Goal: Task Accomplishment & Management: Manage account settings

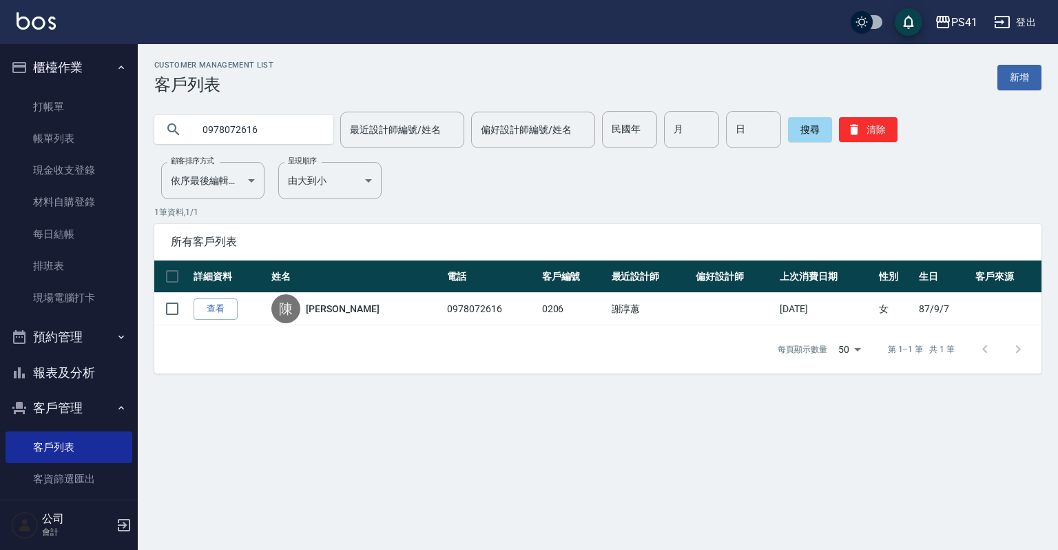
scroll to position [84, 0]
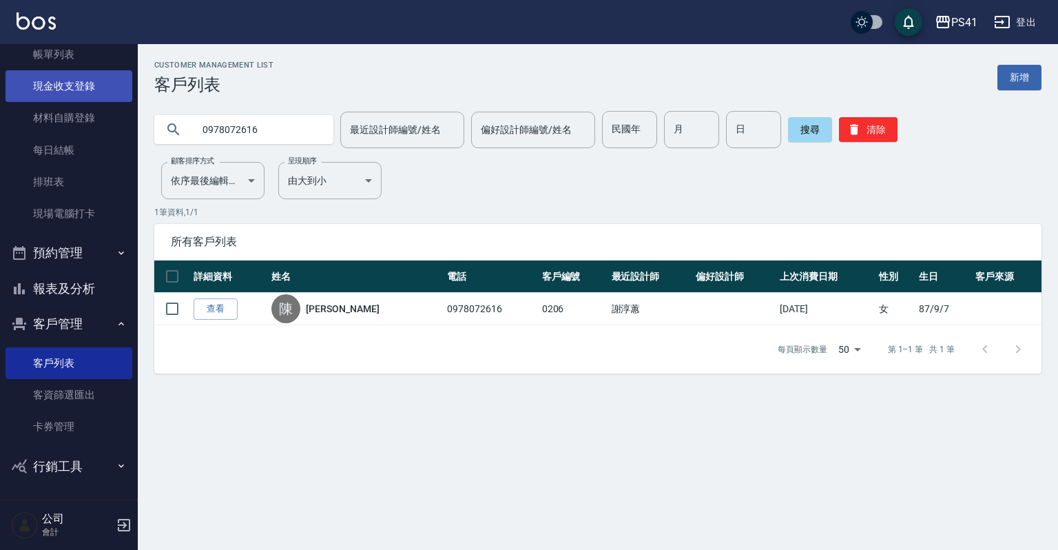
drag, startPoint x: 281, startPoint y: 119, endPoint x: 25, endPoint y: 88, distance: 257.5
click at [0, 65] on div "PS41 登出 櫃檯作業 打帳單 帳單列表 現金收支登錄 材料自購登錄 每日結帳 排班表 現場電腦打卡 預約管理 預約管理 單日預約紀錄 單週預約紀錄 報表及…" at bounding box center [529, 275] width 1058 height 550
type input "0987878568"
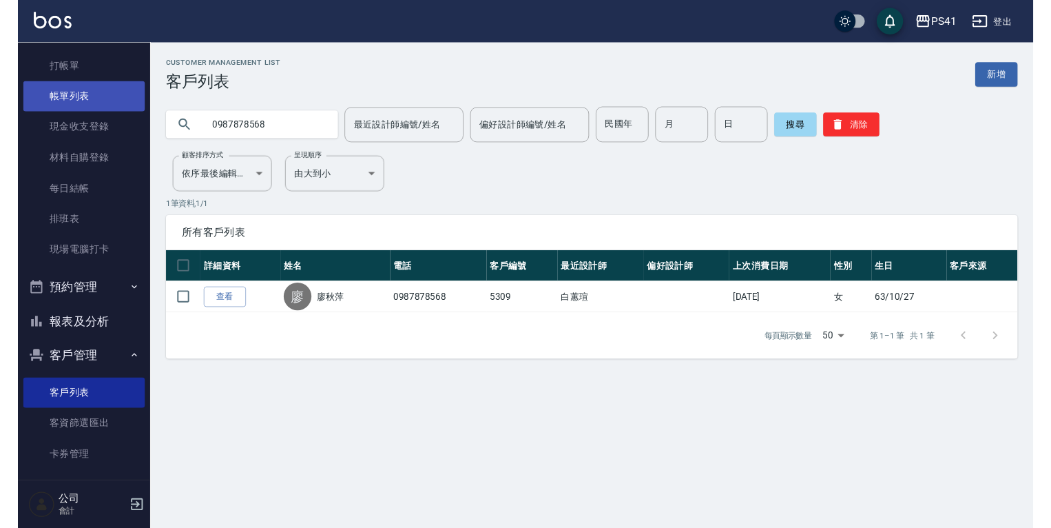
scroll to position [0, 0]
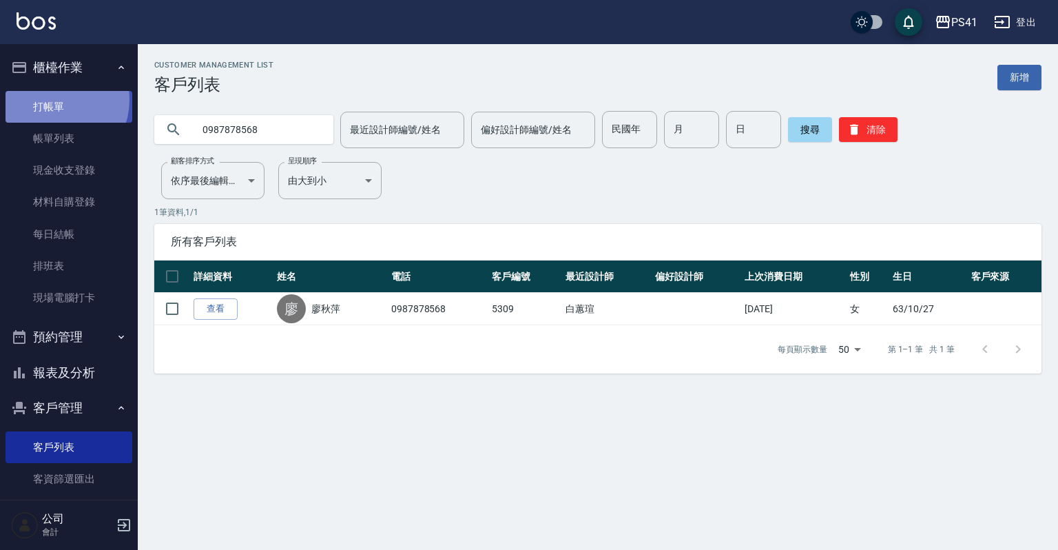
click at [52, 99] on link "打帳單" at bounding box center [69, 107] width 127 height 32
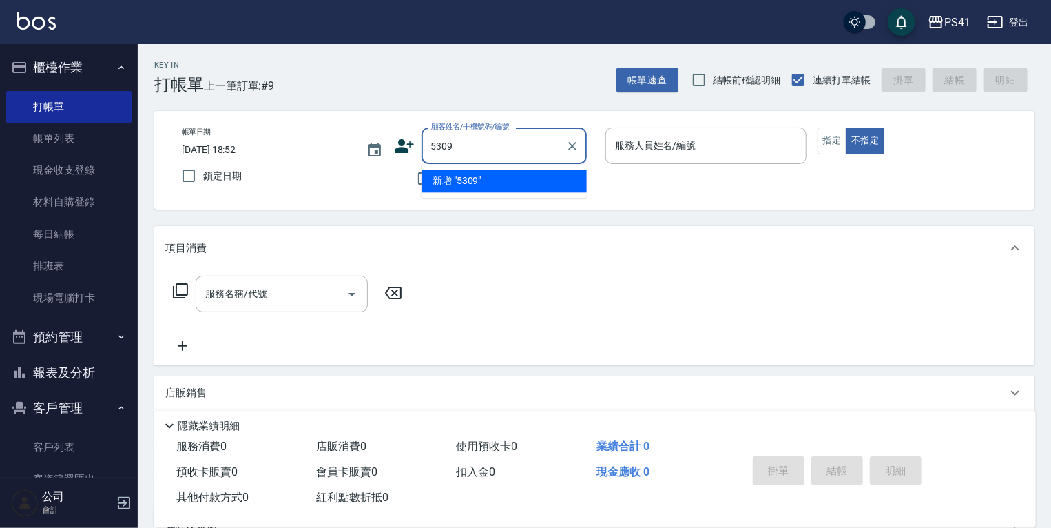
type input "5309"
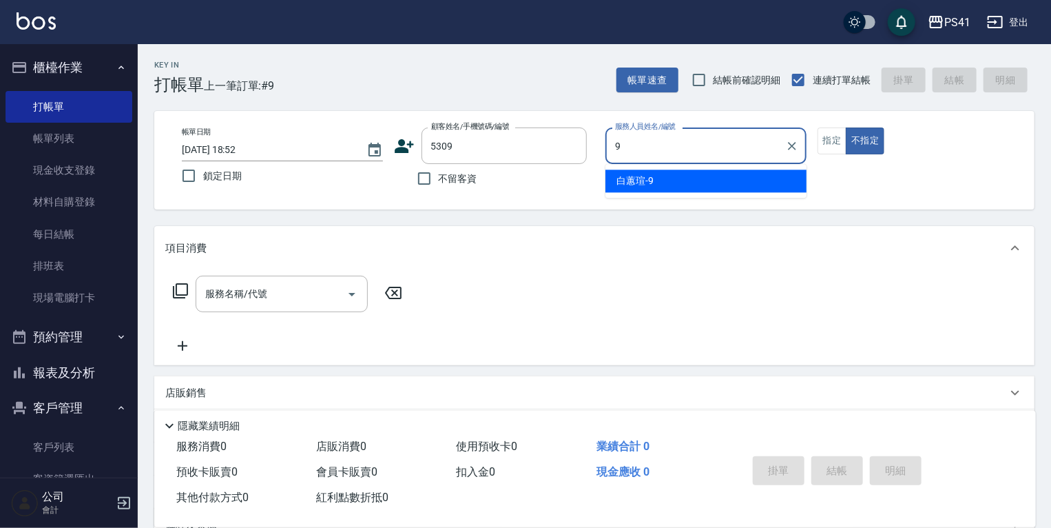
type input "白蕙瑄-9"
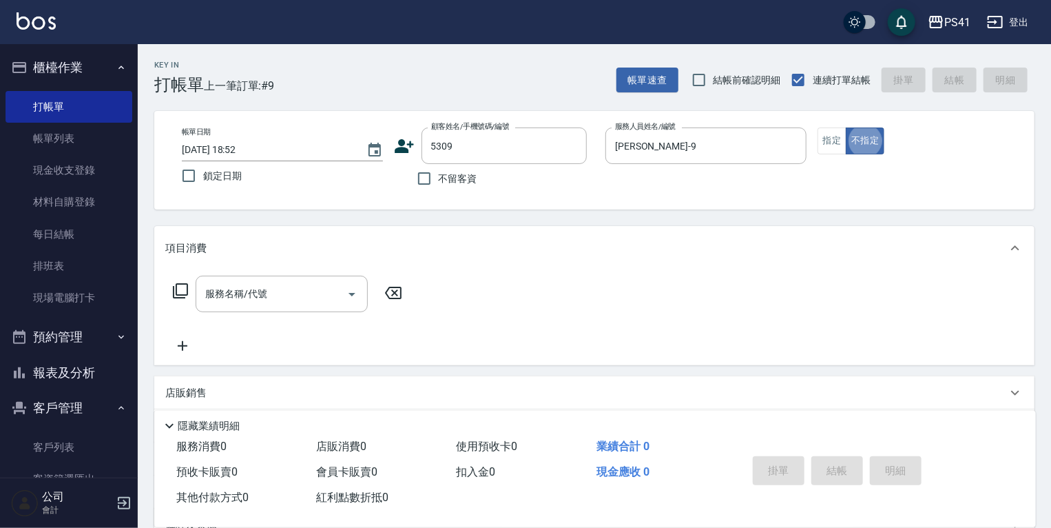
type button "false"
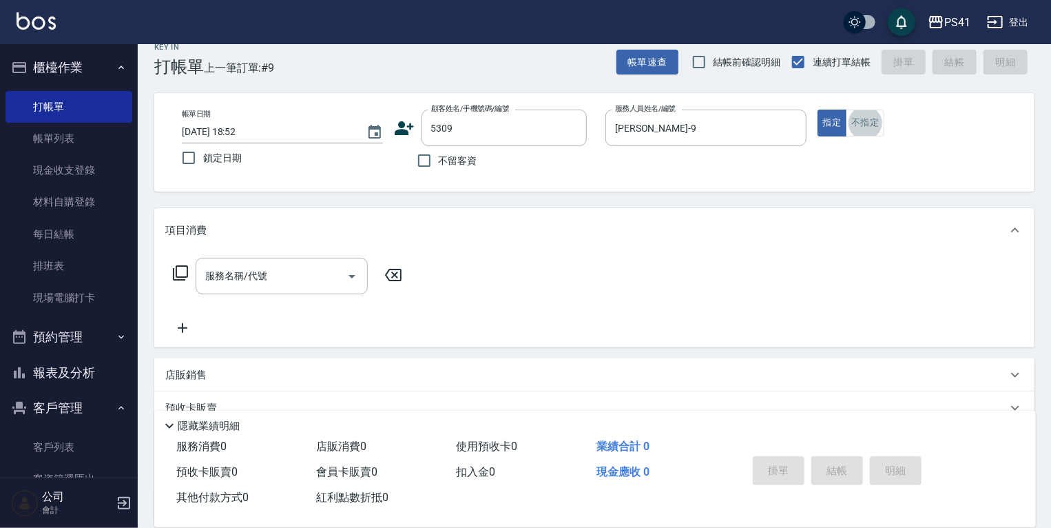
type input "廖秋萍/0987878568/5309"
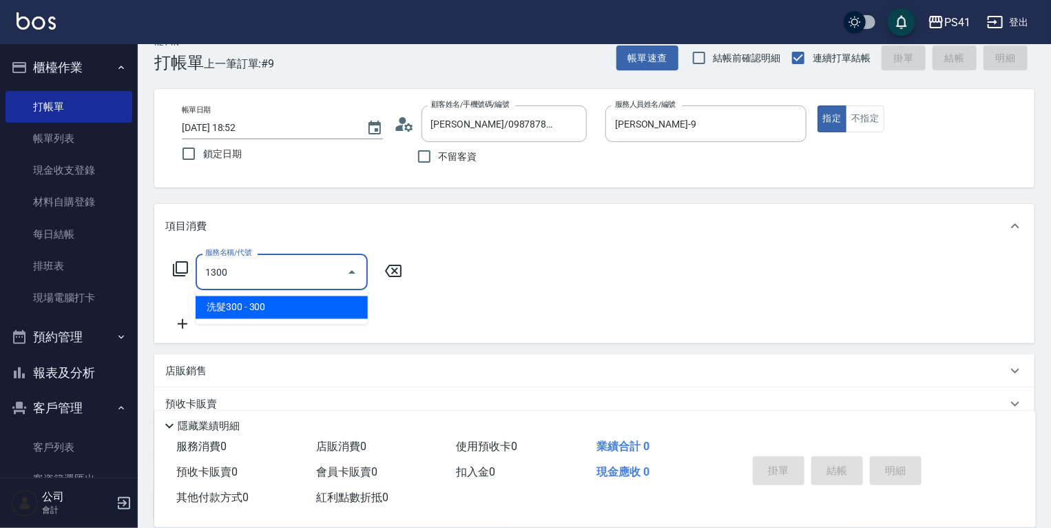
type input "洗髮300(1300)"
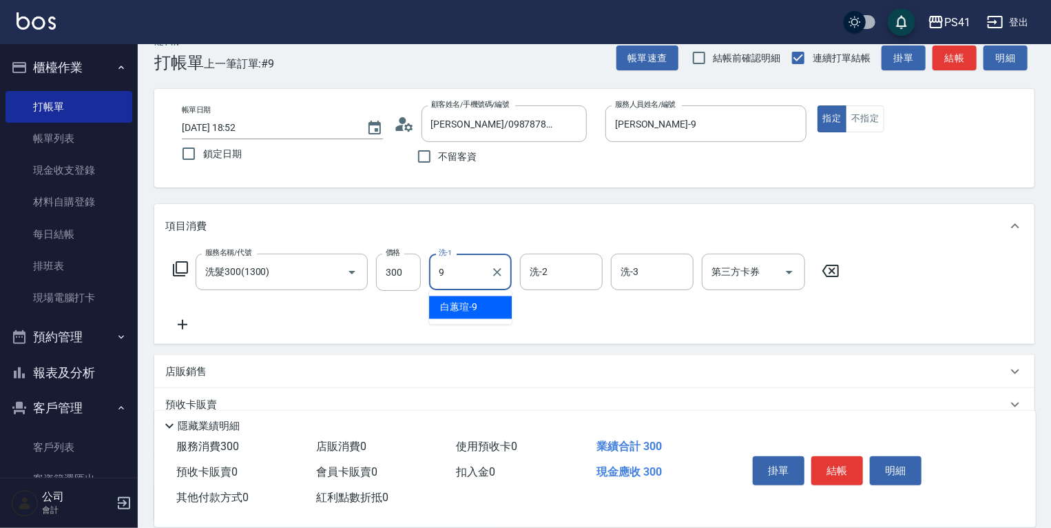
type input "白蕙瑄-9"
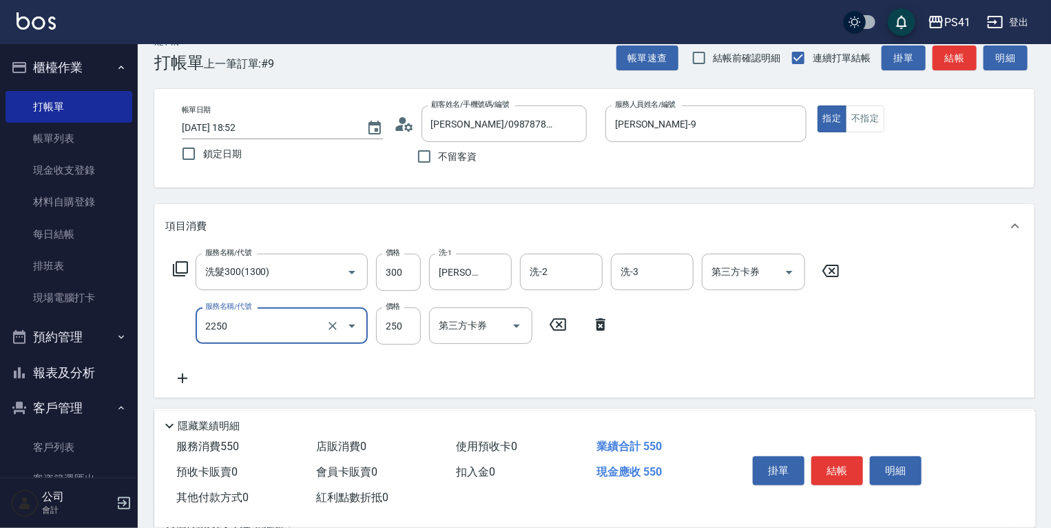
type input "指定剪髮優惠(2250)"
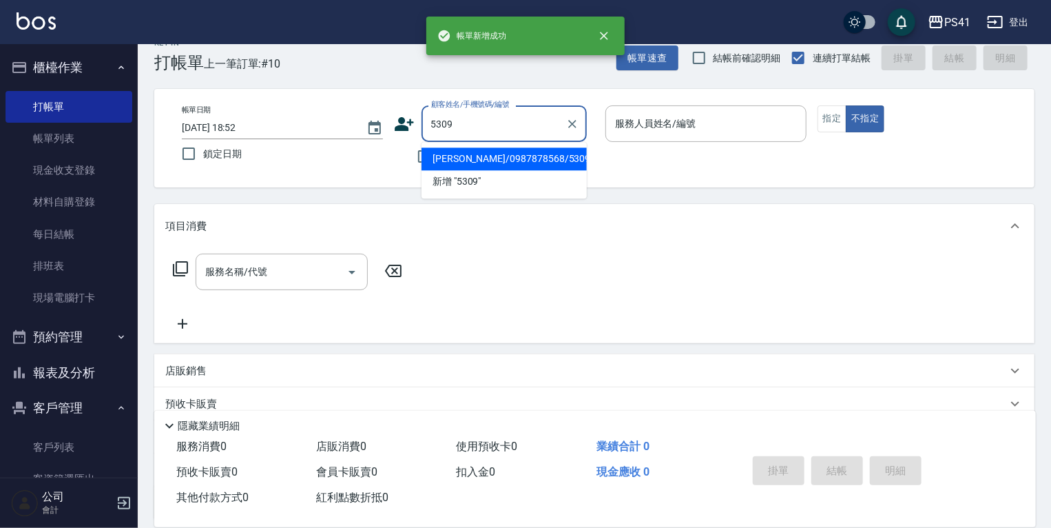
type input "廖秋萍/0987878568/5309"
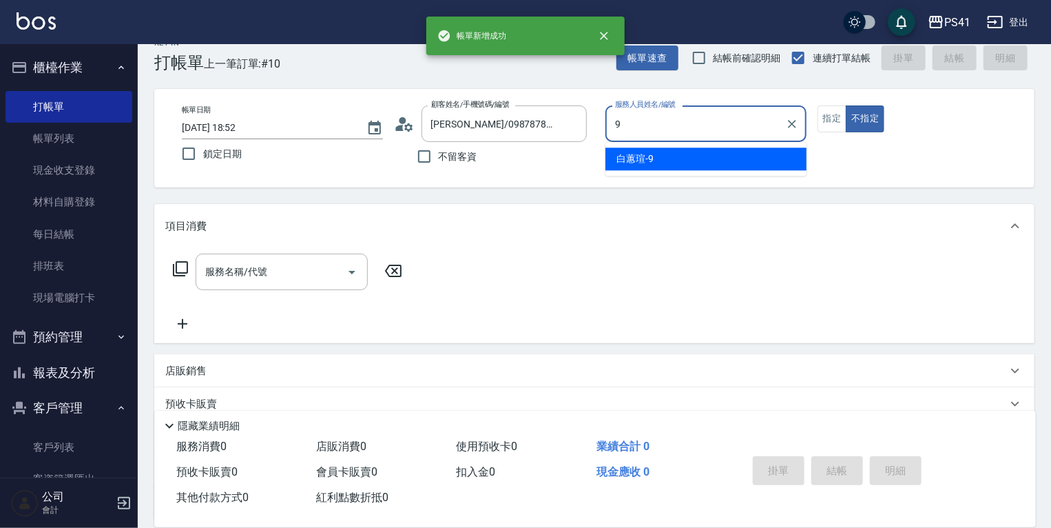
type input "白蕙瑄-9"
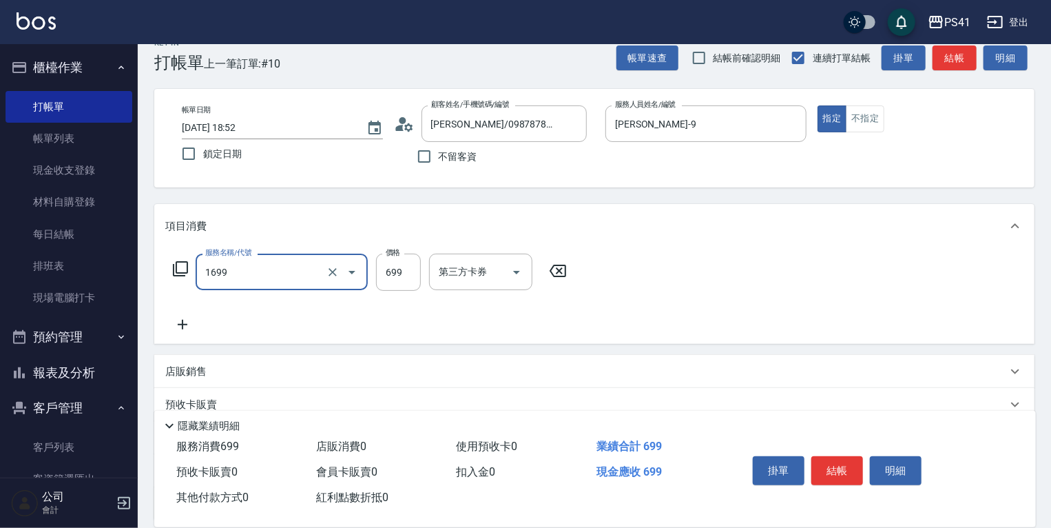
type input "純粹植淨控油SPA洗髮699(1699)"
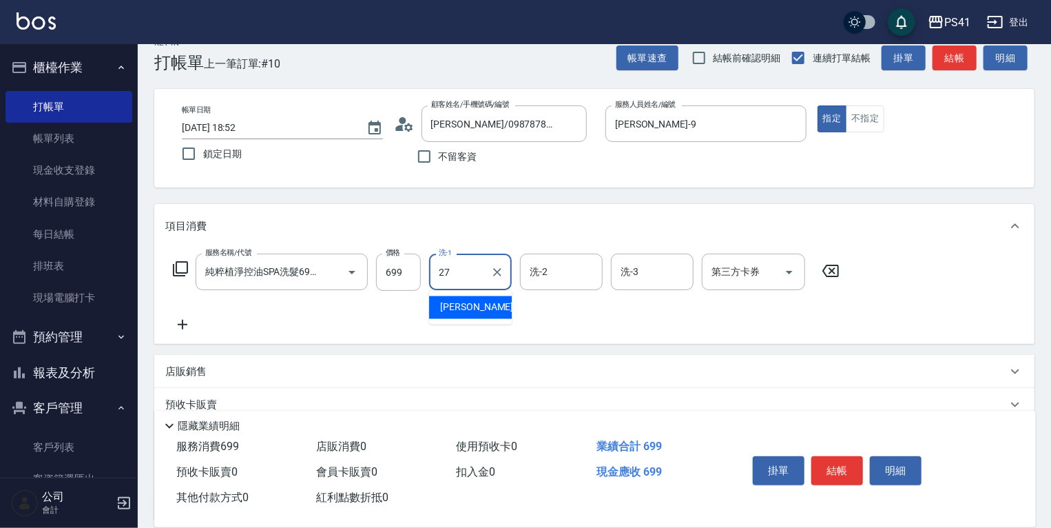
type input "佳佳-27"
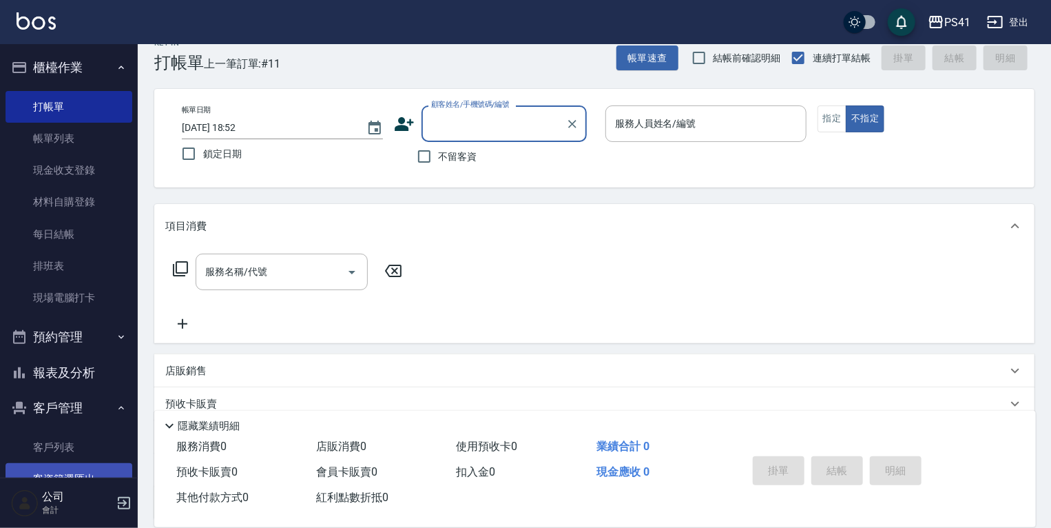
drag, startPoint x: 87, startPoint y: 454, endPoint x: 88, endPoint y: 475, distance: 21.4
click at [87, 454] on link "客戶列表" at bounding box center [69, 447] width 127 height 32
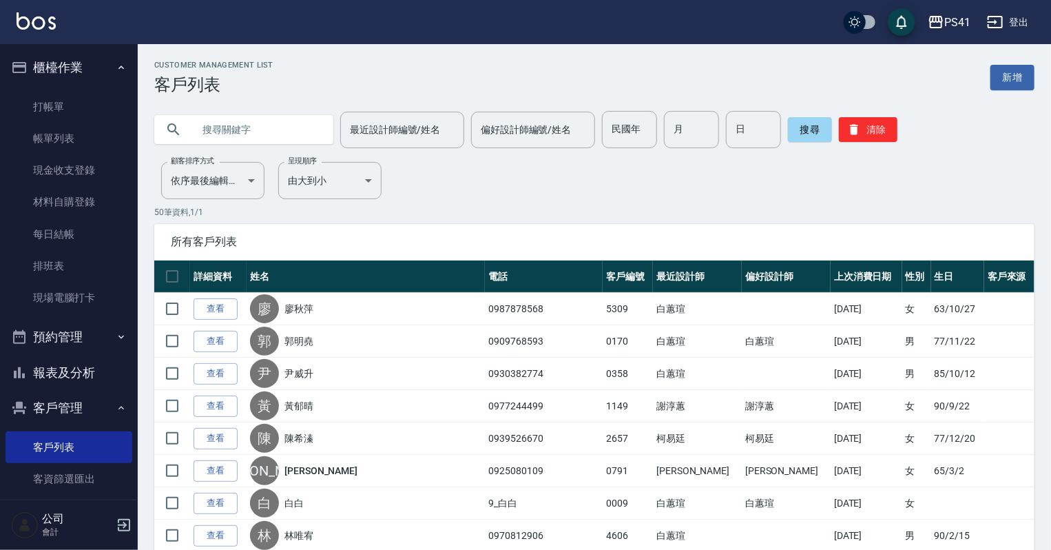
click at [237, 119] on input "text" at bounding box center [258, 129] width 130 height 37
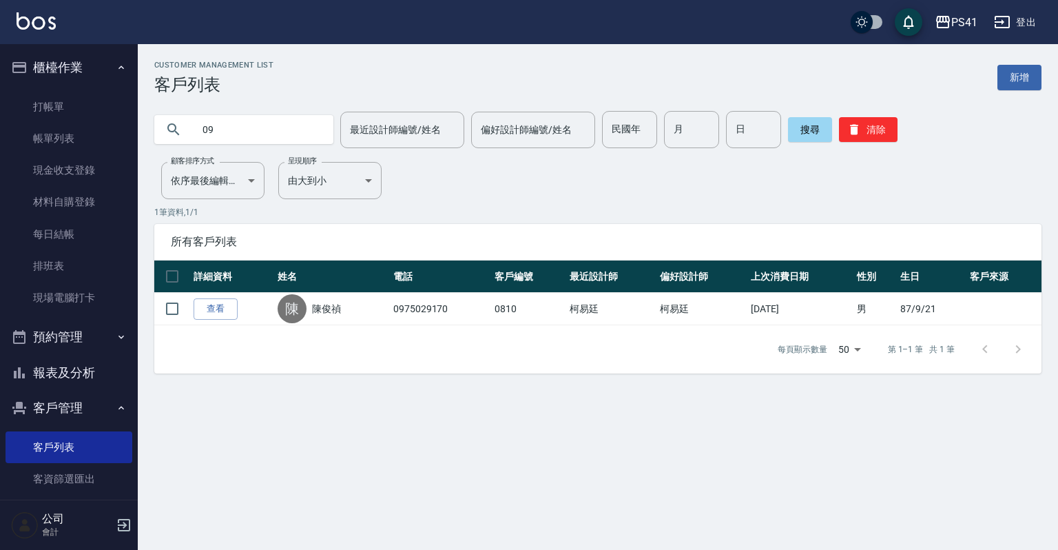
type input "0"
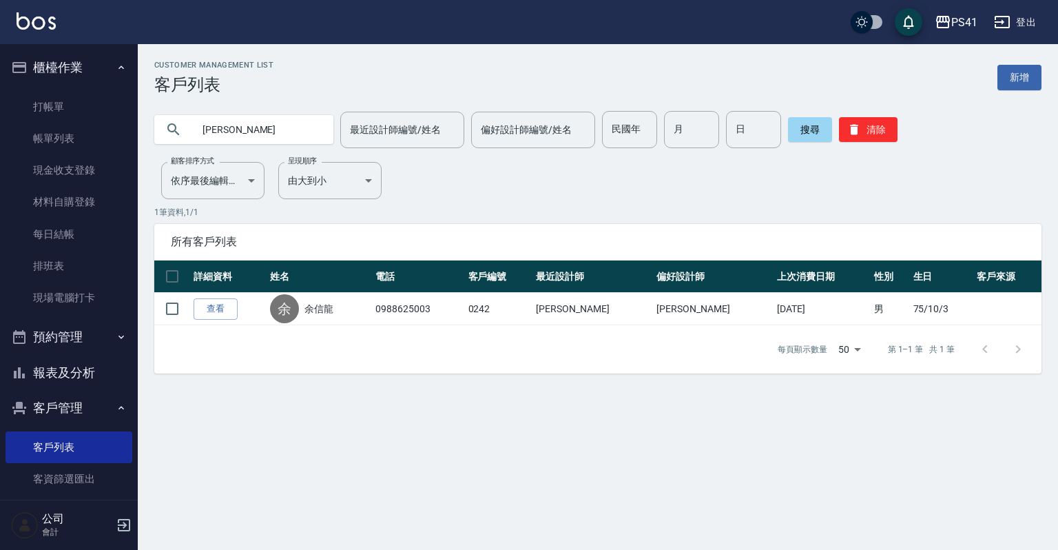
type input "余"
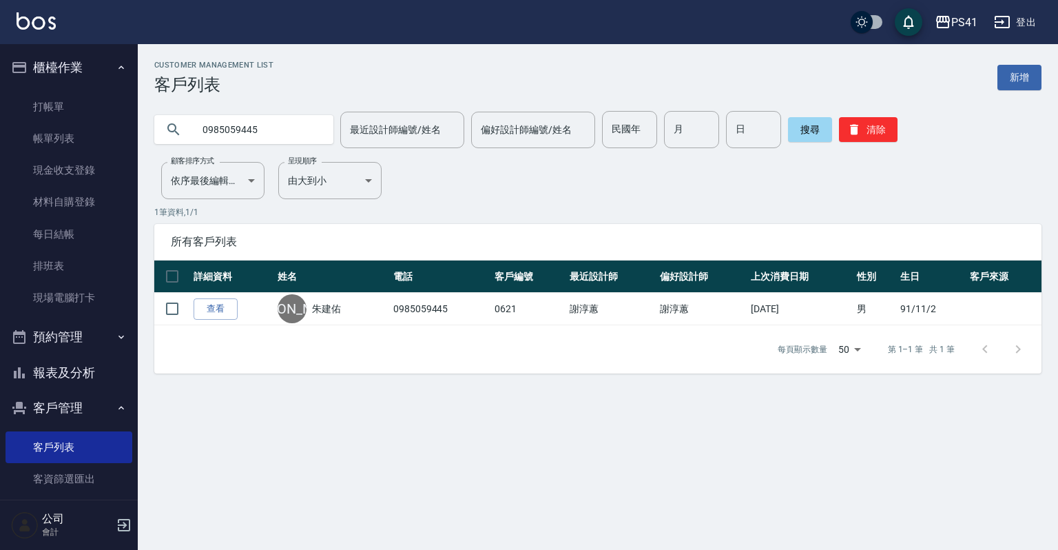
drag, startPoint x: 256, startPoint y: 127, endPoint x: 211, endPoint y: 140, distance: 47.3
click at [211, 140] on input "0985059445" at bounding box center [258, 129] width 130 height 37
type input "0917797610"
click at [51, 93] on link "打帳單" at bounding box center [69, 107] width 127 height 32
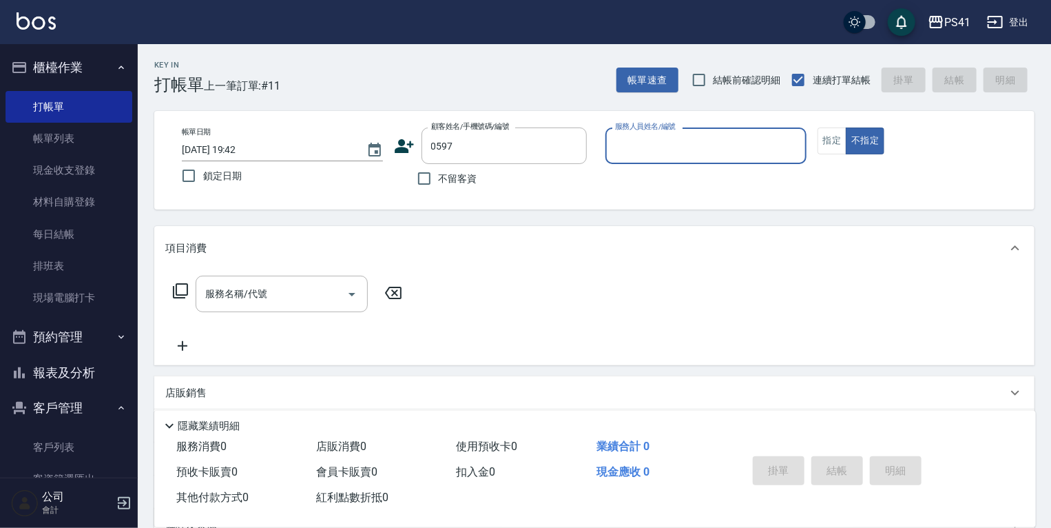
type input "0597"
type input "白蕙瑄-9"
type button "false"
type input "張銘軒/0917797610/0597"
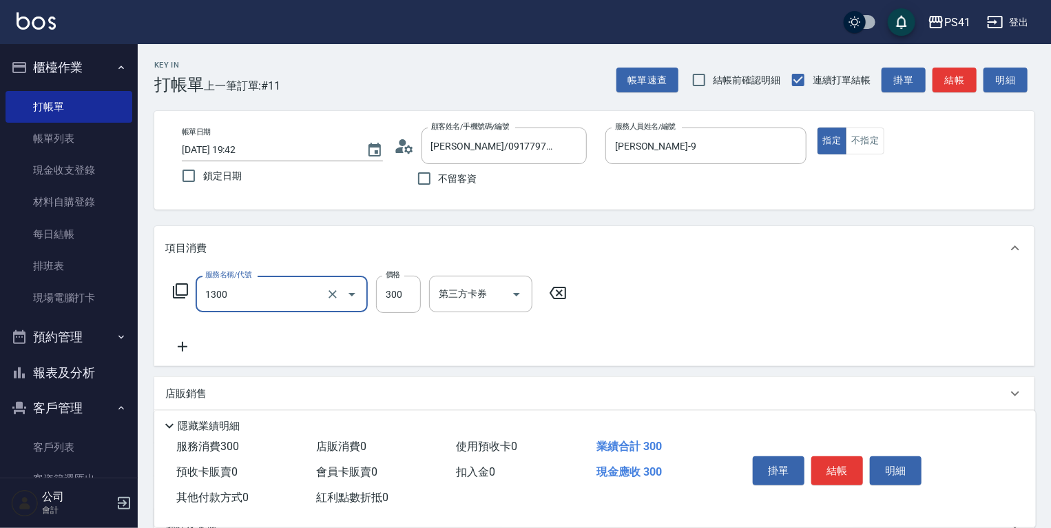
type input "洗髮300(1300)"
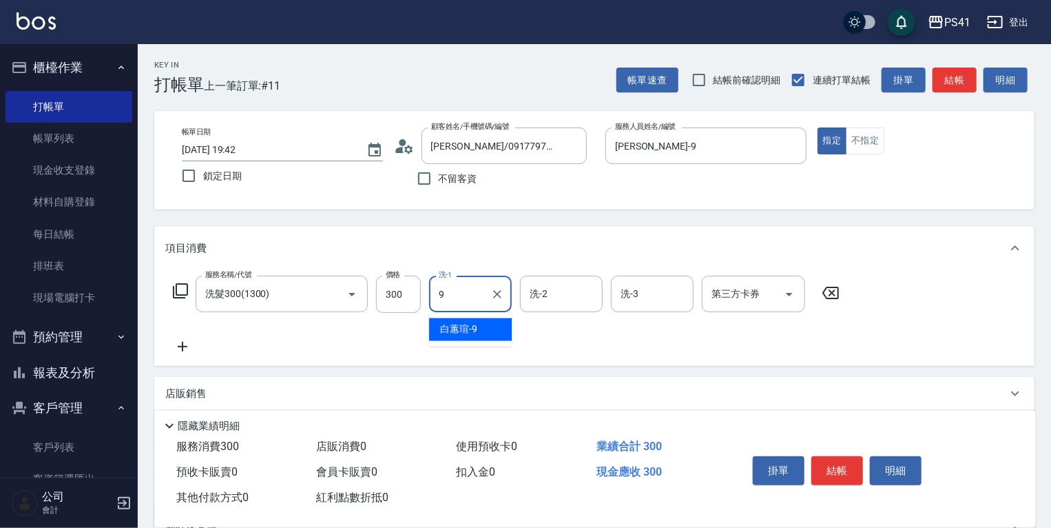
type input "白蕙瑄-9"
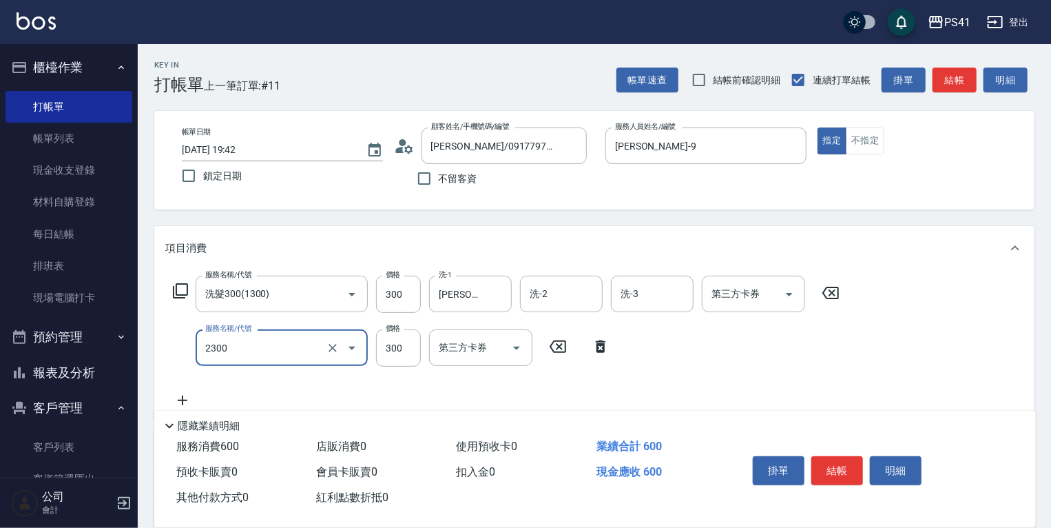
type input "剪髮(2300)"
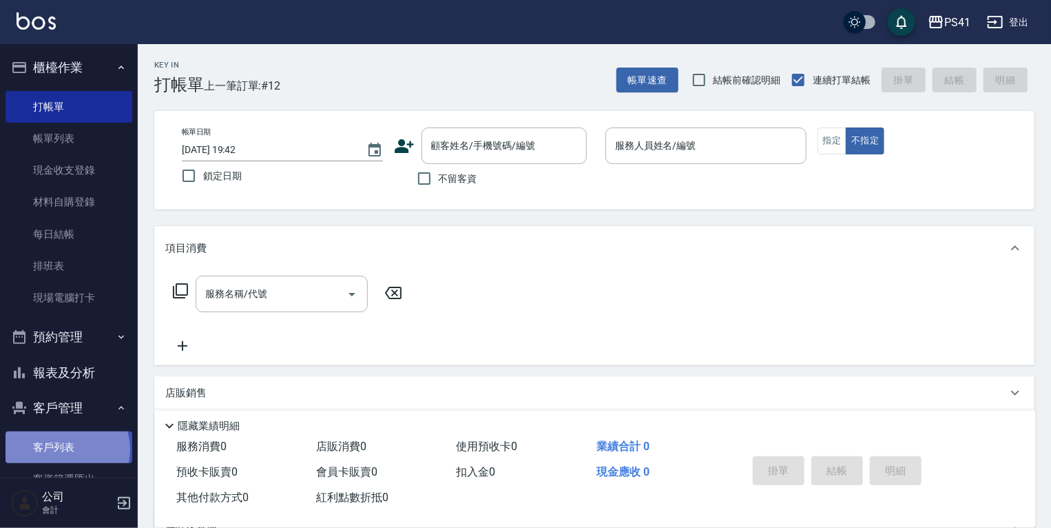
click at [66, 449] on link "客戶列表" at bounding box center [69, 447] width 127 height 32
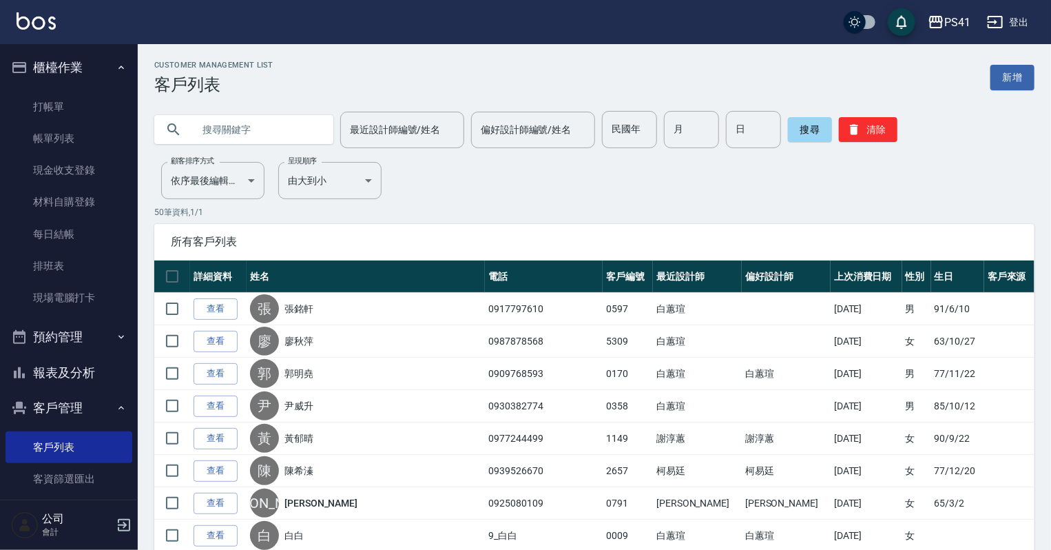
click at [245, 124] on input "text" at bounding box center [258, 129] width 130 height 37
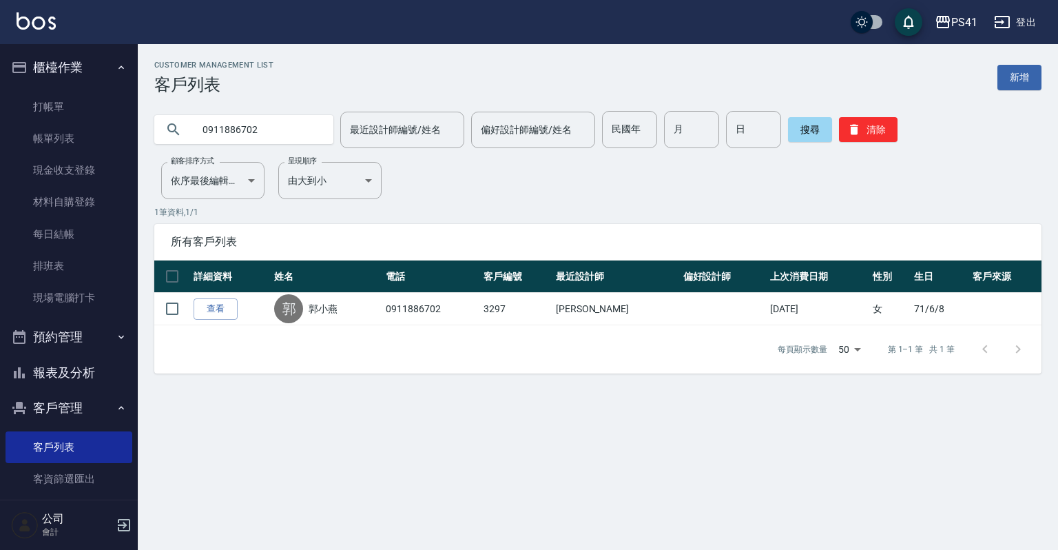
drag, startPoint x: 306, startPoint y: 138, endPoint x: 0, endPoint y: 88, distance: 310.0
click at [0, 88] on div "PS41 登出 櫃檯作業 打帳單 帳單列表 現金收支登錄 材料自購登錄 每日結帳 排班表 現場電腦打卡 預約管理 預約管理 單日預約紀錄 單週預約紀錄 報表及…" at bounding box center [529, 275] width 1058 height 550
type input "0900609160"
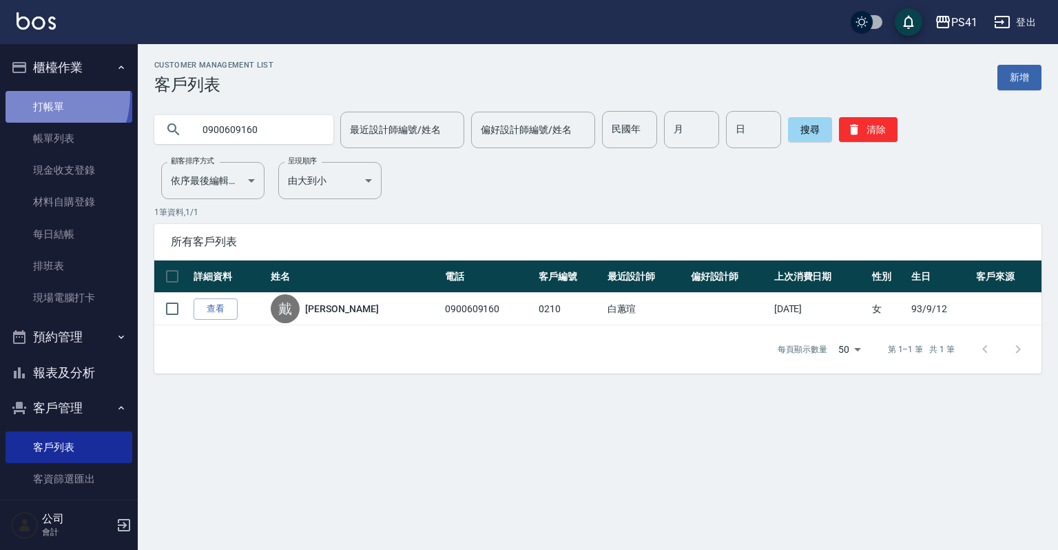
click at [29, 94] on link "打帳單" at bounding box center [69, 107] width 127 height 32
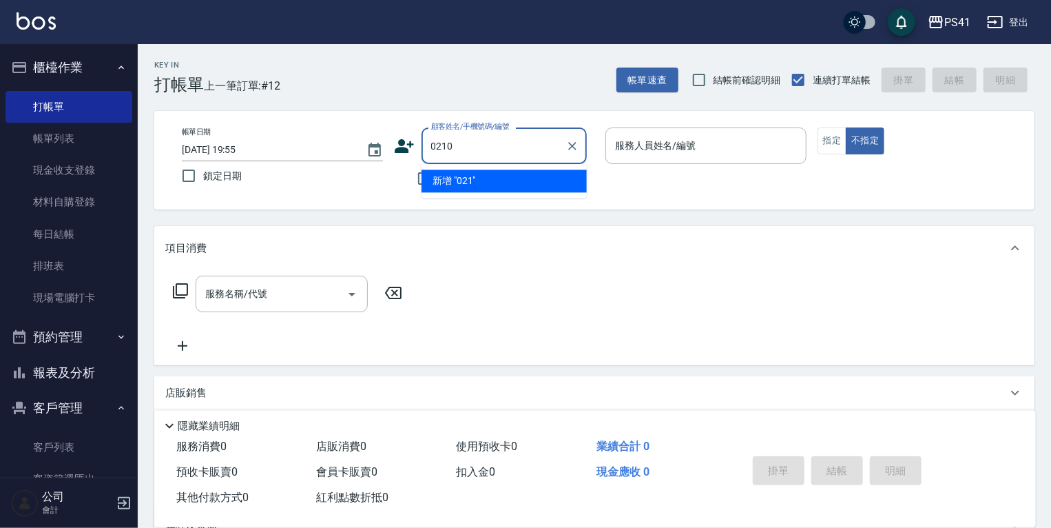
type input "0210"
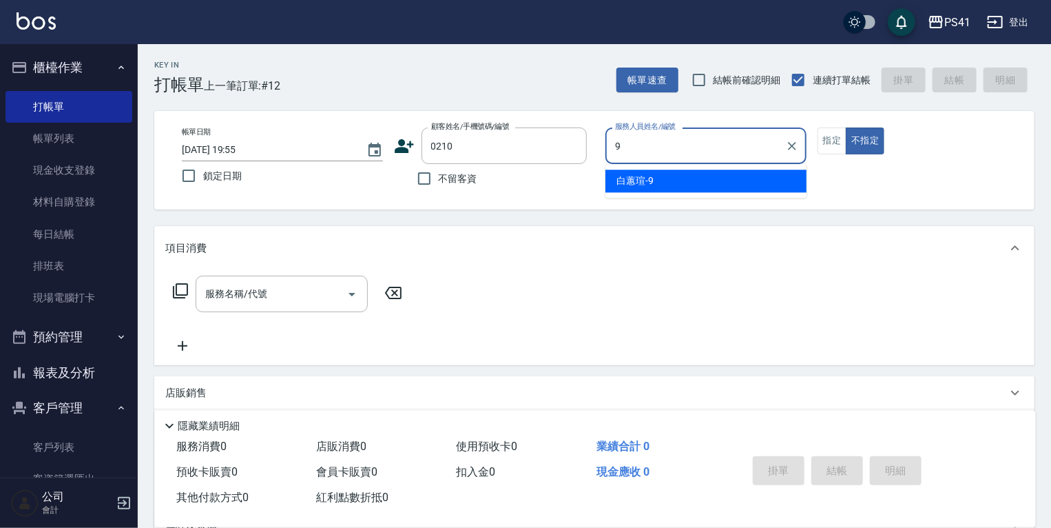
type input "白蕙瑄-9"
type button "false"
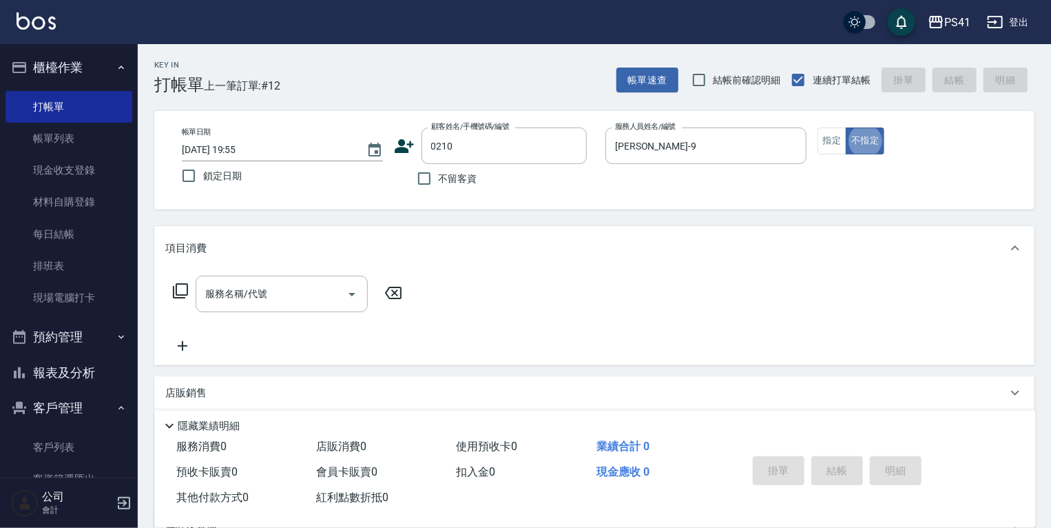
type input "戴邵璇/0900609160/0210"
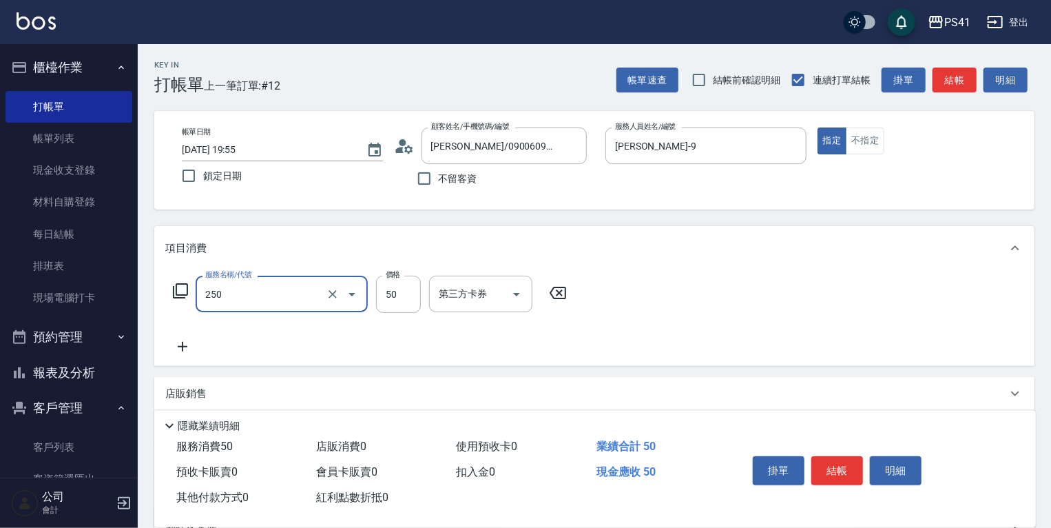
type input "剪瀏海(250)"
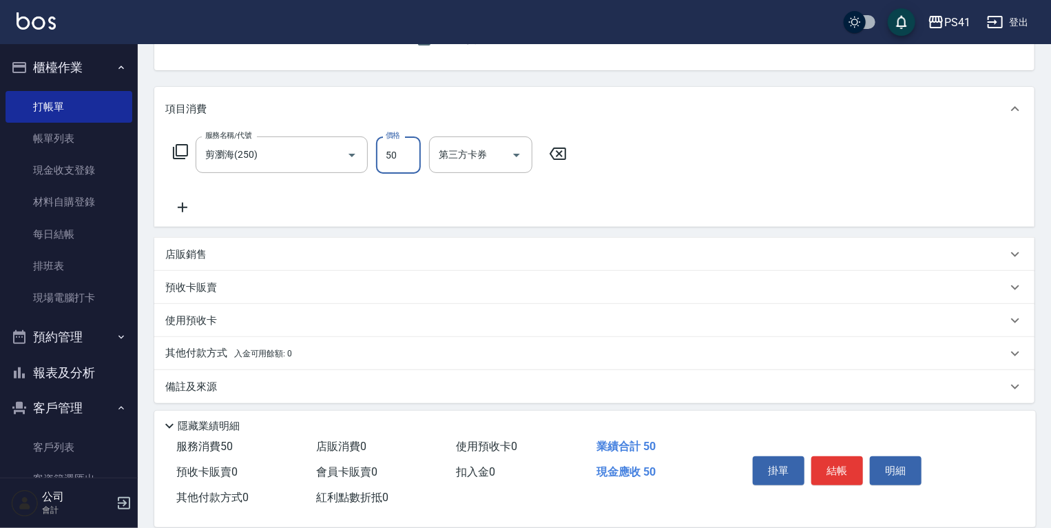
scroll to position [145, 0]
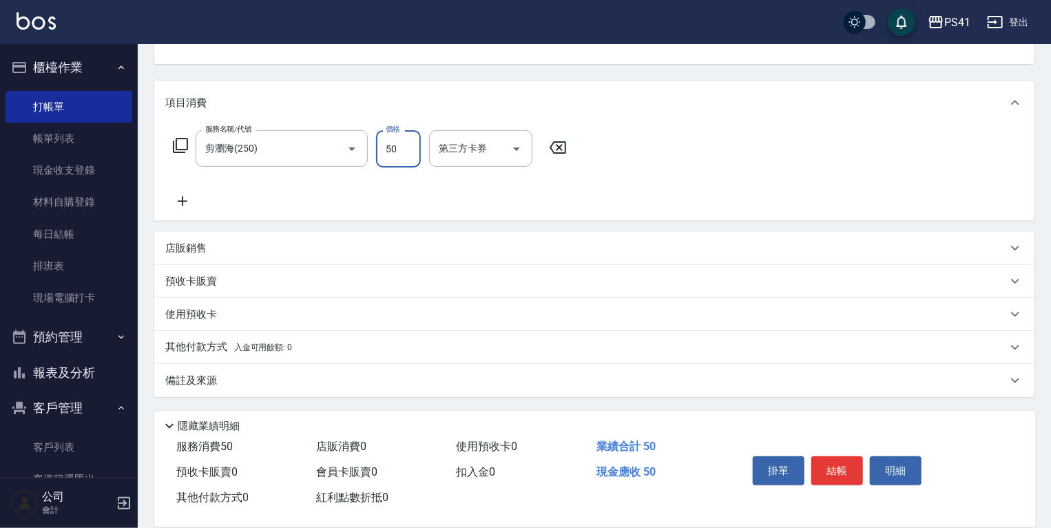
click at [267, 349] on span "入金可用餘額: 0" at bounding box center [263, 347] width 59 height 10
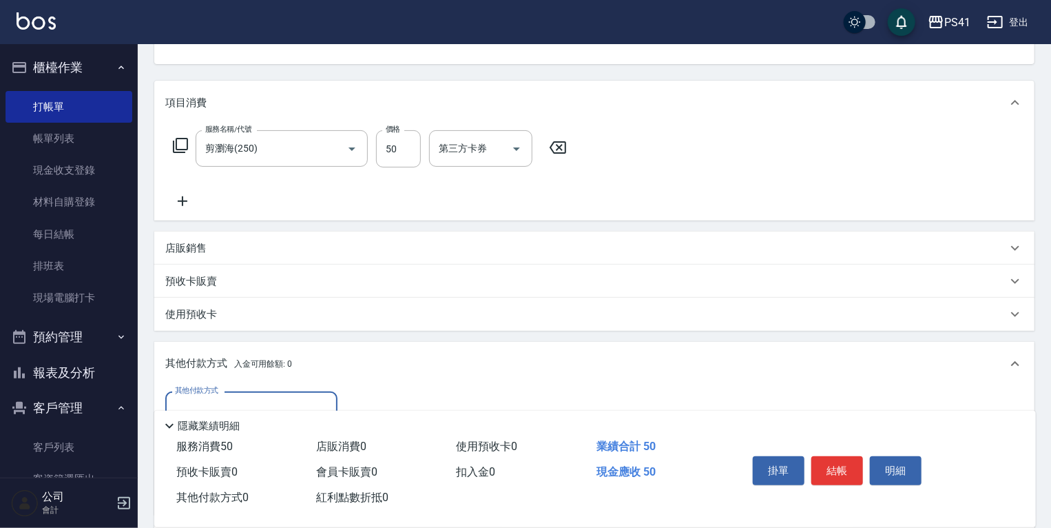
scroll to position [0, 0]
click at [263, 247] on div "店販銷售" at bounding box center [586, 248] width 842 height 14
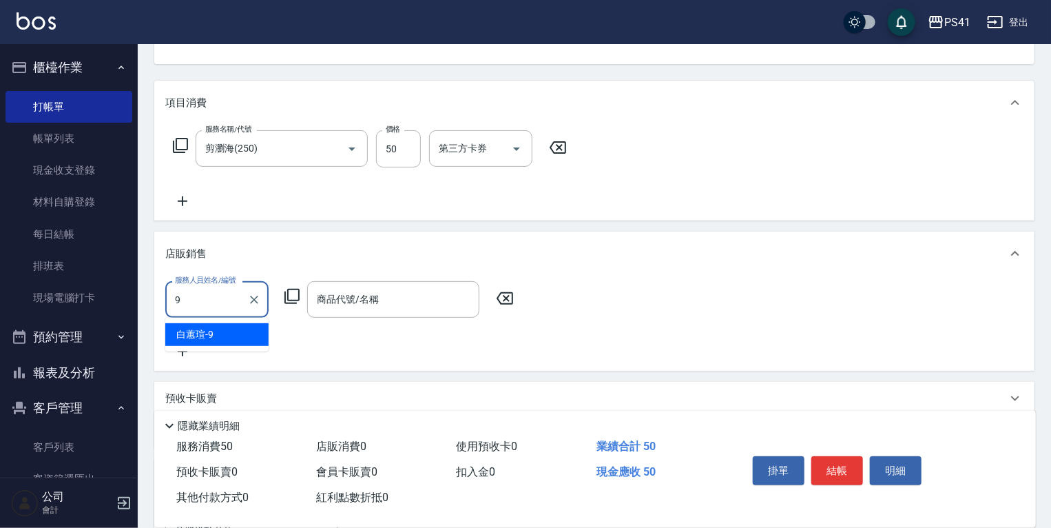
type input "白蕙瑄-9"
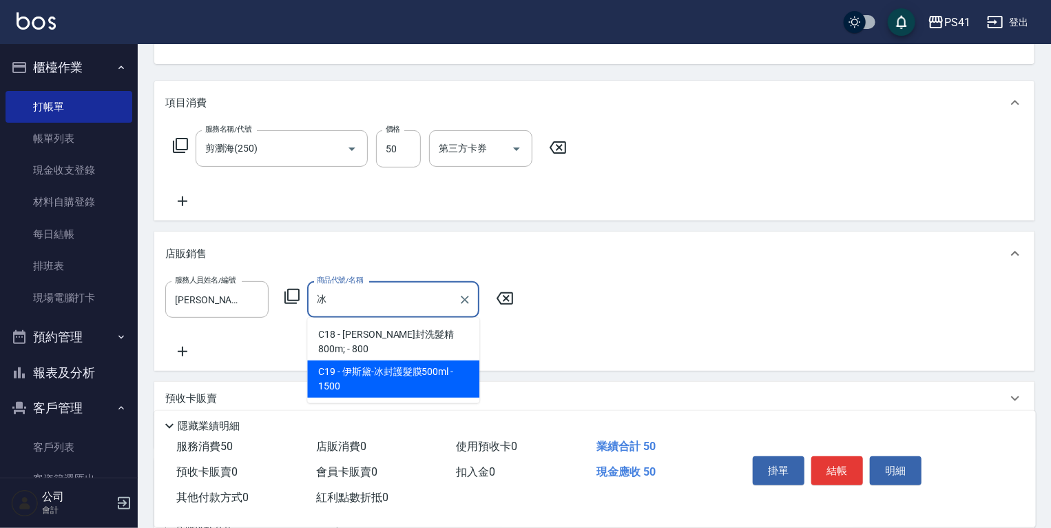
type input "[PERSON_NAME]-冰封護髮膜500ml"
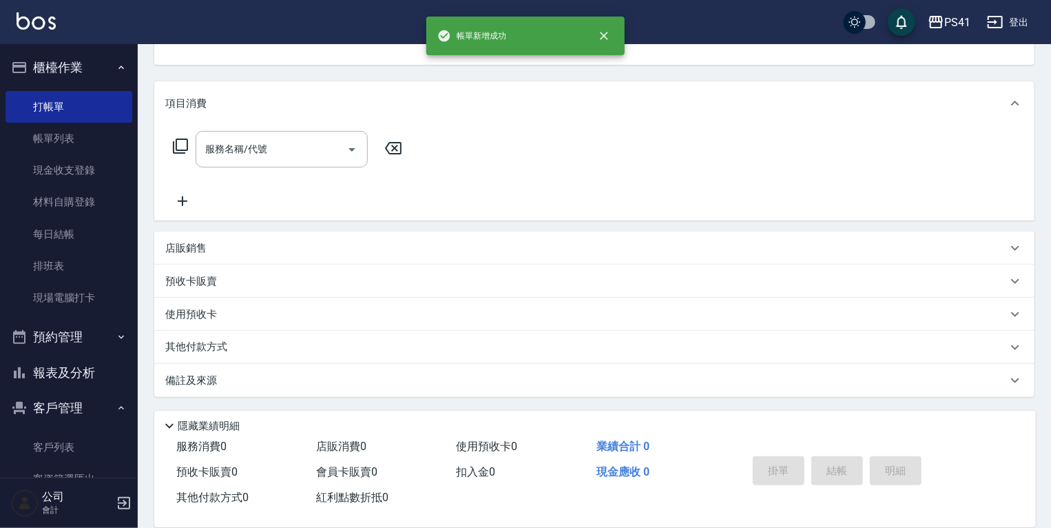
scroll to position [134, 0]
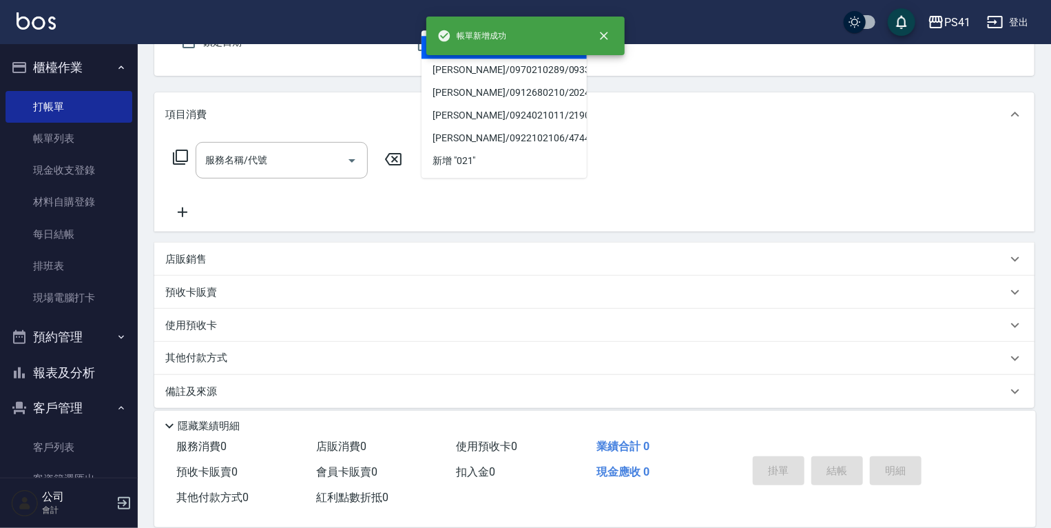
type input "戴邵璇/0900609160/0210"
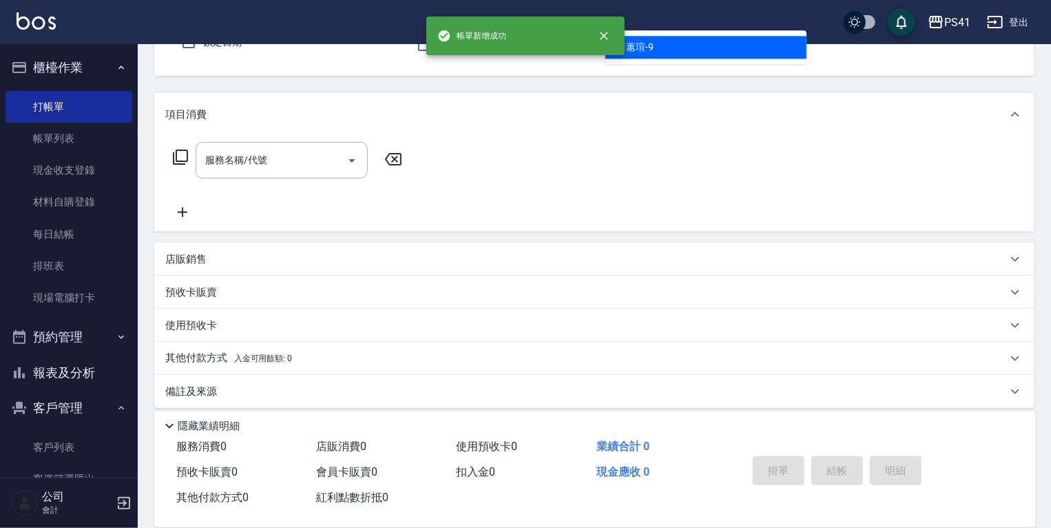
type input "白蕙瑄-9"
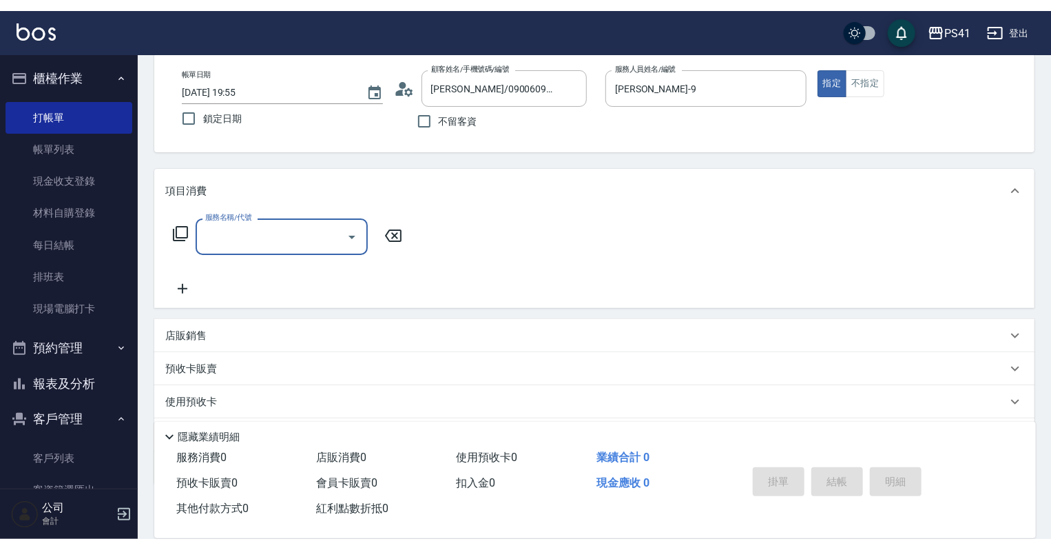
scroll to position [0, 0]
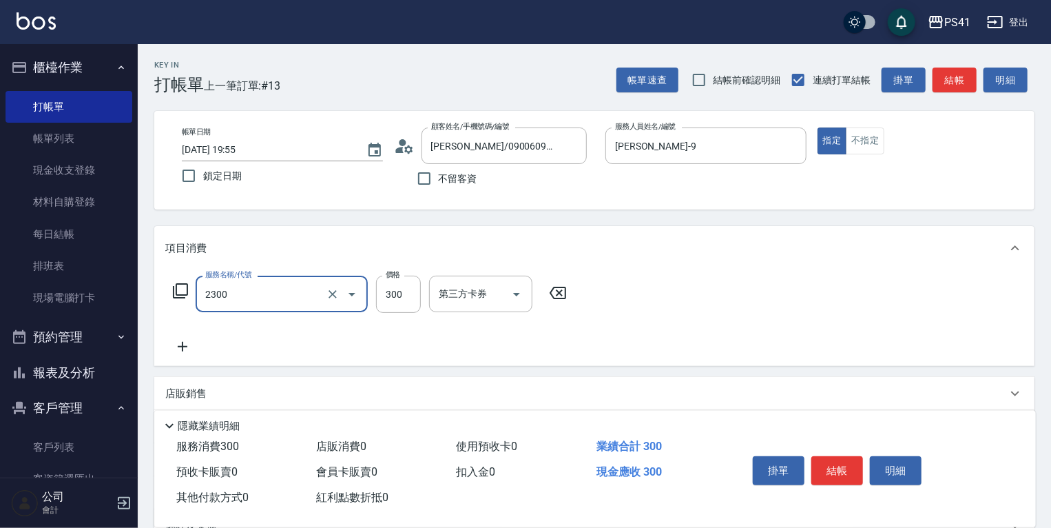
type input "剪髮(2300)"
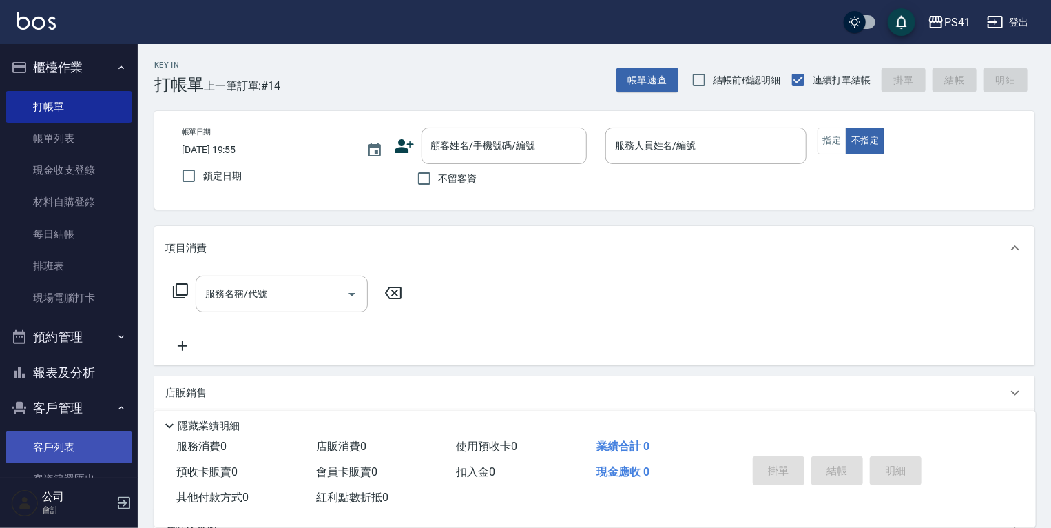
drag, startPoint x: 72, startPoint y: 435, endPoint x: 72, endPoint y: 459, distance: 23.4
click at [72, 437] on link "客戶列表" at bounding box center [69, 447] width 127 height 32
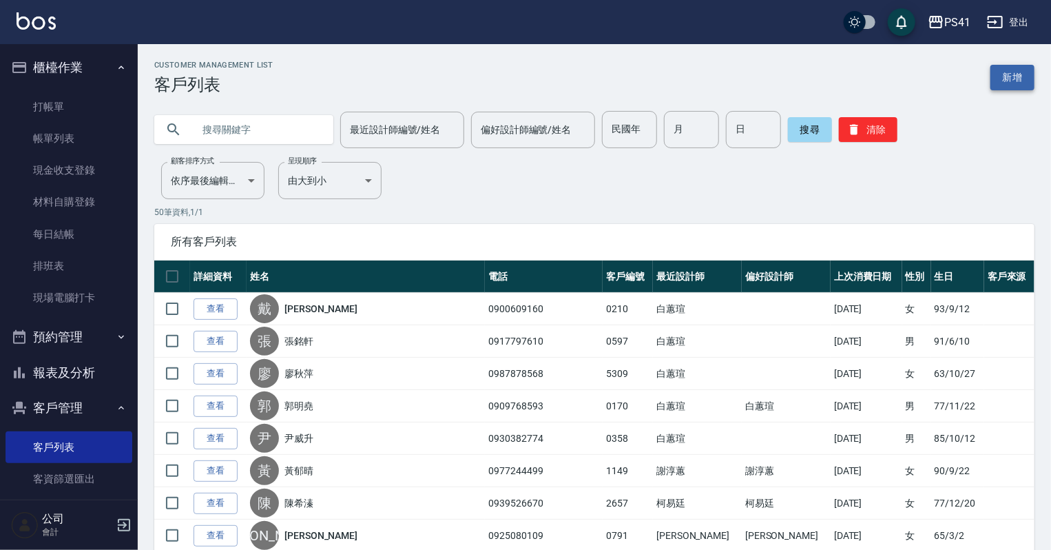
click at [1023, 72] on link "新增" at bounding box center [1013, 77] width 44 height 25
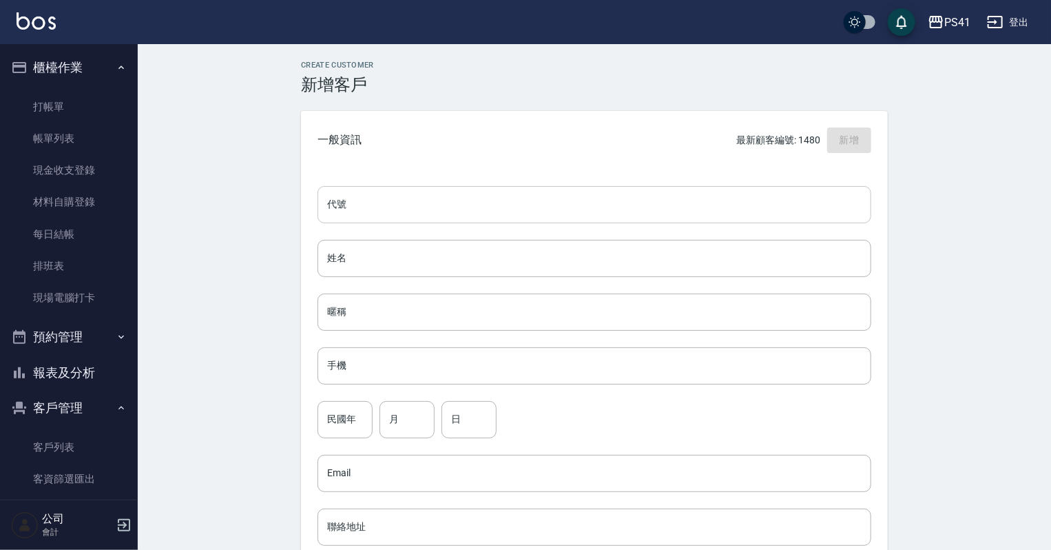
click at [508, 202] on input "代號" at bounding box center [595, 204] width 554 height 37
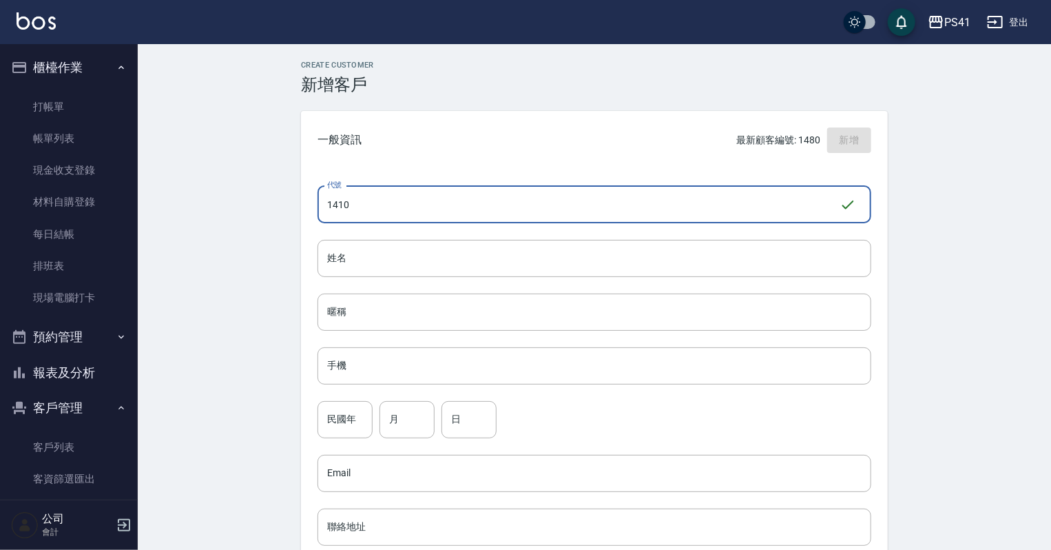
type input "1410"
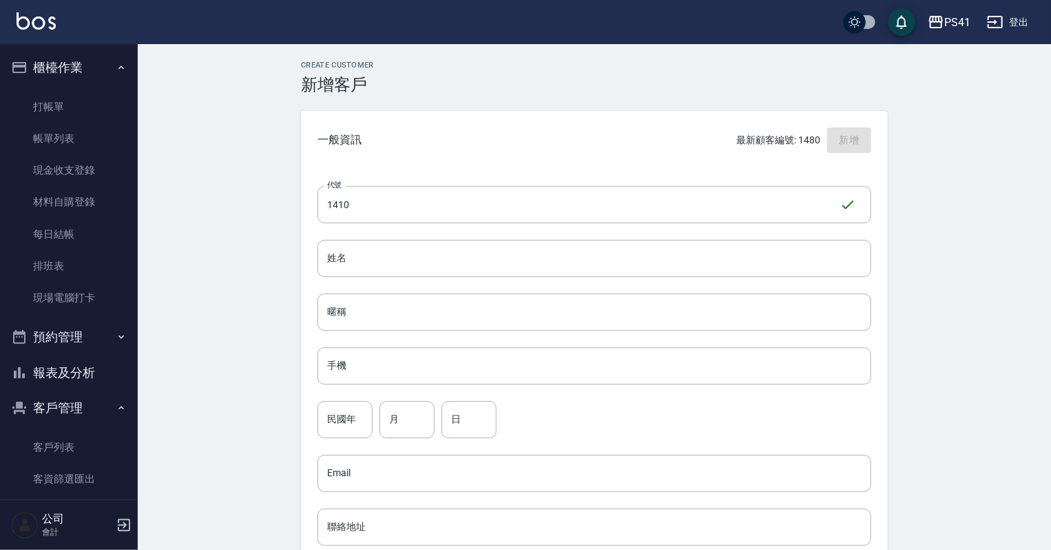
click at [457, 278] on div "代號 1410 ​ 代號 姓名 姓名 暱稱 暱稱 手機 手機 民國年 民國年 月 月 日 日 Email Email 聯絡地址 聯絡地址 男 女 LINE I…" at bounding box center [594, 504] width 587 height 670
click at [457, 252] on input "姓名" at bounding box center [595, 258] width 554 height 37
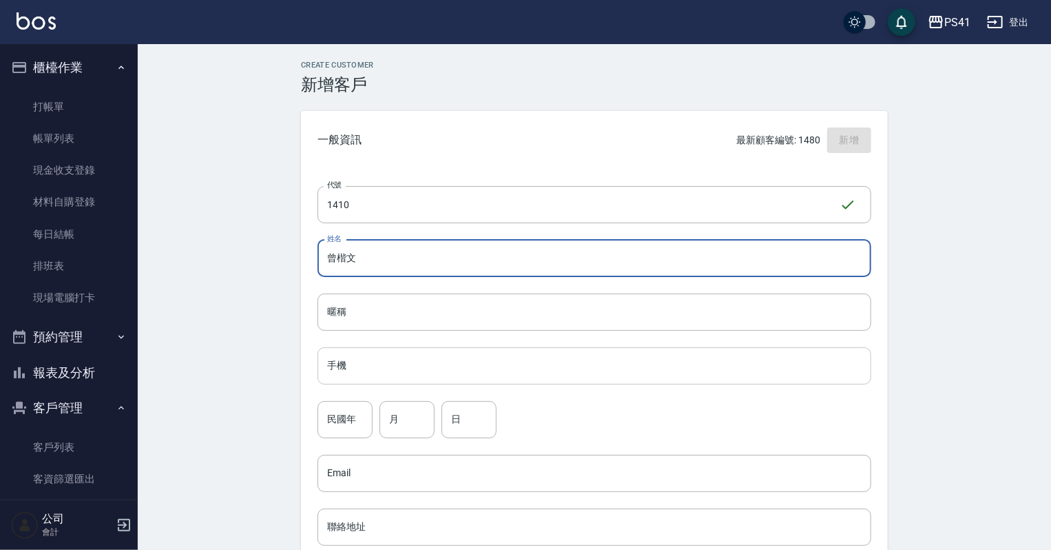
type input "曾楷文"
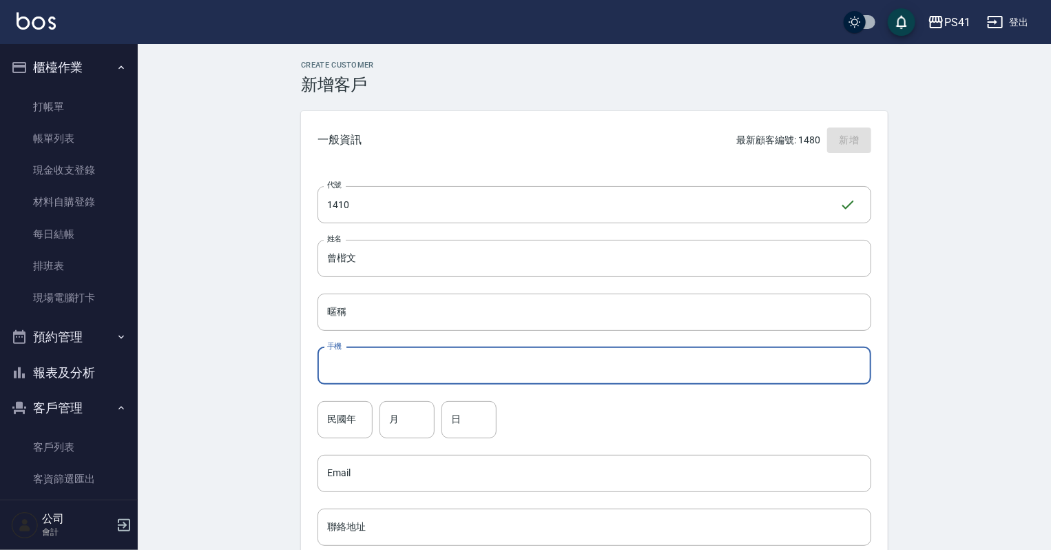
drag, startPoint x: 491, startPoint y: 351, endPoint x: 511, endPoint y: 355, distance: 21.0
click at [493, 356] on input "手機" at bounding box center [595, 365] width 554 height 37
type input "0976110412"
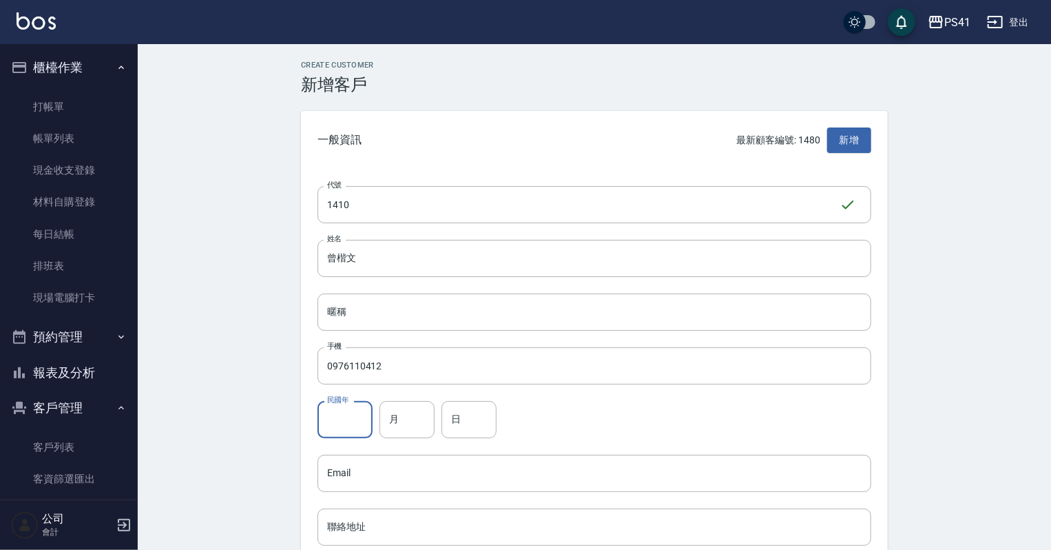
click at [332, 416] on input "民國年" at bounding box center [345, 419] width 55 height 37
type input "87"
click at [398, 424] on input "月" at bounding box center [407, 419] width 55 height 37
type input "11"
click at [479, 431] on input "日" at bounding box center [469, 419] width 55 height 37
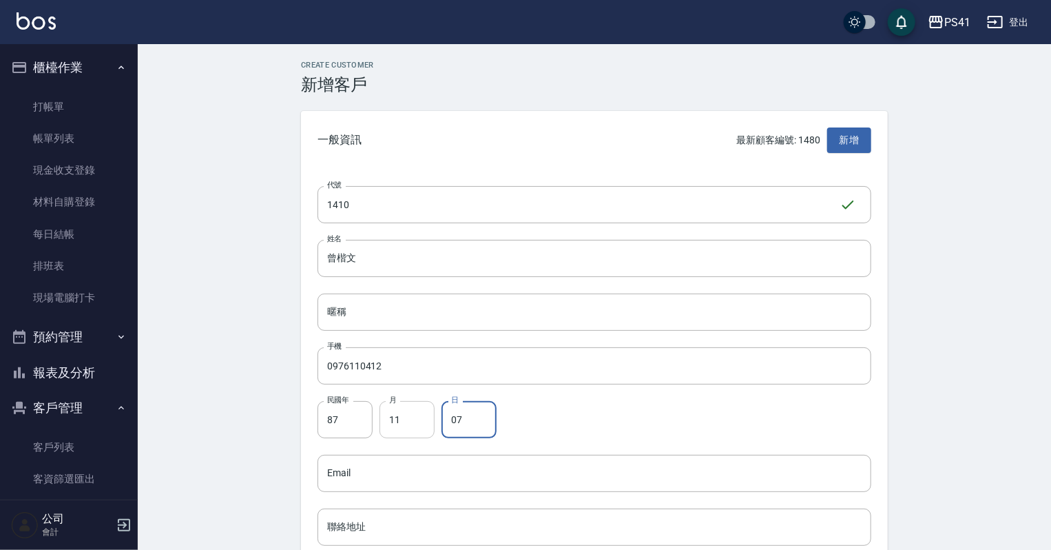
scroll to position [220, 0]
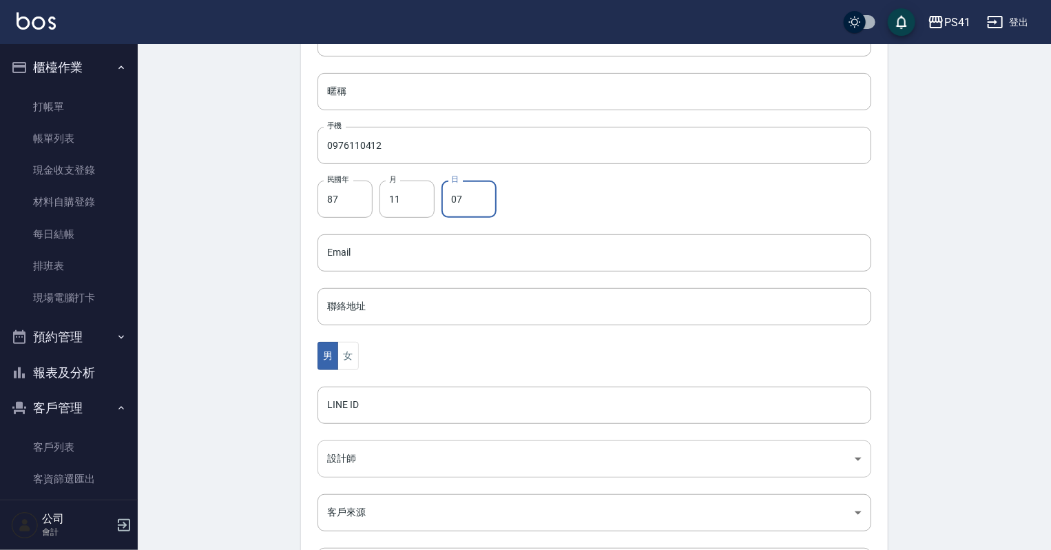
type input "07"
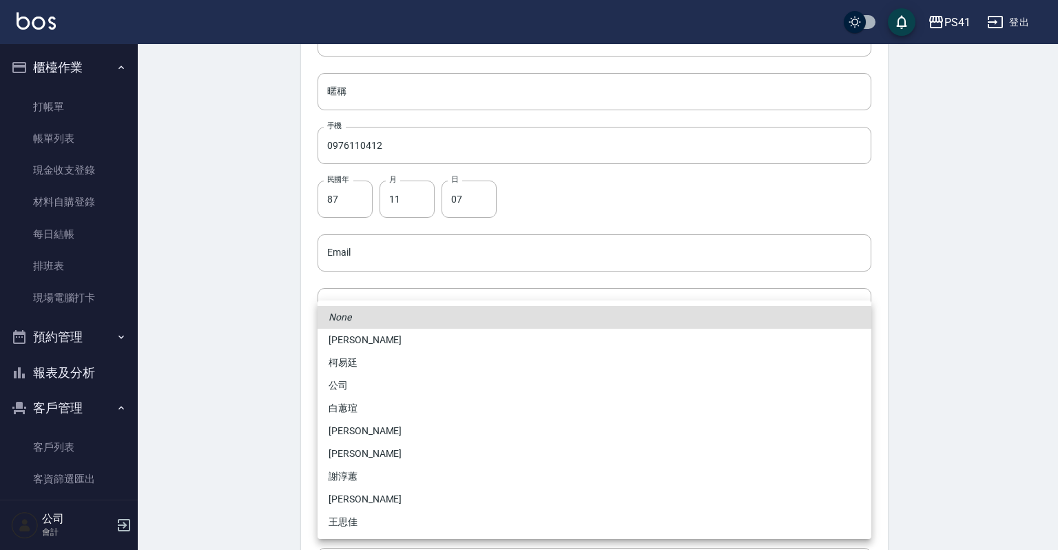
click at [374, 455] on body "PS41 登出 櫃檯作業 打帳單 帳單列表 現金收支登錄 材料自購登錄 每日結帳 排班表 現場電腦打卡 預約管理 預約管理 單日預約紀錄 單週預約紀錄 報表及…" at bounding box center [529, 228] width 1058 height 897
click at [368, 368] on li "柯易廷" at bounding box center [595, 362] width 554 height 23
type input "a4b5a48f-48c4-4a60-a2f1-ef8685389a6a"
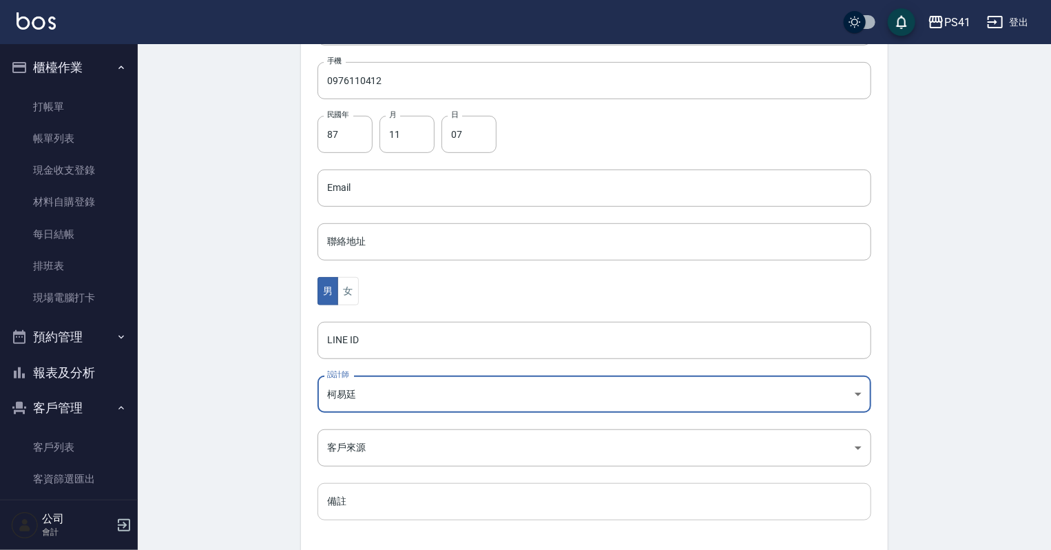
scroll to position [347, 0]
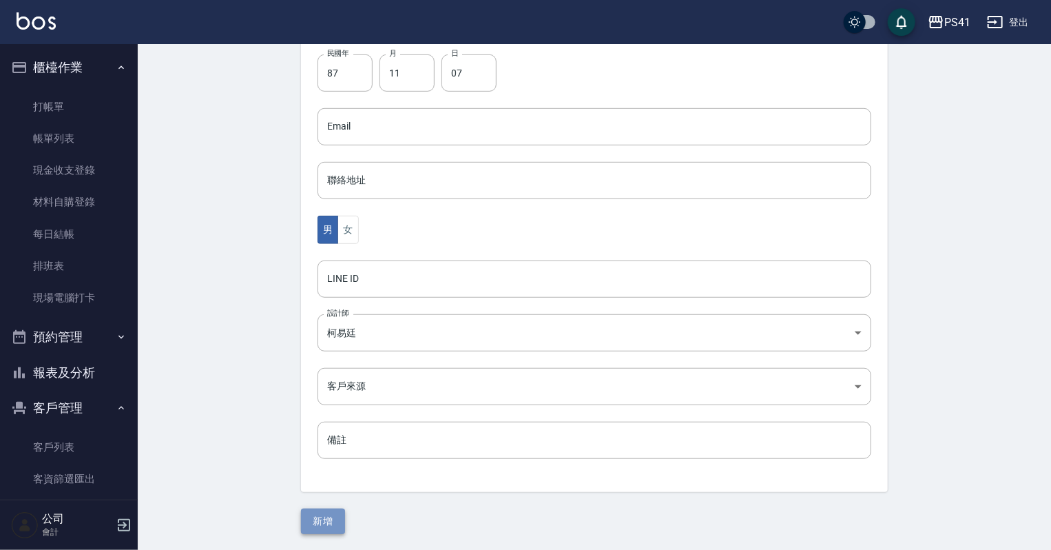
click at [328, 513] on button "新增" at bounding box center [323, 520] width 44 height 25
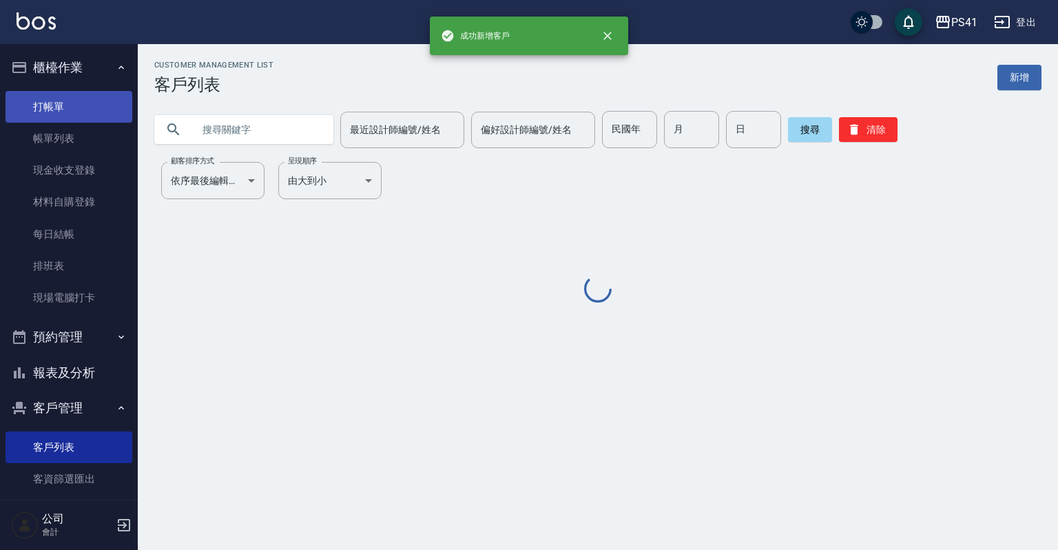
click at [67, 113] on link "打帳單" at bounding box center [69, 107] width 127 height 32
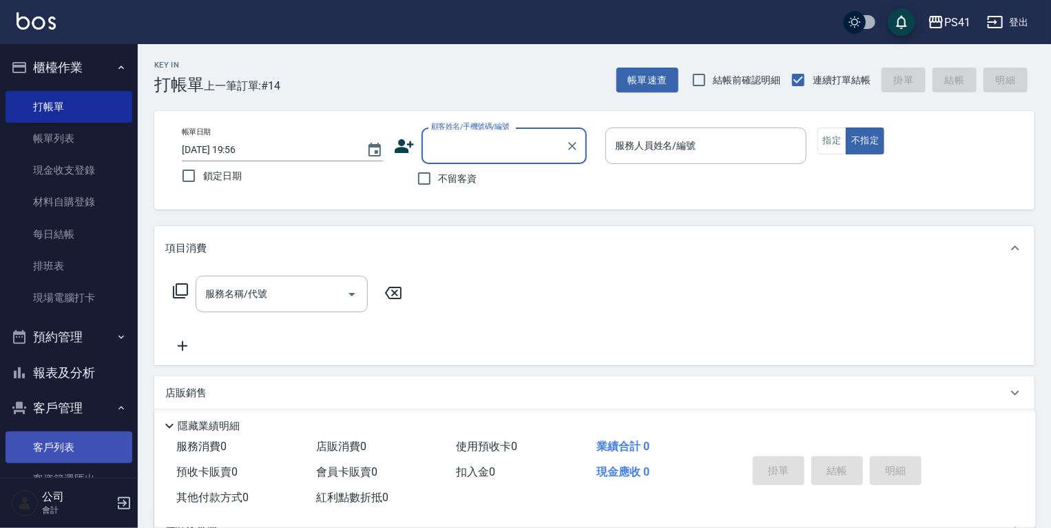
click at [77, 441] on link "客戶列表" at bounding box center [69, 447] width 127 height 32
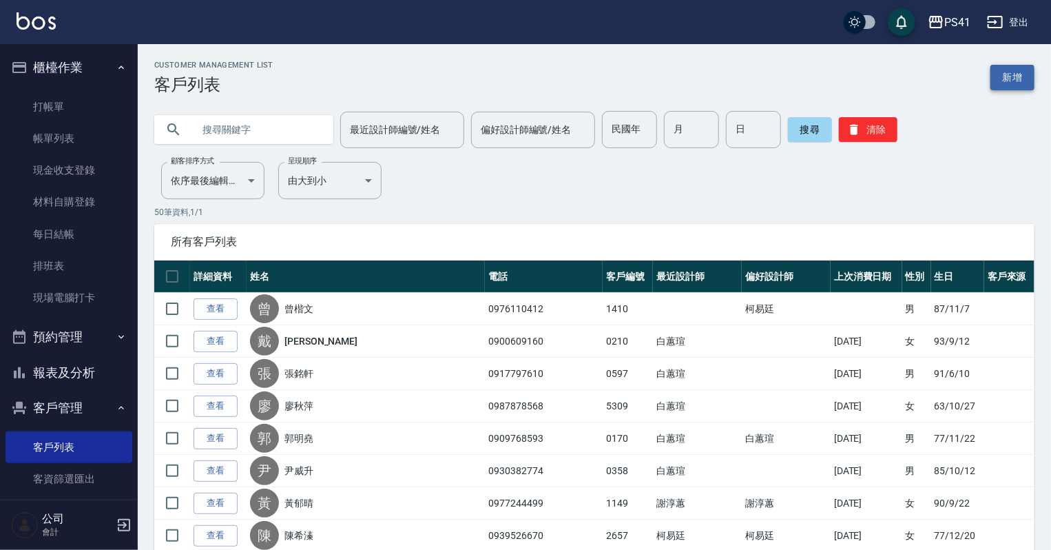
click at [1005, 71] on link "新增" at bounding box center [1013, 77] width 44 height 25
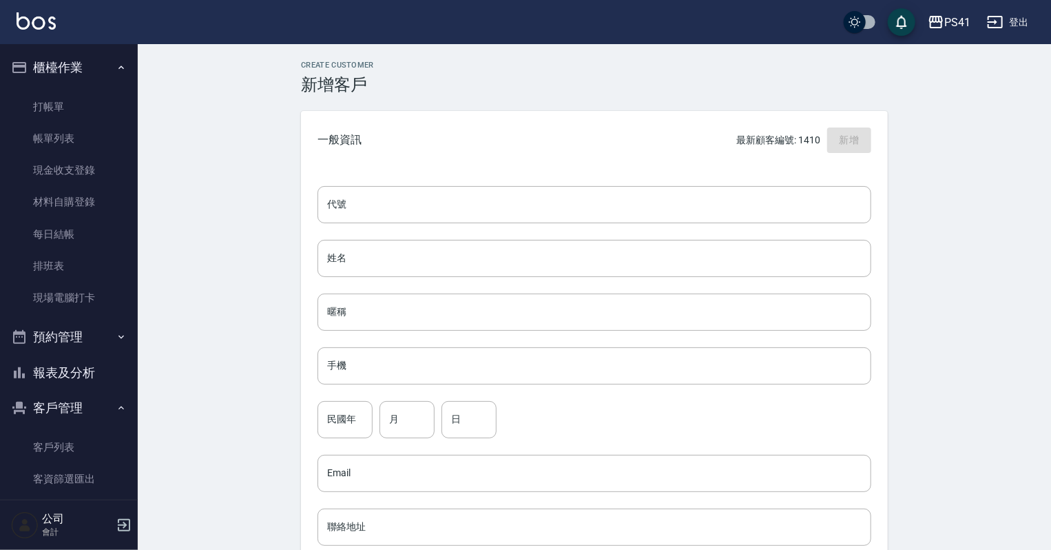
drag, startPoint x: 595, startPoint y: 169, endPoint x: 595, endPoint y: 184, distance: 14.5
click at [595, 172] on div "代號 代號 姓名 姓名 暱稱 暱稱 手機 手機 民國年 民國年 月 月 日 日 Email Email 聯絡地址 聯絡地址 男 女 LINE ID LINE …" at bounding box center [594, 504] width 587 height 670
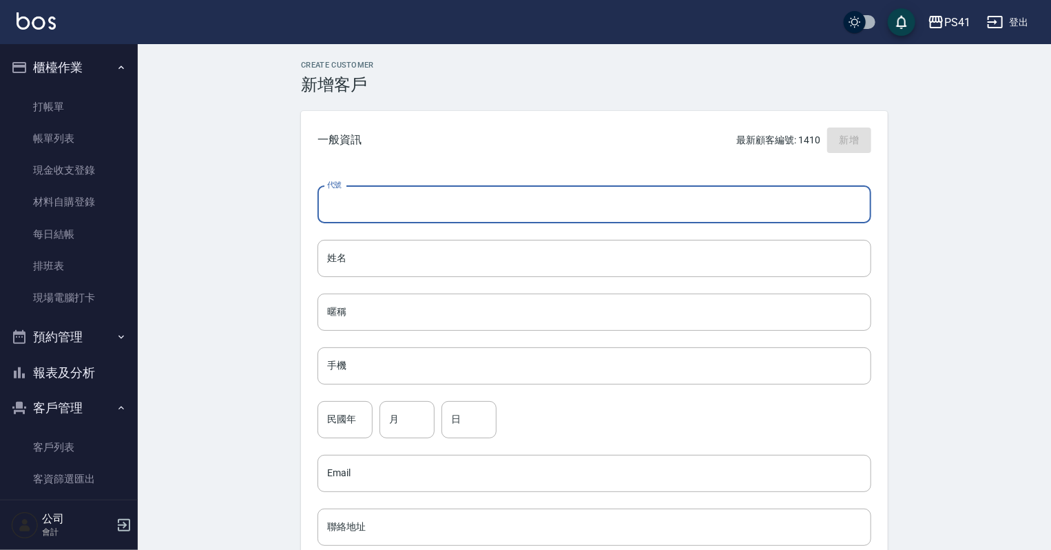
click at [593, 189] on input "代號" at bounding box center [595, 204] width 554 height 37
type input "1492"
click at [557, 267] on input "姓名" at bounding box center [595, 258] width 554 height 37
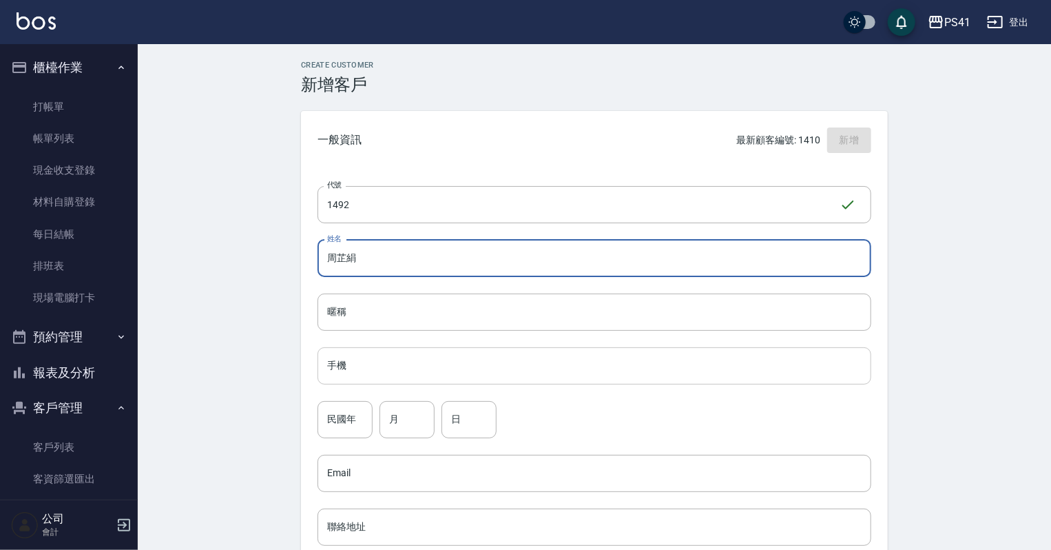
type input "周芷絹"
click at [565, 369] on input "手機" at bounding box center [595, 365] width 554 height 37
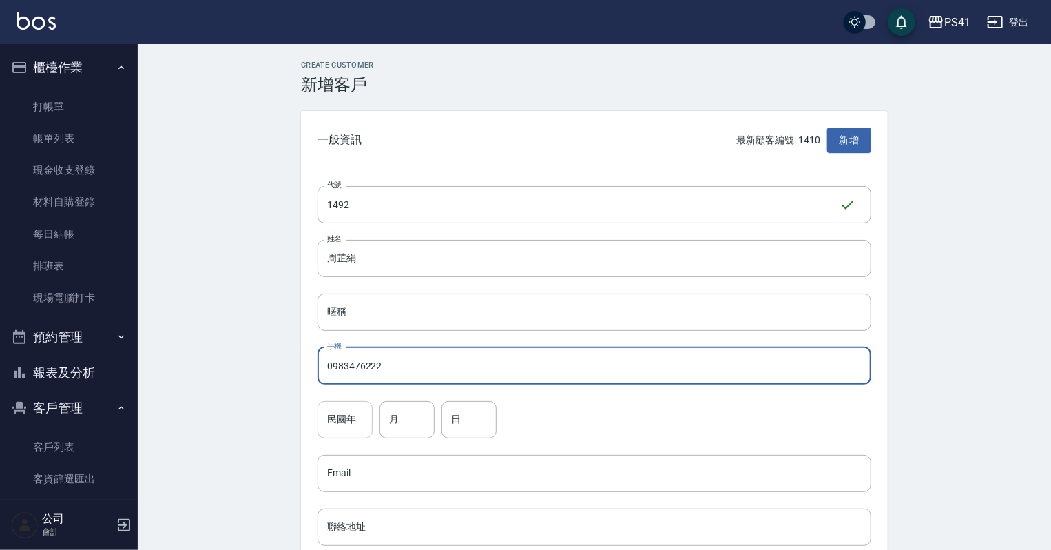
type input "0983476222"
click at [324, 413] on input "民國年" at bounding box center [345, 419] width 55 height 37
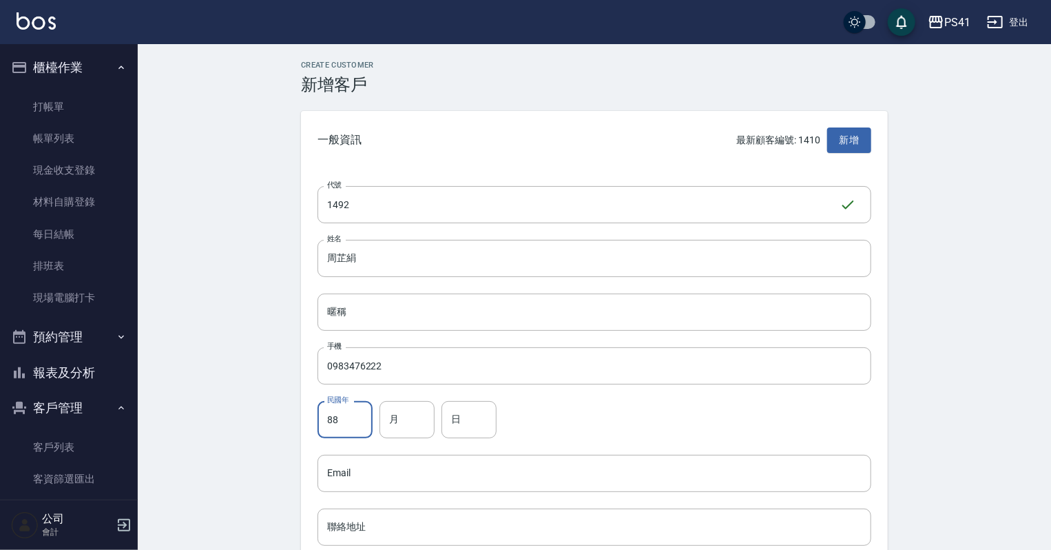
type input "88"
drag, startPoint x: 454, startPoint y: 424, endPoint x: 444, endPoint y: 423, distance: 9.7
click at [449, 423] on input "日" at bounding box center [469, 419] width 55 height 37
click at [396, 426] on input "月" at bounding box center [407, 419] width 55 height 37
type input "09"
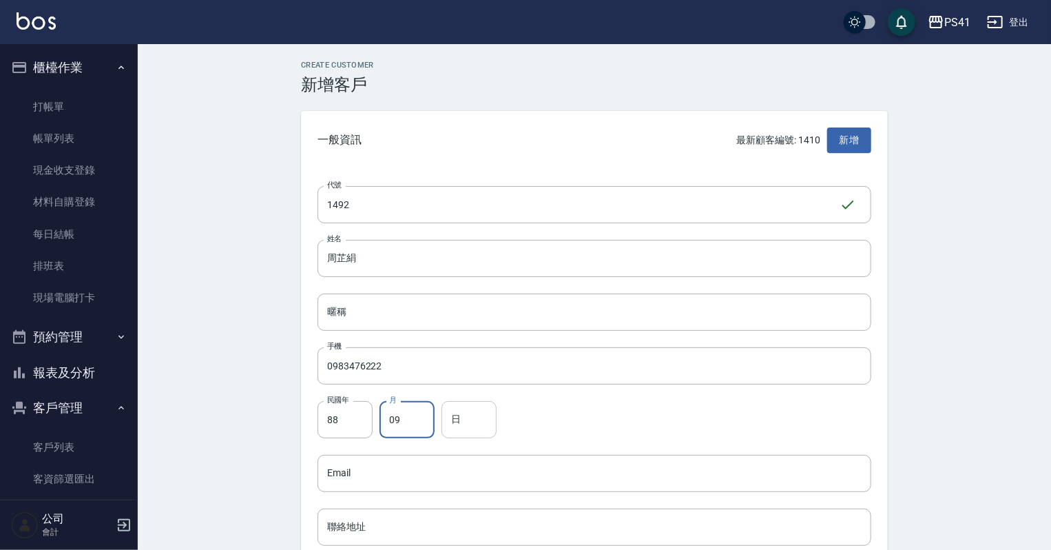
click at [459, 414] on input "日" at bounding box center [469, 419] width 55 height 37
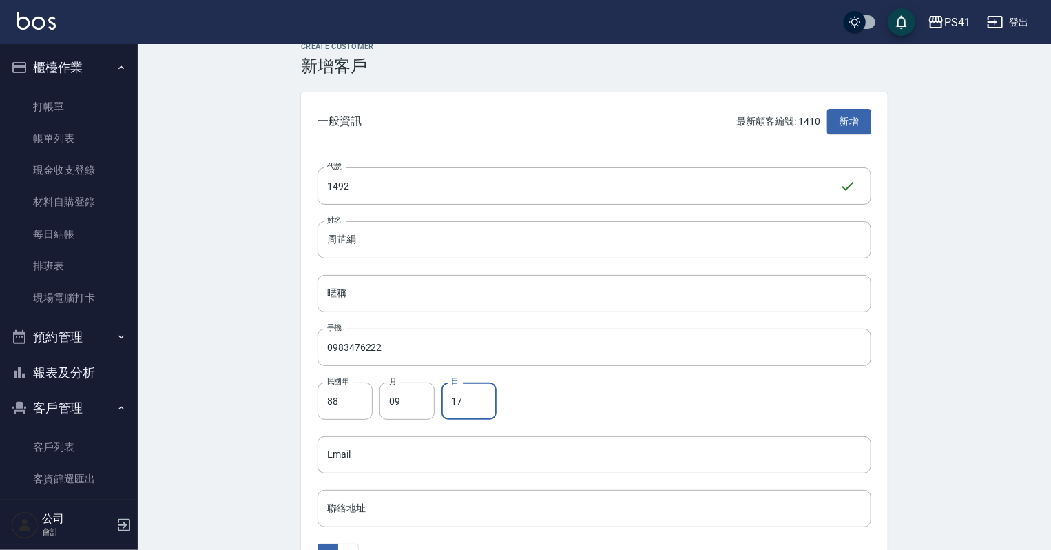
scroll to position [165, 0]
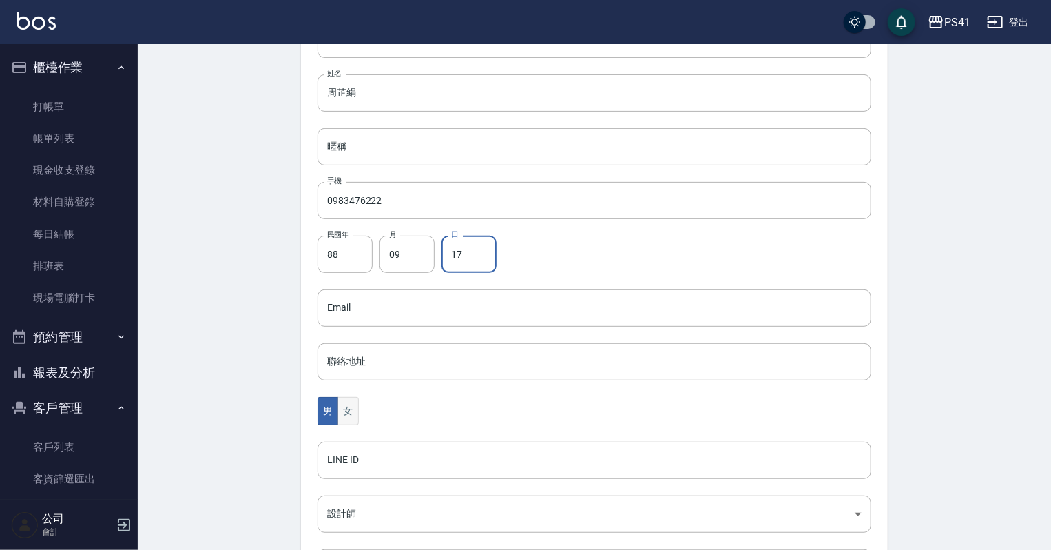
type input "17"
click at [347, 408] on button "女" at bounding box center [348, 411] width 21 height 28
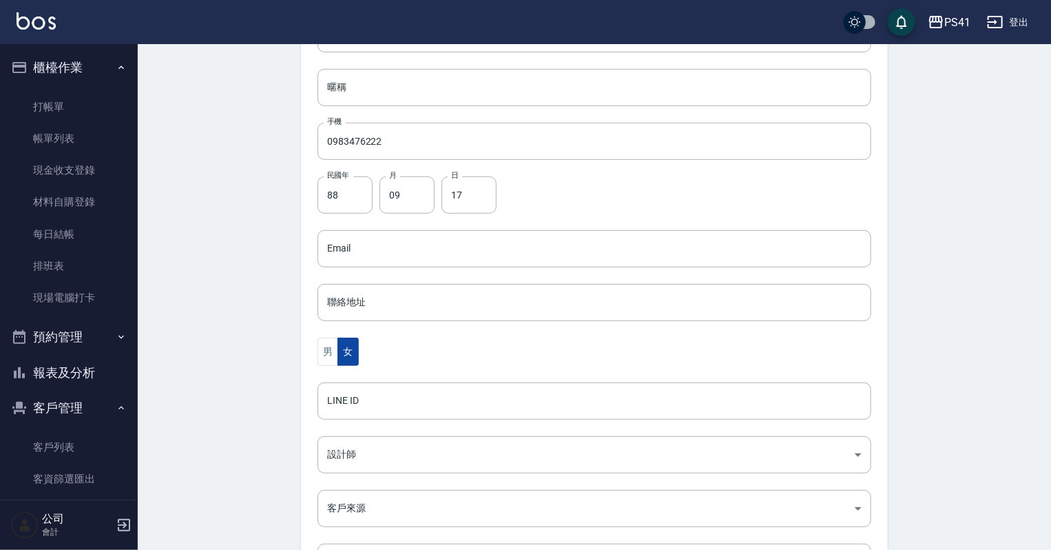
scroll to position [331, 0]
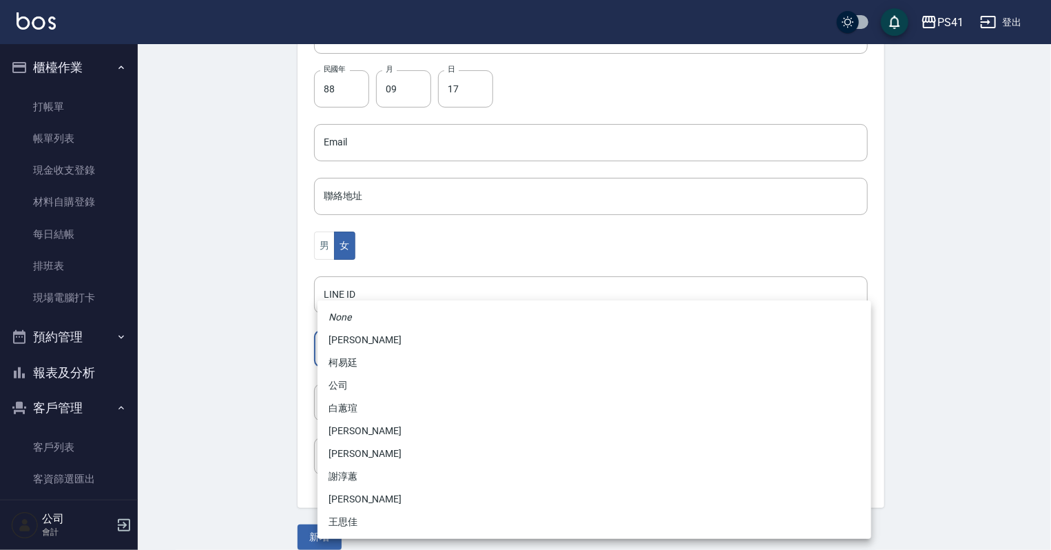
click at [353, 344] on body "PS41 登出 櫃檯作業 打帳單 帳單列表 現金收支登錄 材料自購登錄 每日結帳 排班表 現場電腦打卡 預約管理 預約管理 單日預約紀錄 單週預約紀錄 報表及…" at bounding box center [525, 117] width 1051 height 897
click at [369, 413] on li "白蕙瑄" at bounding box center [595, 408] width 554 height 23
type input "ddc07e2a-9c46-438a-ae12-131b47584ec9"
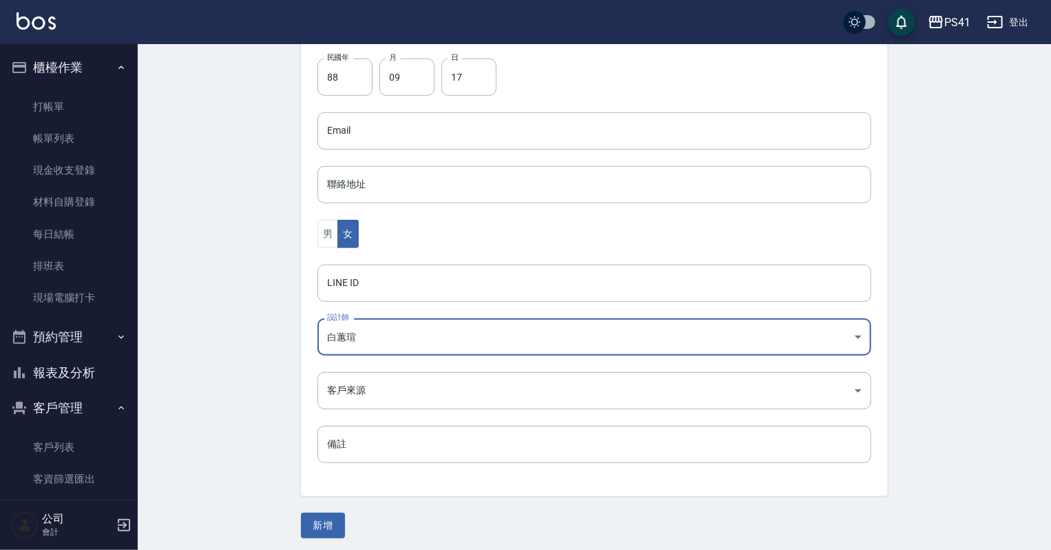
scroll to position [347, 0]
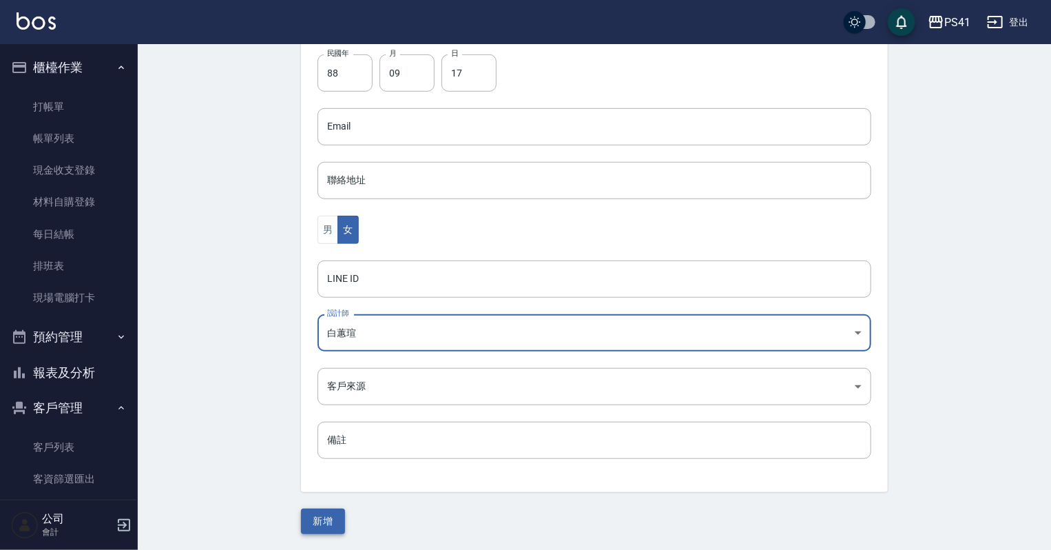
click at [337, 518] on button "新增" at bounding box center [323, 520] width 44 height 25
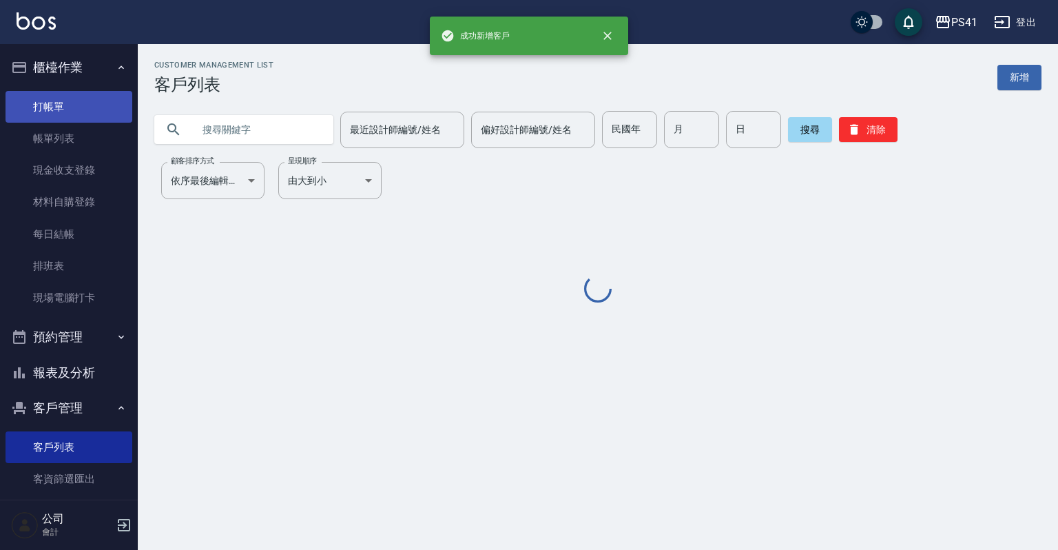
click at [80, 112] on link "打帳單" at bounding box center [69, 107] width 127 height 32
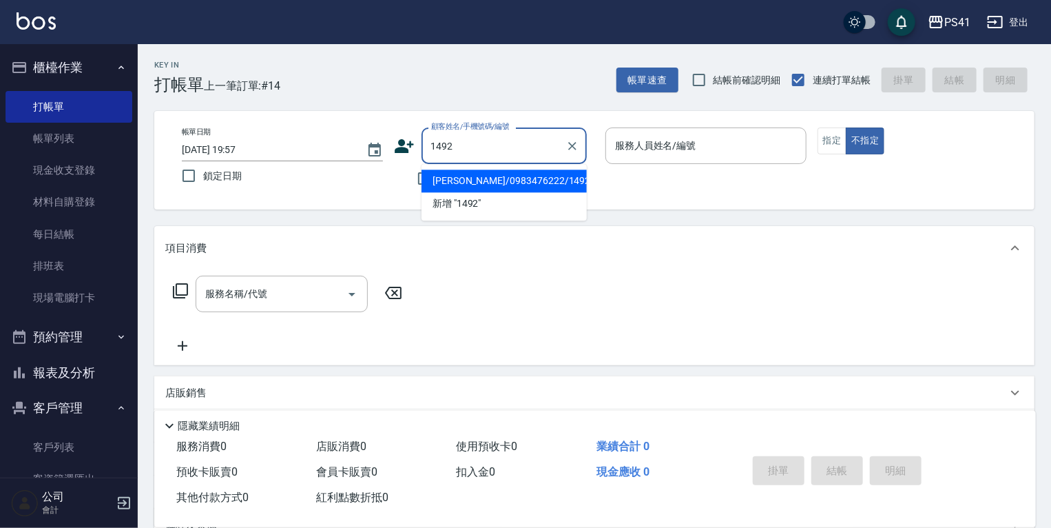
type input "周芷絹/0983476222/1492"
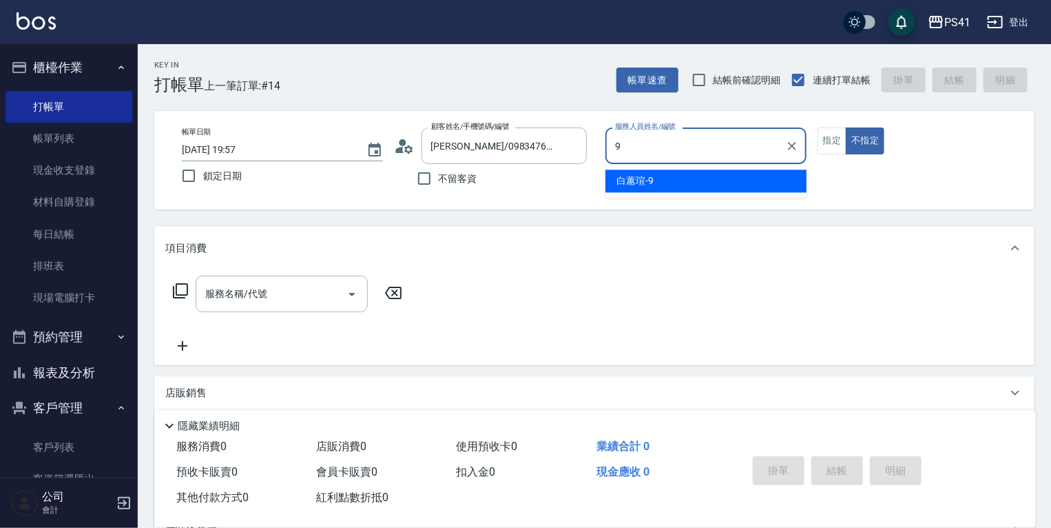
type input "白蕙瑄-9"
type button "false"
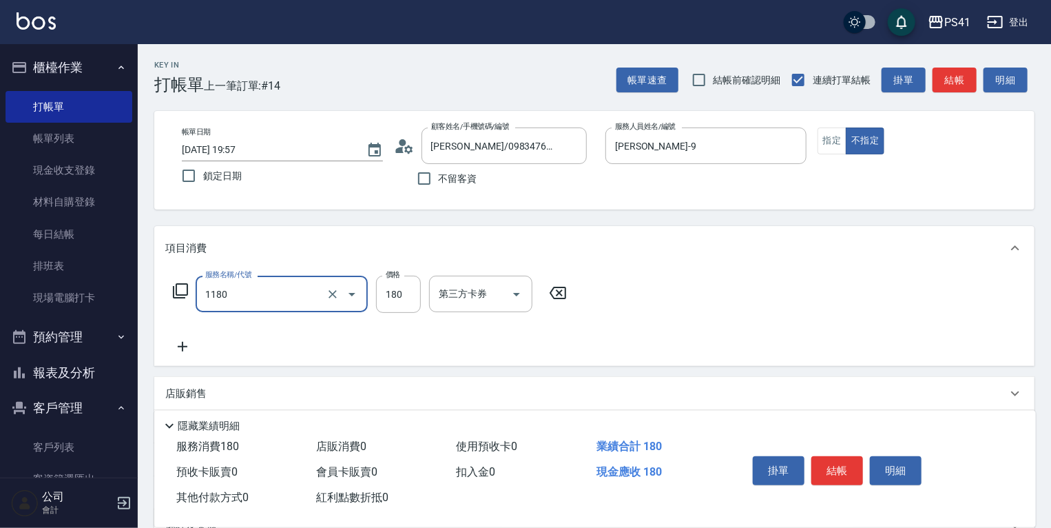
type input "洗髮(洗+剪不指定活動)(1180)"
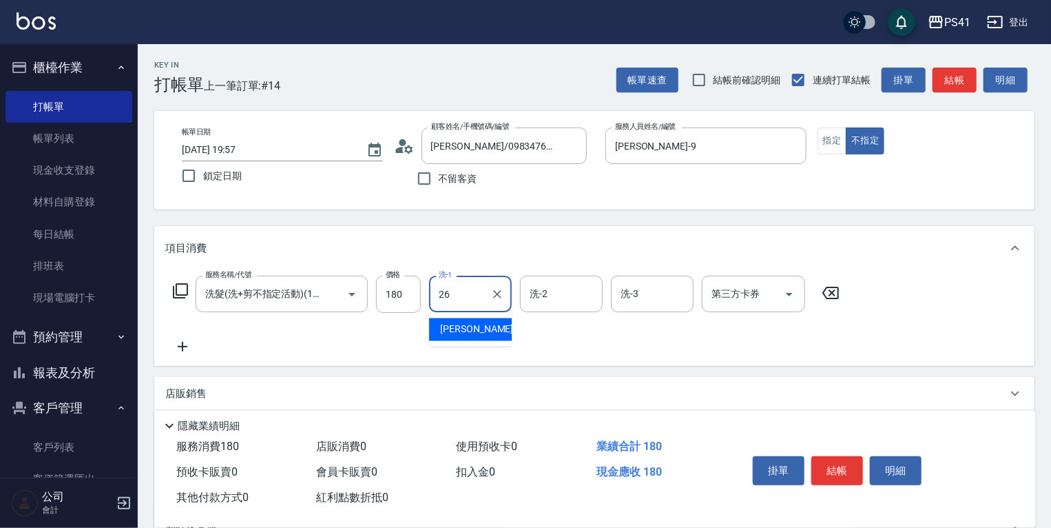
type input "溫佳惇-26"
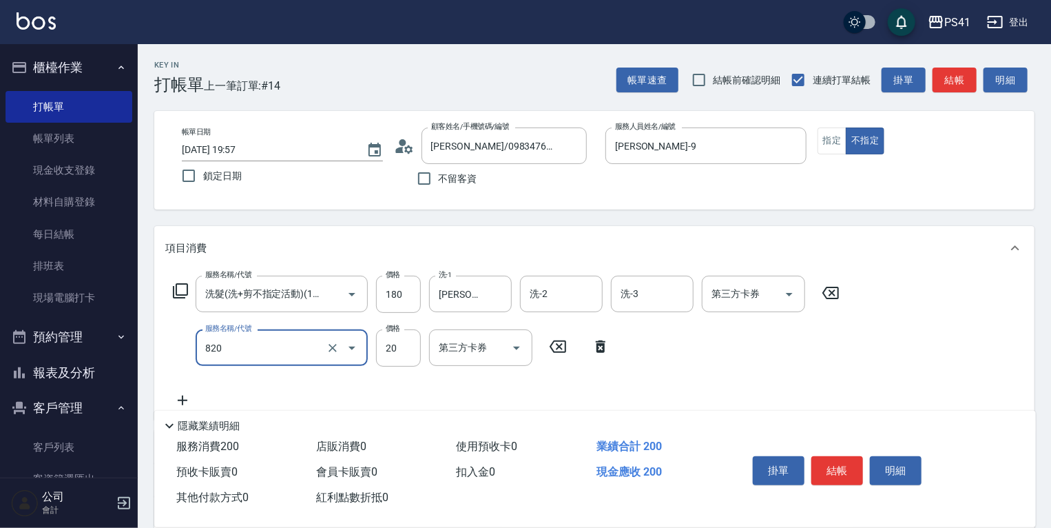
type input "潤絲(820)"
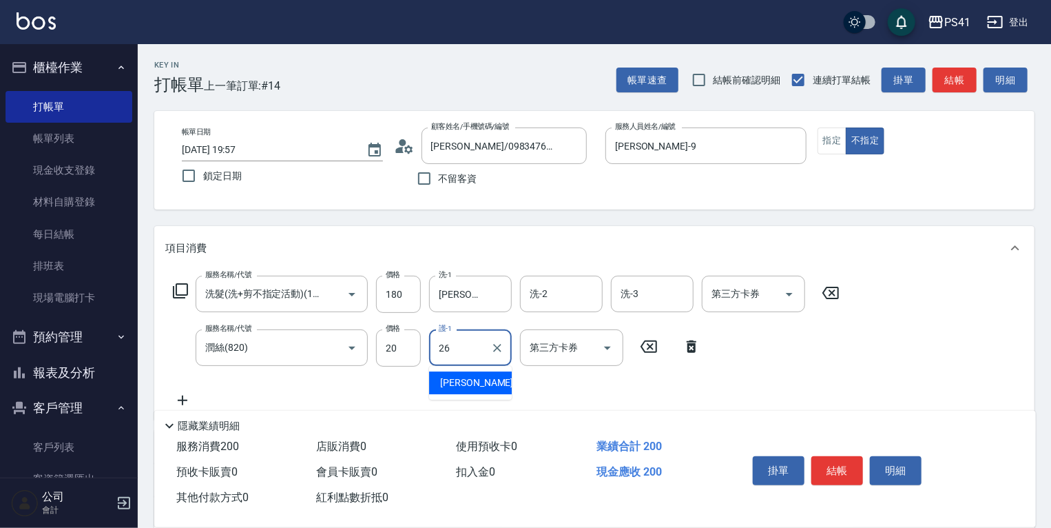
type input "溫佳惇-26"
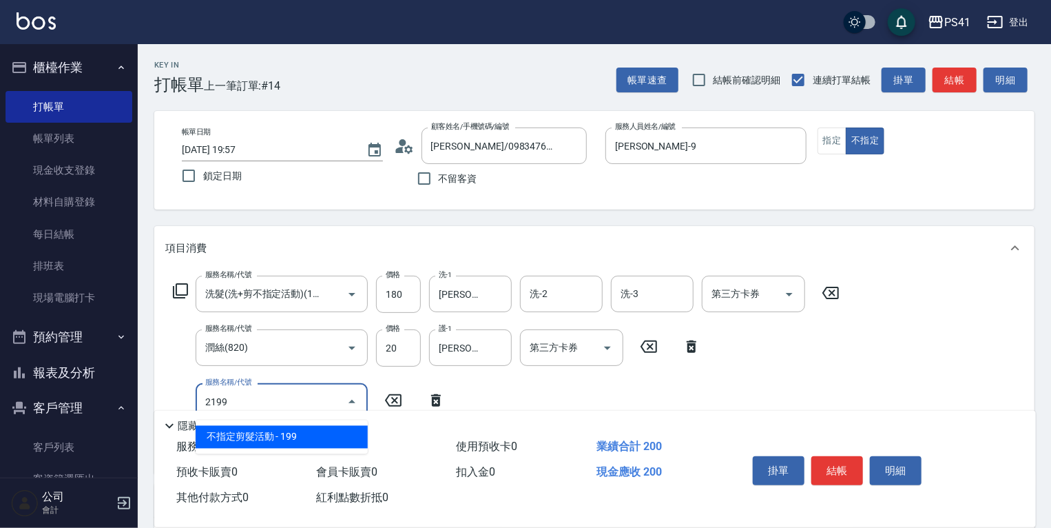
type input "不指定剪髮活動(2199)"
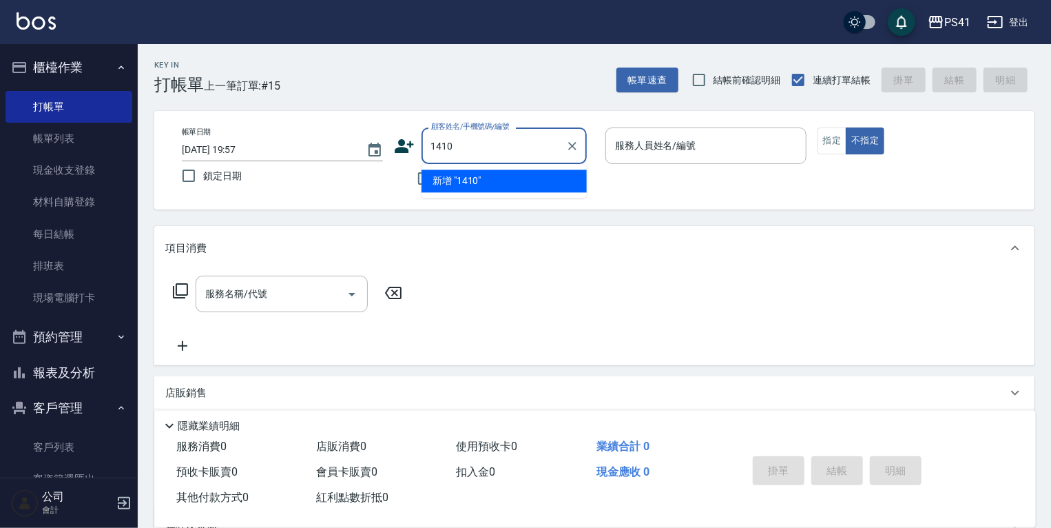
type input "1410"
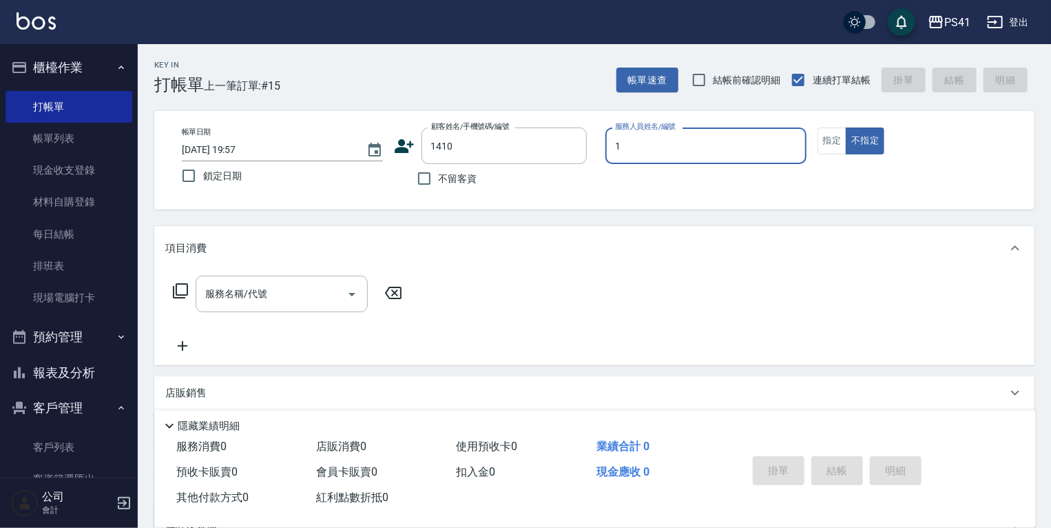
type input "柯易廷-1"
type input "曾楷文/0976110412/1410"
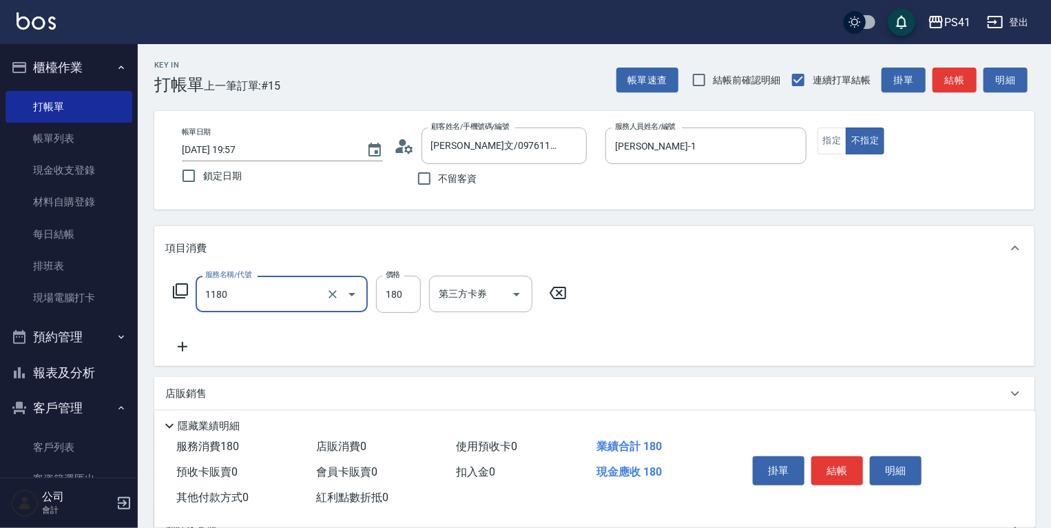
type input "洗髮(洗+剪不指定活動)(1180)"
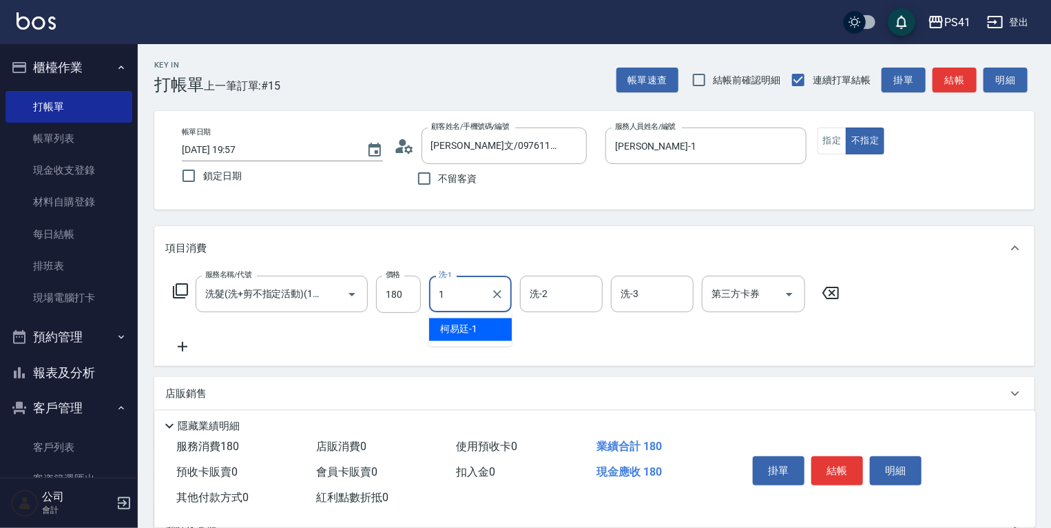
type input "柯易廷-1"
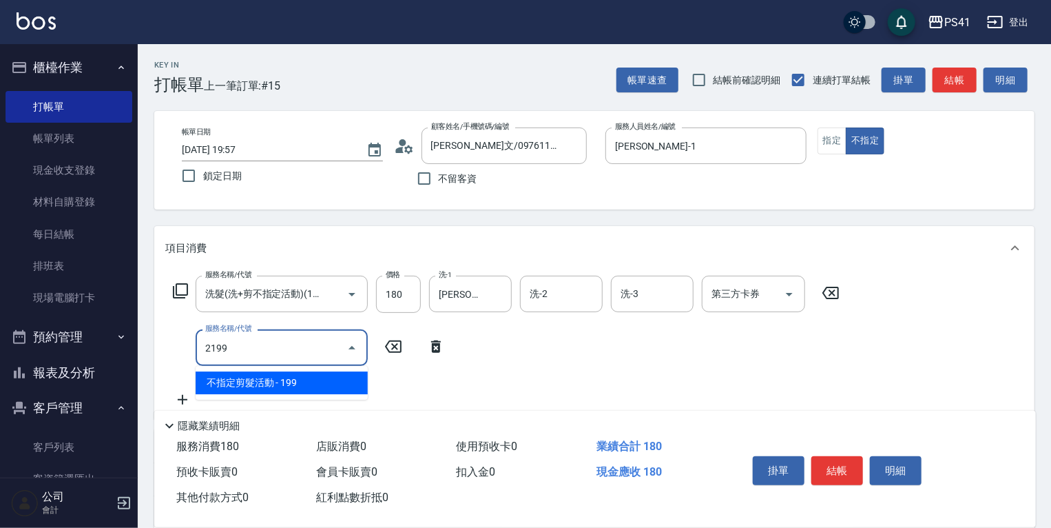
type input "不指定剪髮活動(2199)"
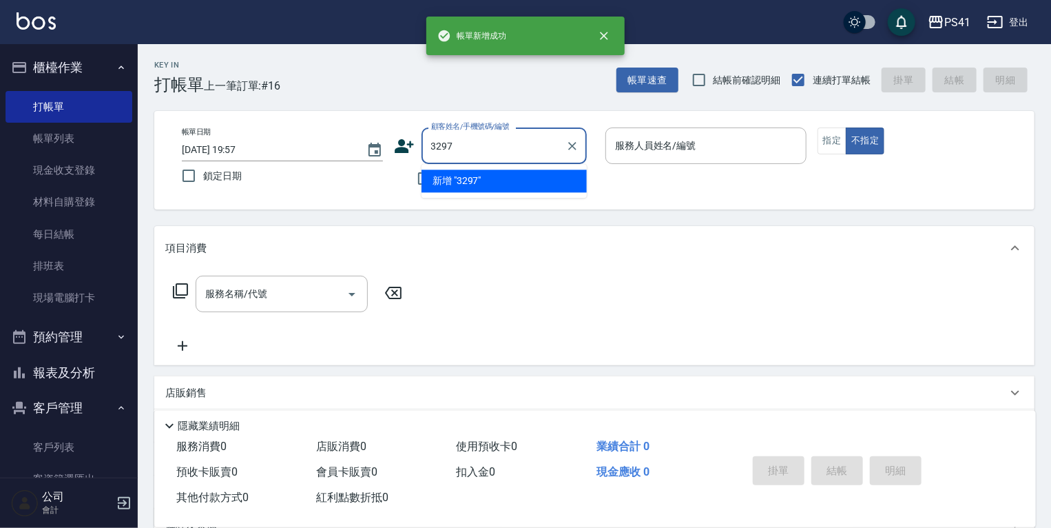
type input "3297"
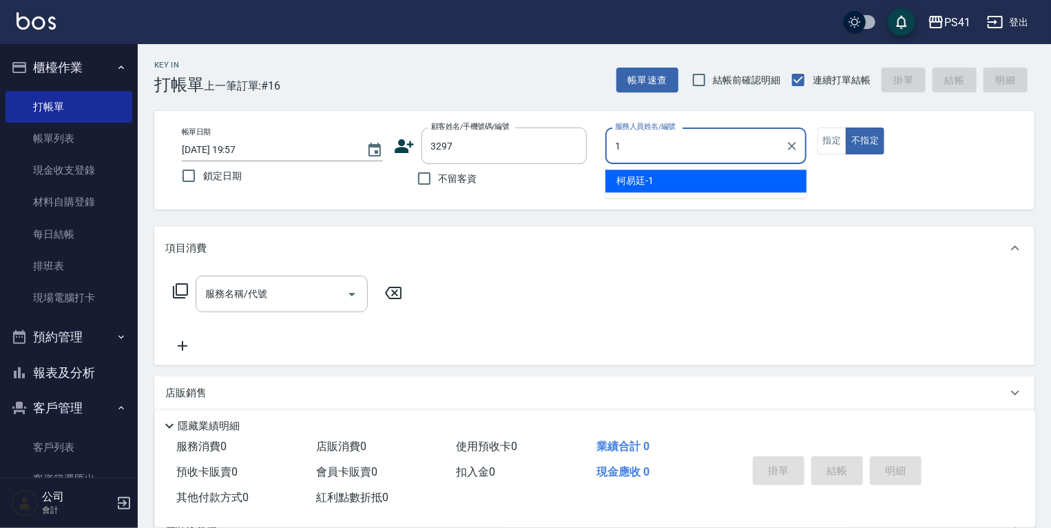
type input "柯易廷-1"
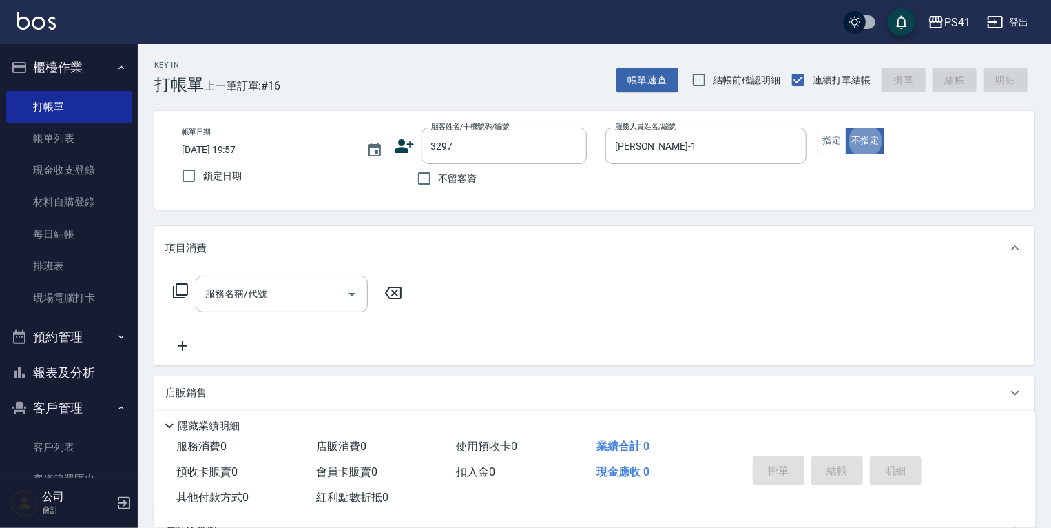
type input "郭小燕/0911886702/3297"
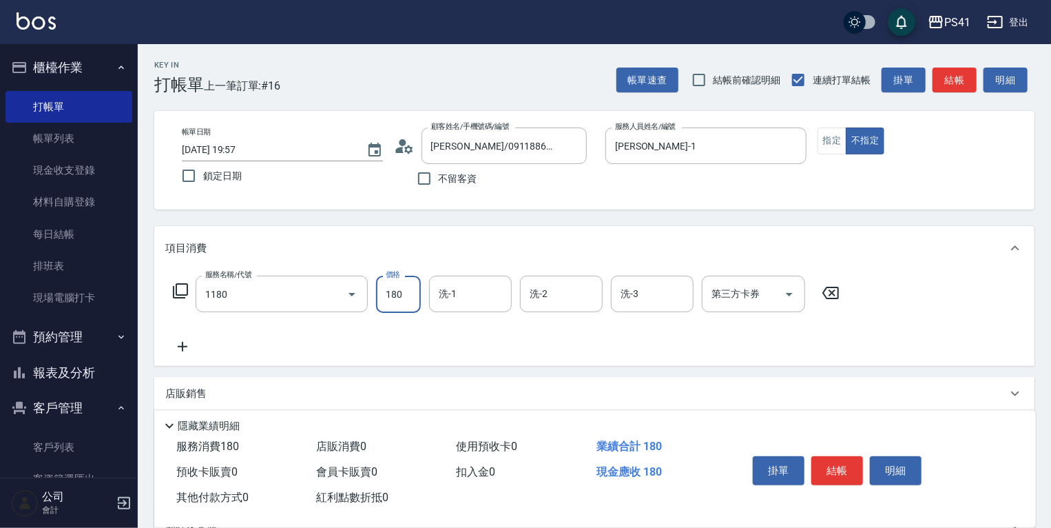
type input "洗髮(洗+剪不指定活動)(1180)"
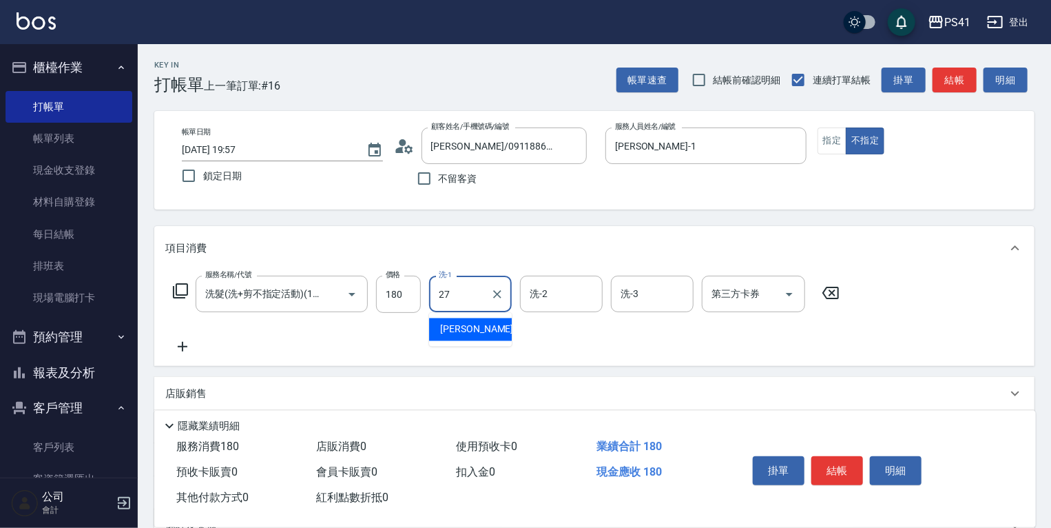
type input "佳佳-27"
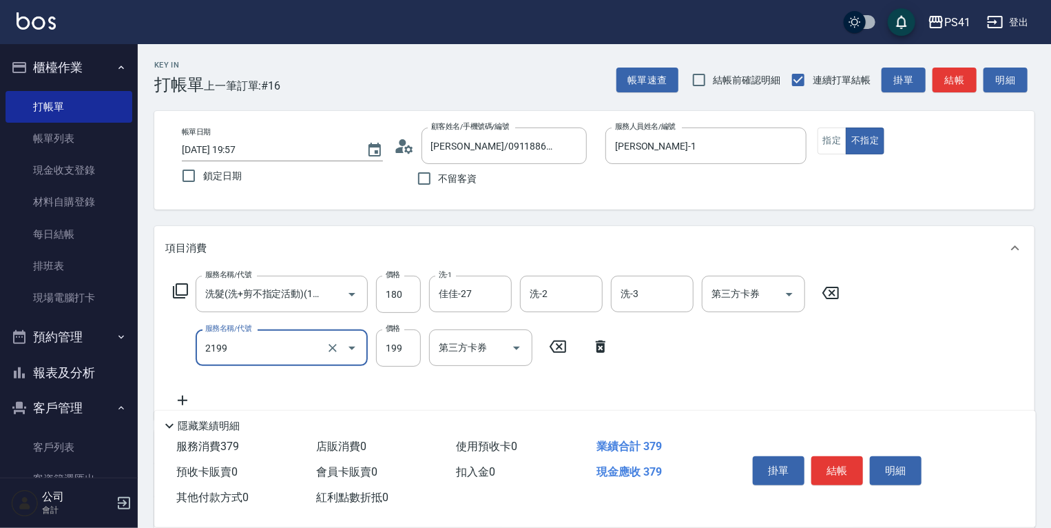
type input "不指定剪髮活動(2199)"
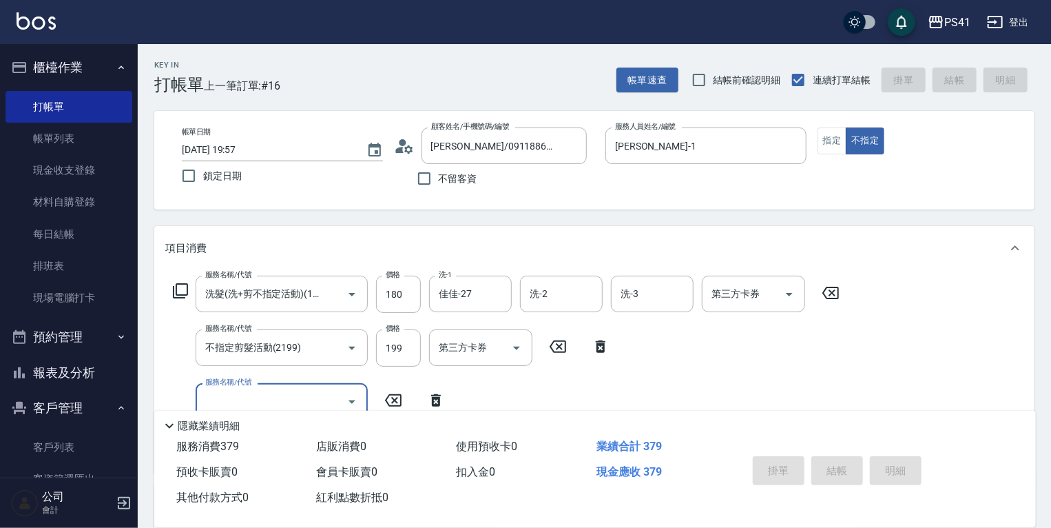
type input "2025/08/10 19:58"
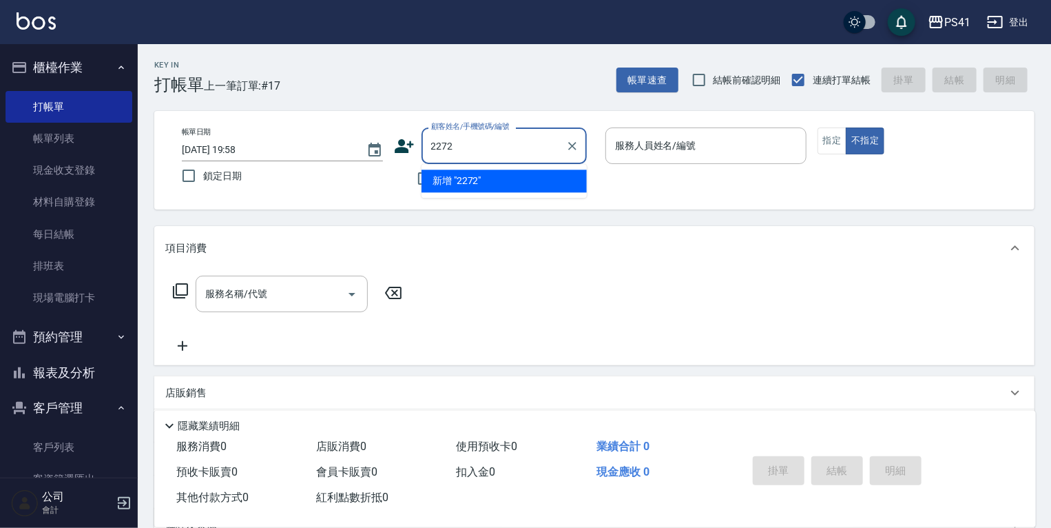
type input "2272"
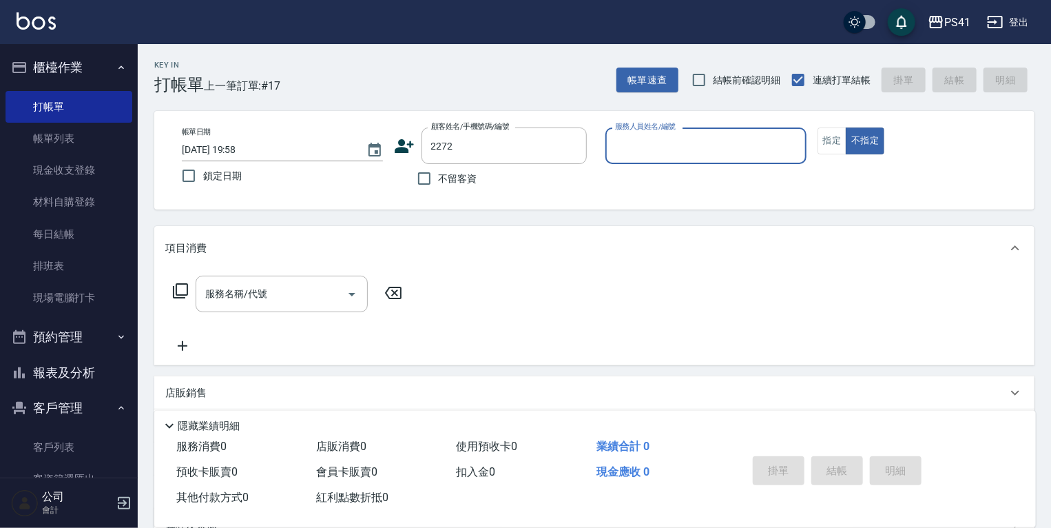
type input "2"
type input "林小姐/0938397133/2272"
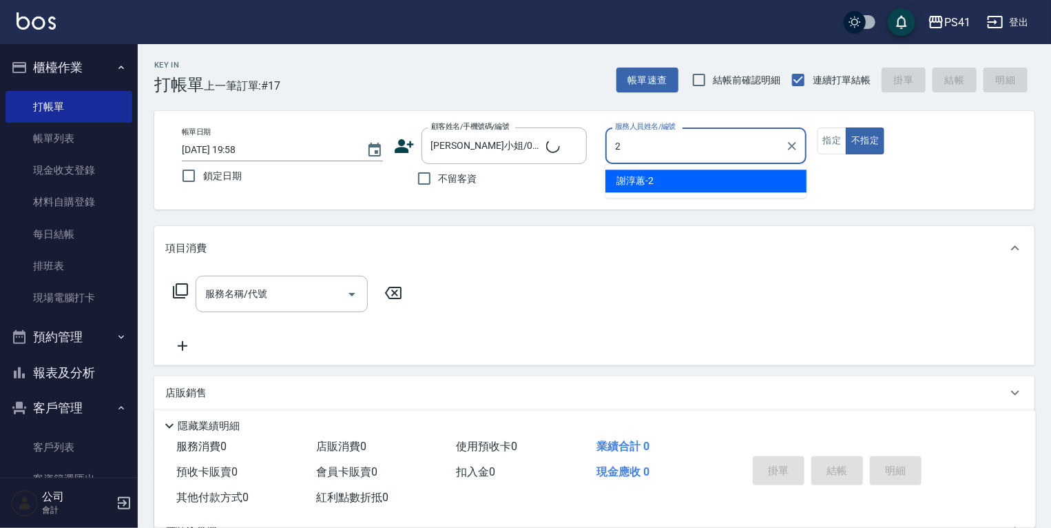
type input "謝淳蕙-2"
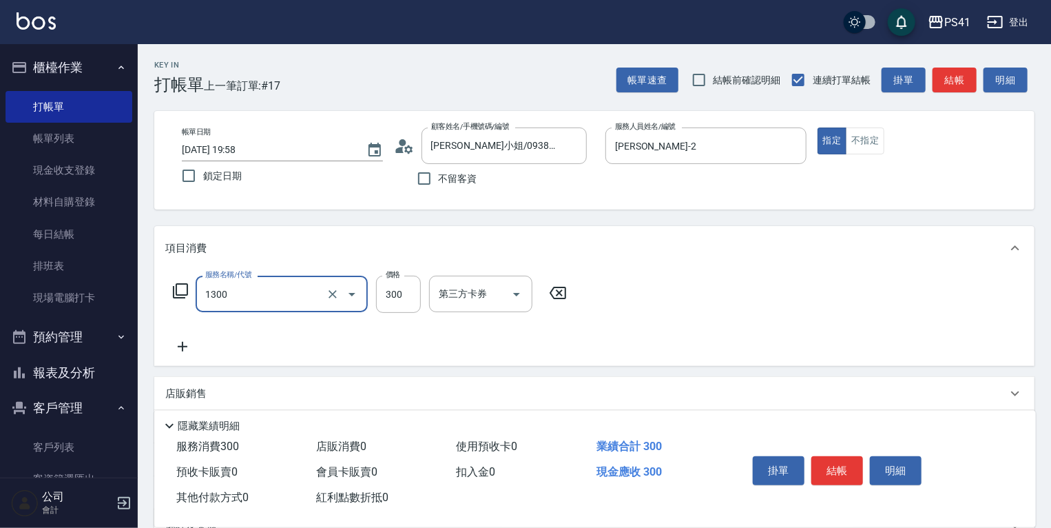
type input "洗髮300(1300)"
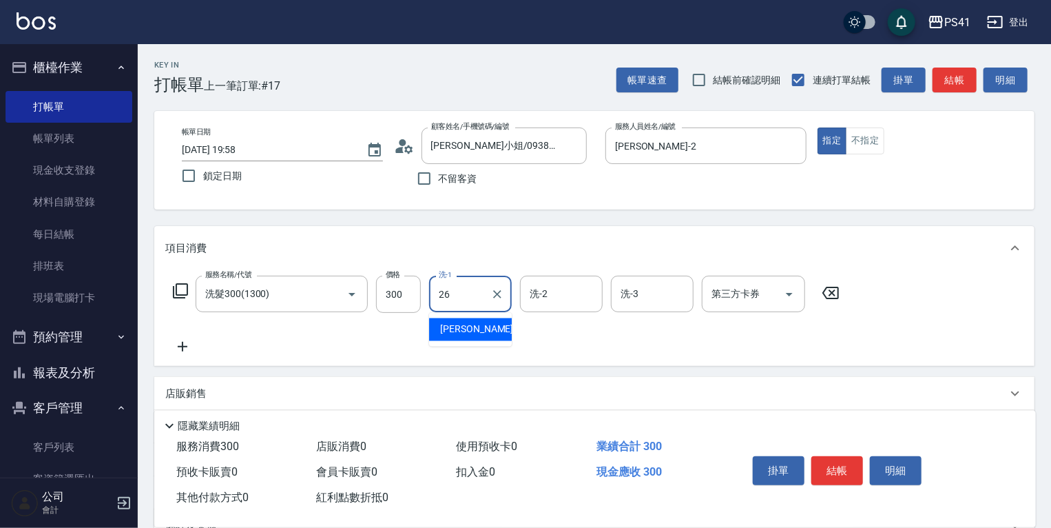
type input "溫佳惇-26"
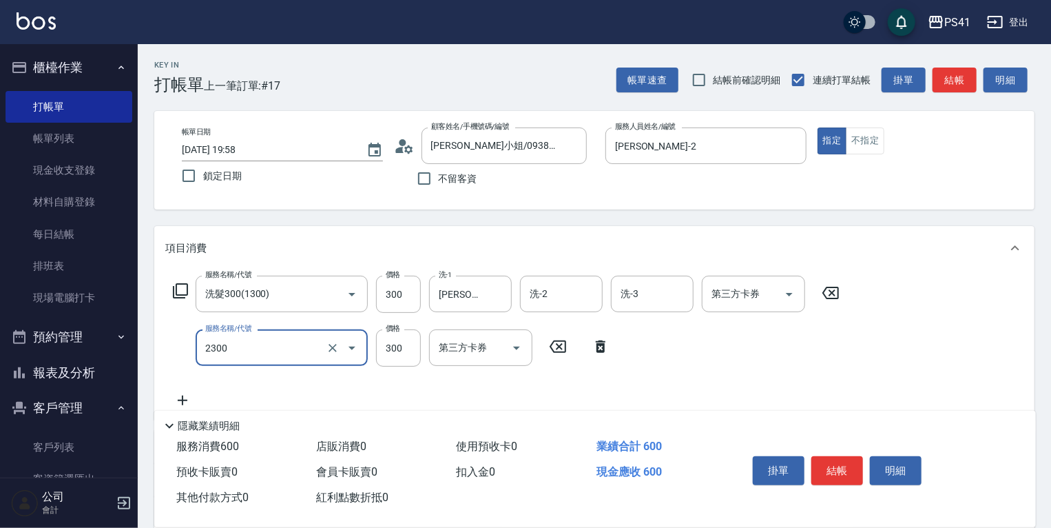
type input "剪髮(2300)"
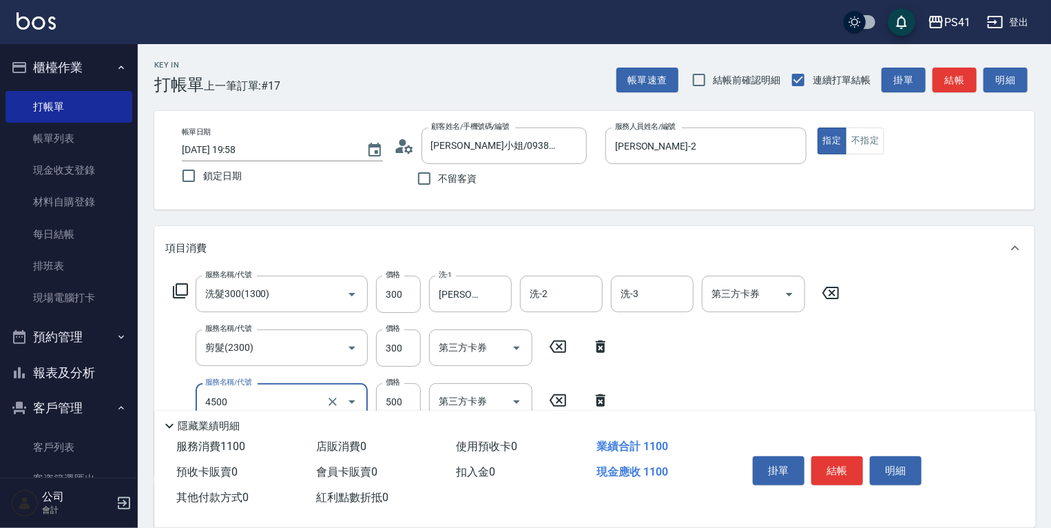
type input "補染(4500)"
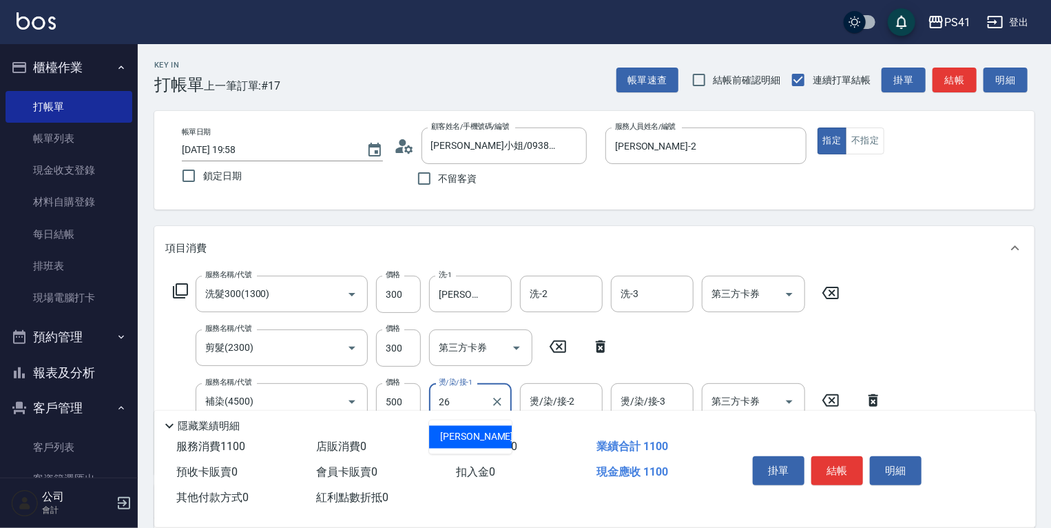
type input "溫佳惇-26"
type input "潤絲(820)"
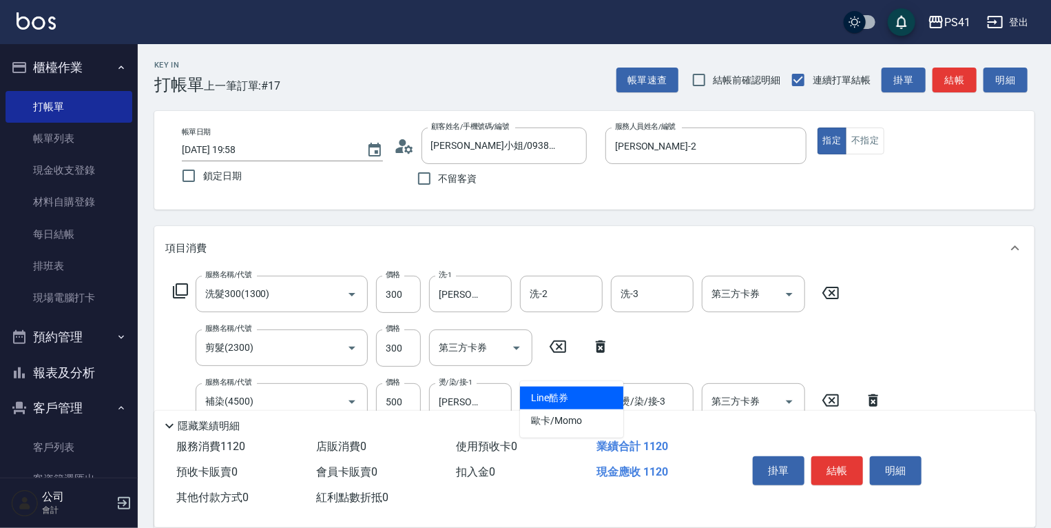
type input "Line酷券"
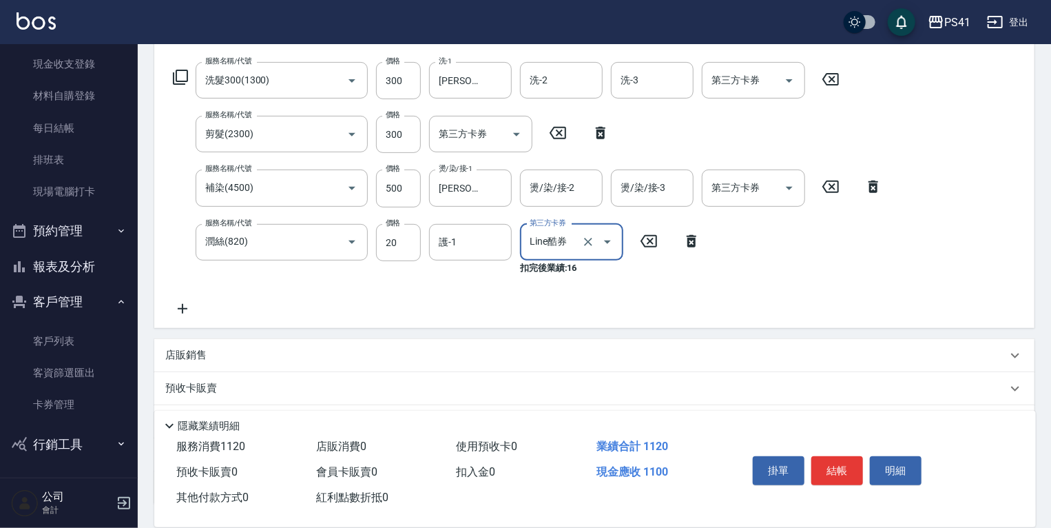
scroll to position [220, 0]
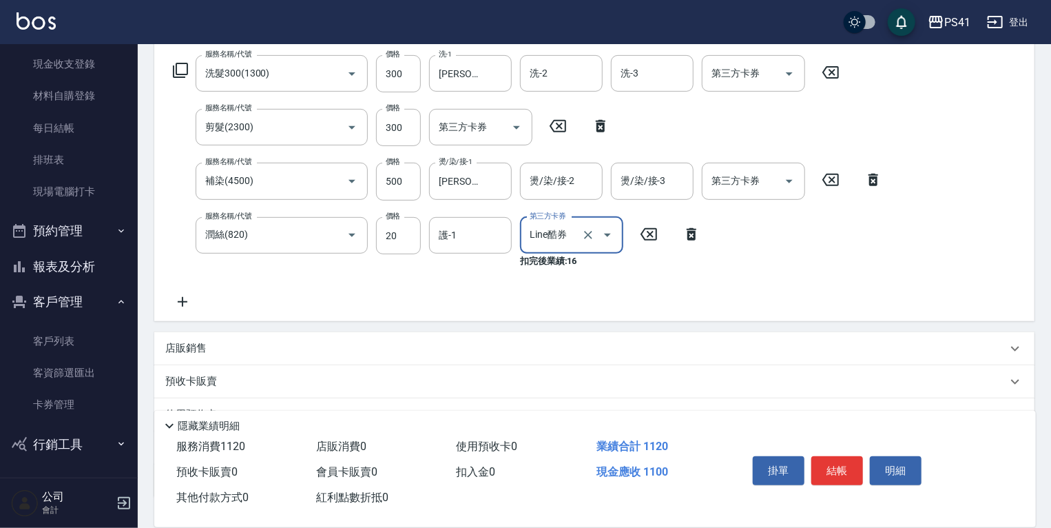
click at [589, 237] on icon "Clear" at bounding box center [589, 235] width 14 height 14
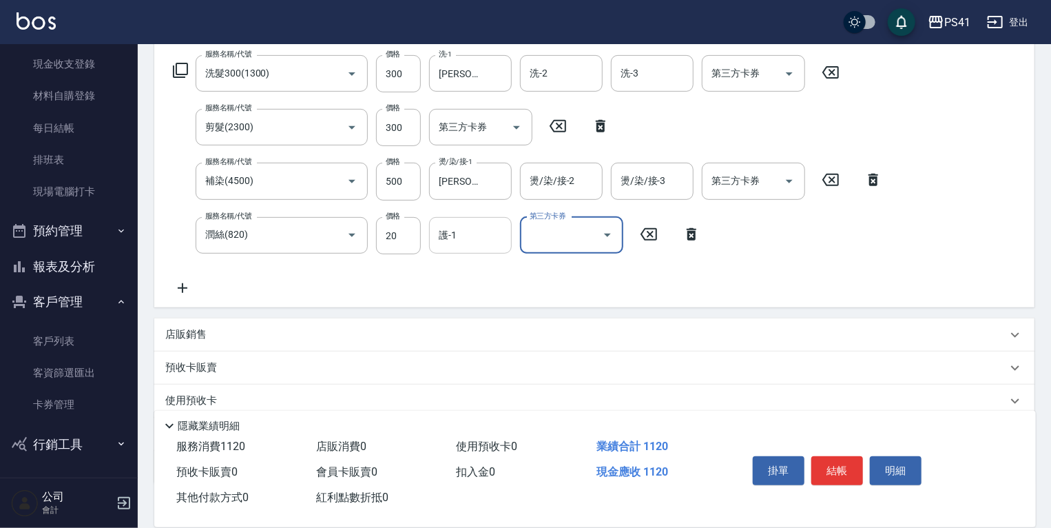
click at [493, 234] on input "護-1" at bounding box center [470, 235] width 70 height 24
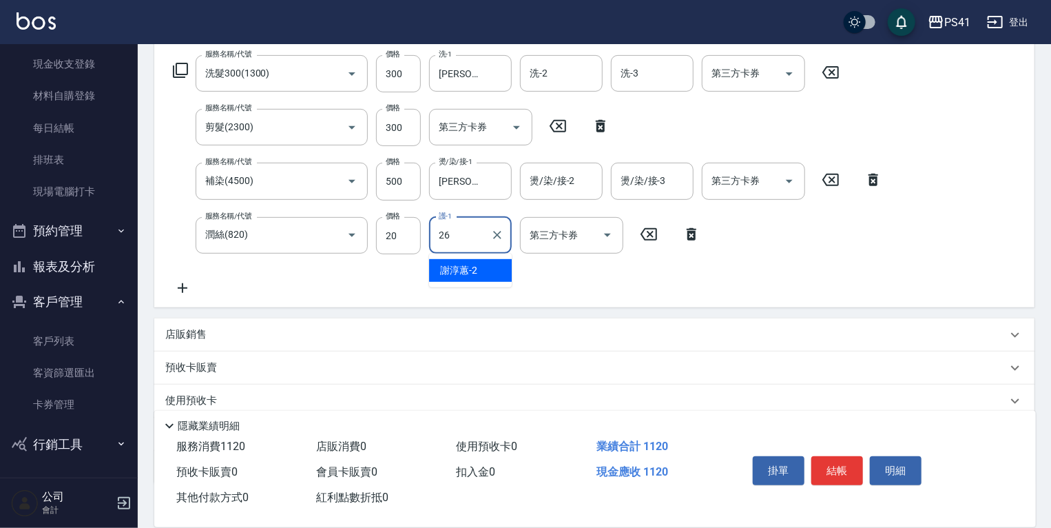
type input "溫佳惇-26"
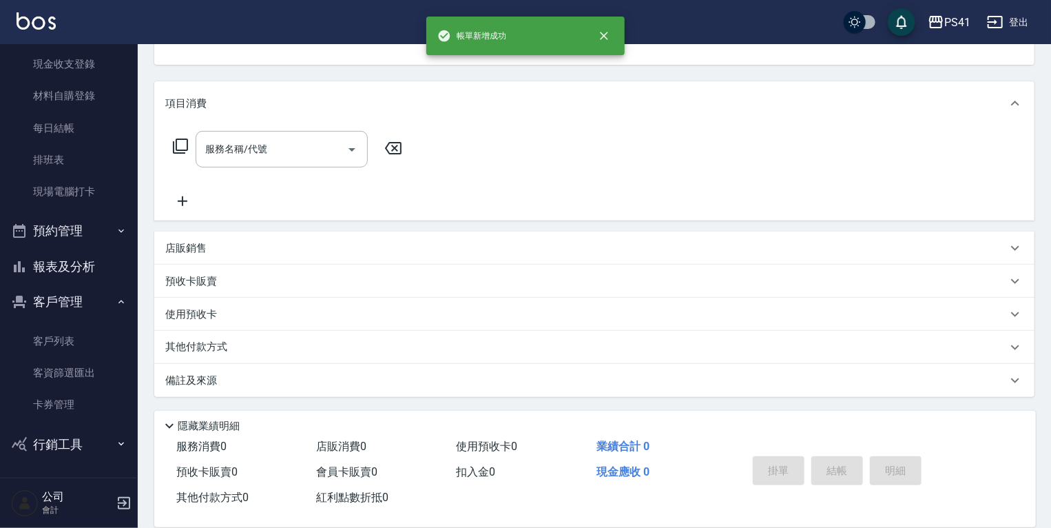
scroll to position [0, 0]
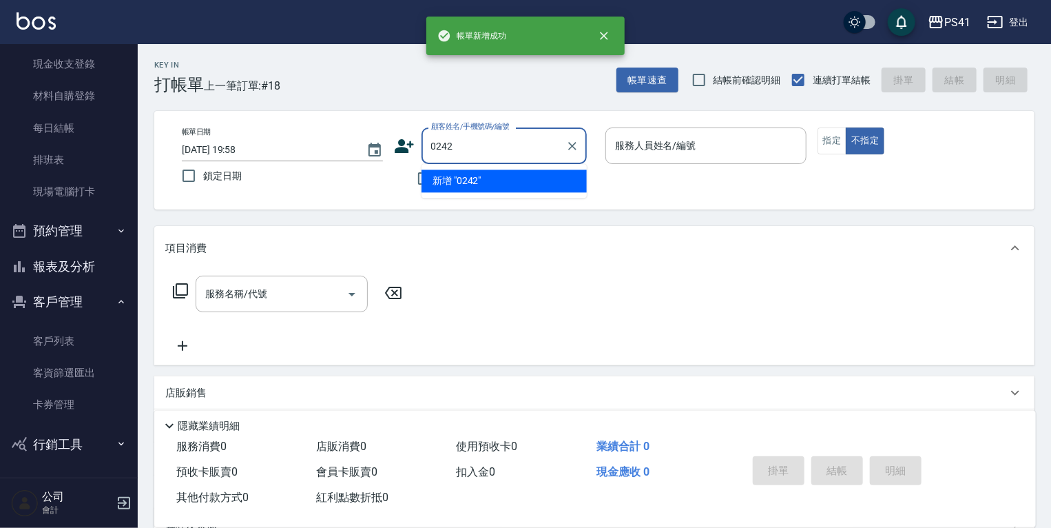
type input "0242"
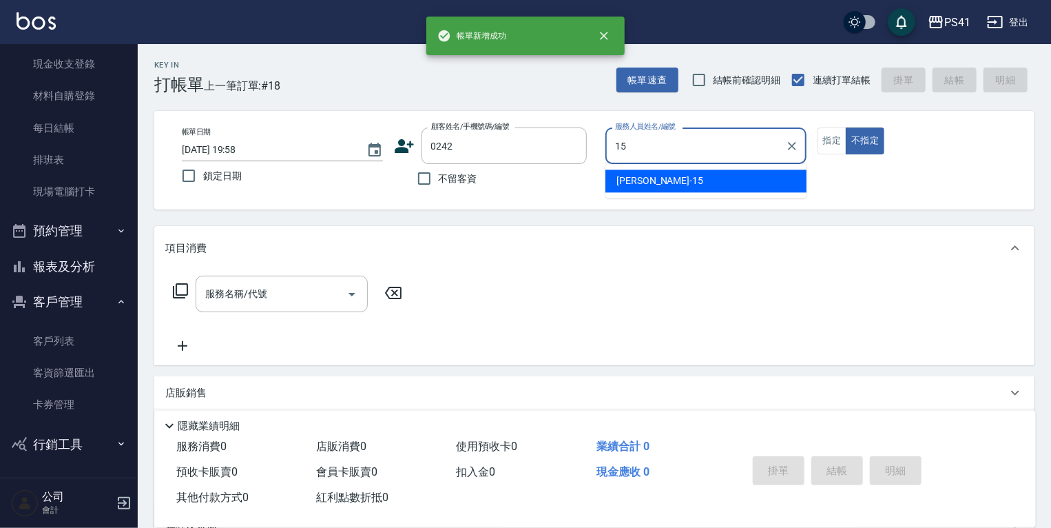
type input "李靜芳-15"
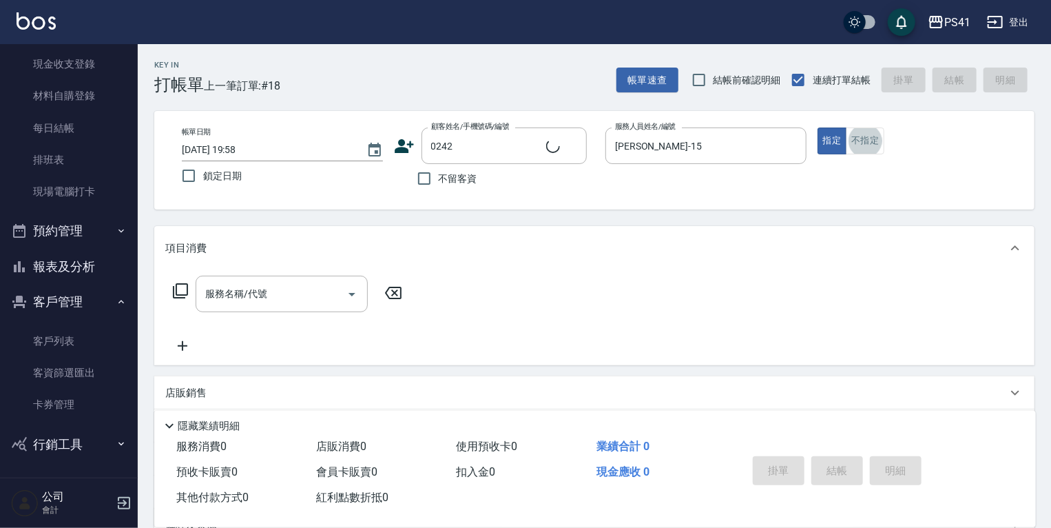
type input "余信龍/0988625003/0242"
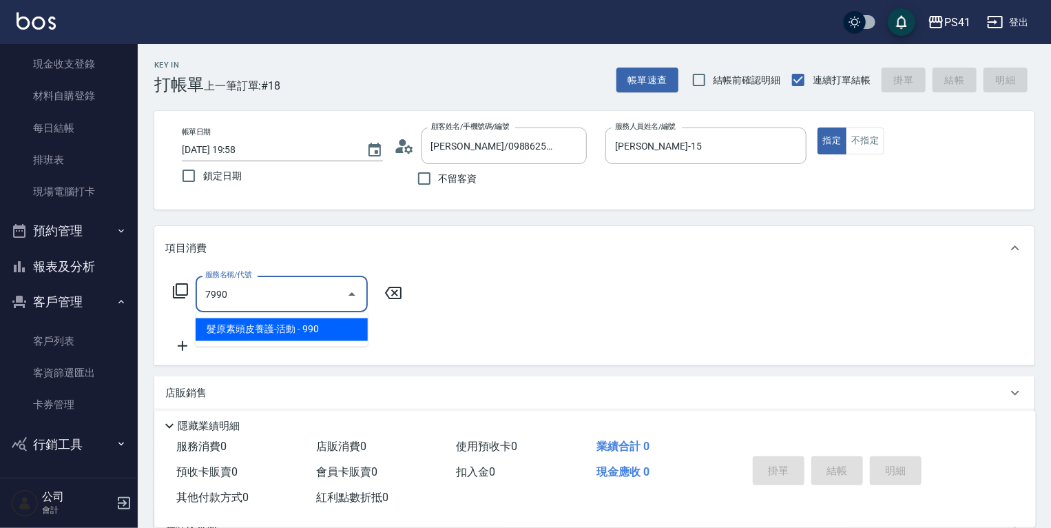
type input "髮原素頭皮養護-活動(7990)"
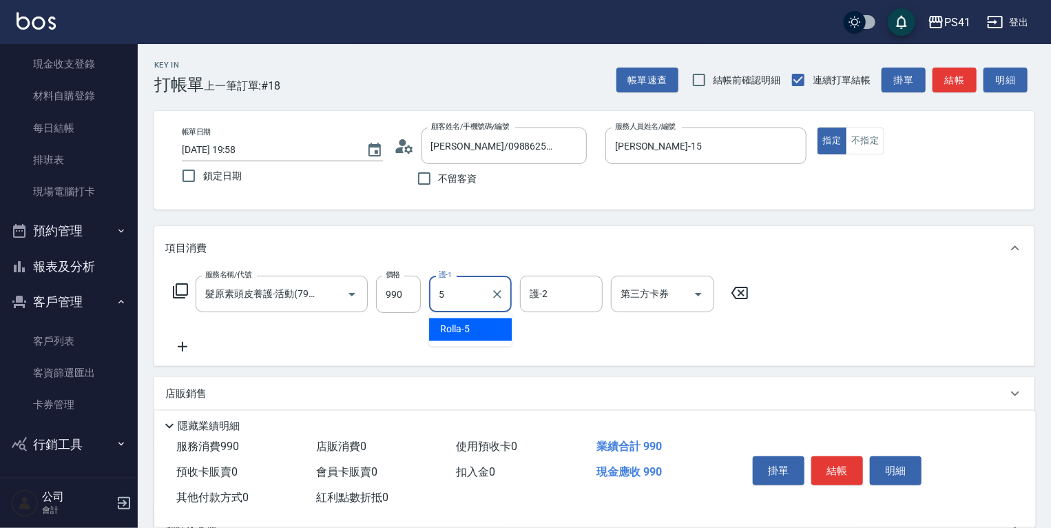
type input "Rolla-5"
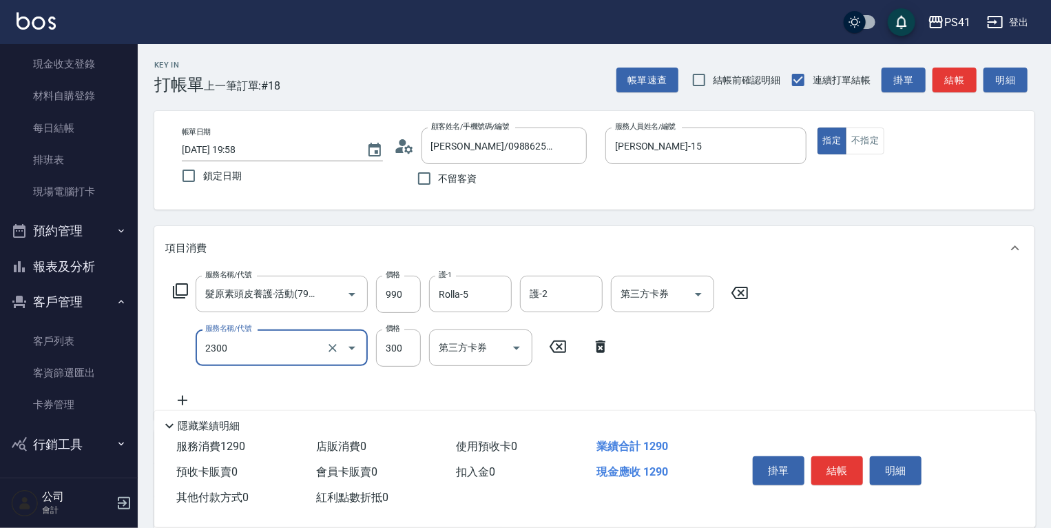
type input "剪髮(2300)"
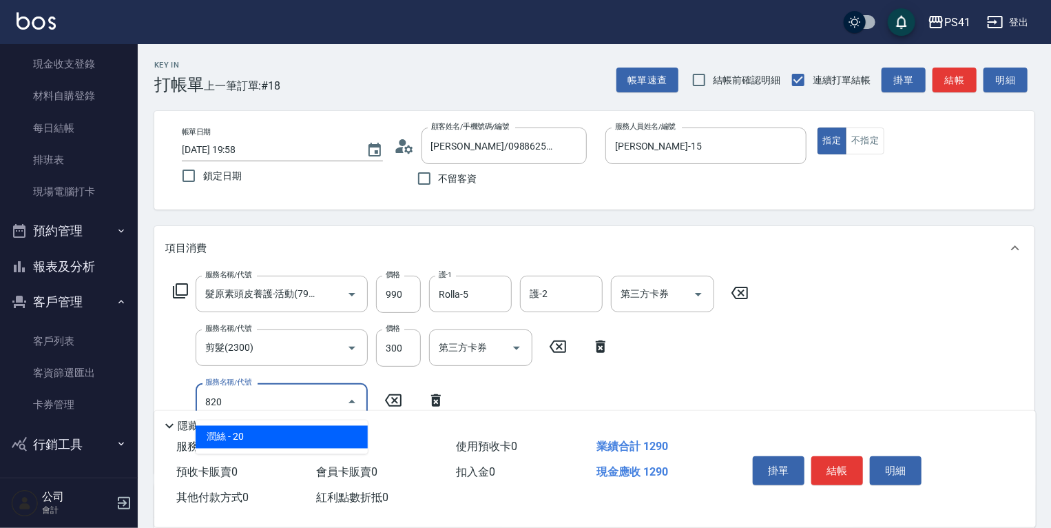
type input "潤絲(820)"
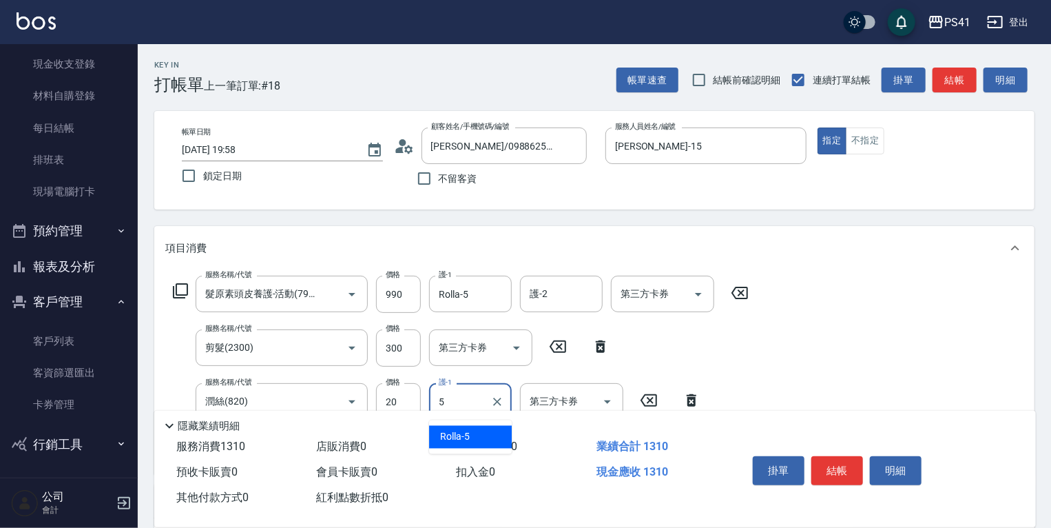
type input "Rolla-5"
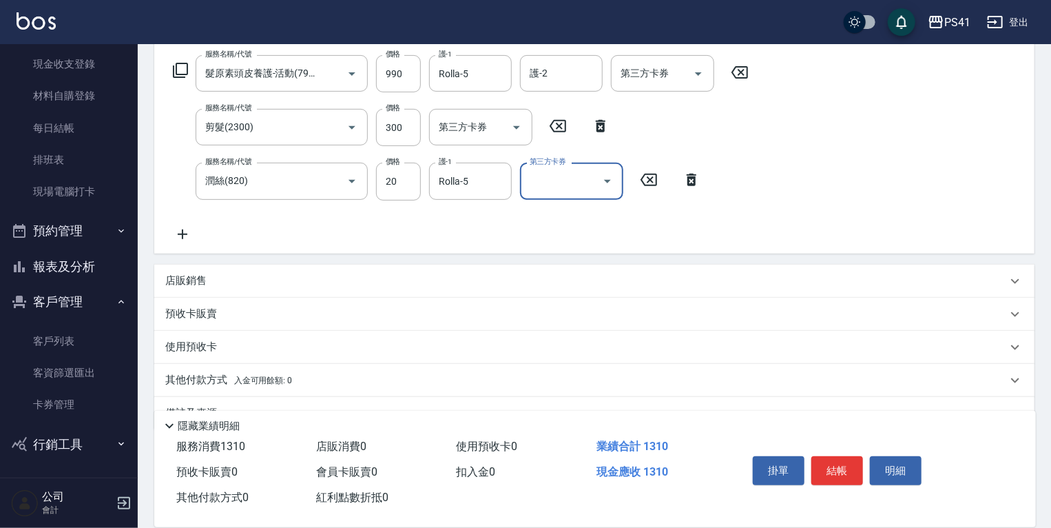
scroll to position [253, 0]
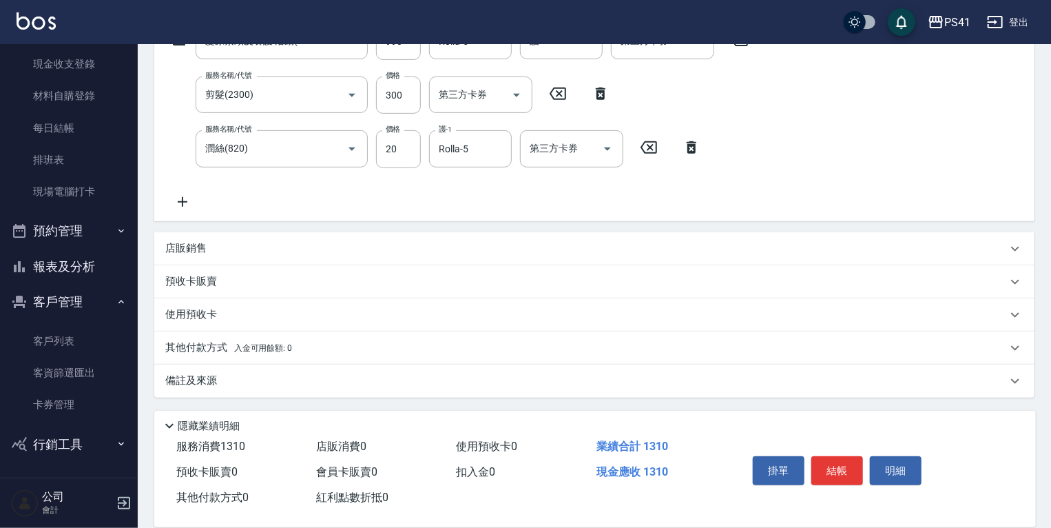
click at [274, 344] on span "入金可用餘額: 0" at bounding box center [263, 348] width 59 height 10
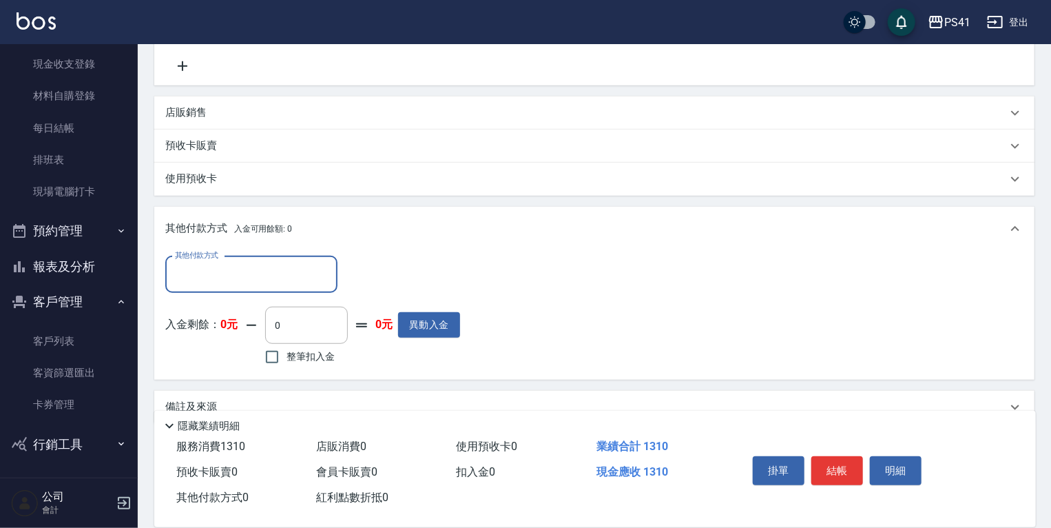
scroll to position [391, 0]
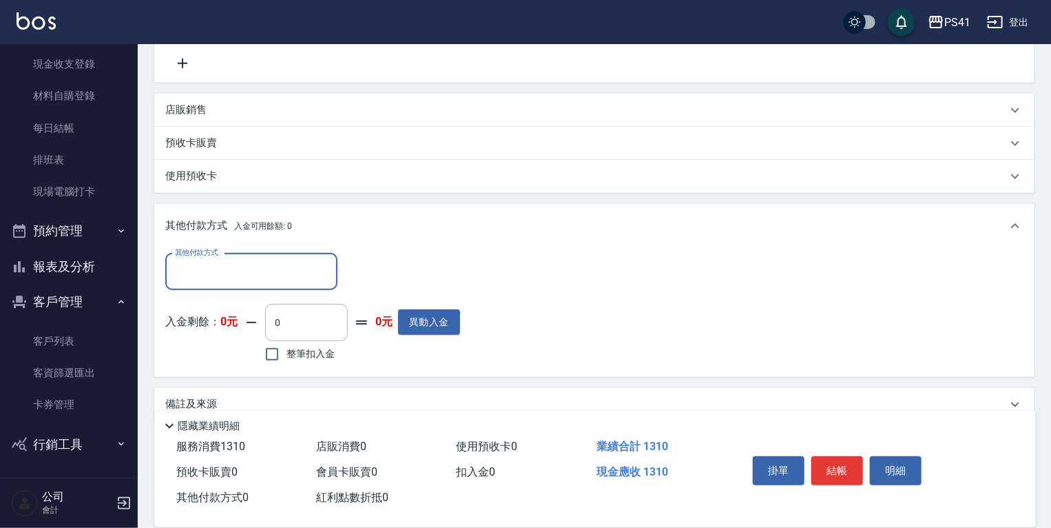
click at [264, 274] on input "其他付款方式" at bounding box center [252, 272] width 160 height 24
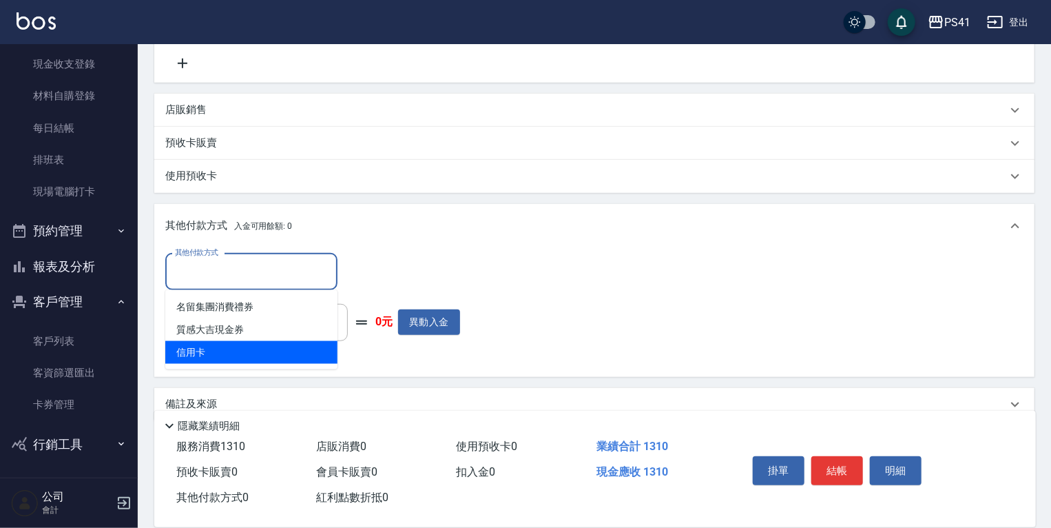
click at [267, 351] on span "信用卡" at bounding box center [251, 352] width 172 height 23
type input "信用卡"
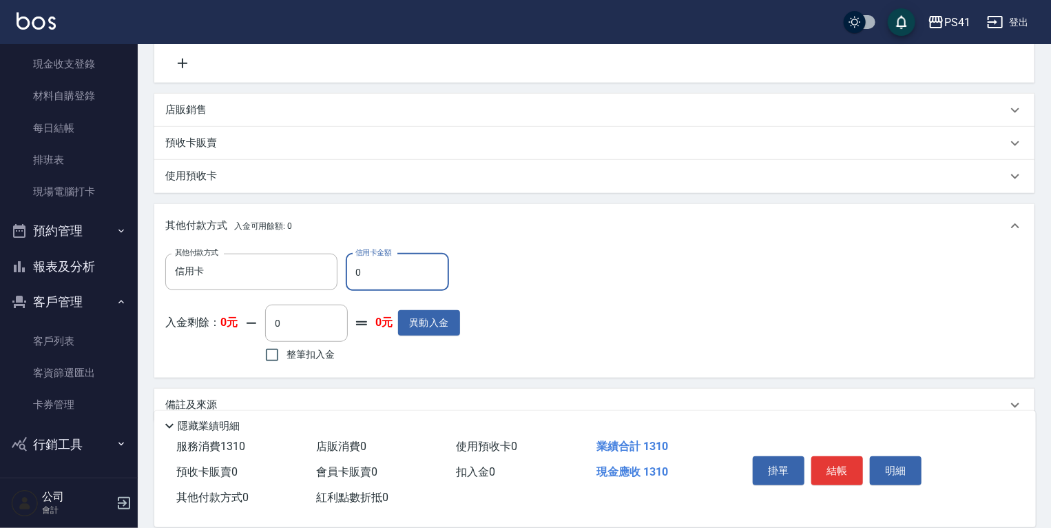
drag, startPoint x: 281, startPoint y: 265, endPoint x: 0, endPoint y: 265, distance: 281.1
click at [6, 265] on div "PS41 登出 櫃檯作業 打帳單 帳單列表 現金收支登錄 材料自購登錄 每日結帳 排班表 現場電腦打卡 預約管理 預約管理 單日預約紀錄 單週預約紀錄 報表及…" at bounding box center [525, 81] width 1051 height 944
type input "1310"
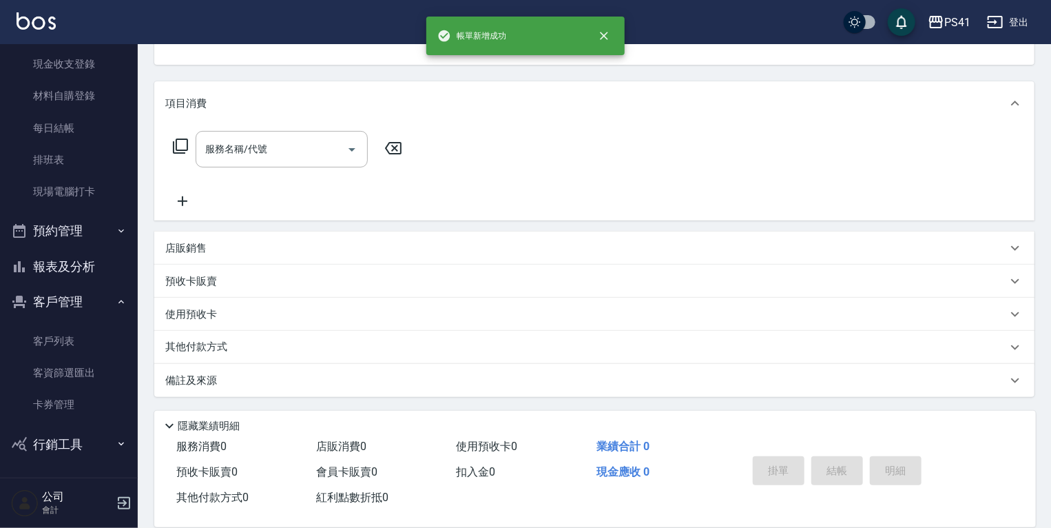
scroll to position [0, 0]
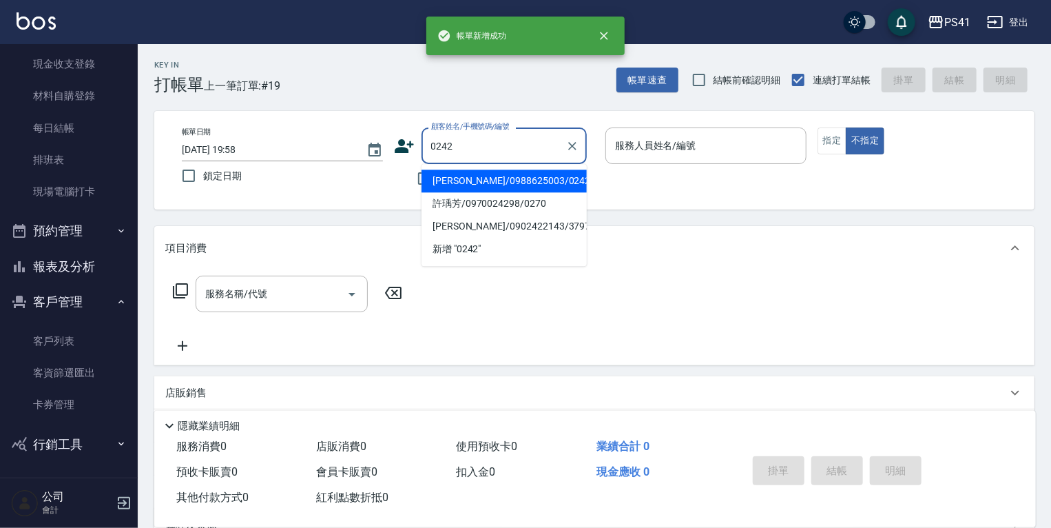
type input "余信龍/0988625003/0242"
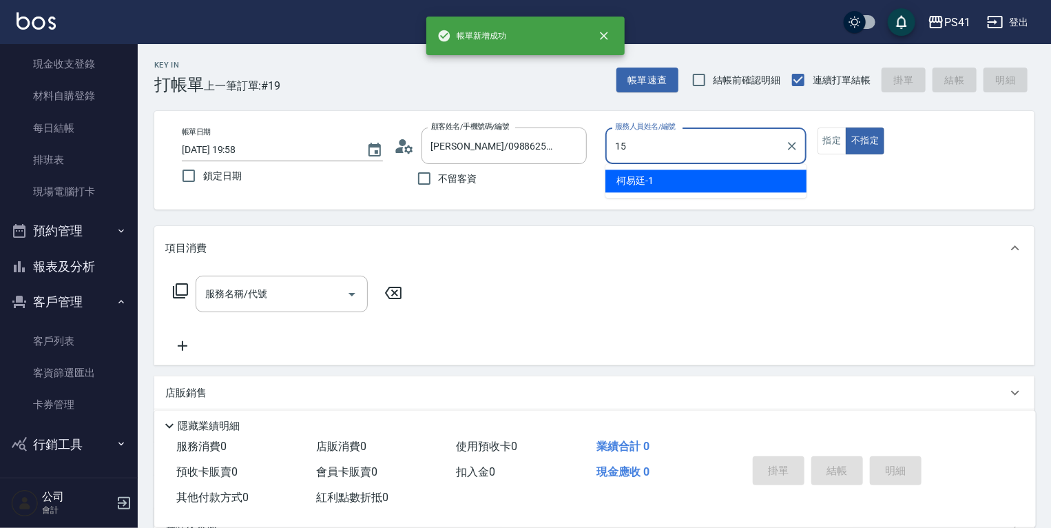
type input "李靜芳-15"
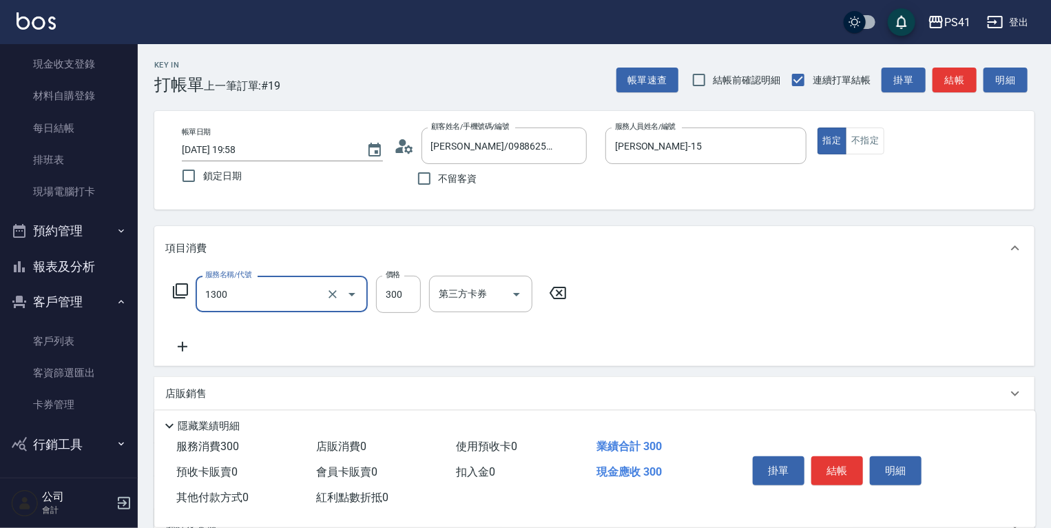
type input "洗髮300(1300)"
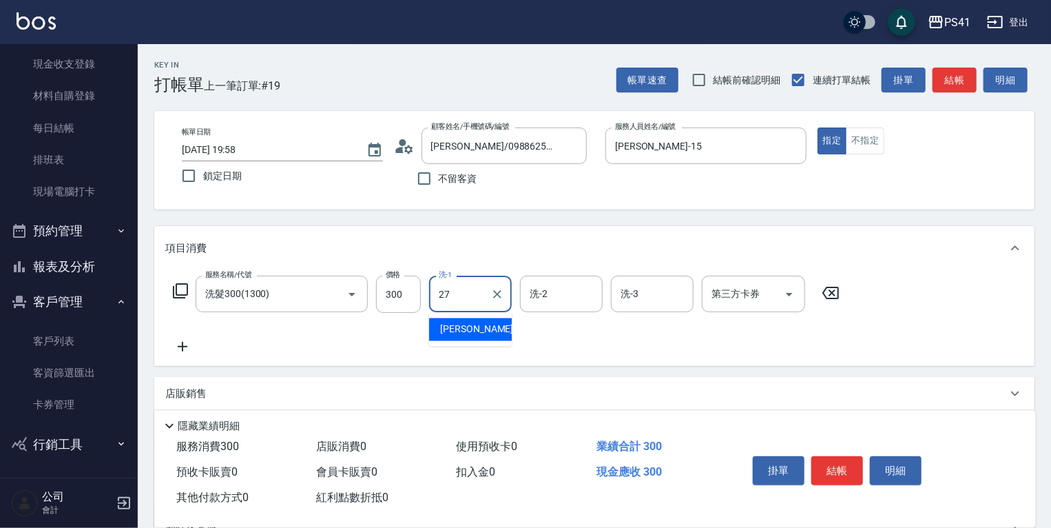
type input "佳佳-27"
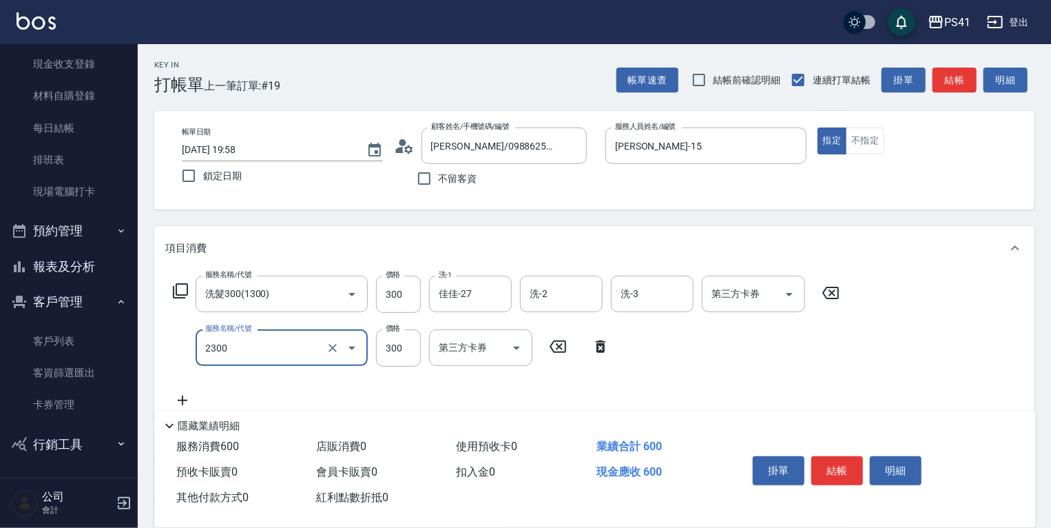
type input "剪髮(2300)"
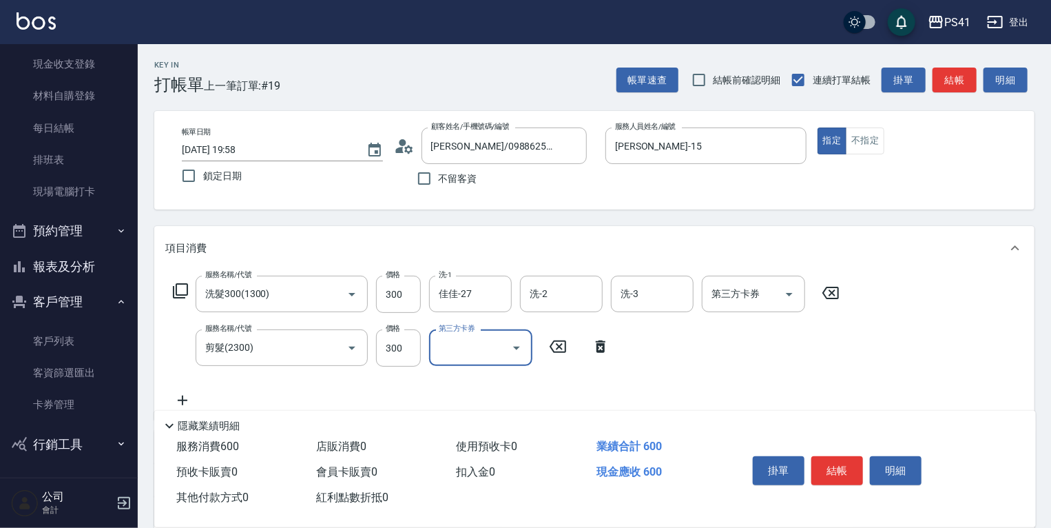
scroll to position [198, 0]
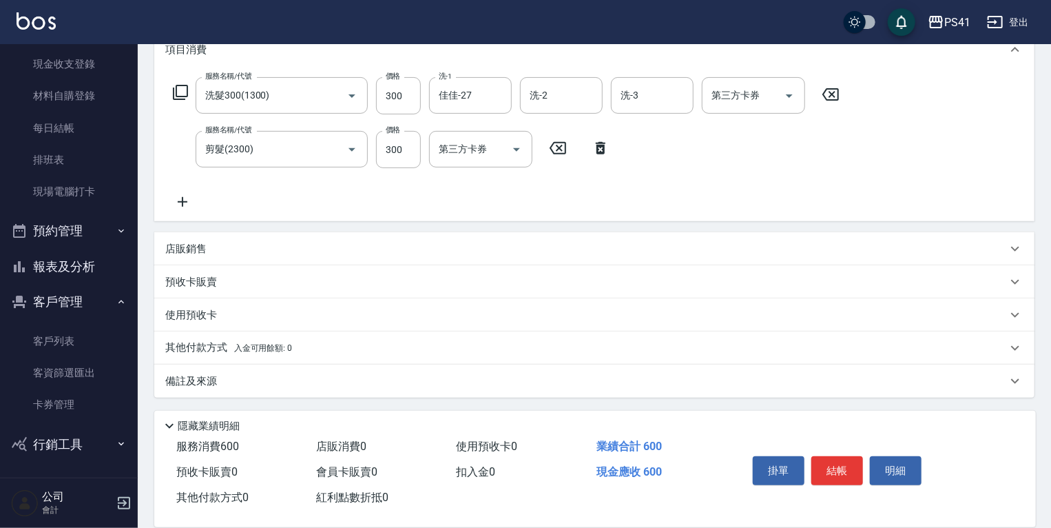
click at [420, 360] on div "其他付款方式 入金可用餘額: 0" at bounding box center [594, 347] width 881 height 33
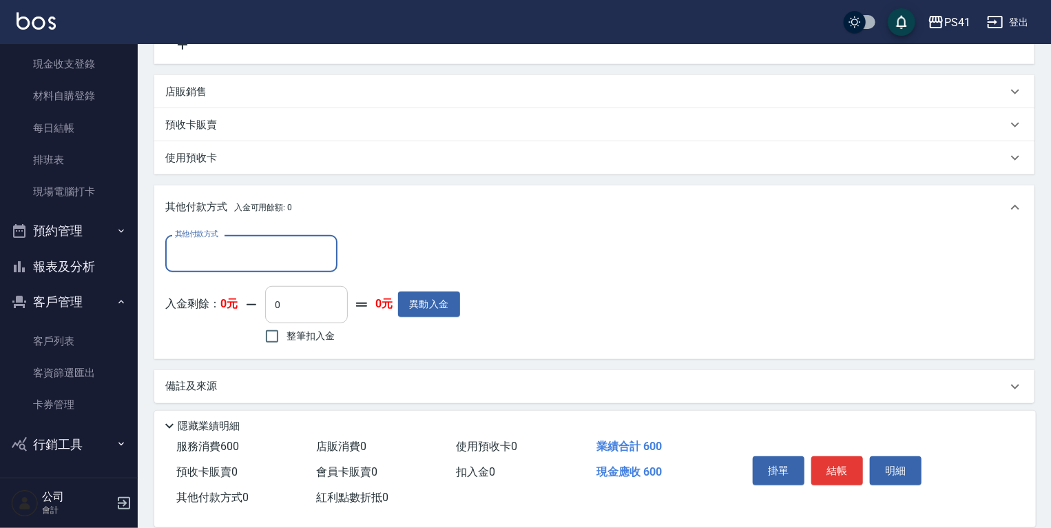
scroll to position [361, 0]
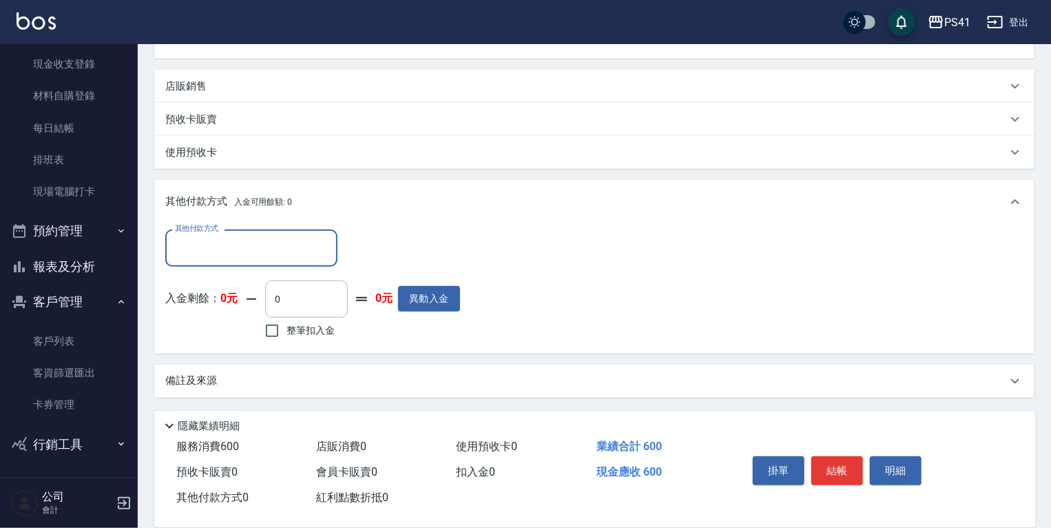
click at [279, 240] on input "其他付款方式" at bounding box center [252, 248] width 160 height 24
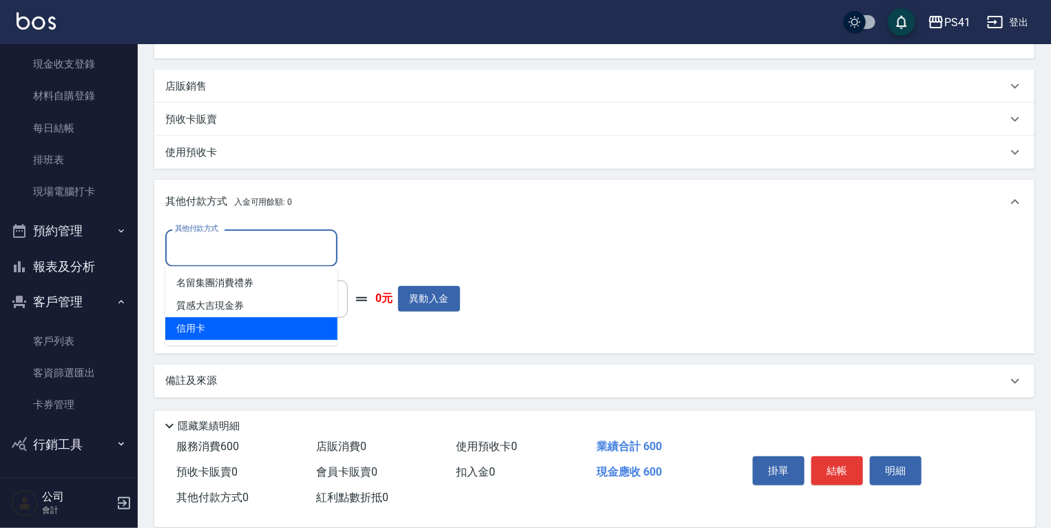
click at [272, 325] on span "信用卡" at bounding box center [251, 328] width 172 height 23
type input "信用卡"
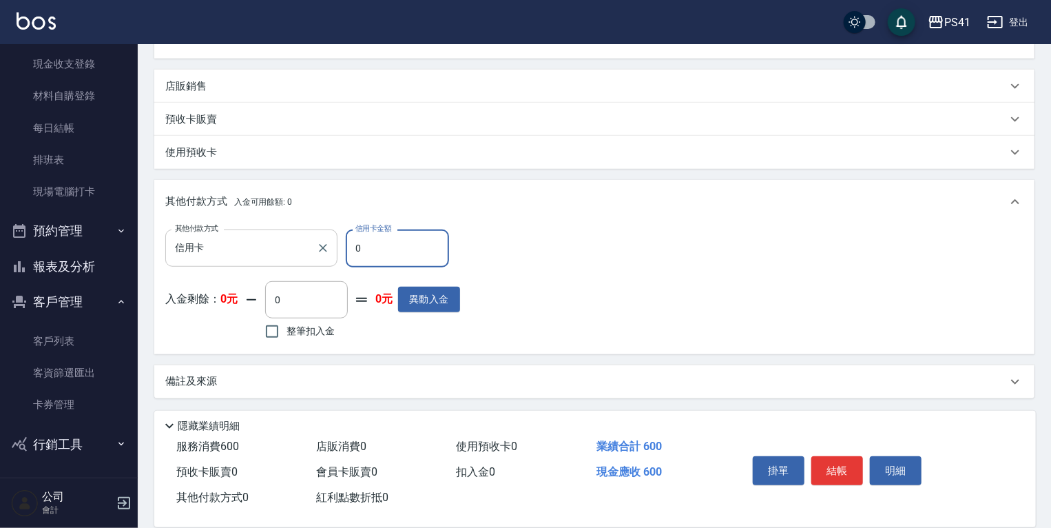
click at [206, 248] on div "其他付款方式 信用卡 其他付款方式 信用卡金額 0 信用卡金額" at bounding box center [312, 247] width 295 height 37
type input "600"
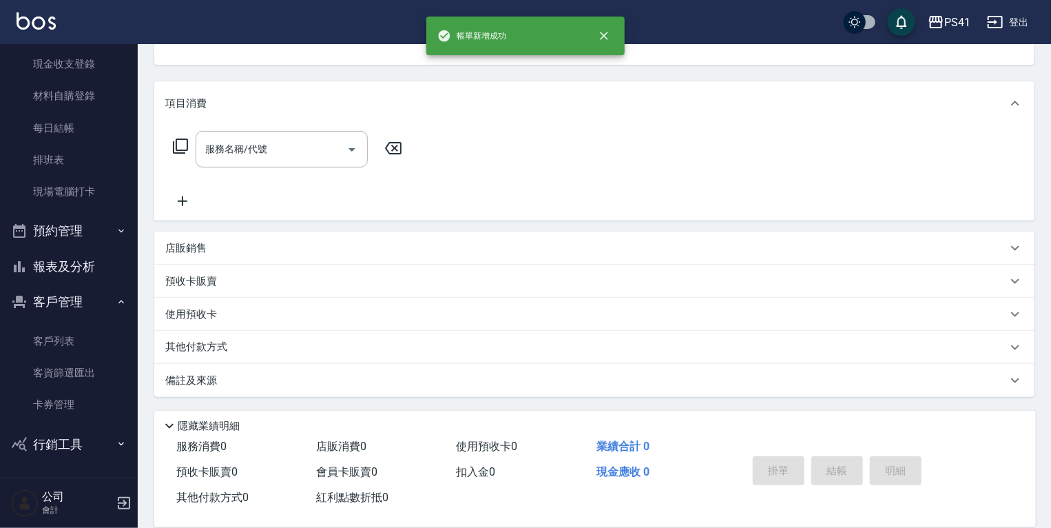
scroll to position [0, 0]
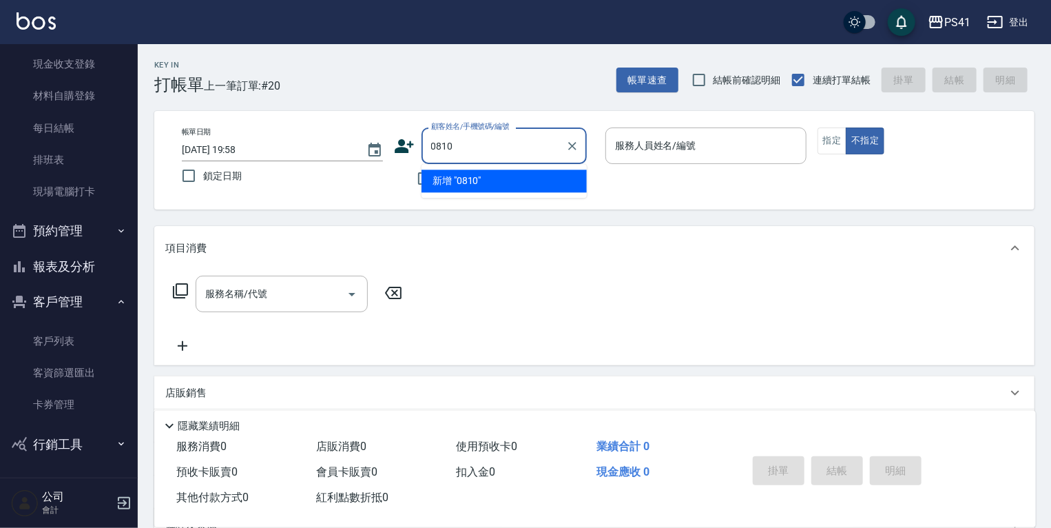
type input "0810"
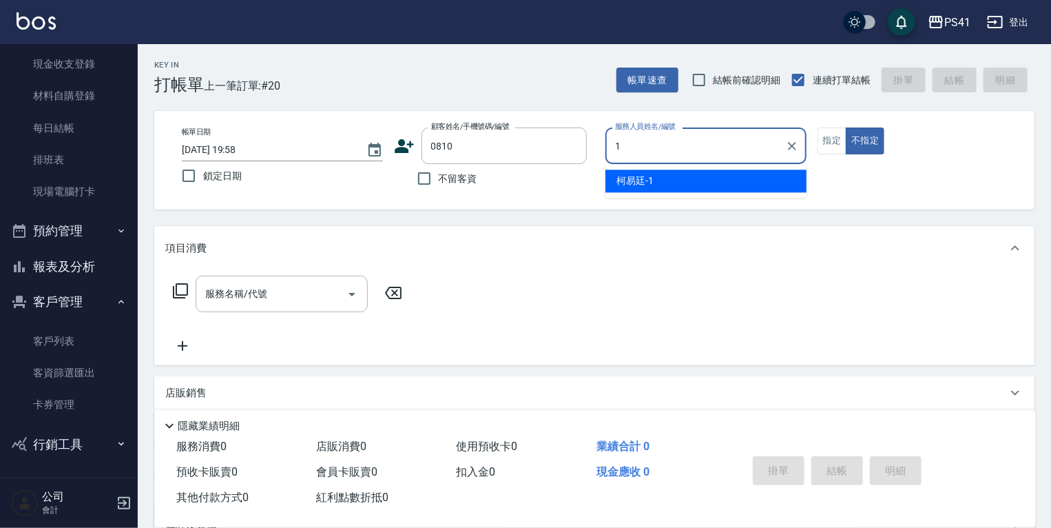
type input "柯易廷-1"
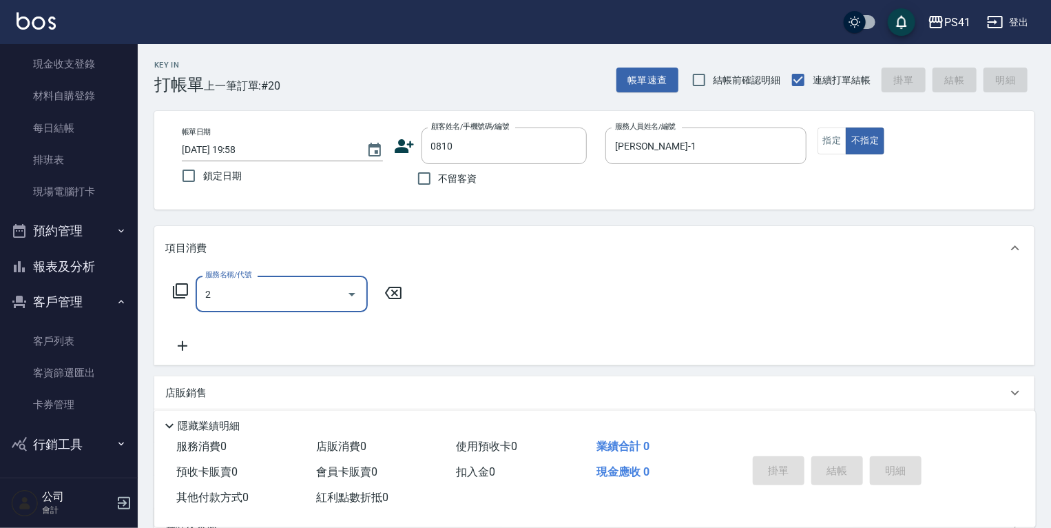
type input "21"
type input "陳俊禎/0975029170/0810"
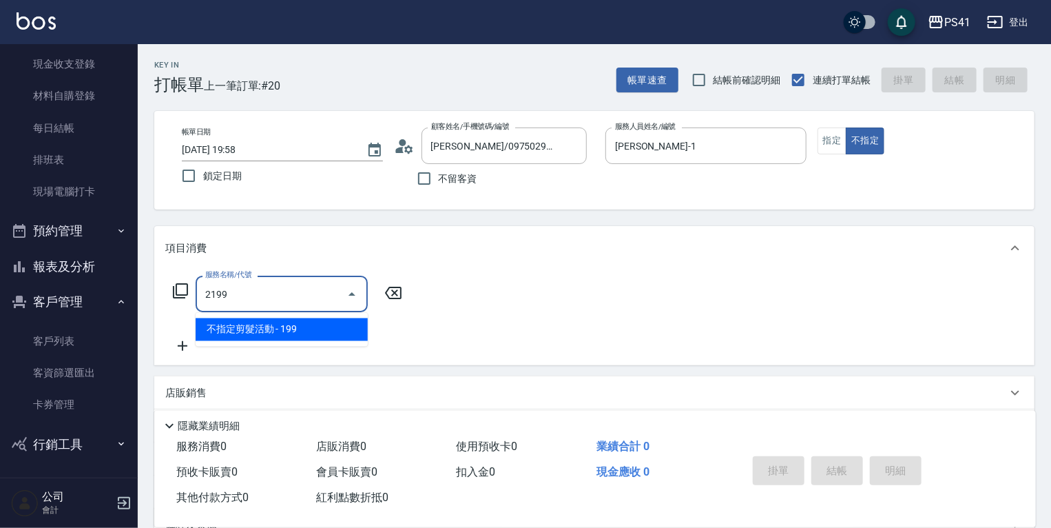
type input "不指定剪髮活動(2199)"
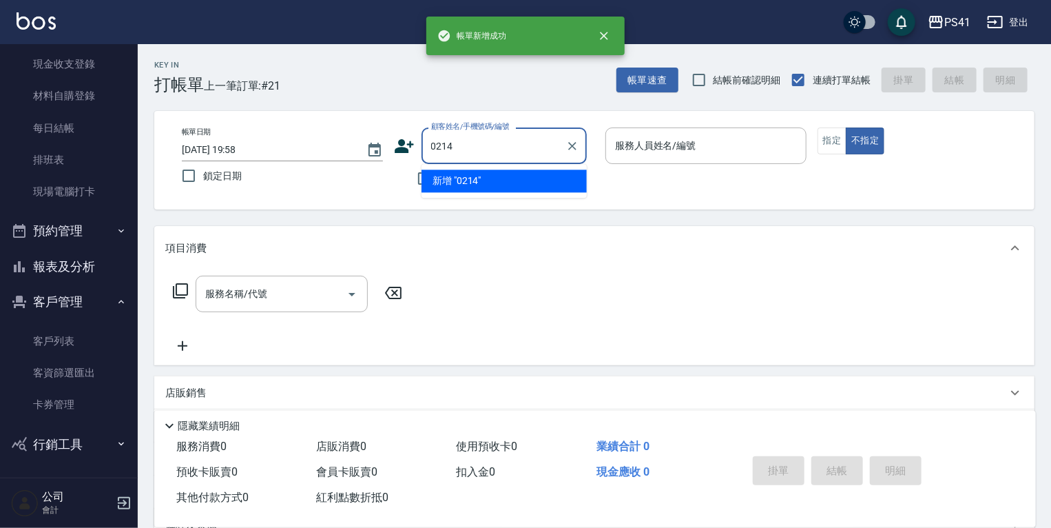
type input "0214"
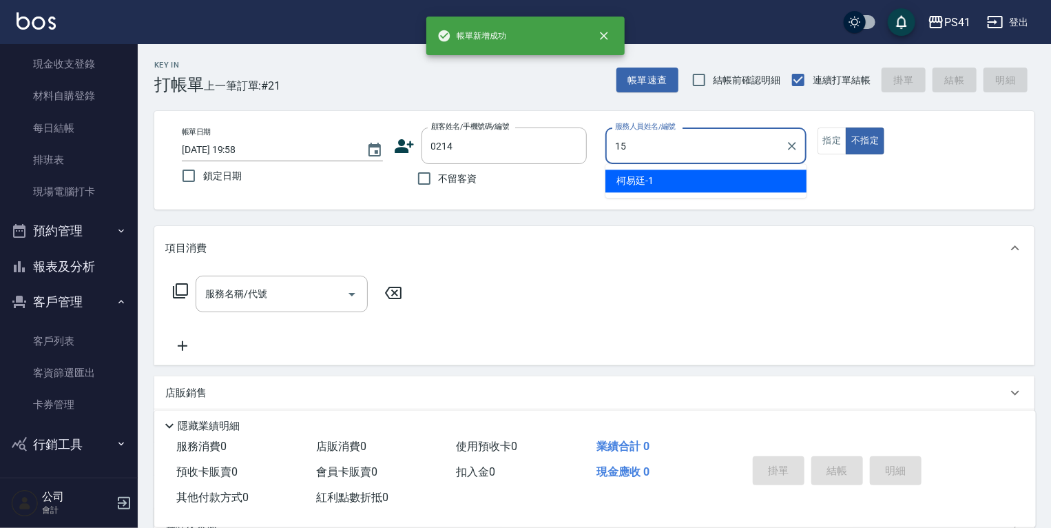
type input "李靜芳-15"
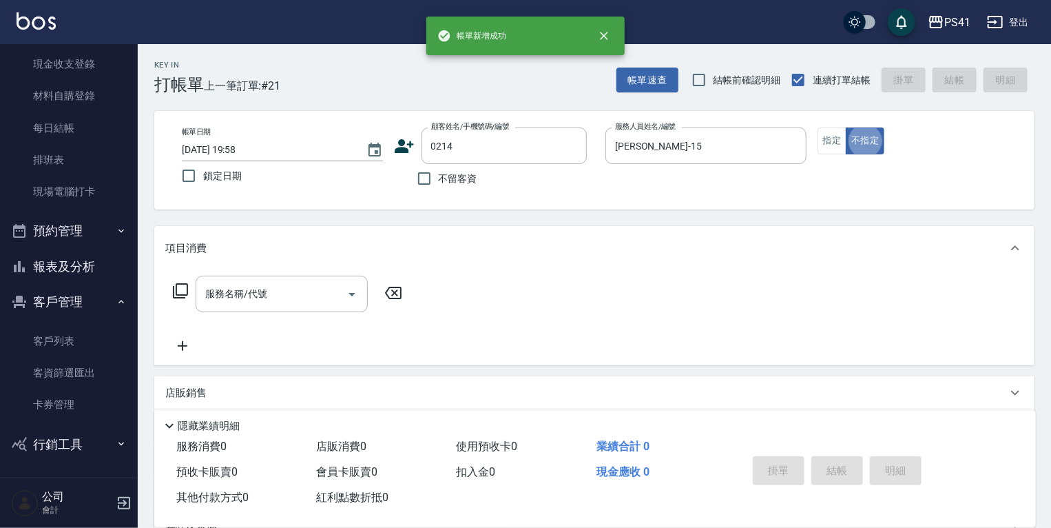
type input "郭歷聰/0937008664/0214"
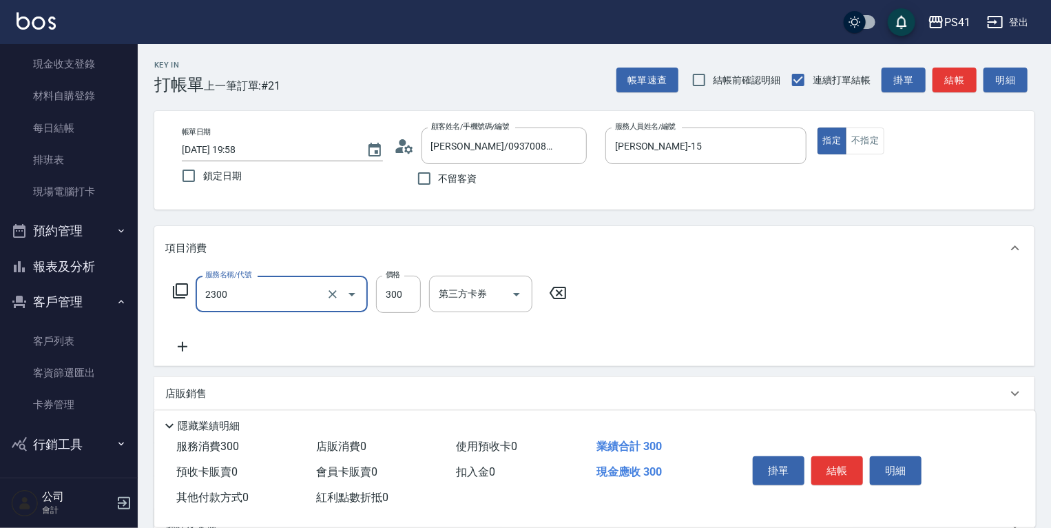
type input "剪髮(2300)"
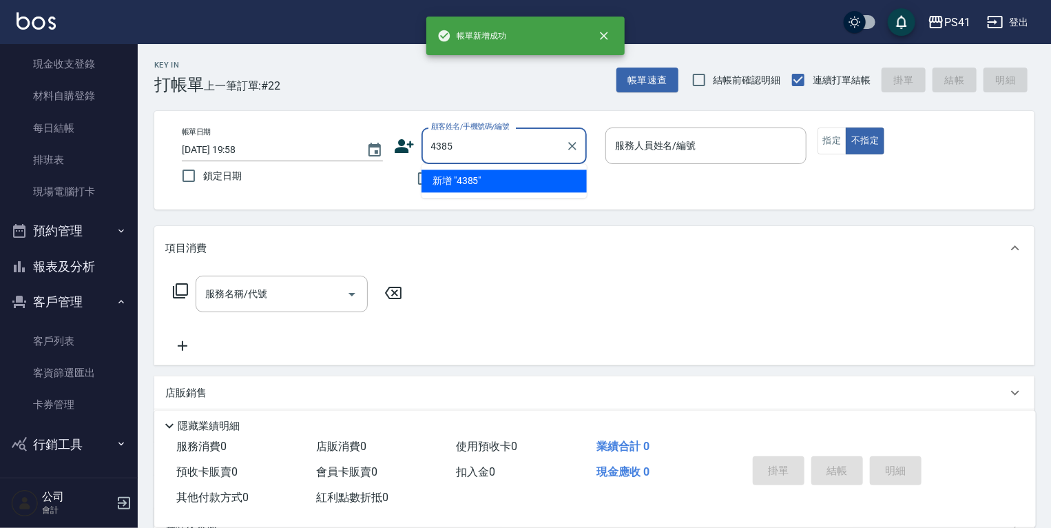
type input "4385"
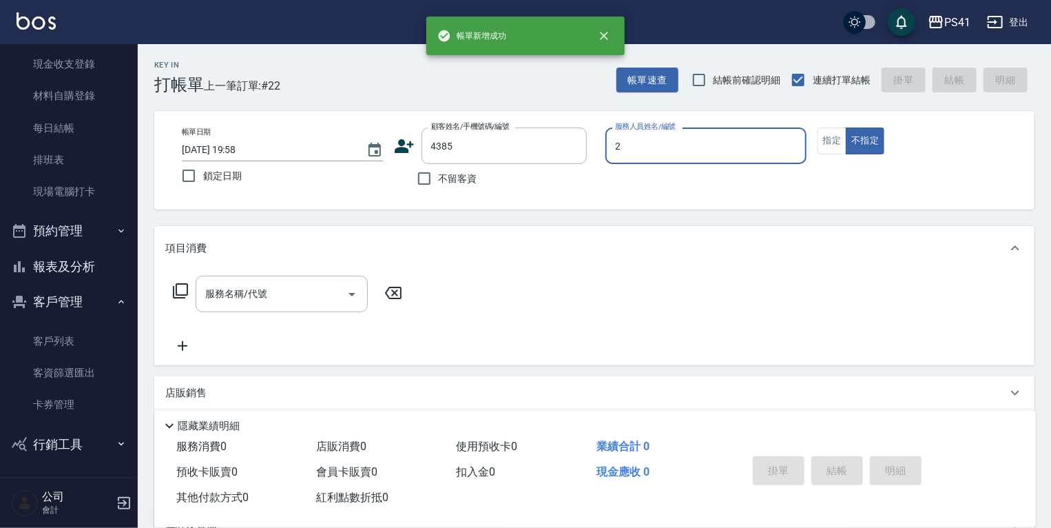
type input "謝淳蕙-2"
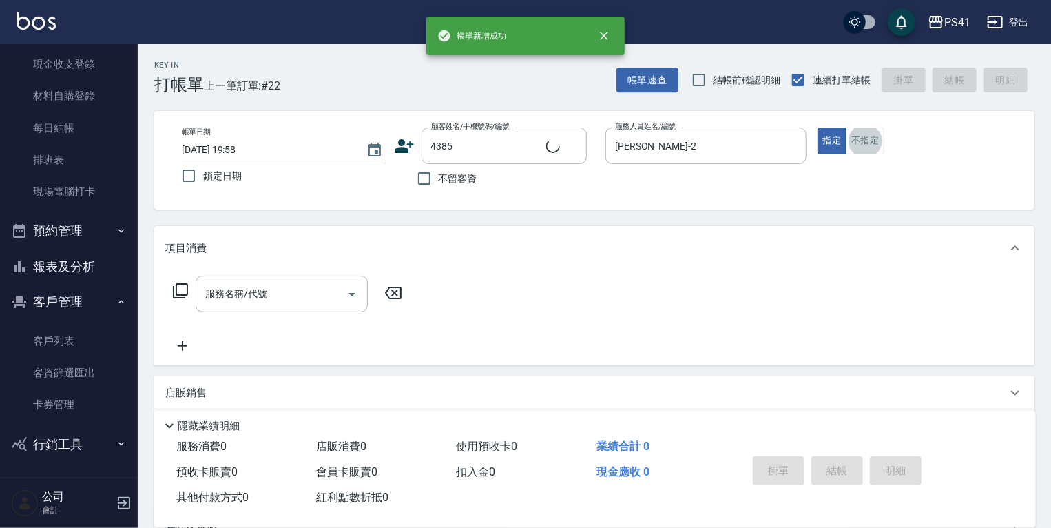
type input "劉丞芸/0900797238/4385"
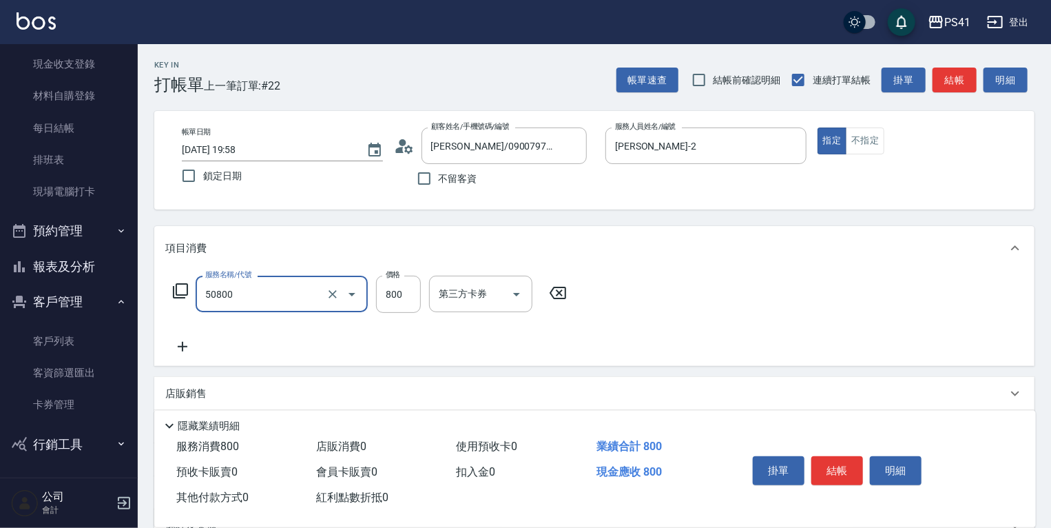
type input "原價401~800護髮(50800)"
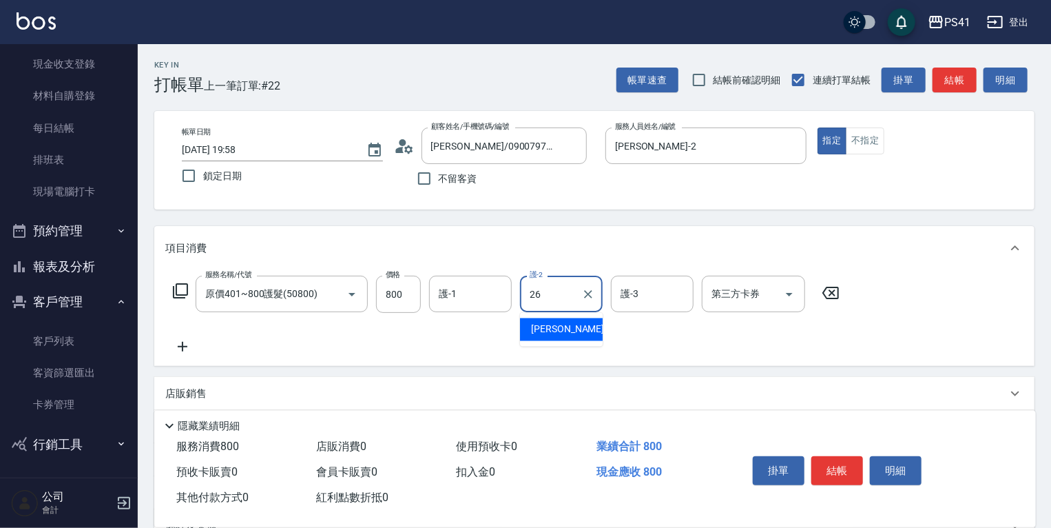
type input "溫佳惇-26"
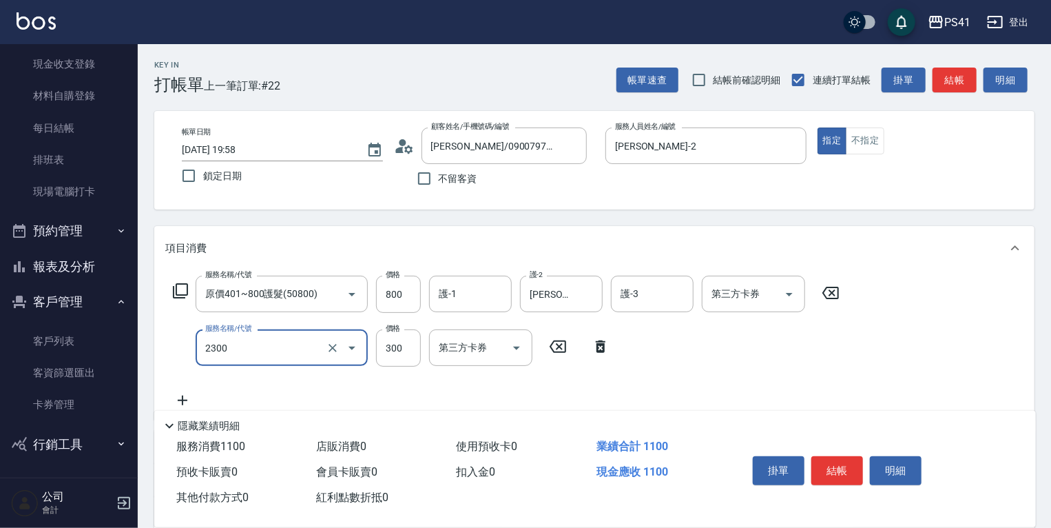
type input "剪髮(2300)"
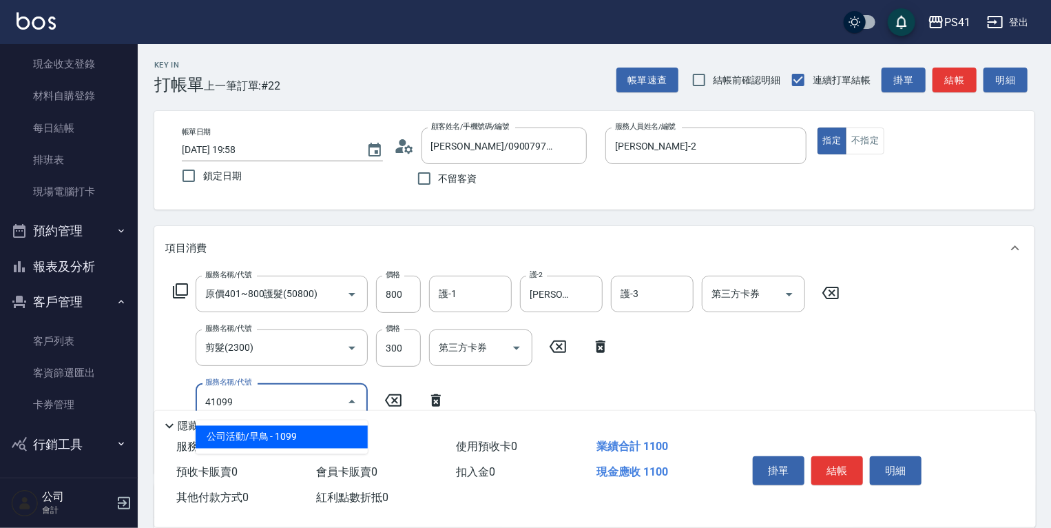
type input "公司活動/早鳥(41099)"
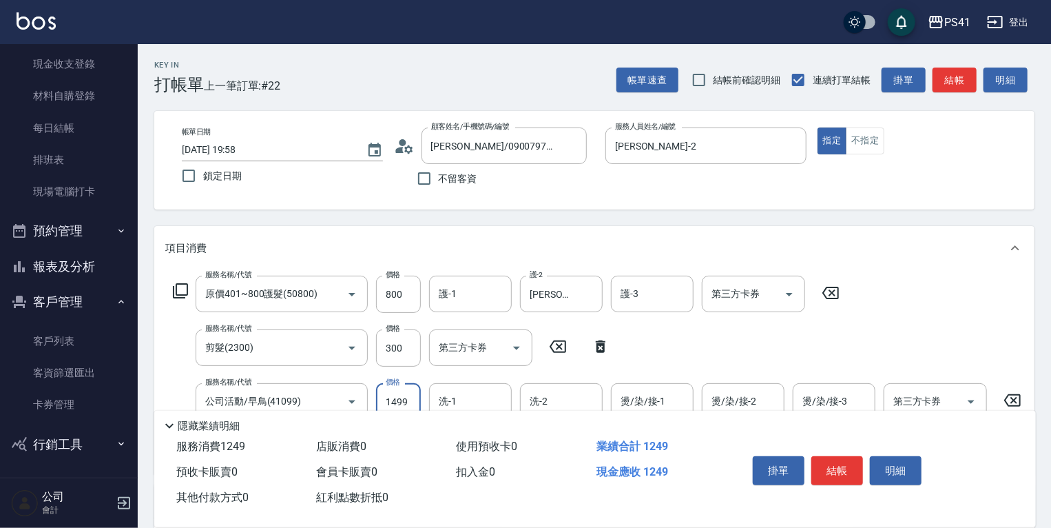
type input "1499"
type input "溫佳惇-26"
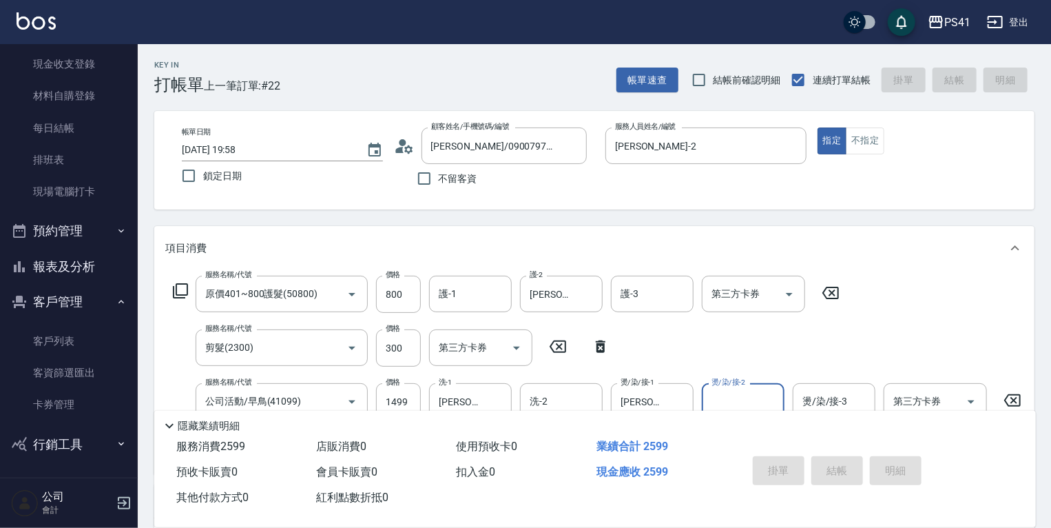
type input "2025/08/10 19:59"
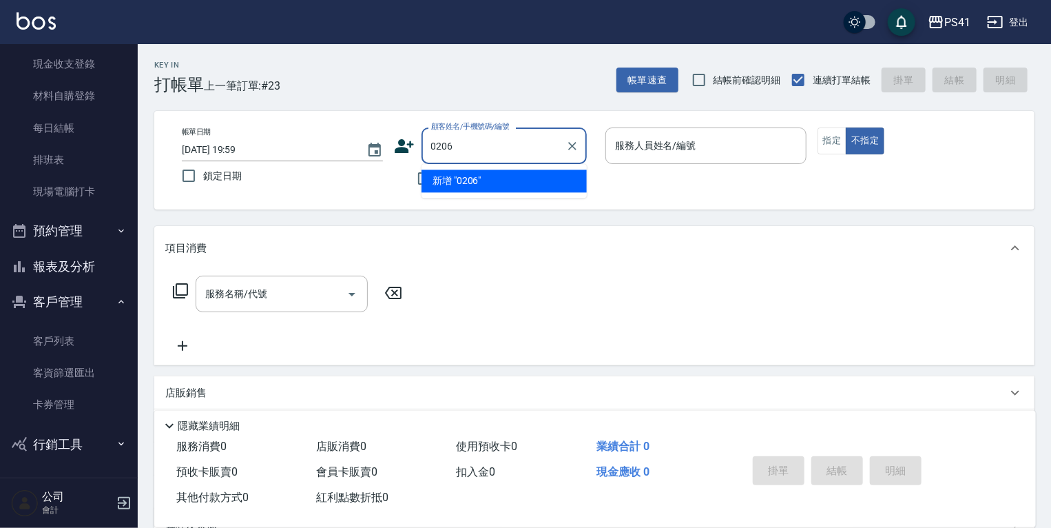
type input "0206"
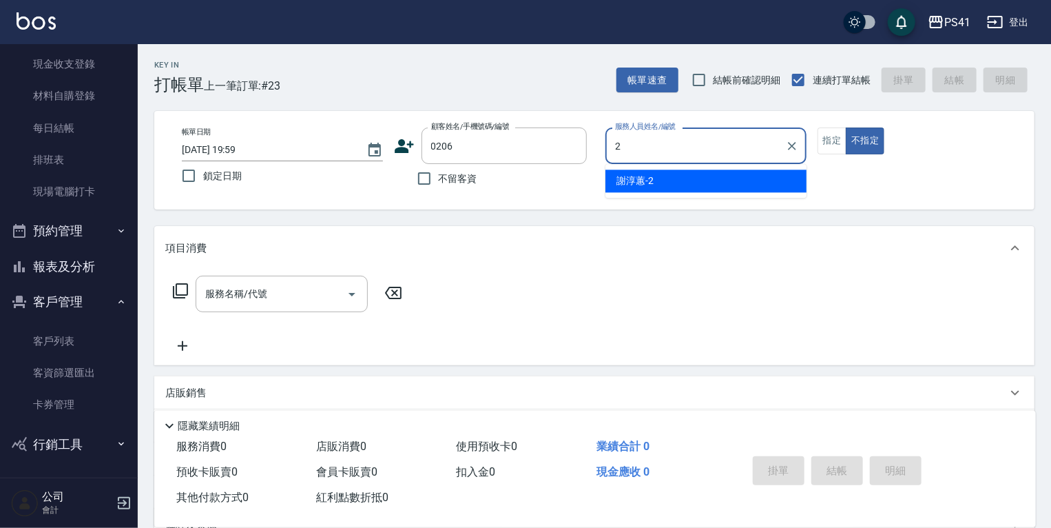
type input "謝淳蕙-2"
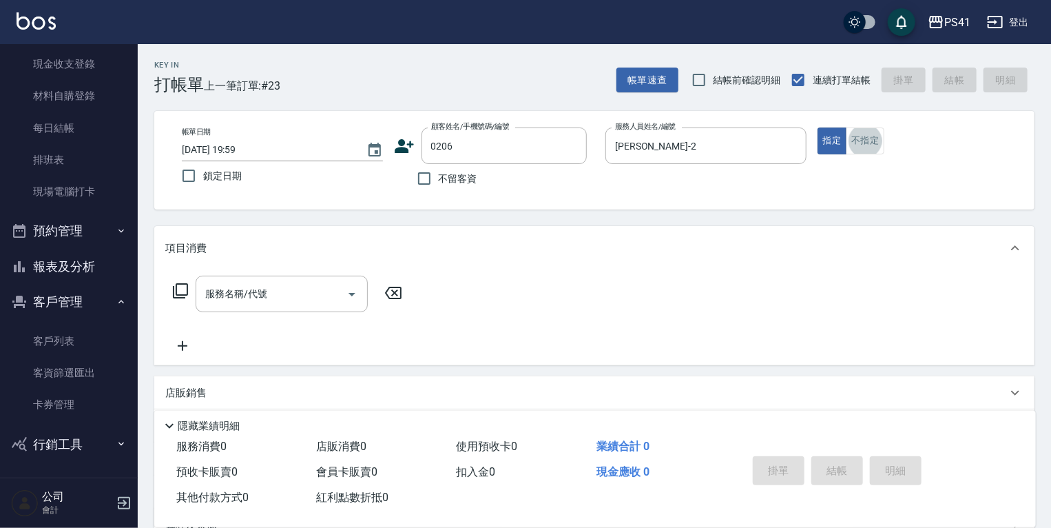
type input "陳儀安/0978072616/0206"
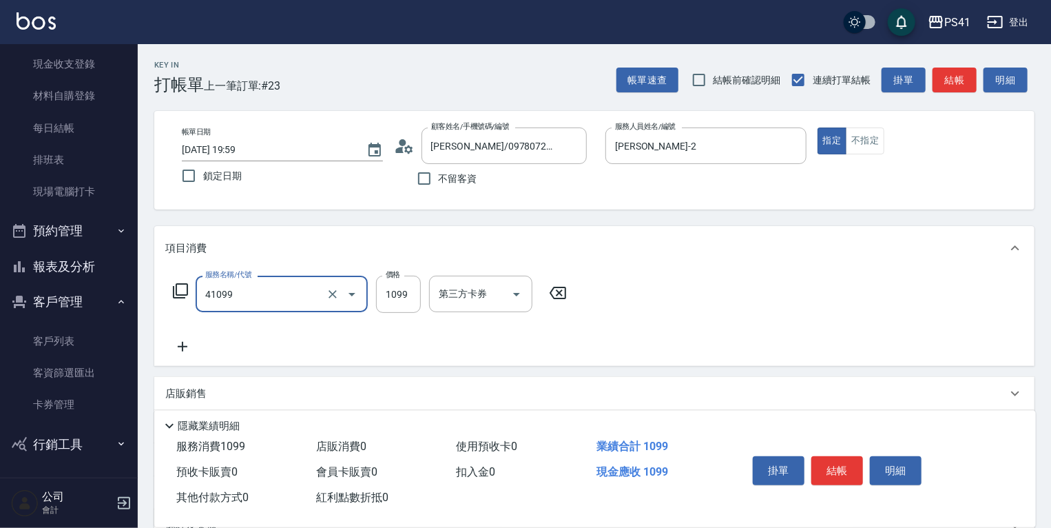
type input "公司活動/早鳥(41099)"
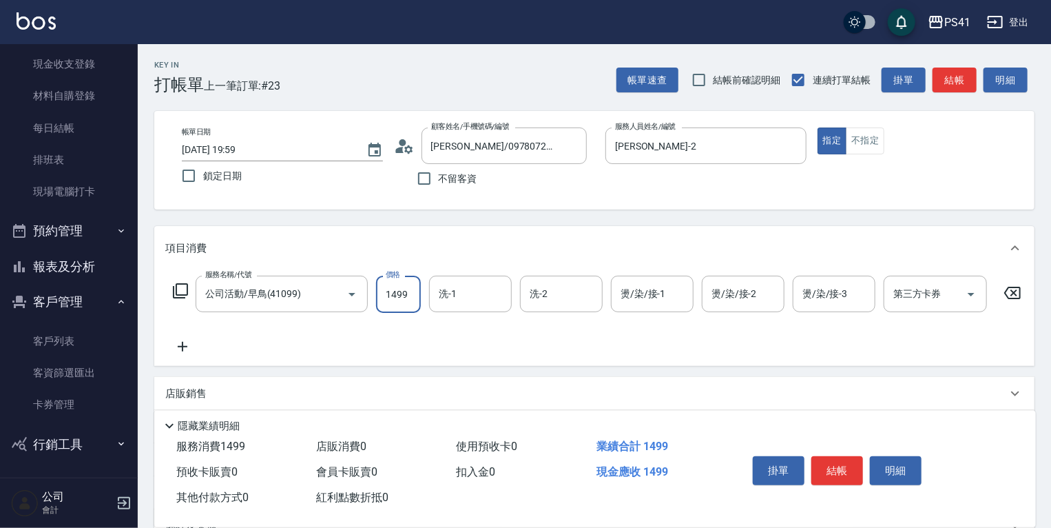
type input "1499"
type input "溫佳惇-26"
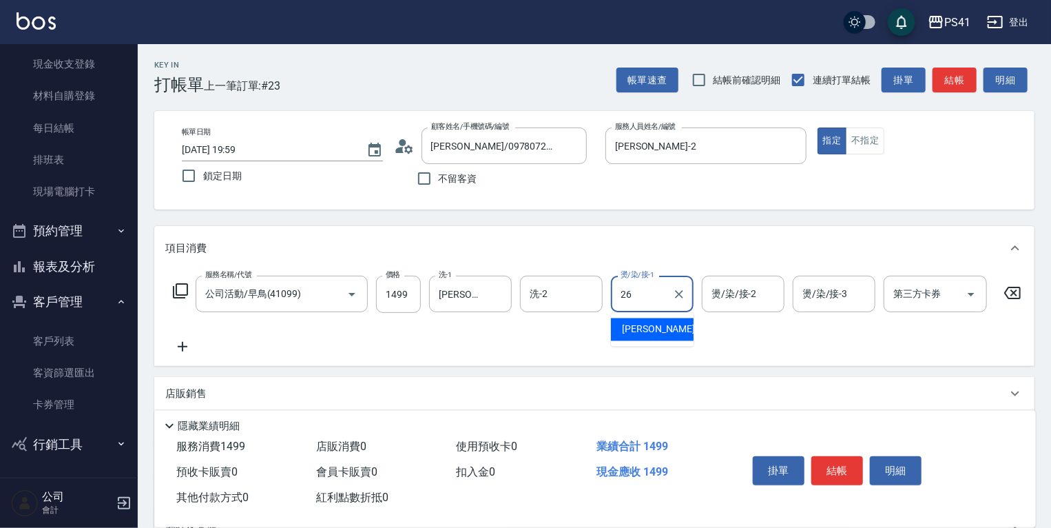
type input "溫佳惇-26"
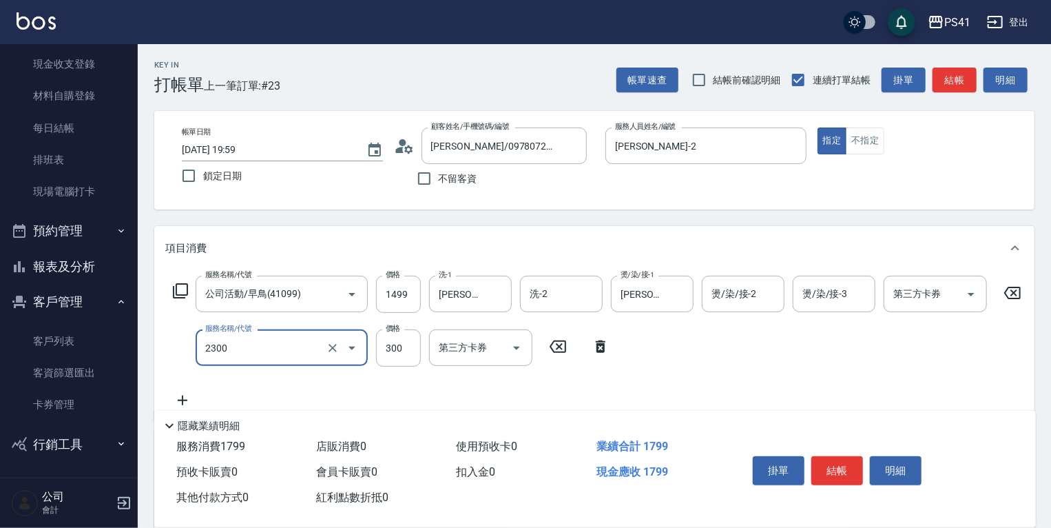
type input "剪髮(2300)"
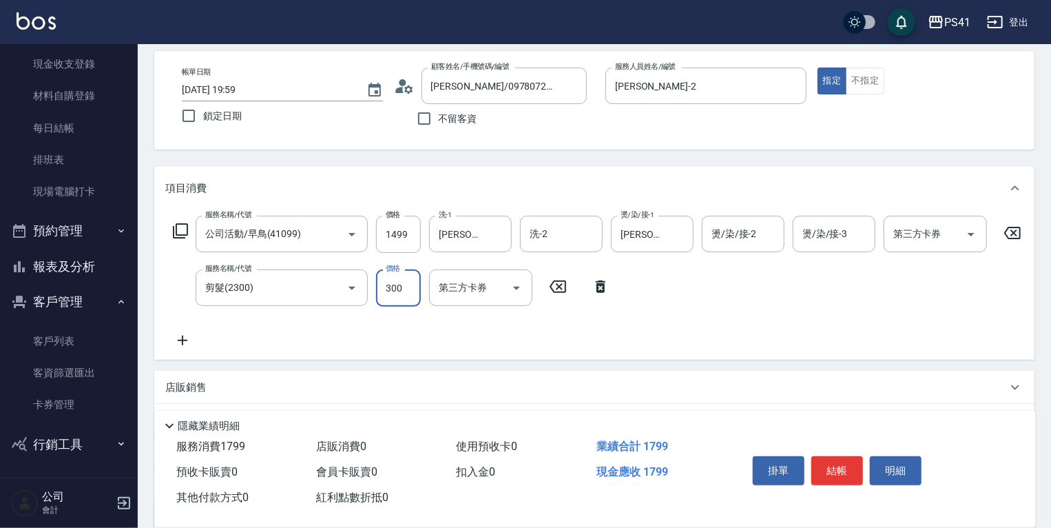
scroll to position [207, 0]
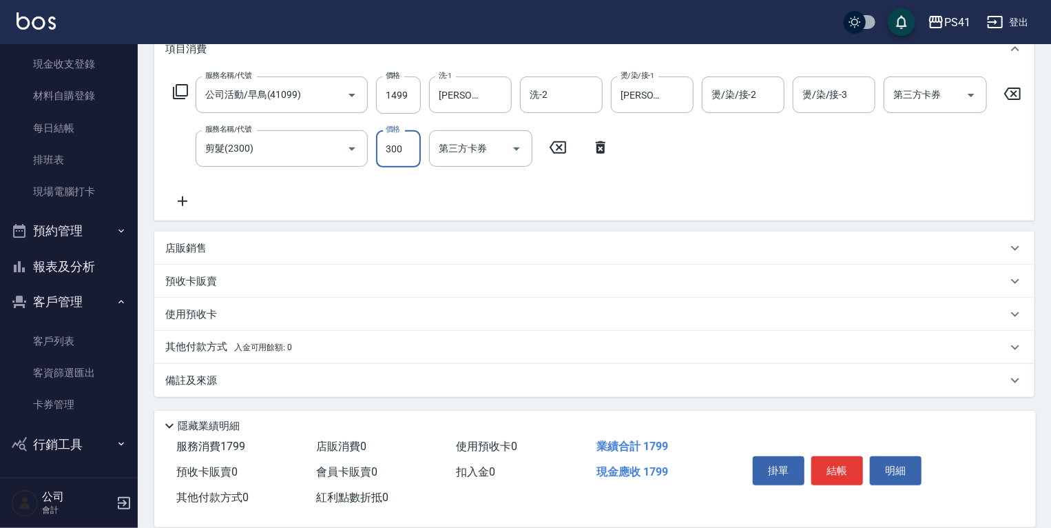
click at [226, 360] on div "其他付款方式 入金可用餘額: 0" at bounding box center [594, 347] width 881 height 33
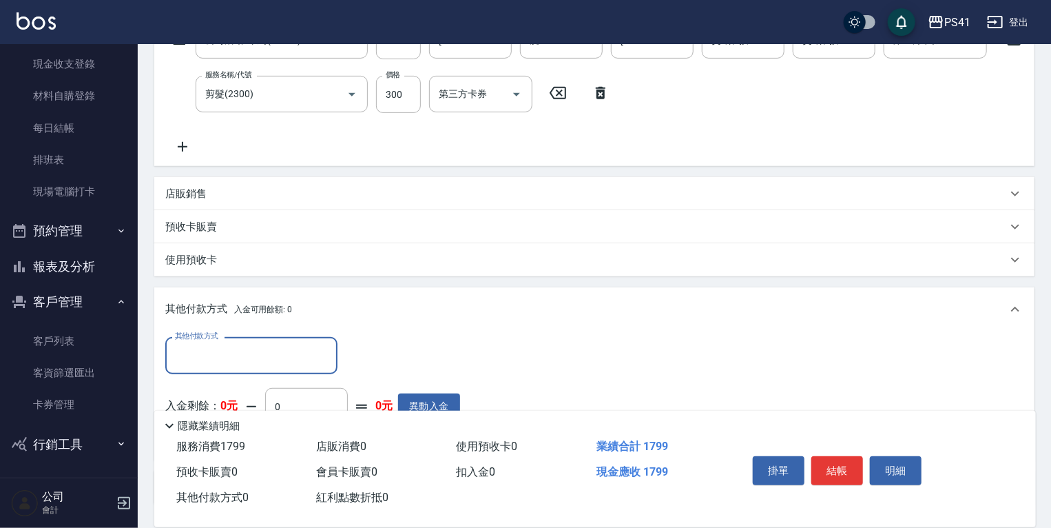
scroll to position [317, 0]
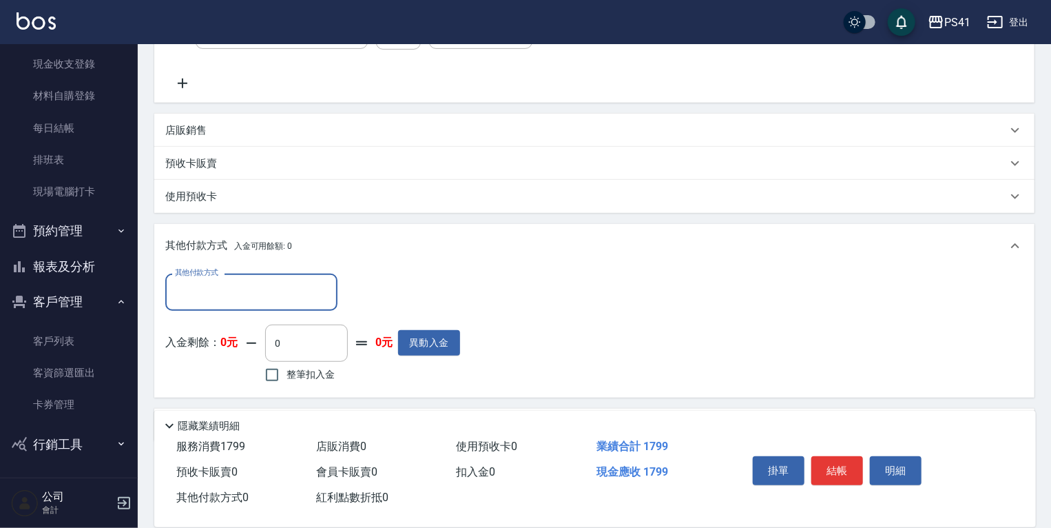
click at [218, 310] on div "其他付款方式" at bounding box center [251, 292] width 172 height 37
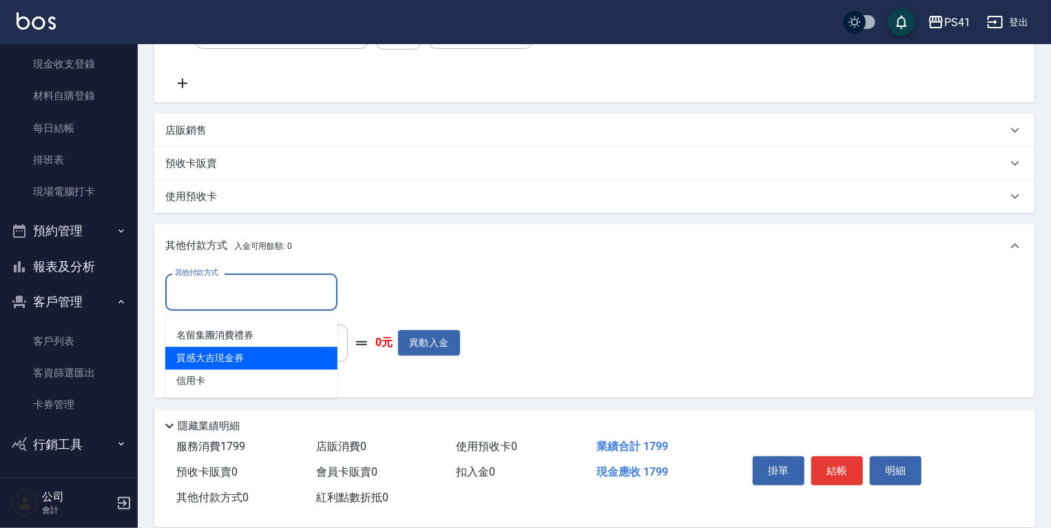
click at [229, 367] on span "質感大吉現金券" at bounding box center [251, 358] width 172 height 23
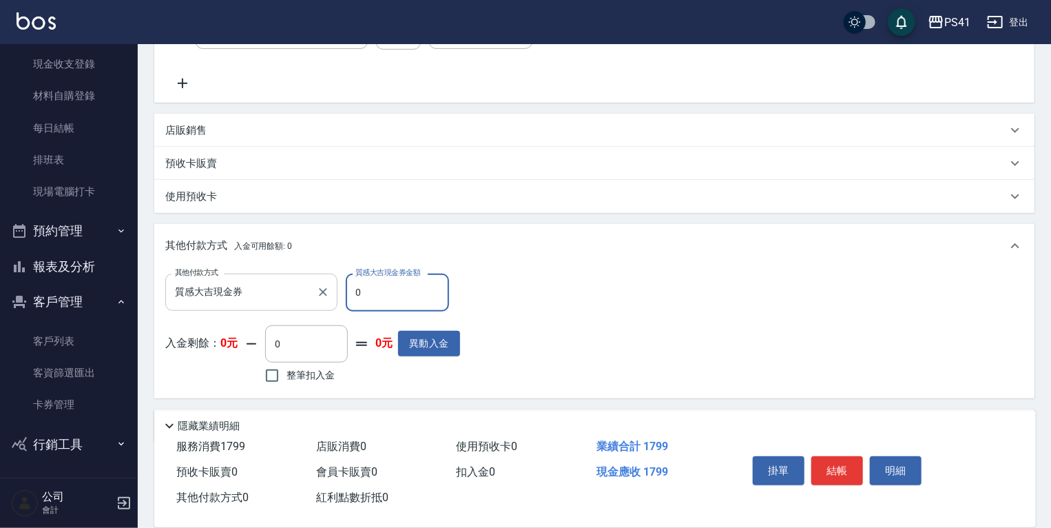
drag, startPoint x: 255, startPoint y: 294, endPoint x: 251, endPoint y: 314, distance: 20.3
click at [251, 300] on input "質感大吉現金券" at bounding box center [241, 292] width 139 height 24
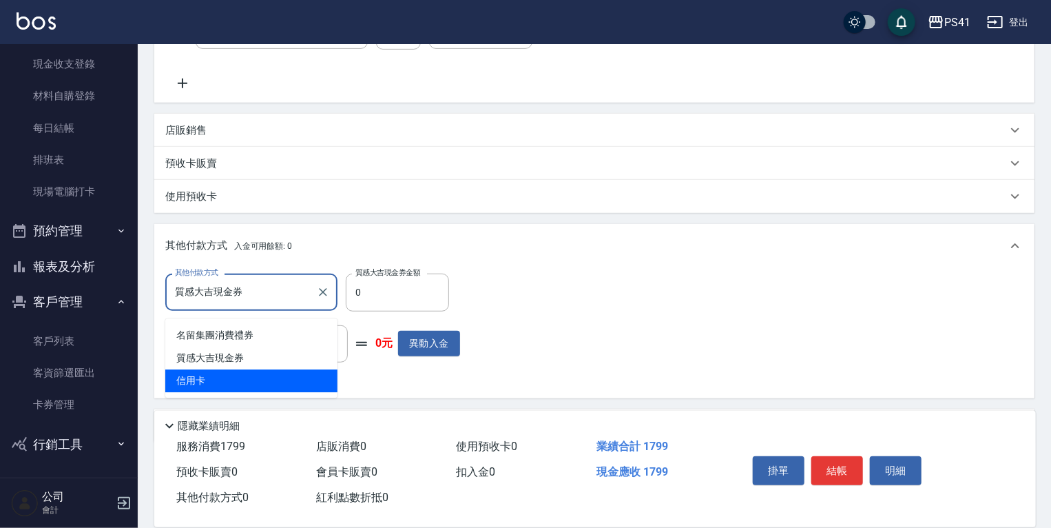
click at [234, 378] on span "信用卡" at bounding box center [251, 380] width 172 height 23
type input "信用卡"
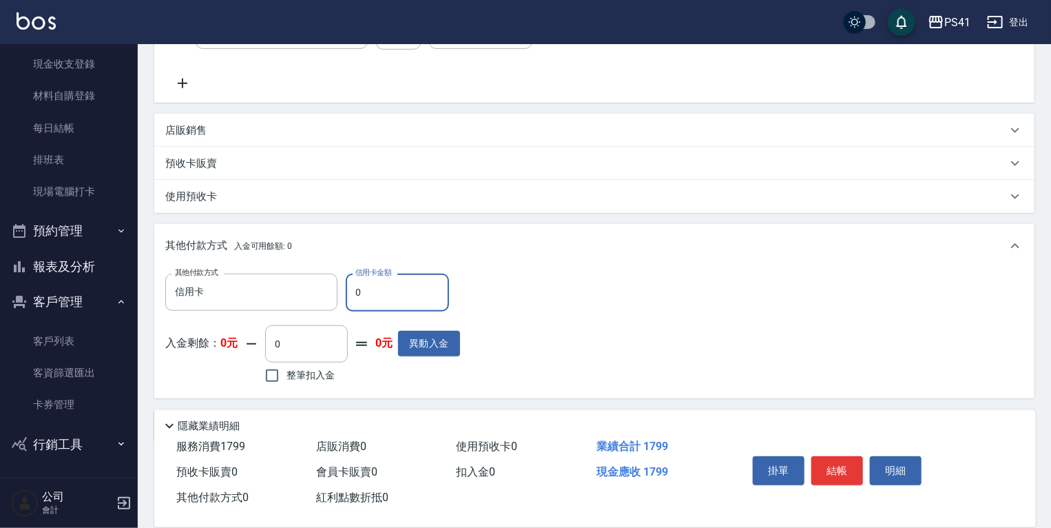
drag, startPoint x: 357, startPoint y: 300, endPoint x: 0, endPoint y: 303, distance: 356.9
click at [99, 283] on div "PS41 登出 櫃檯作業 打帳單 帳單列表 現金收支登錄 材料自購登錄 每日結帳 排班表 現場電腦打卡 預約管理 預約管理 單日預約紀錄 單週預約紀錄 報表及…" at bounding box center [525, 128] width 1051 height 890
type input "1799"
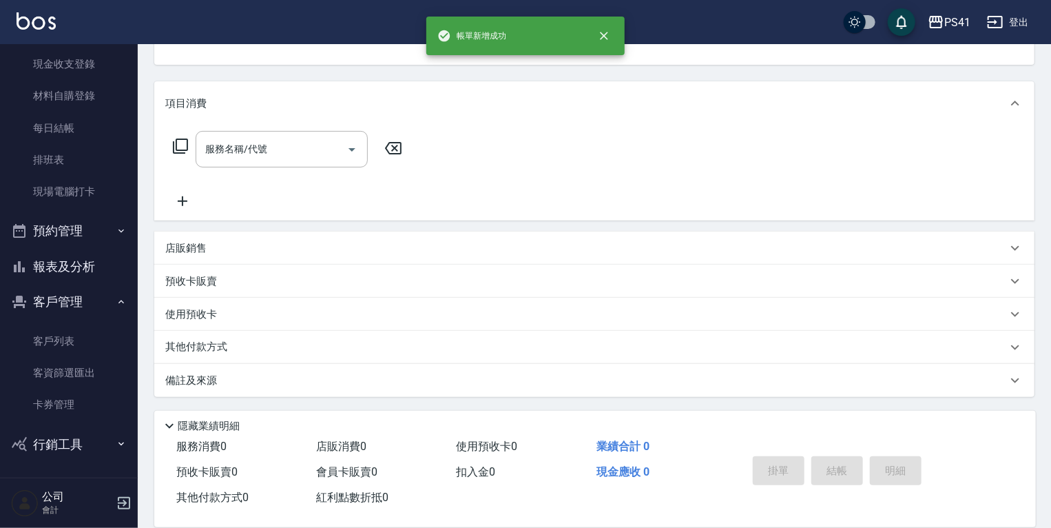
scroll to position [0, 0]
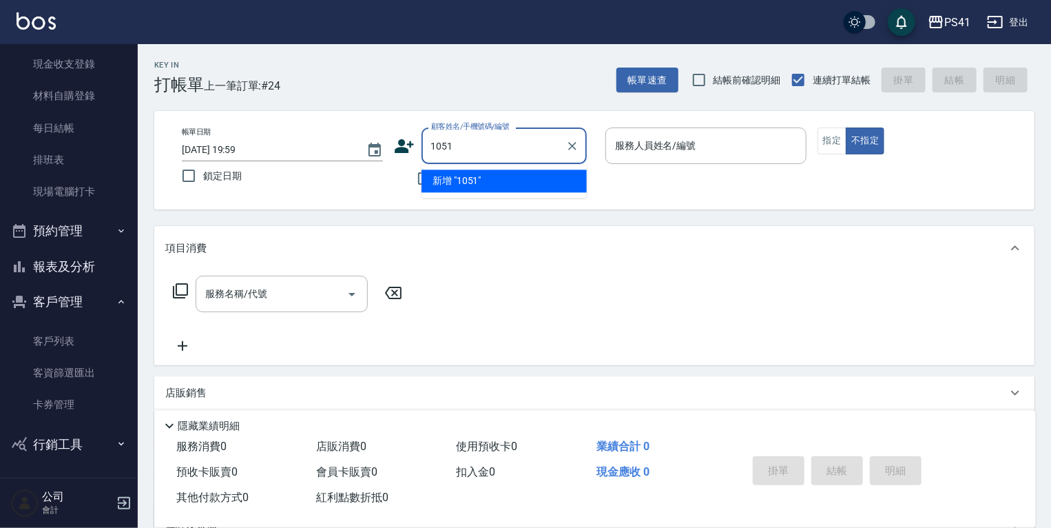
type input "1051"
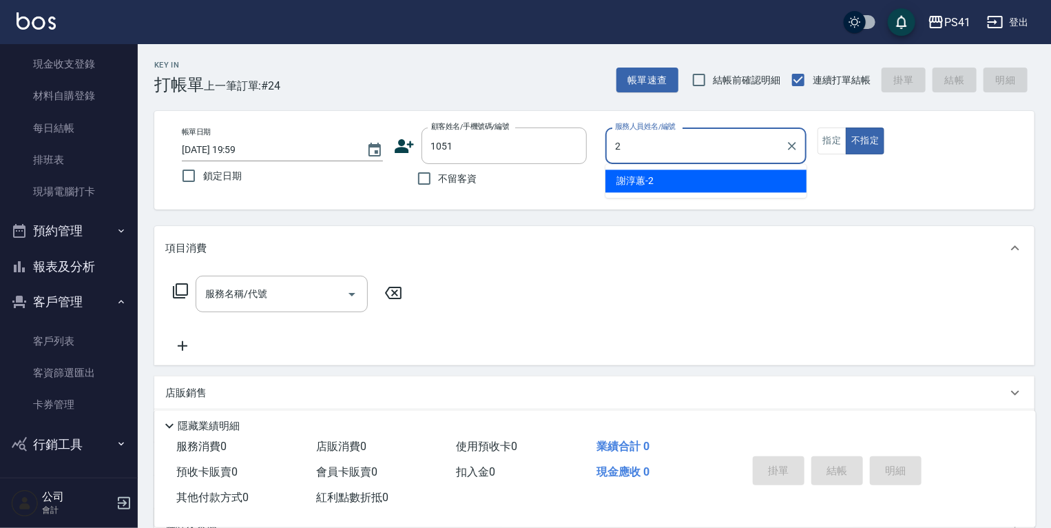
type input "2"
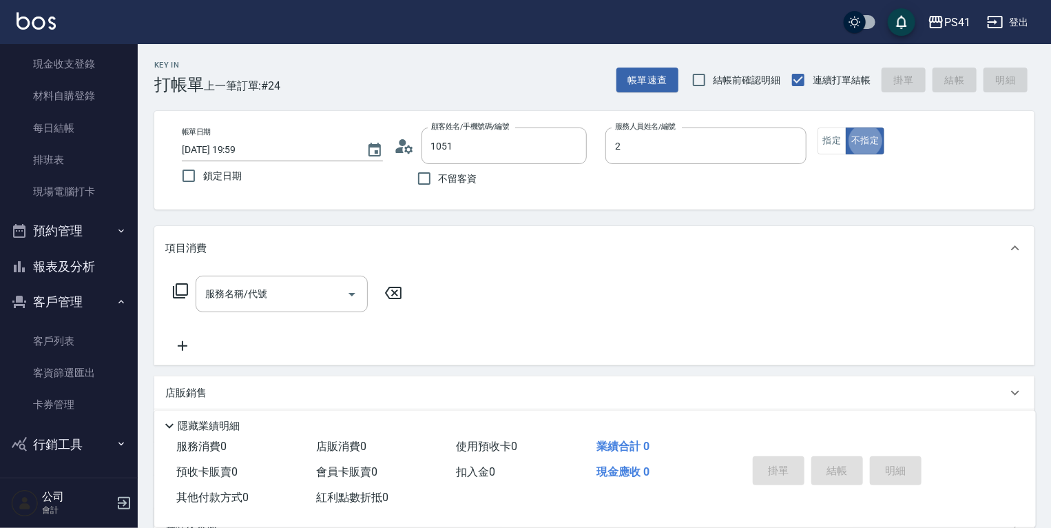
type input "蕭芳茗/0963017540/1051"
type input "謝淳蕙-2"
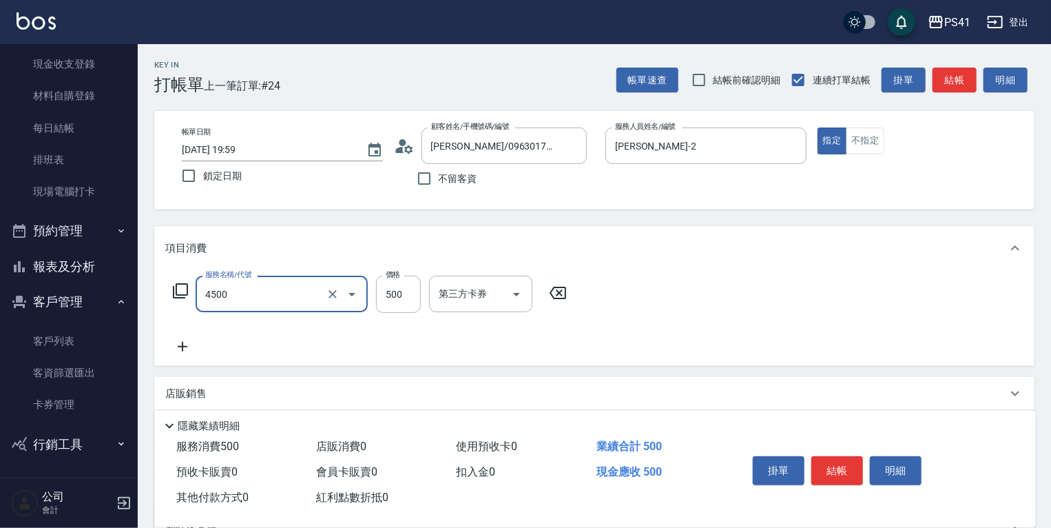
type input "補染(4500)"
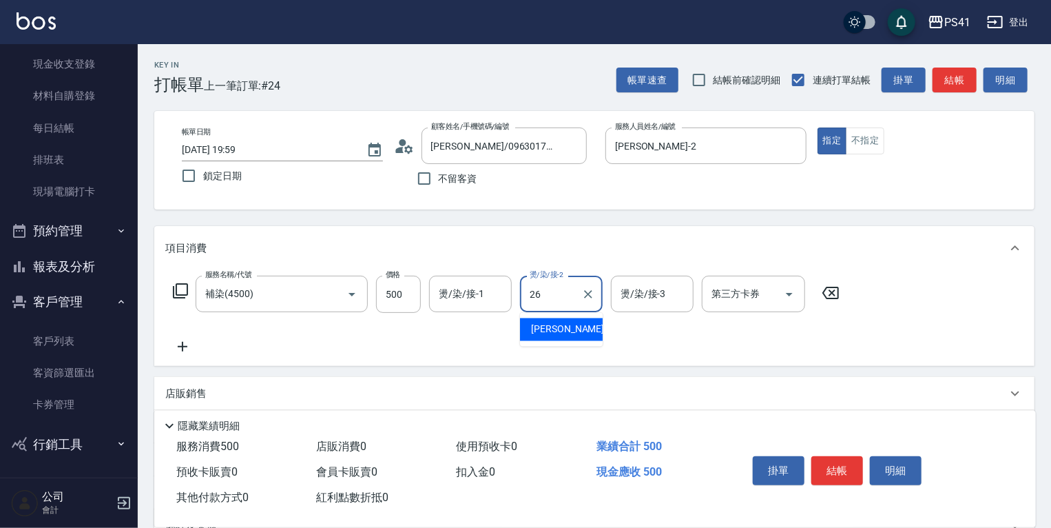
type input "溫佳惇-26"
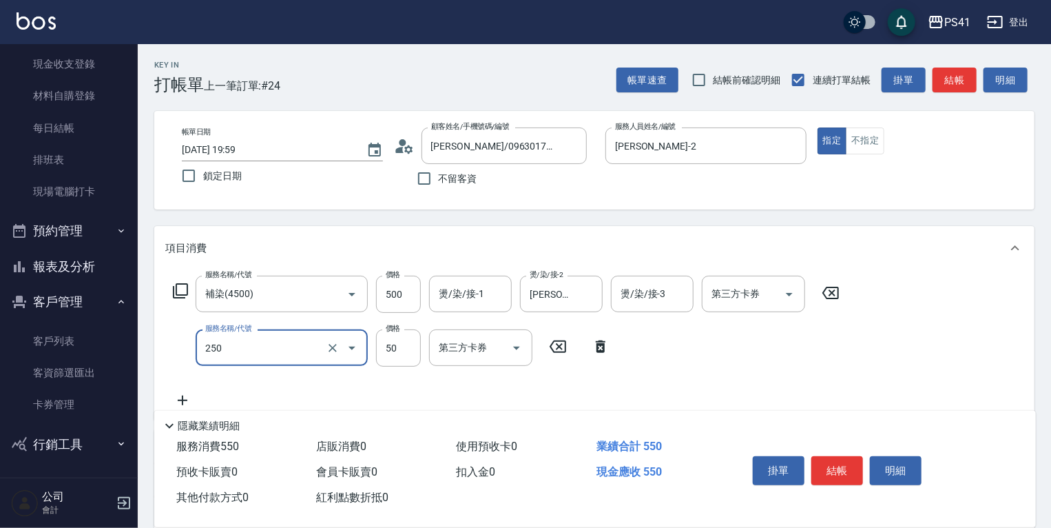
type input "剪瀏海(250)"
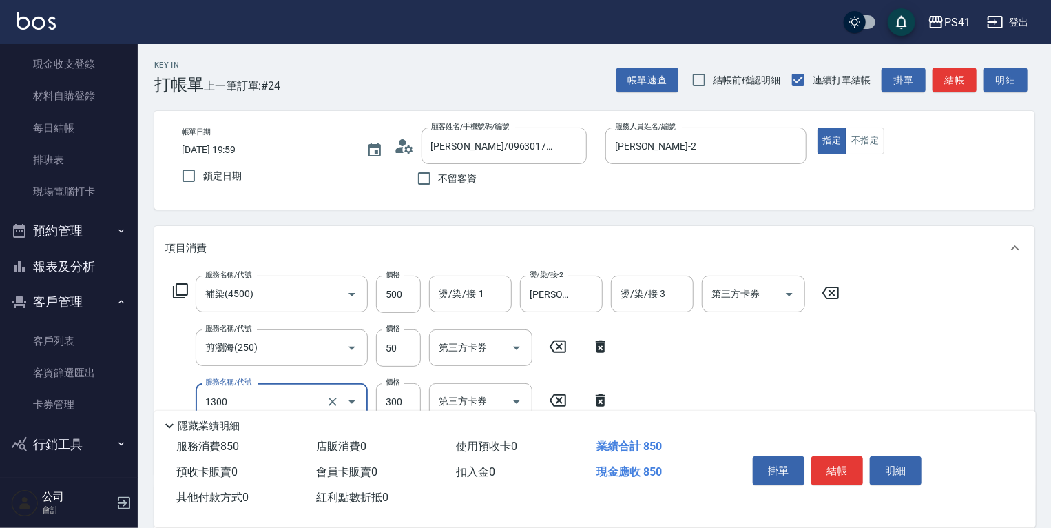
type input "洗髮300(1300)"
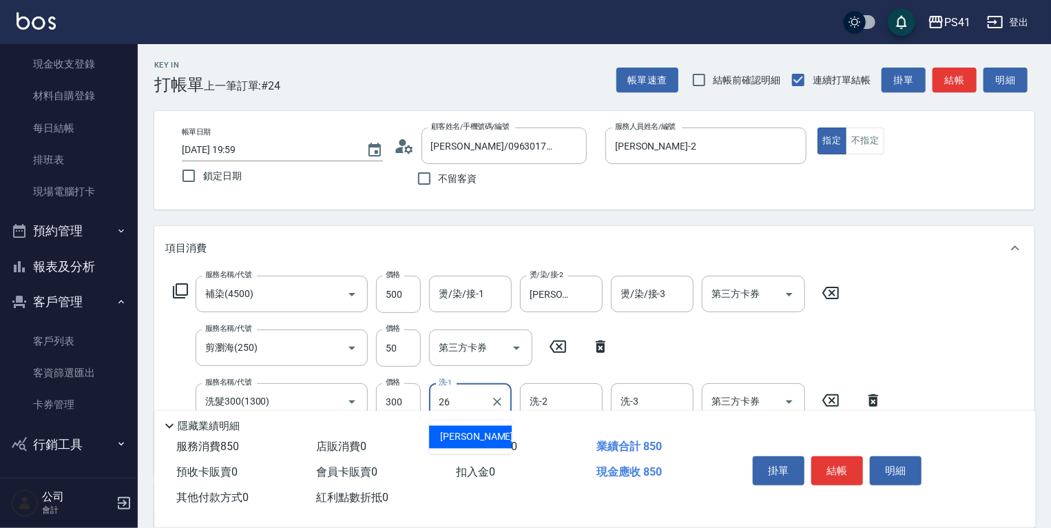
type input "溫佳惇-26"
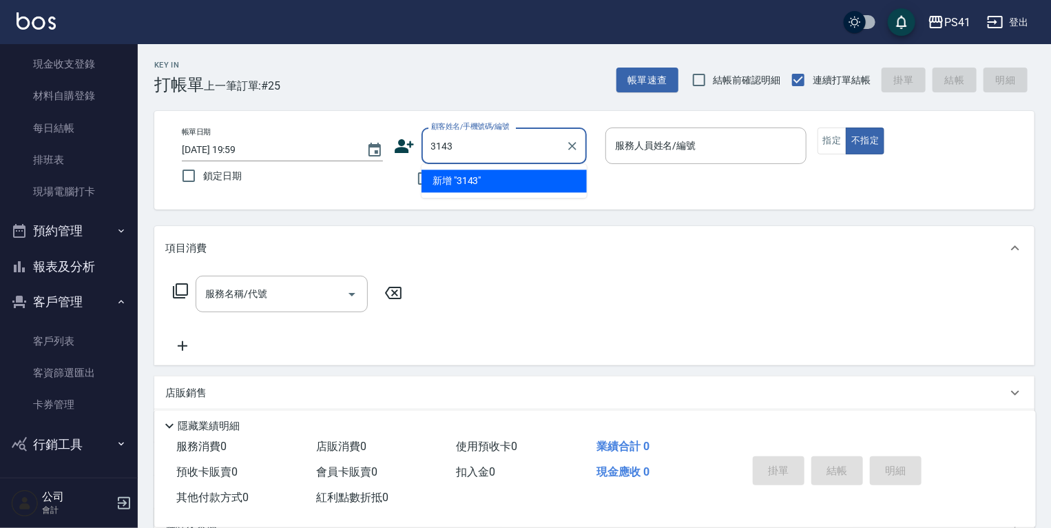
type input "3143"
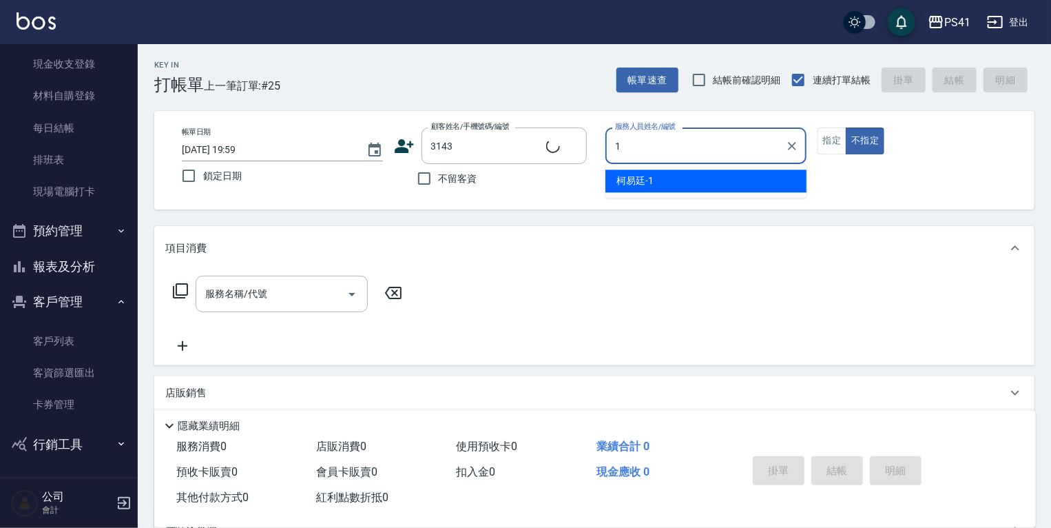
type input "15"
type input "曾文宜/0953166006/3143"
type input "李靜芳-15"
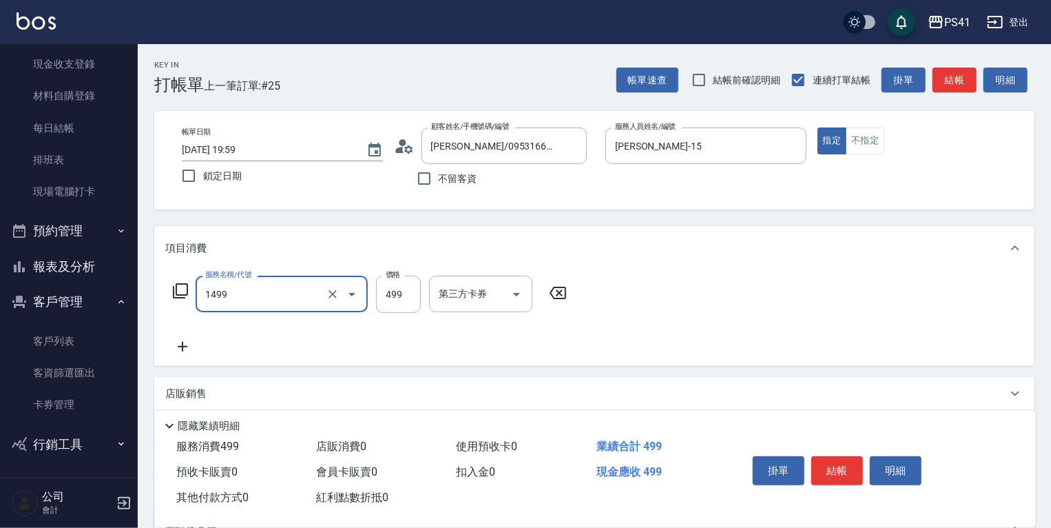
type input "活氧毛囊淨化髮浴(1499)"
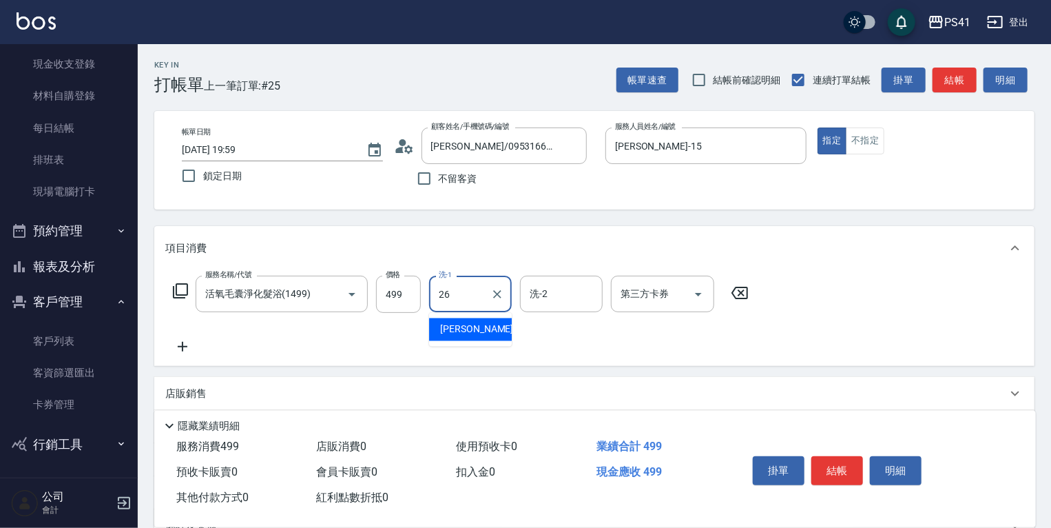
type input "溫佳惇-26"
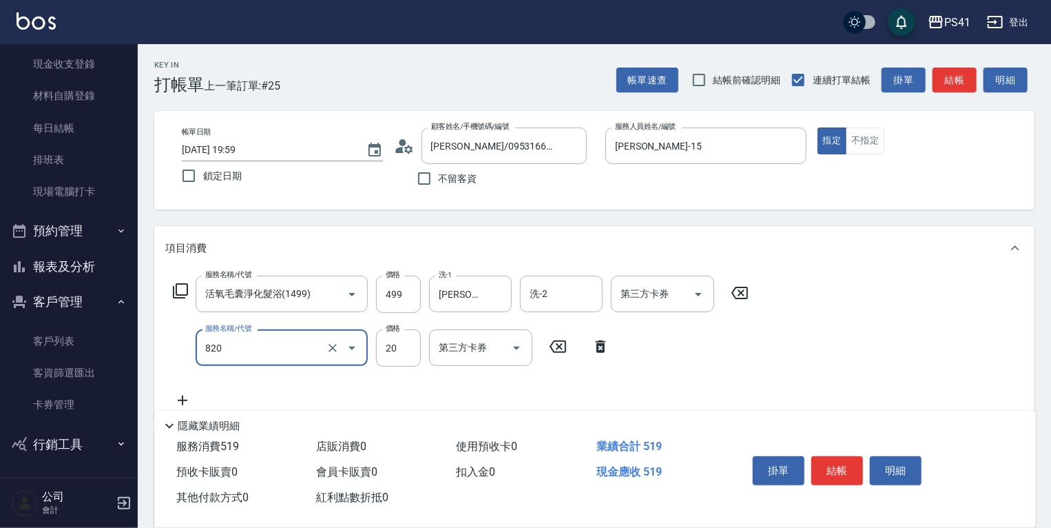
type input "潤絲(820)"
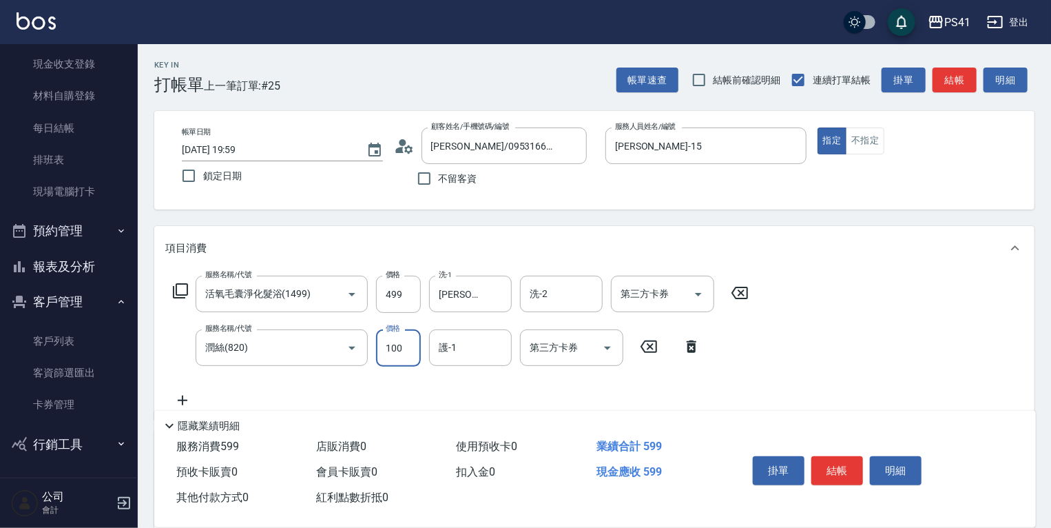
type input "100"
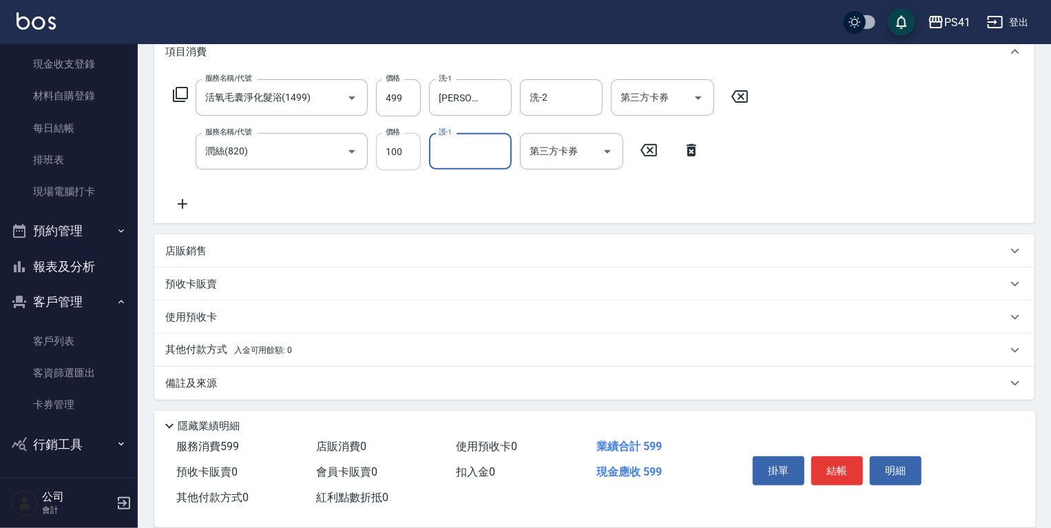
scroll to position [198, 0]
type input "溫佳惇-26"
click at [280, 254] on div "店販銷售" at bounding box center [586, 249] width 842 height 14
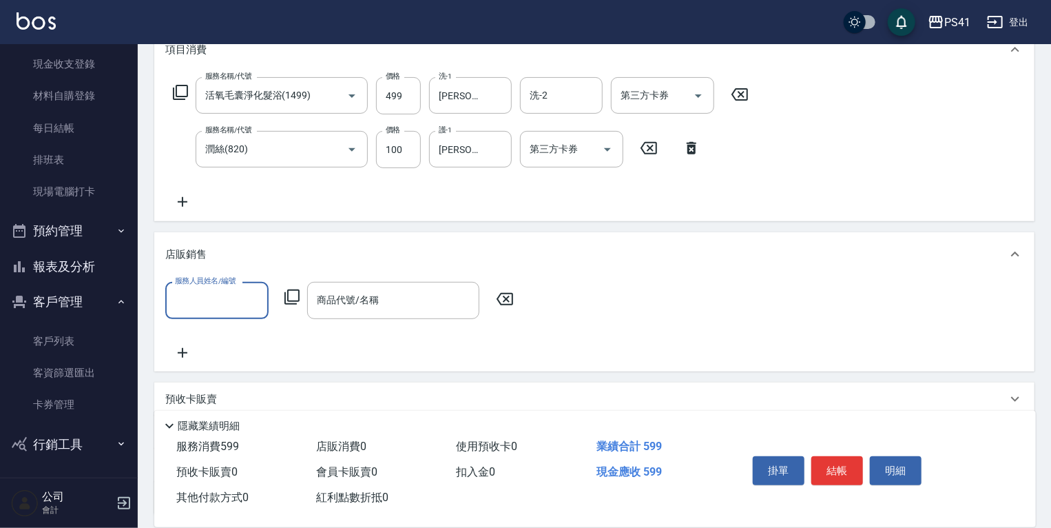
scroll to position [0, 0]
type input "3"
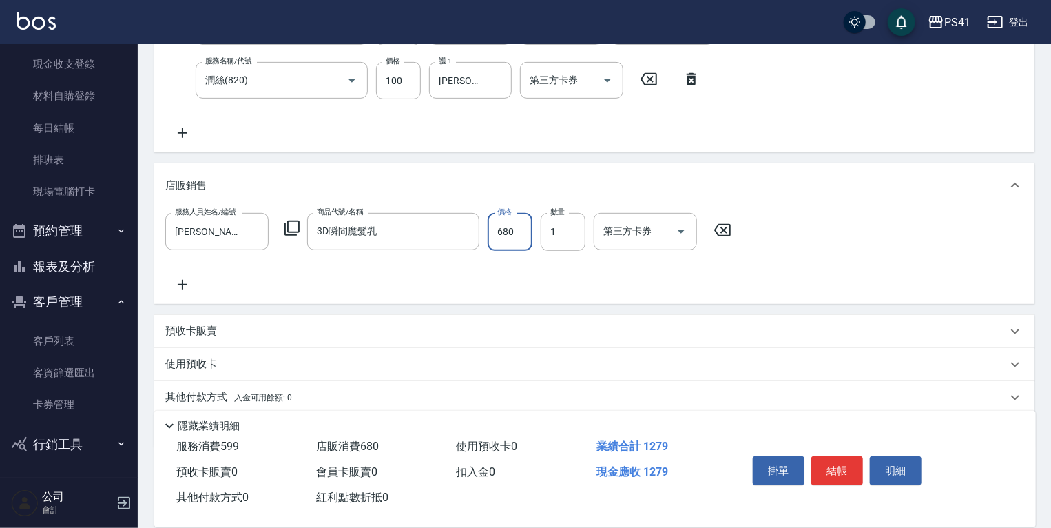
scroll to position [317, 0]
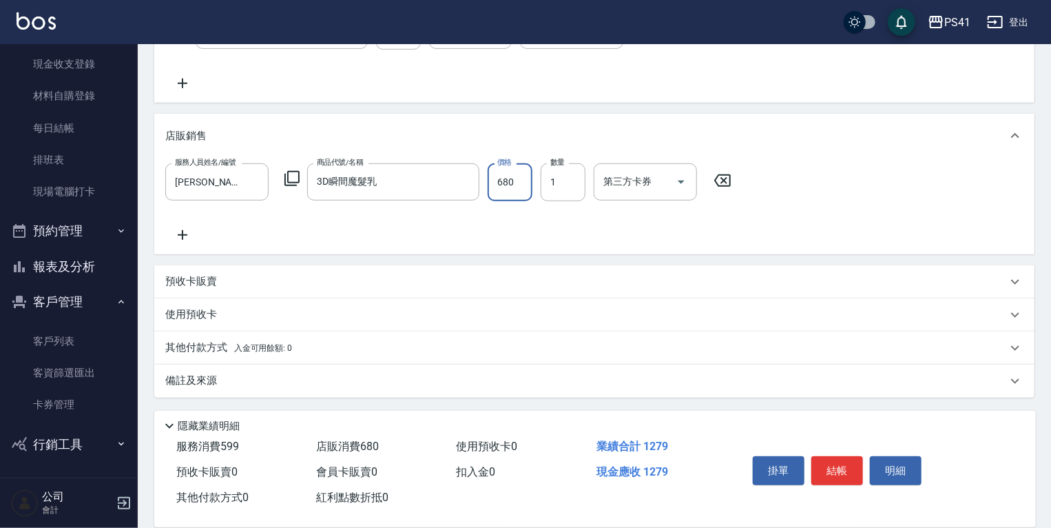
click at [296, 338] on div "其他付款方式 入金可用餘額: 0" at bounding box center [594, 347] width 881 height 33
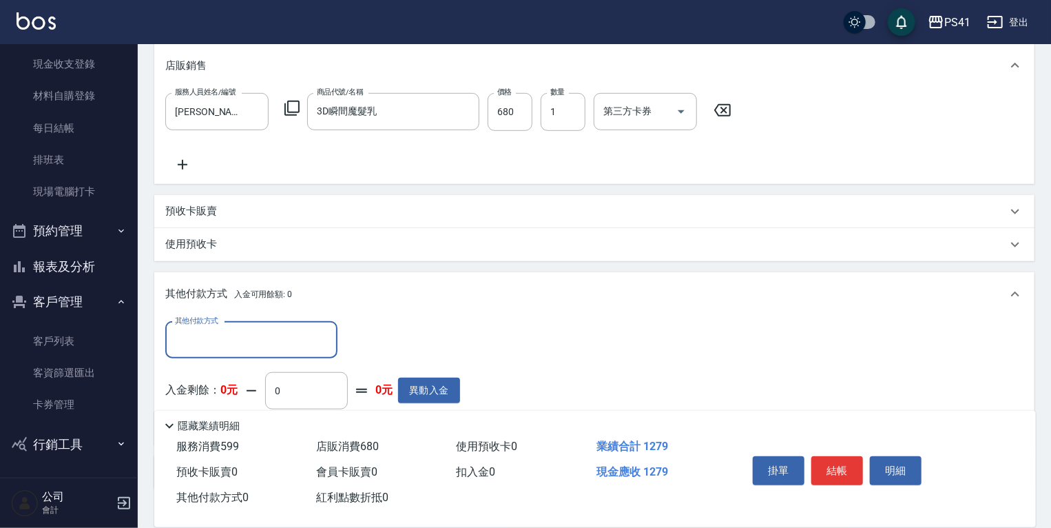
scroll to position [0, 0]
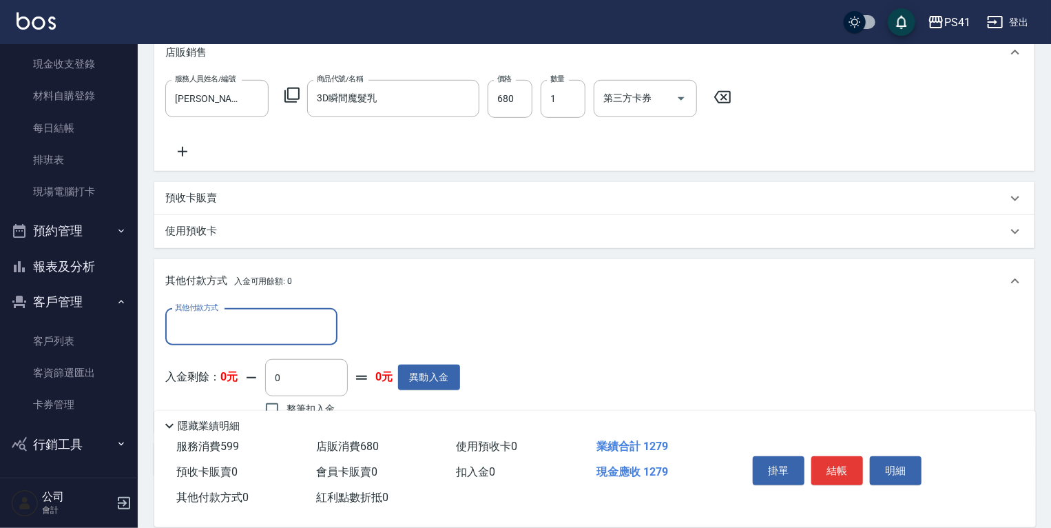
click at [271, 329] on input "其他付款方式" at bounding box center [252, 327] width 160 height 24
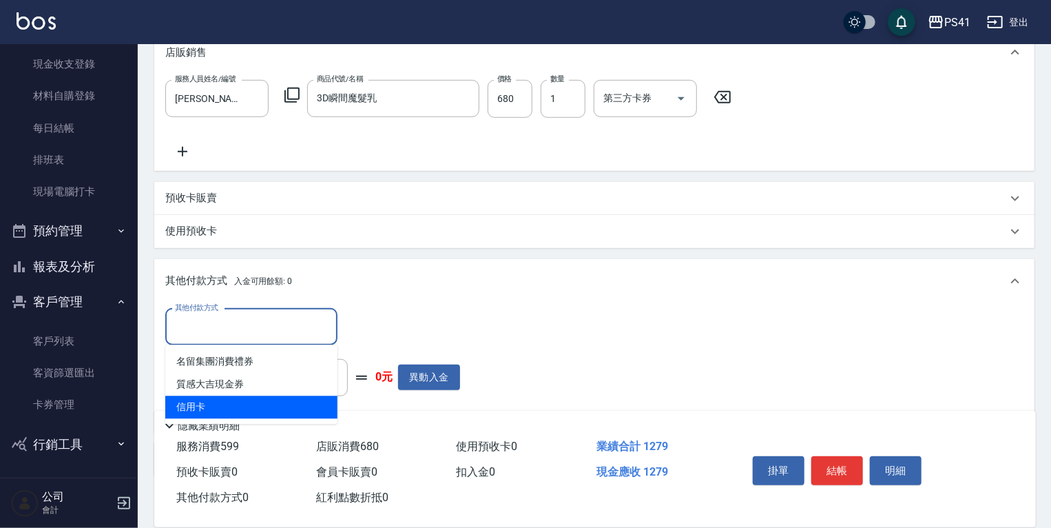
click at [264, 407] on span "信用卡" at bounding box center [251, 407] width 172 height 23
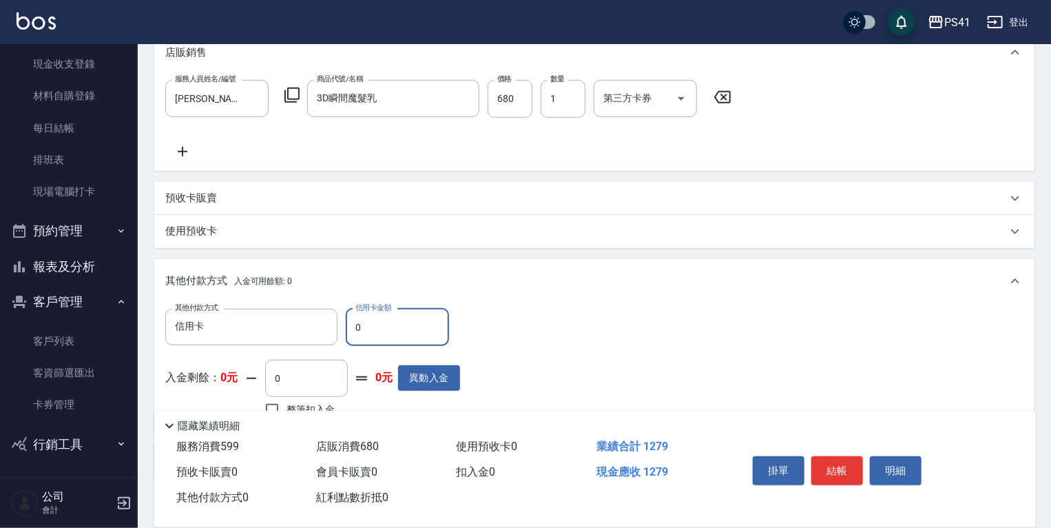
drag, startPoint x: 430, startPoint y: 309, endPoint x: 347, endPoint y: 328, distance: 85.6
click at [287, 327] on div "其他付款方式 信用卡 其他付款方式 信用卡金額 0 信用卡金額" at bounding box center [312, 327] width 295 height 37
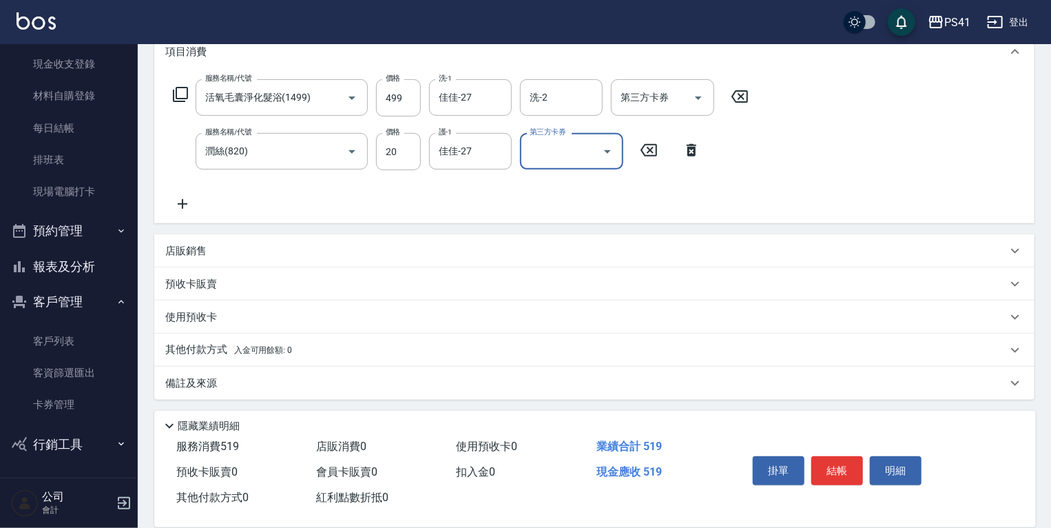
scroll to position [198, 0]
click at [179, 199] on icon at bounding box center [182, 202] width 34 height 17
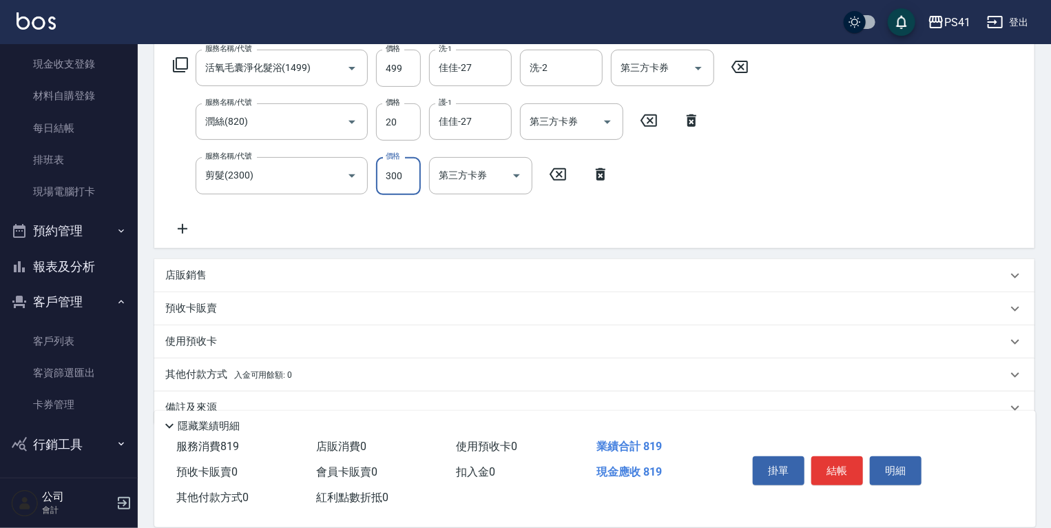
scroll to position [253, 0]
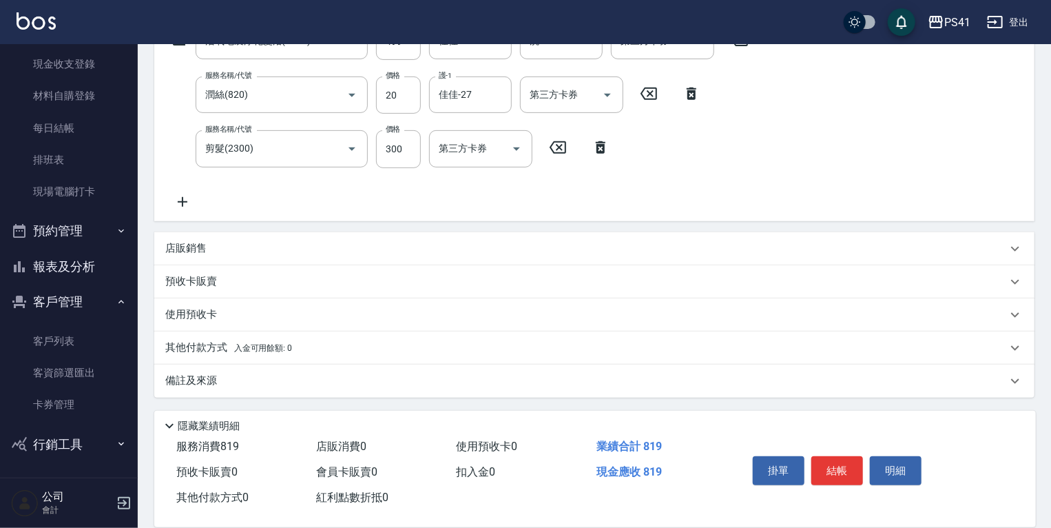
click at [283, 347] on span "入金可用餘額: 0" at bounding box center [263, 348] width 59 height 10
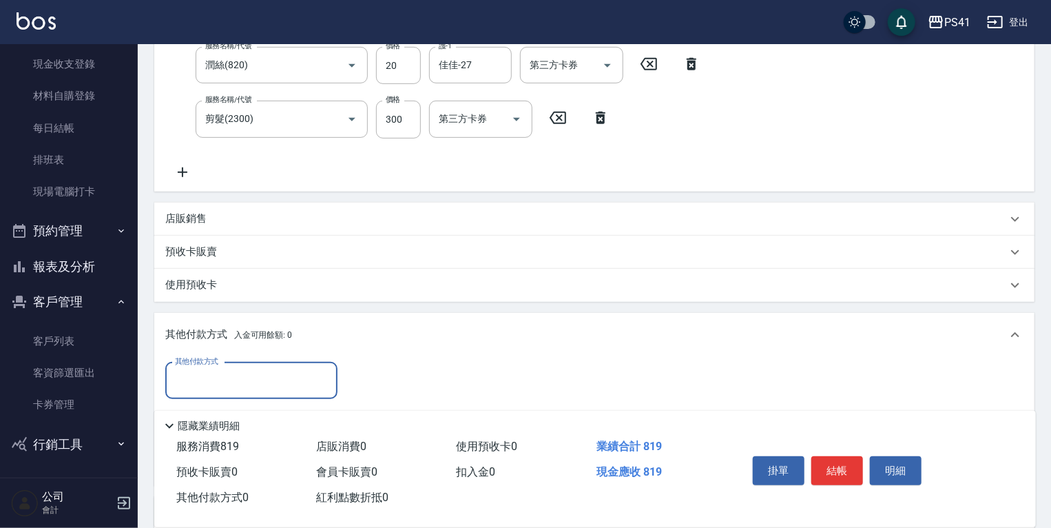
scroll to position [0, 0]
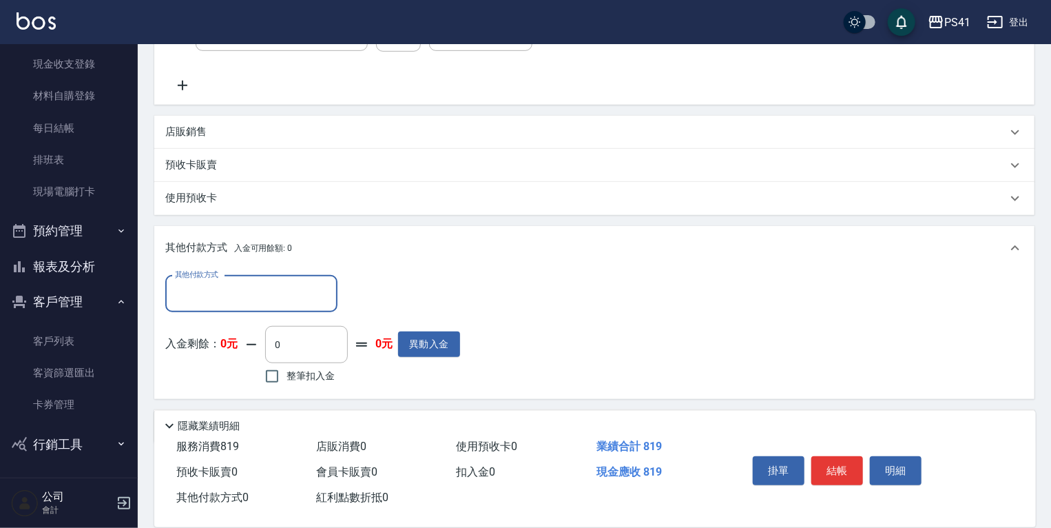
drag, startPoint x: 285, startPoint y: 291, endPoint x: 285, endPoint y: 306, distance: 14.5
click at [285, 294] on input "其他付款方式" at bounding box center [252, 294] width 160 height 24
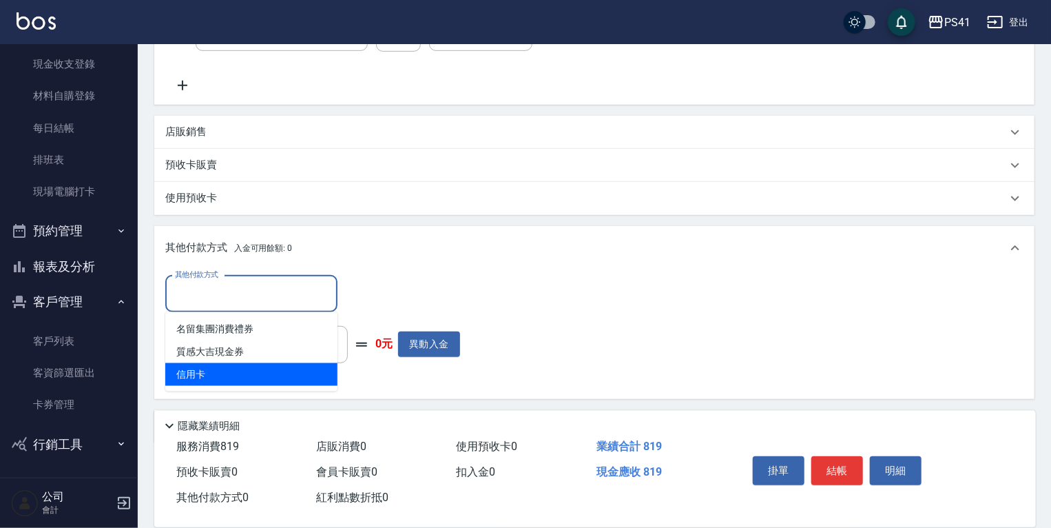
drag, startPoint x: 291, startPoint y: 372, endPoint x: 371, endPoint y: 328, distance: 91.3
click at [292, 369] on span "信用卡" at bounding box center [251, 374] width 172 height 23
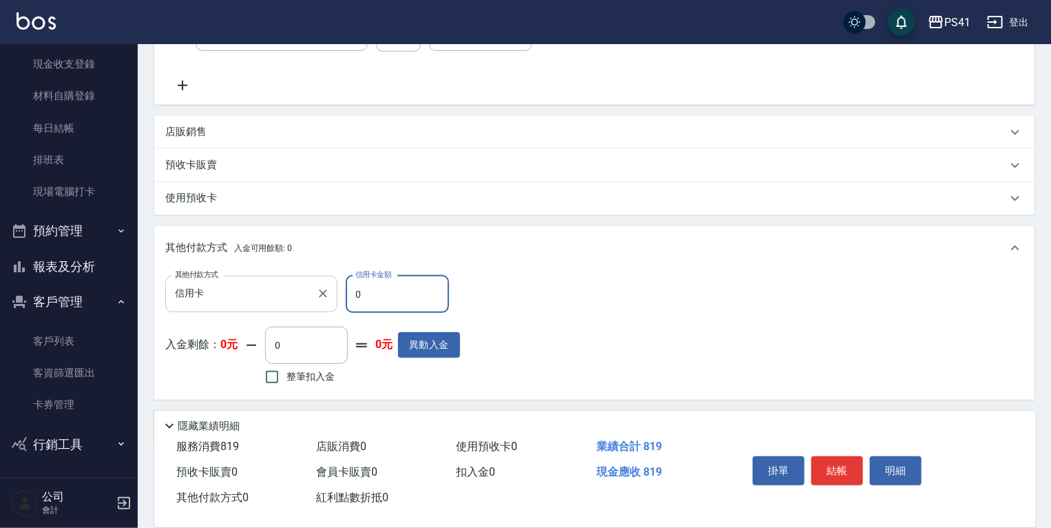
drag, startPoint x: 430, startPoint y: 296, endPoint x: 209, endPoint y: 295, distance: 220.5
click at [216, 295] on div "其他付款方式 信用卡 其他付款方式 信用卡金額 0 信用卡金額" at bounding box center [312, 294] width 295 height 37
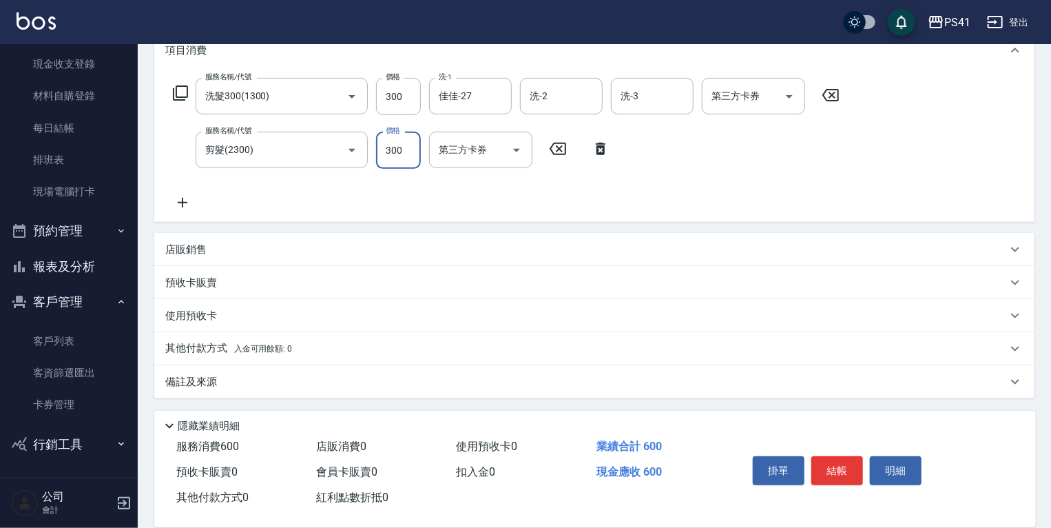
scroll to position [198, 0]
click at [280, 347] on span "入金可用餘額: 0" at bounding box center [263, 348] width 59 height 10
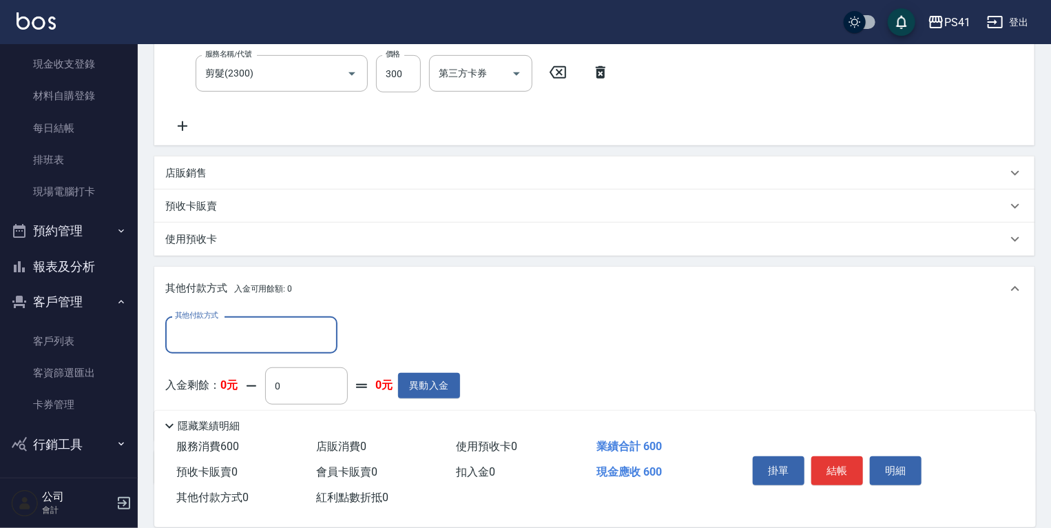
scroll to position [0, 0]
click at [277, 323] on input "其他付款方式" at bounding box center [252, 334] width 160 height 24
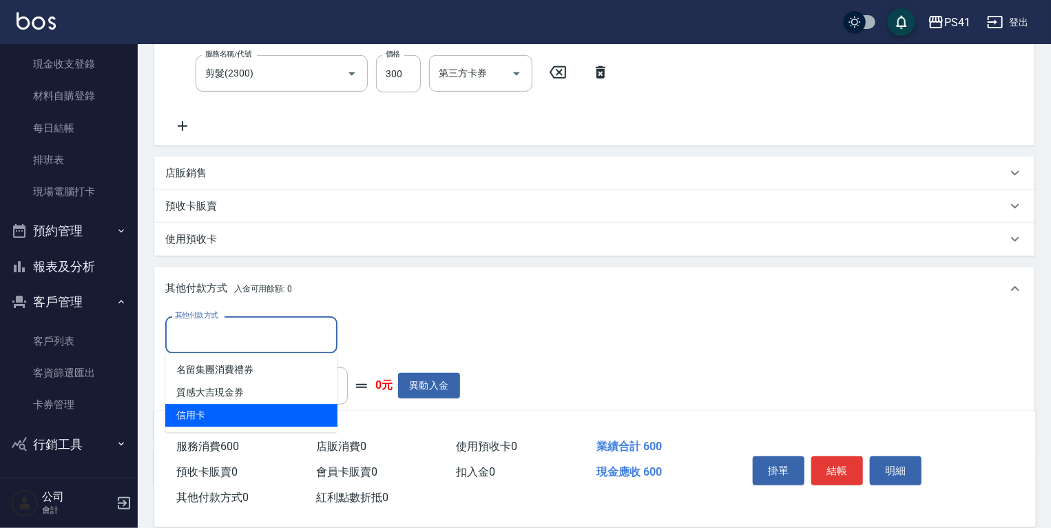
click at [281, 411] on span "信用卡" at bounding box center [251, 415] width 172 height 23
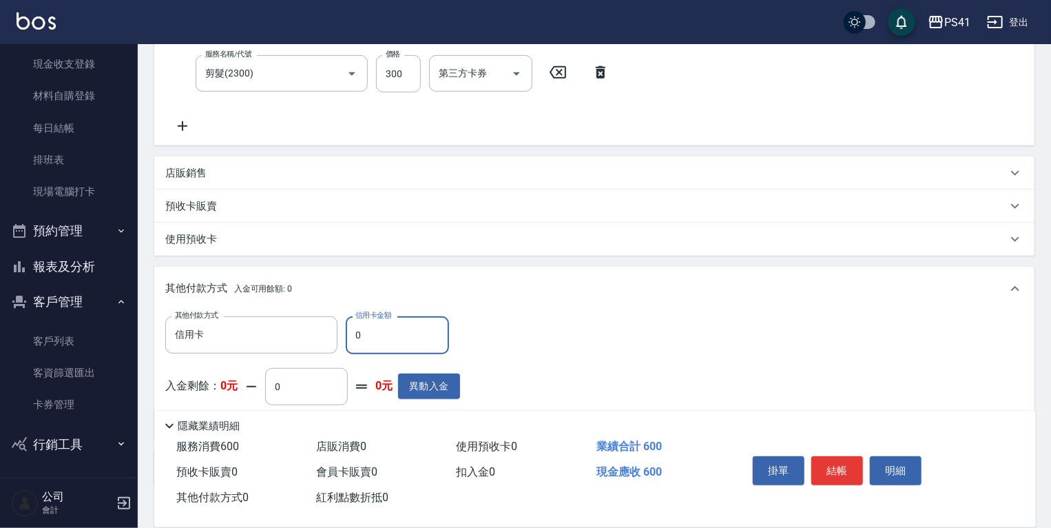
drag, startPoint x: 221, startPoint y: 339, endPoint x: 0, endPoint y: 340, distance: 221.2
click at [74, 336] on div "PS41 登出 櫃檯作業 打帳單 帳單列表 現金收支登錄 材料自購登錄 每日結帳 排班表 現場電腦打卡 預約管理 預約管理 單日預約紀錄 單週預約紀錄 報表及…" at bounding box center [525, 171] width 1051 height 890
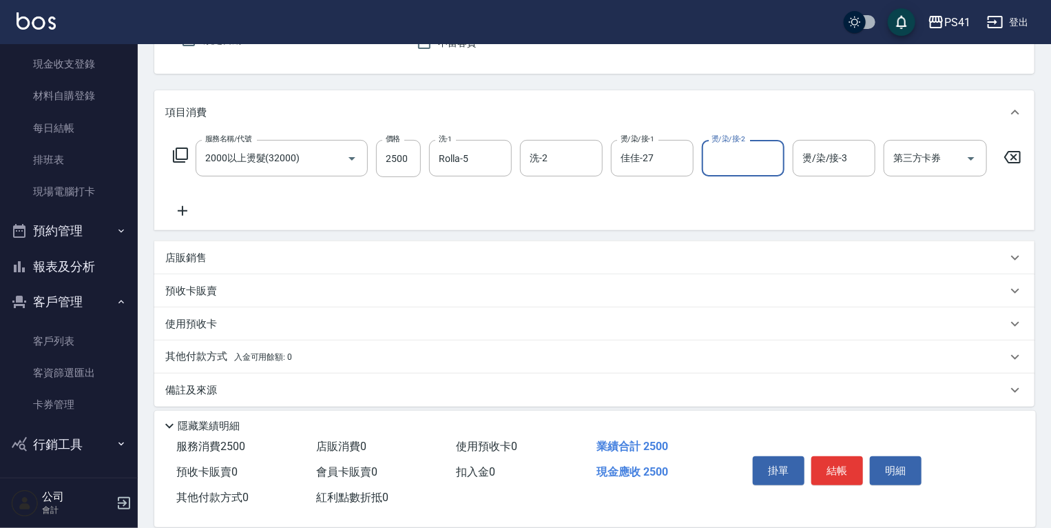
scroll to position [154, 0]
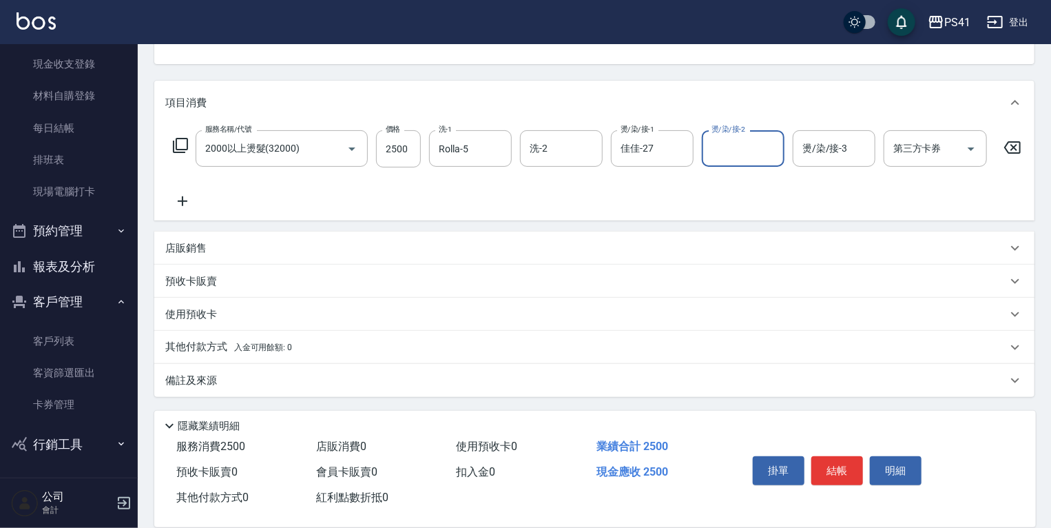
click at [251, 340] on p "其他付款方式 入金可用餘額: 0" at bounding box center [228, 347] width 127 height 15
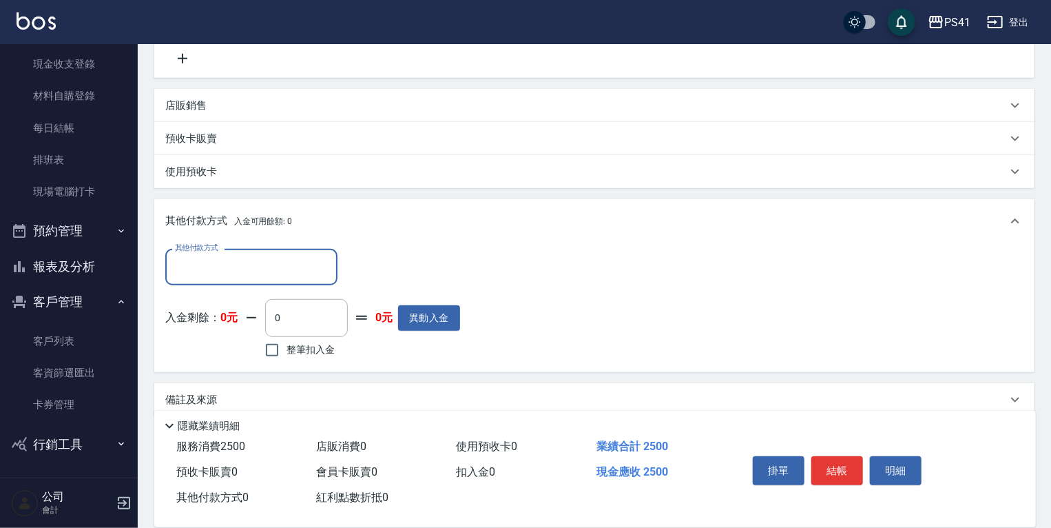
scroll to position [300, 0]
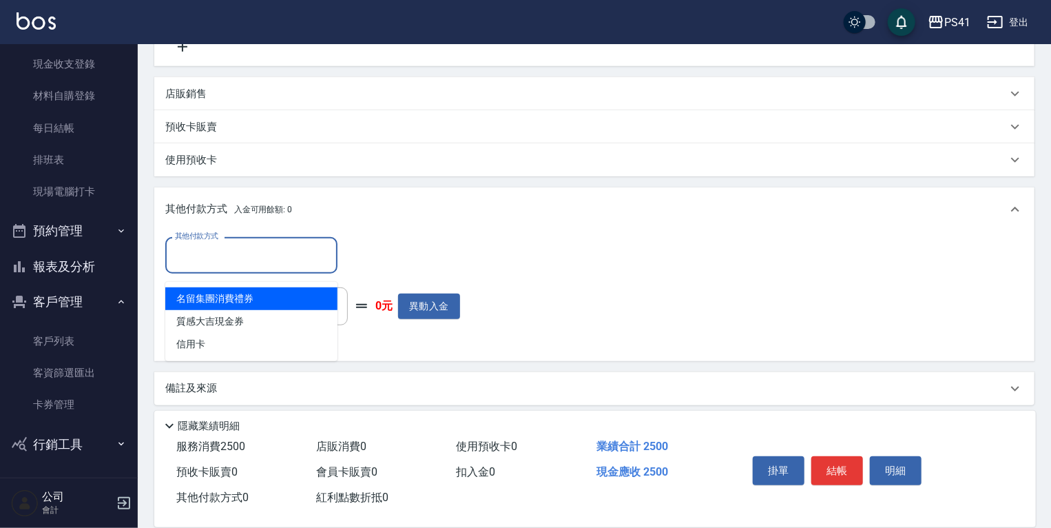
drag, startPoint x: 265, startPoint y: 267, endPoint x: 274, endPoint y: 305, distance: 38.9
click at [263, 267] on input "其他付款方式" at bounding box center [252, 255] width 160 height 24
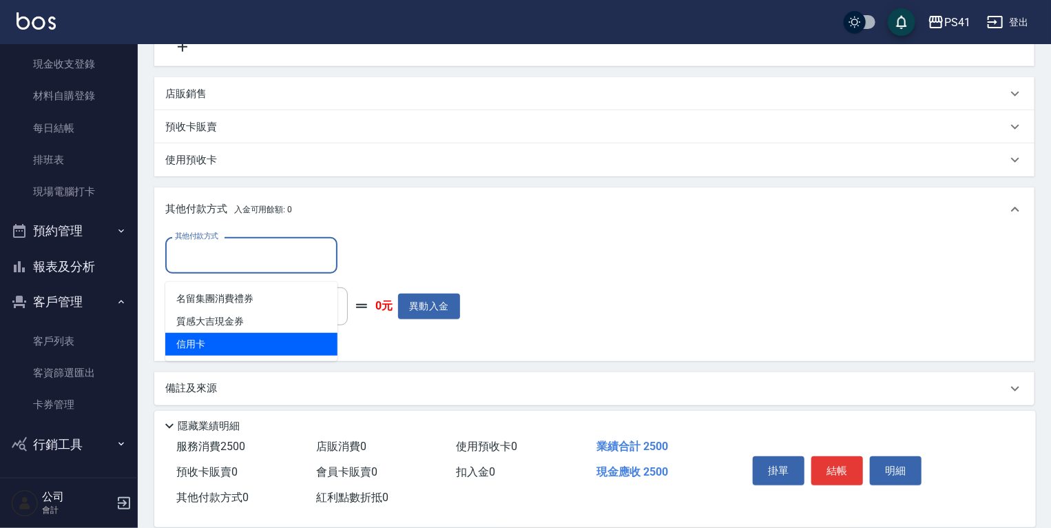
click at [284, 338] on span "信用卡" at bounding box center [251, 344] width 172 height 23
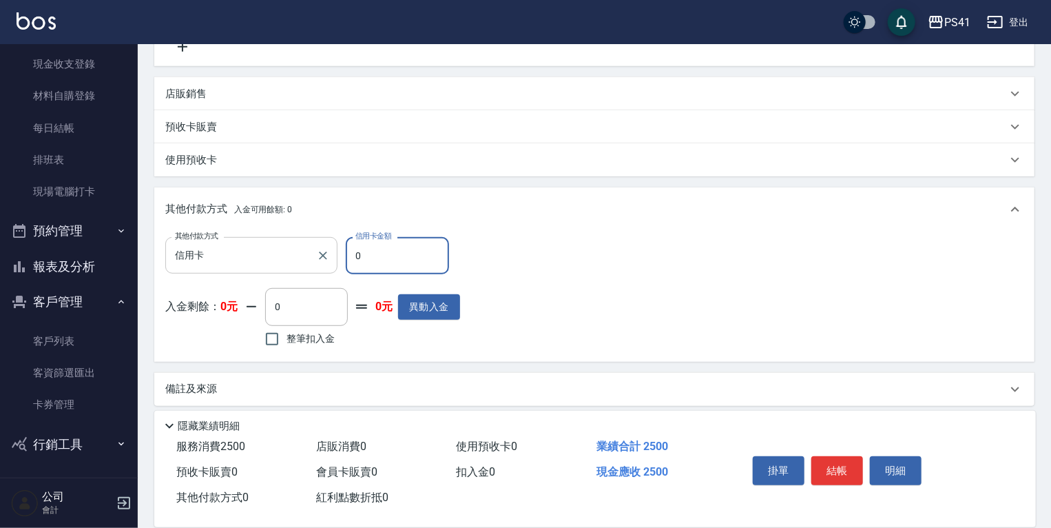
drag, startPoint x: 338, startPoint y: 256, endPoint x: 203, endPoint y: 281, distance: 137.3
click at [243, 260] on div "其他付款方式 信用卡 其他付款方式 信用卡金額 0 信用卡金額" at bounding box center [312, 255] width 295 height 37
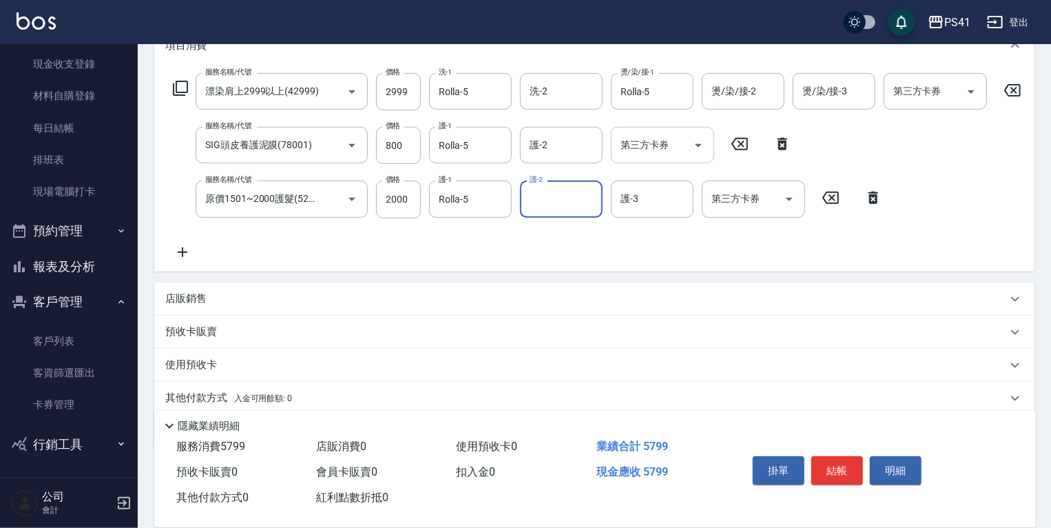
scroll to position [261, 0]
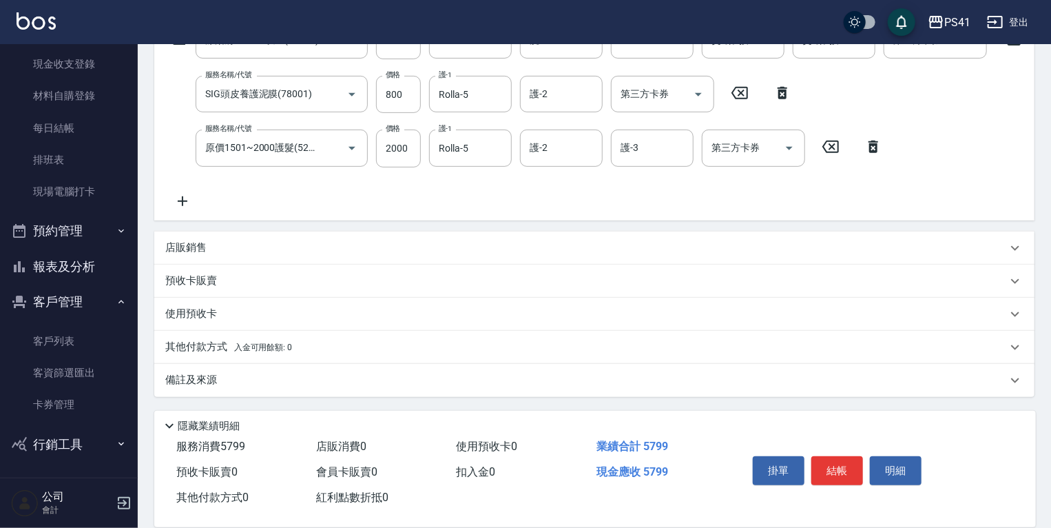
drag, startPoint x: 418, startPoint y: 347, endPoint x: 410, endPoint y: 346, distance: 7.6
click at [418, 346] on div "其他付款方式 入金可用餘額: 0" at bounding box center [586, 347] width 842 height 15
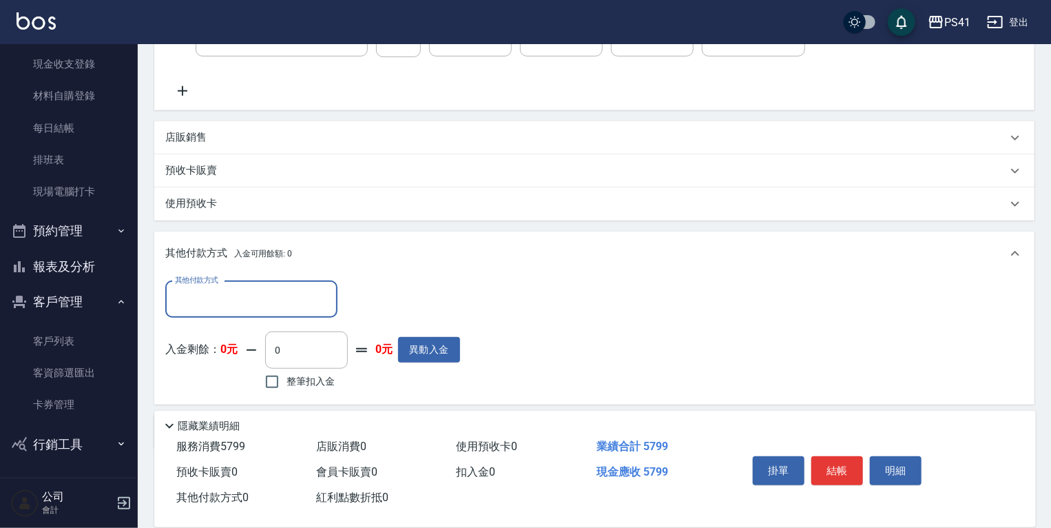
scroll to position [0, 0]
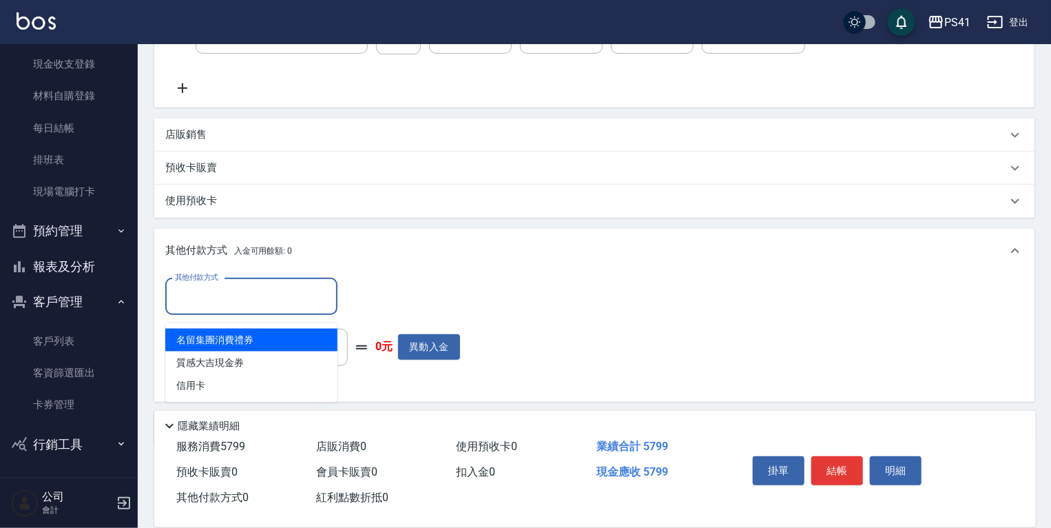
drag, startPoint x: 315, startPoint y: 300, endPoint x: 305, endPoint y: 364, distance: 64.1
click at [314, 300] on input "其他付款方式" at bounding box center [252, 297] width 160 height 24
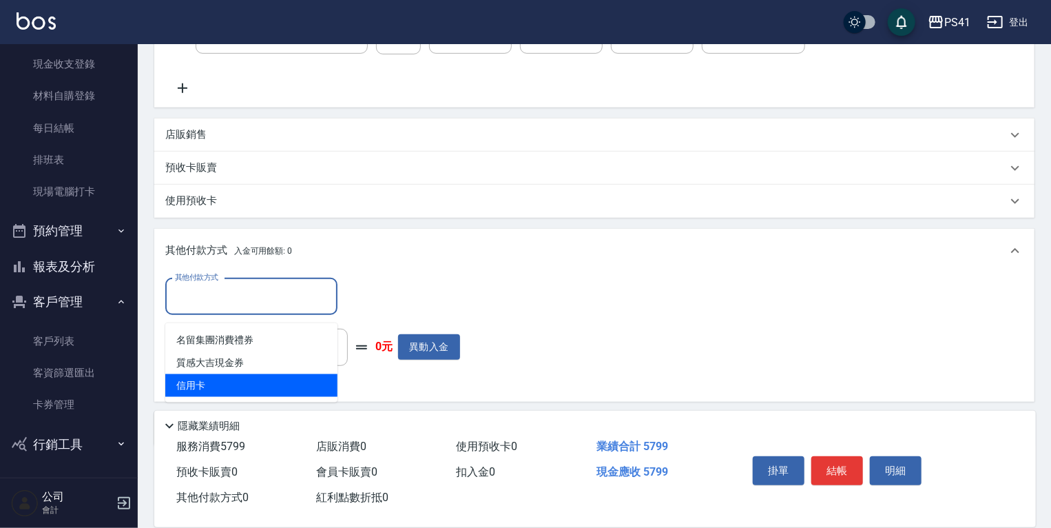
click at [298, 383] on span "信用卡" at bounding box center [251, 385] width 172 height 23
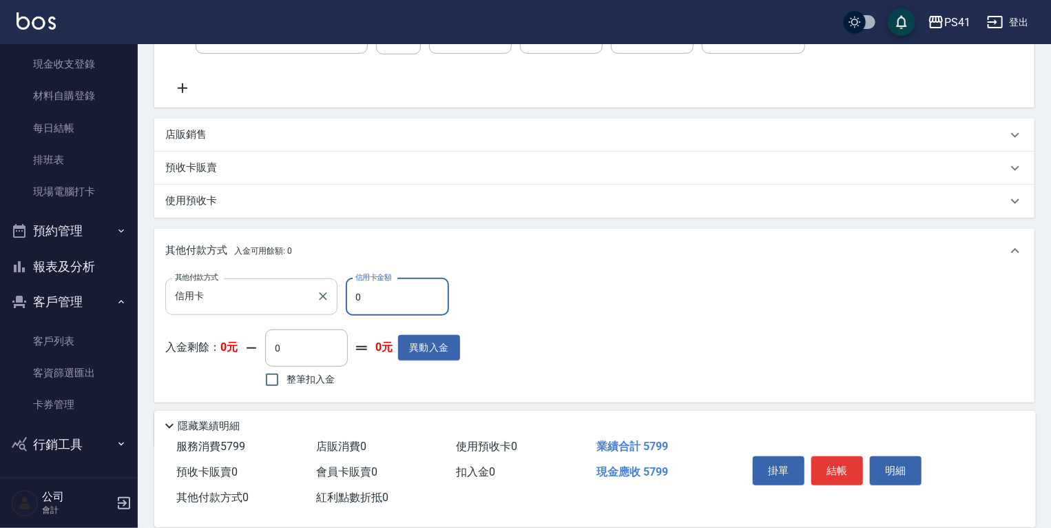
drag, startPoint x: 415, startPoint y: 313, endPoint x: 298, endPoint y: 300, distance: 118.5
click at [300, 300] on div "其他付款方式 信用卡 其他付款方式 信用卡金額 0 信用卡金額" at bounding box center [312, 296] width 295 height 37
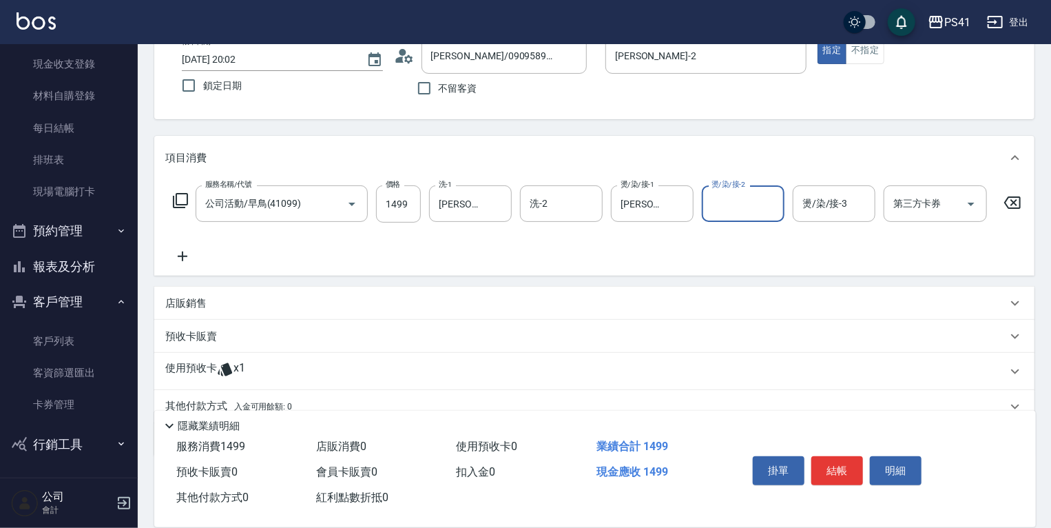
scroll to position [157, 0]
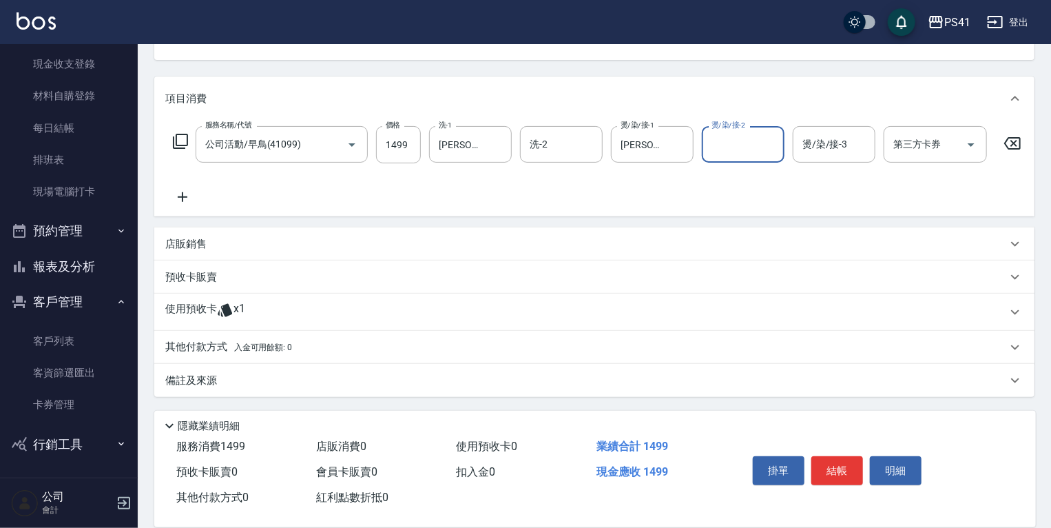
click at [291, 302] on div "使用預收卡 x1" at bounding box center [594, 312] width 881 height 37
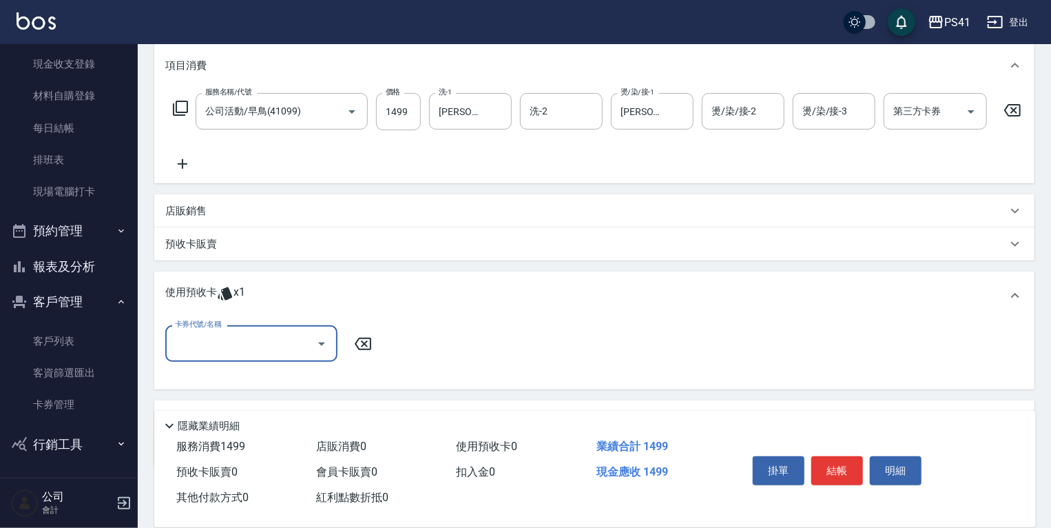
scroll to position [0, 0]
click at [281, 352] on input "卡券代號/名稱" at bounding box center [241, 343] width 139 height 24
click at [295, 385] on div "高蛋白包套4次4500 剩餘1張" at bounding box center [251, 387] width 172 height 23
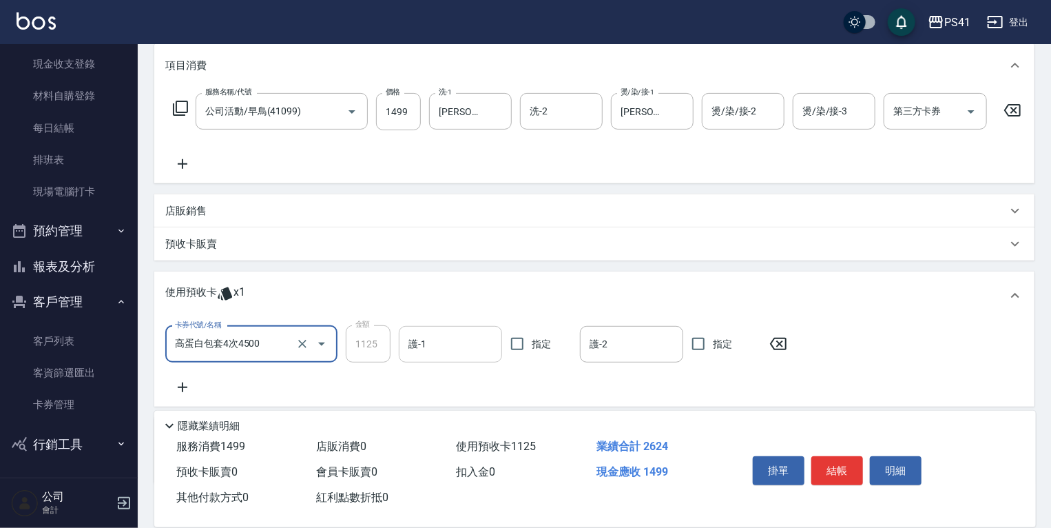
click at [414, 347] on div "護-1 護-1" at bounding box center [450, 344] width 103 height 37
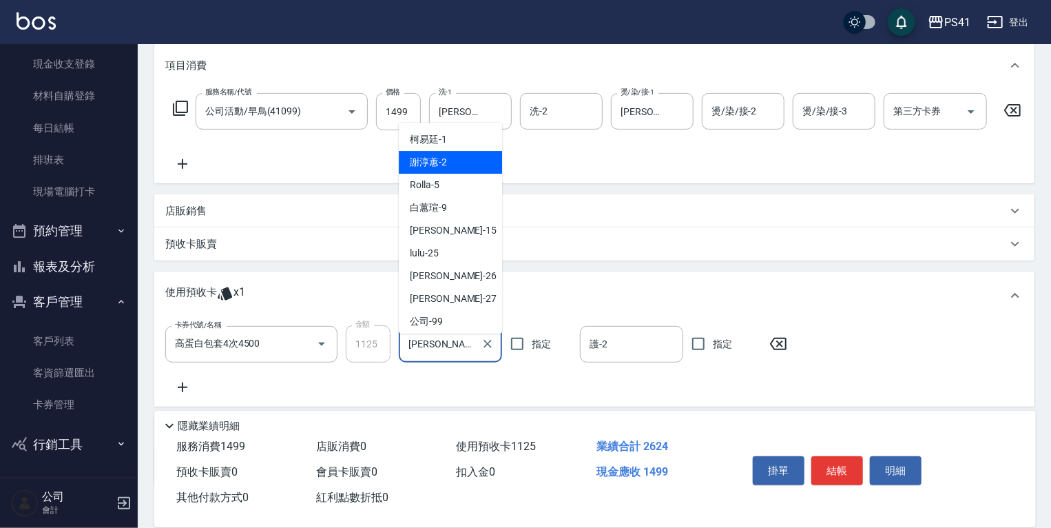
click at [442, 349] on input "謝淳蕙-2" at bounding box center [440, 344] width 70 height 24
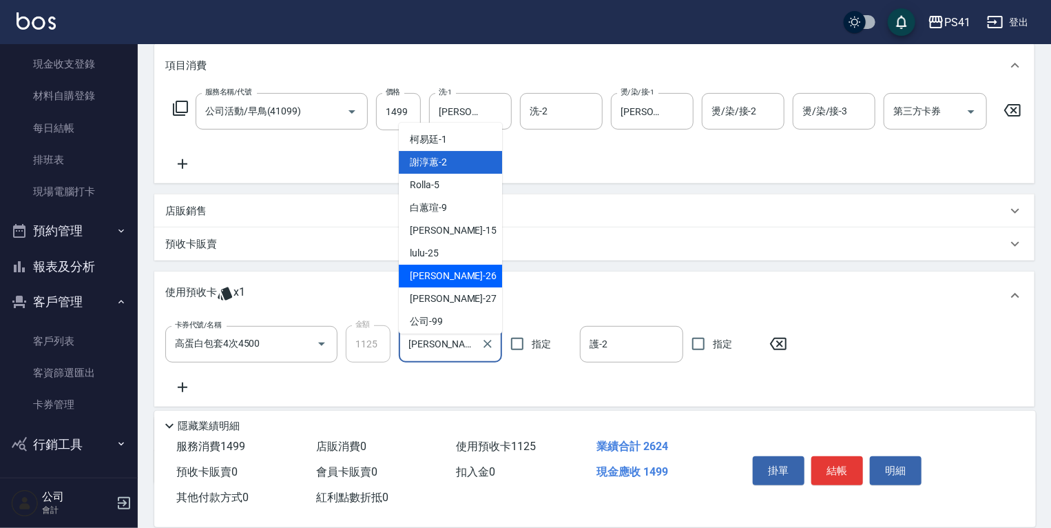
click at [455, 276] on div "溫佳惇 -26" at bounding box center [450, 276] width 103 height 23
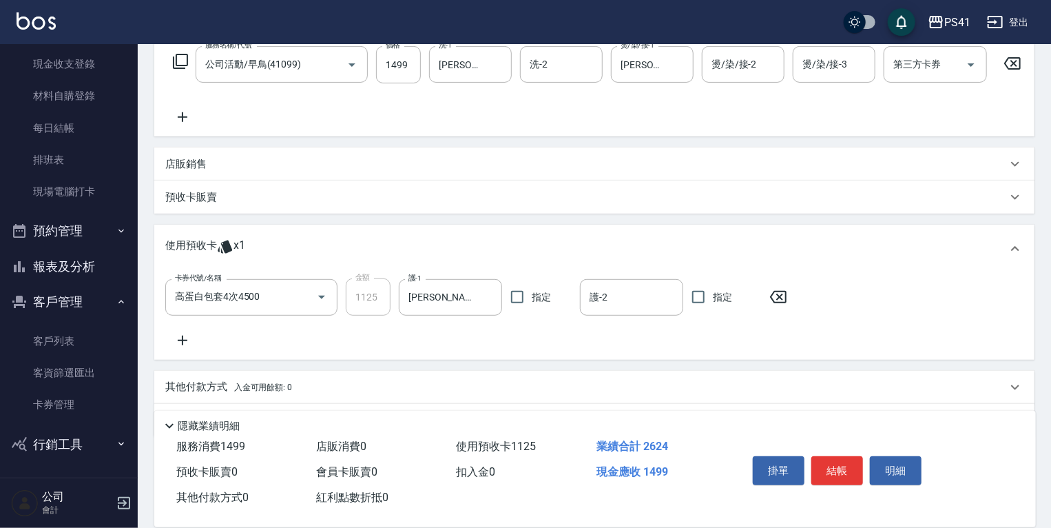
scroll to position [277, 0]
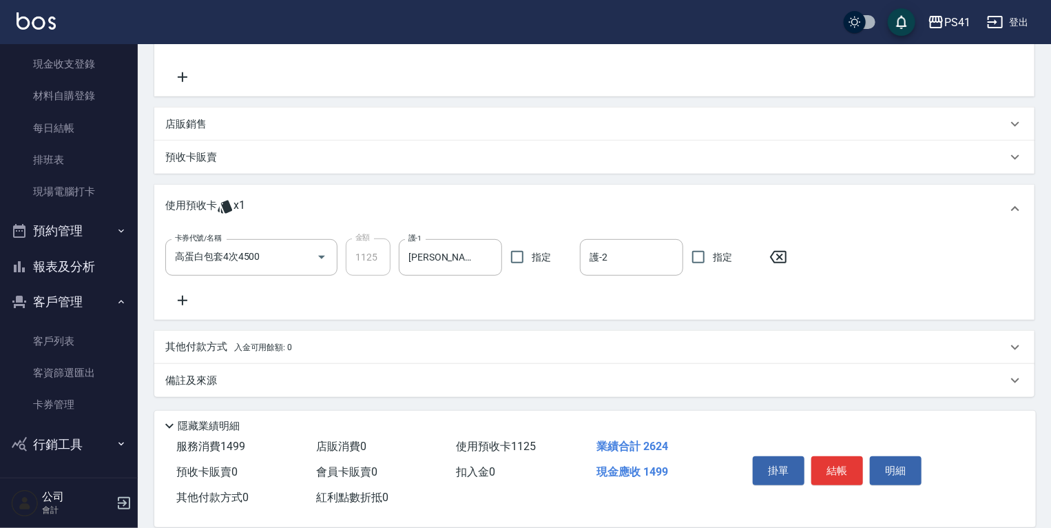
click at [248, 333] on div "其他付款方式 入金可用餘額: 0" at bounding box center [594, 347] width 881 height 33
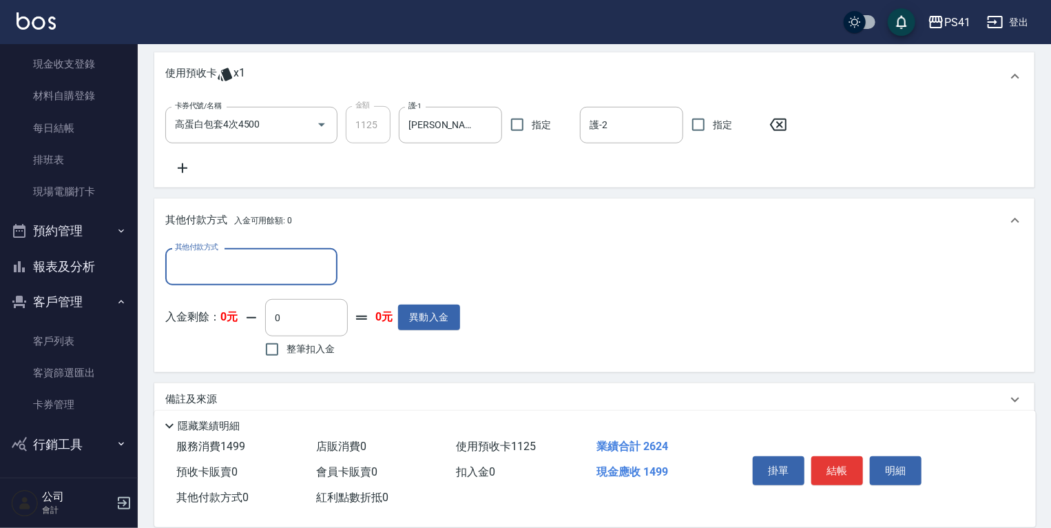
scroll to position [429, 0]
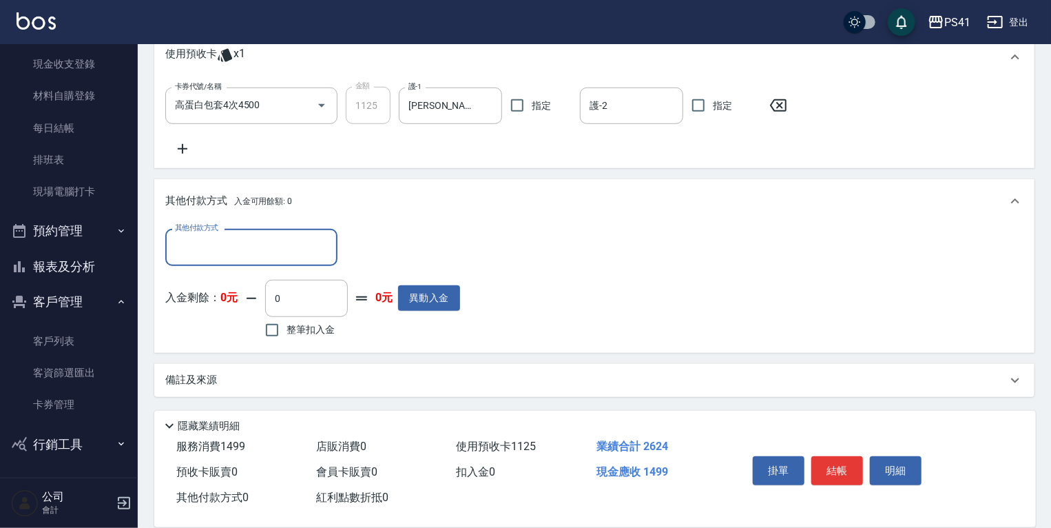
click at [261, 267] on div "其他付款方式 其他付款方式 入金剩餘： 0元 0 ​ 整筆扣入金 0元 異動入金" at bounding box center [312, 285] width 295 height 112
click at [258, 251] on input "其他付款方式" at bounding box center [252, 247] width 160 height 24
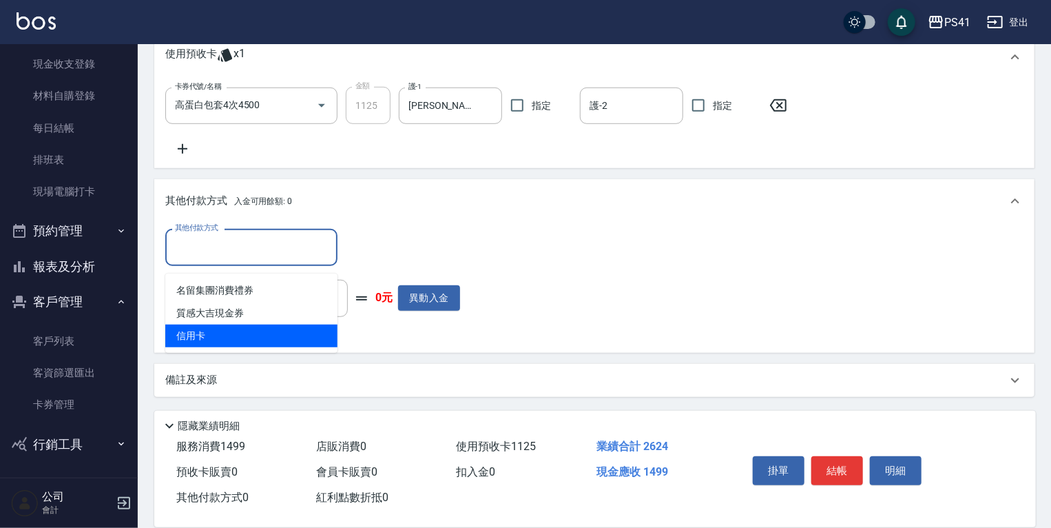
click at [242, 325] on span "信用卡" at bounding box center [251, 336] width 172 height 23
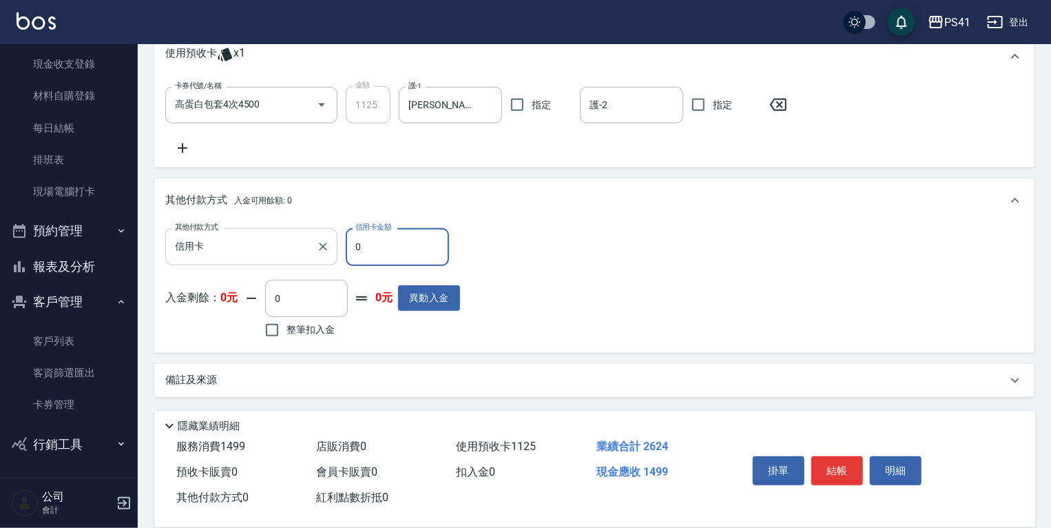
drag, startPoint x: 380, startPoint y: 257, endPoint x: 262, endPoint y: 240, distance: 119.7
click at [282, 238] on div "其他付款方式 信用卡 其他付款方式 信用卡金額 0 信用卡金額" at bounding box center [312, 246] width 295 height 37
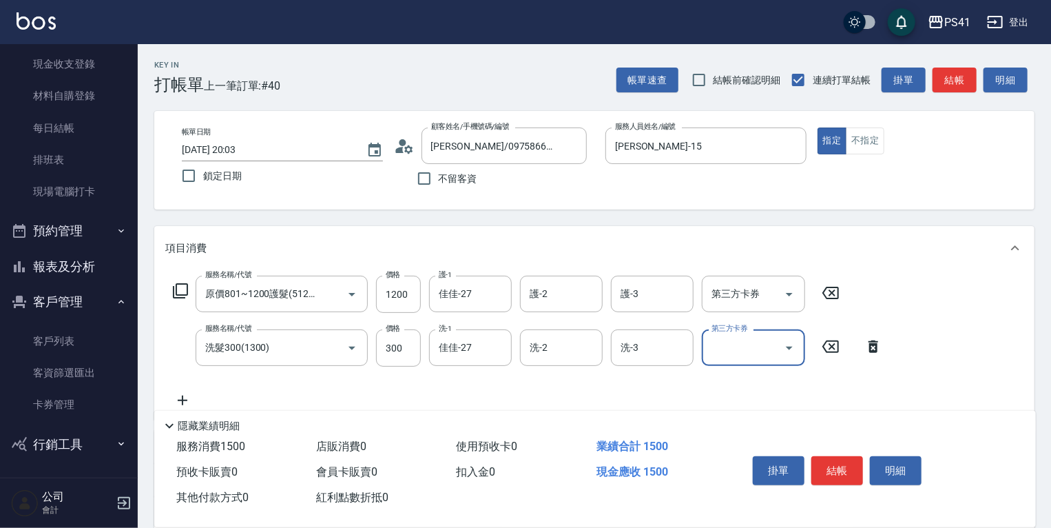
scroll to position [0, 0]
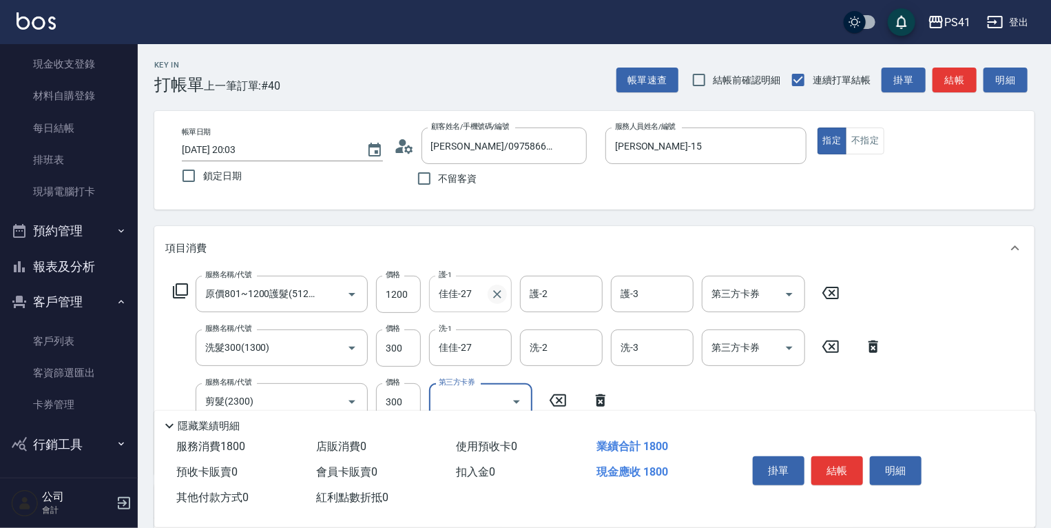
click at [496, 292] on icon "Clear" at bounding box center [497, 294] width 8 height 8
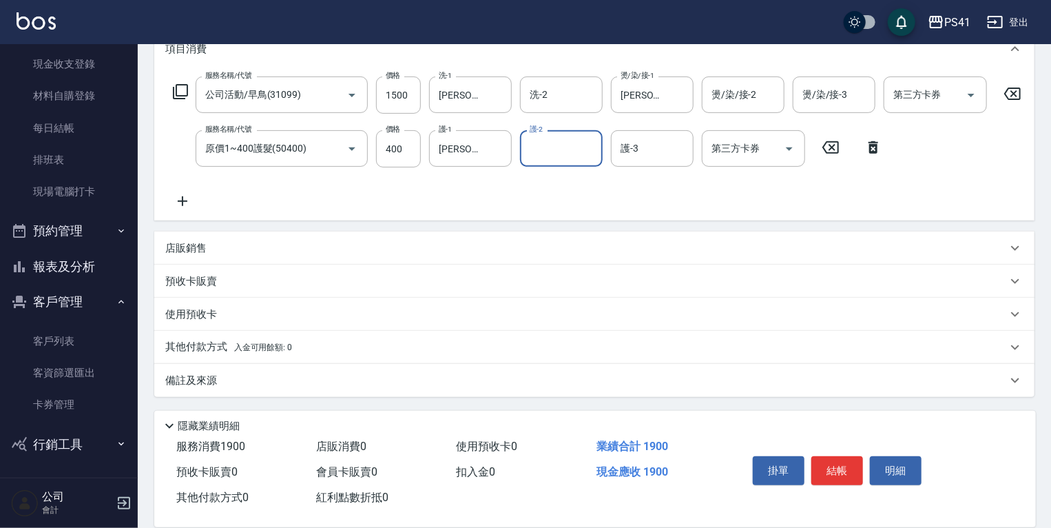
scroll to position [207, 0]
click at [374, 344] on div "其他付款方式 入金可用餘額: 0" at bounding box center [586, 347] width 842 height 15
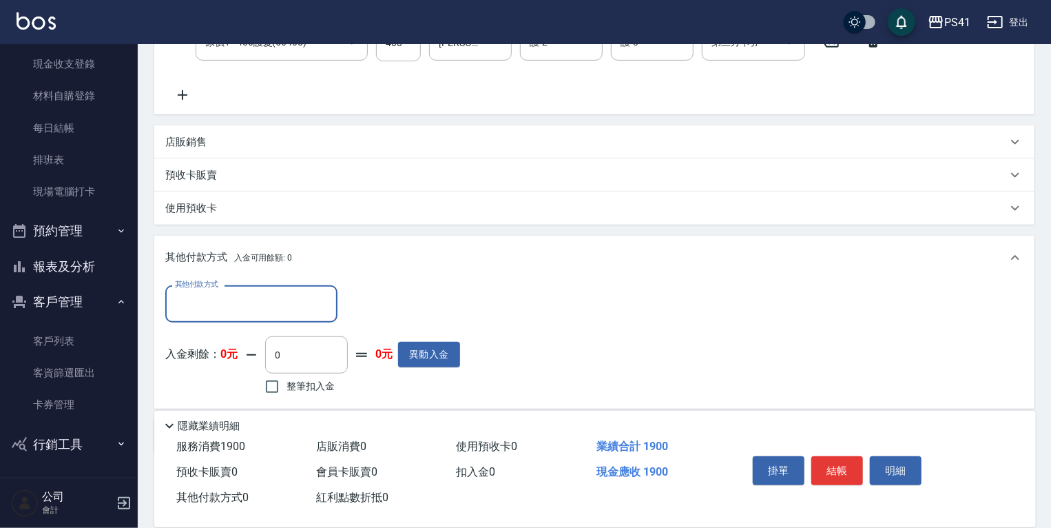
scroll to position [0, 0]
click at [304, 316] on input "其他付款方式" at bounding box center [252, 303] width 160 height 24
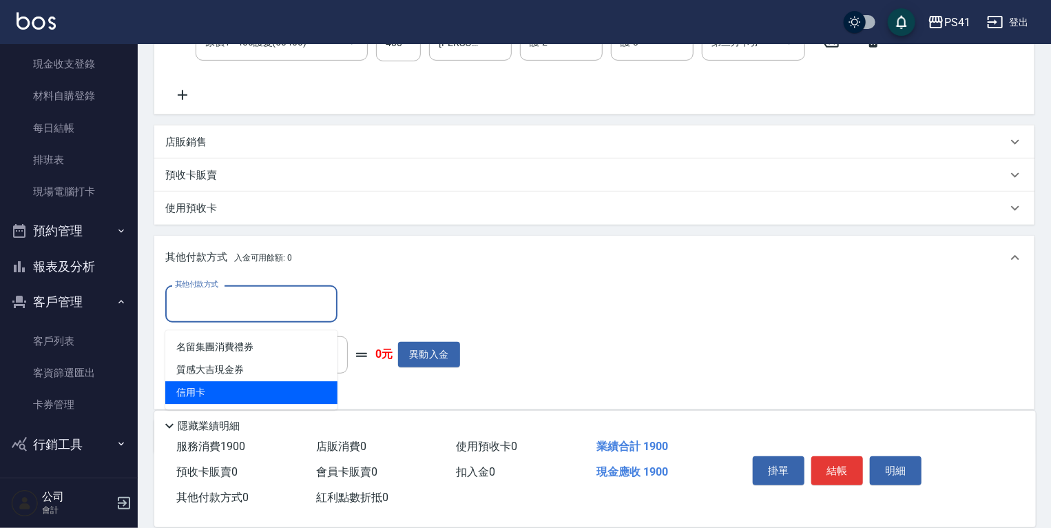
click at [287, 389] on span "信用卡" at bounding box center [251, 392] width 172 height 23
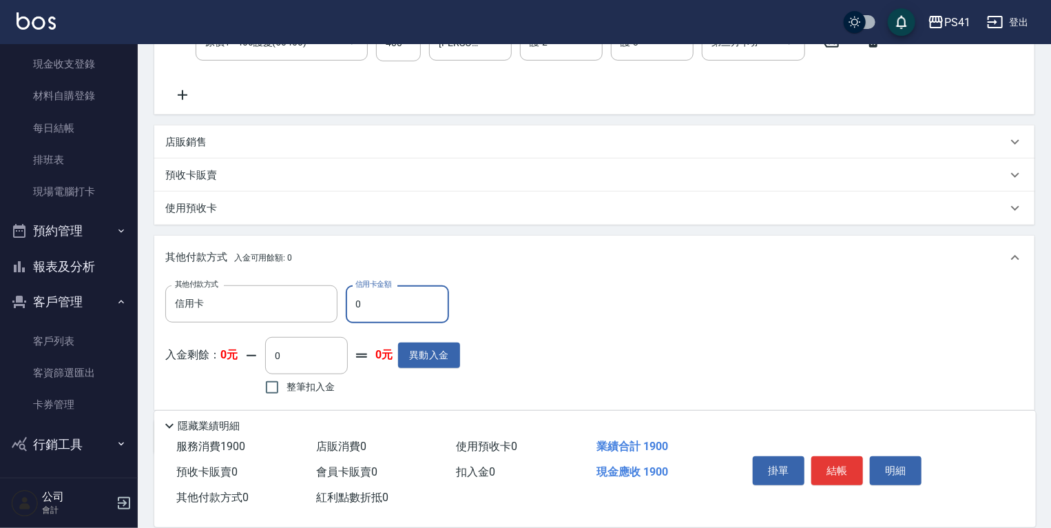
drag, startPoint x: 402, startPoint y: 316, endPoint x: 0, endPoint y: 163, distance: 430.7
click at [149, 307] on div "Key In 打帳單 上一筆訂單:#43 帳單速查 結帳前確認明細 連續打單結帳 掛單 結帳 明細 帳單日期 2025/08/10 20:04 鎖定日期 顧客…" at bounding box center [595, 162] width 914 height 846
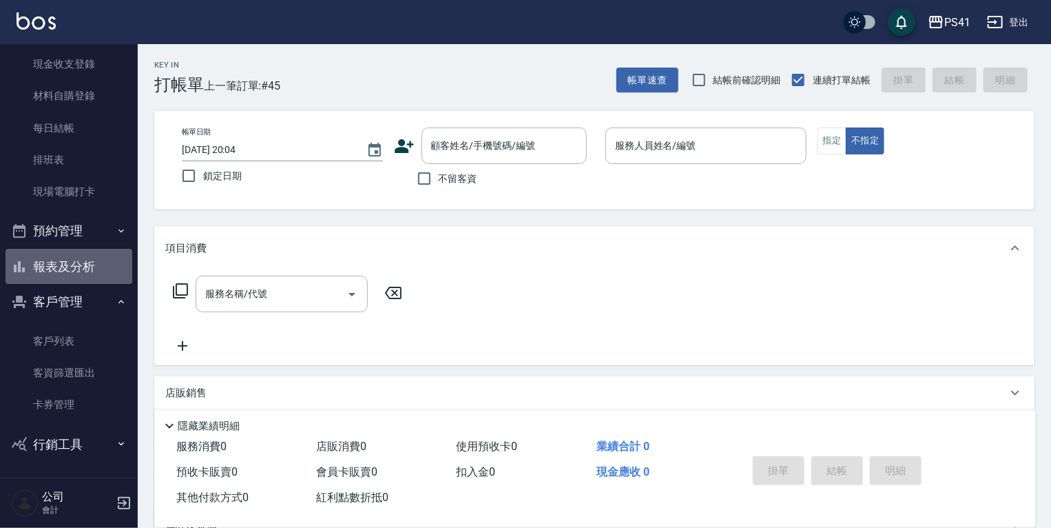
drag, startPoint x: 0, startPoint y: 132, endPoint x: 96, endPoint y: 266, distance: 164.8
click at [96, 266] on button "報表及分析" at bounding box center [69, 267] width 127 height 36
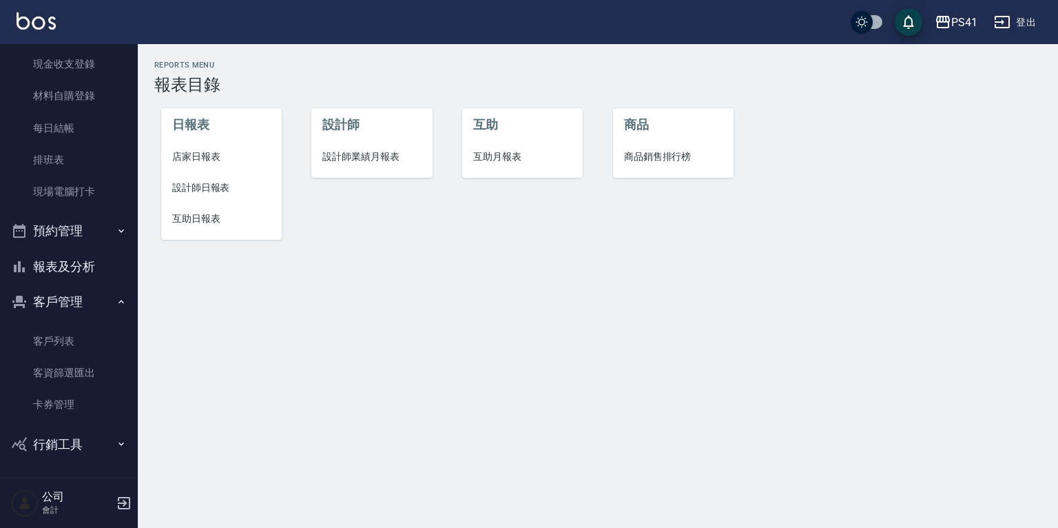
click at [187, 158] on span "店家日報表" at bounding box center [221, 157] width 99 height 14
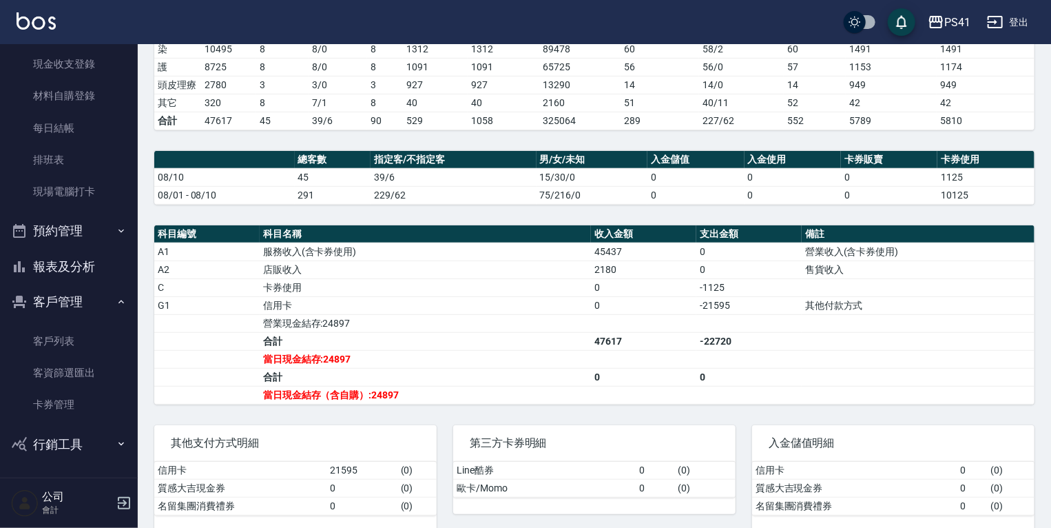
scroll to position [276, 0]
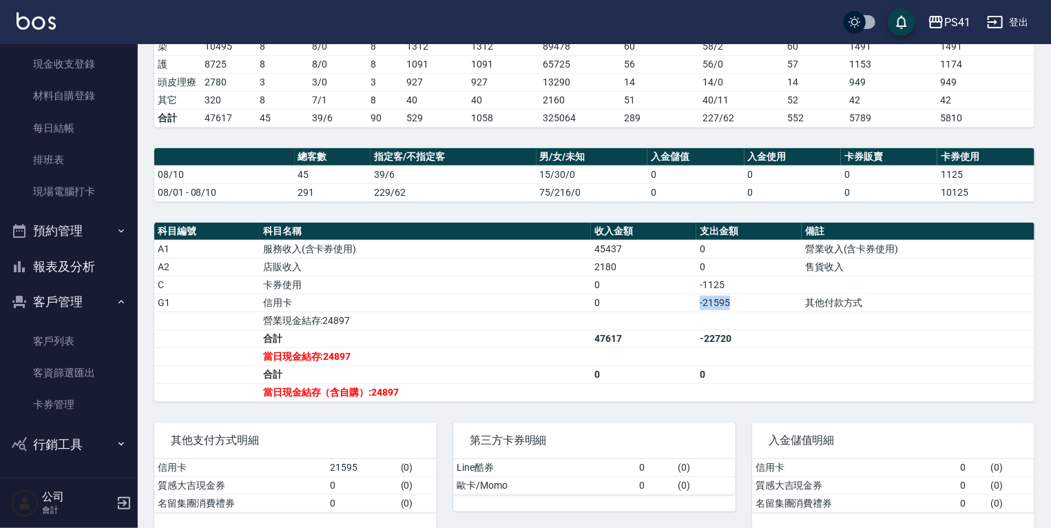
drag, startPoint x: 735, startPoint y: 298, endPoint x: 698, endPoint y: 292, distance: 37.6
click at [698, 294] on td "-21595" at bounding box center [749, 303] width 105 height 18
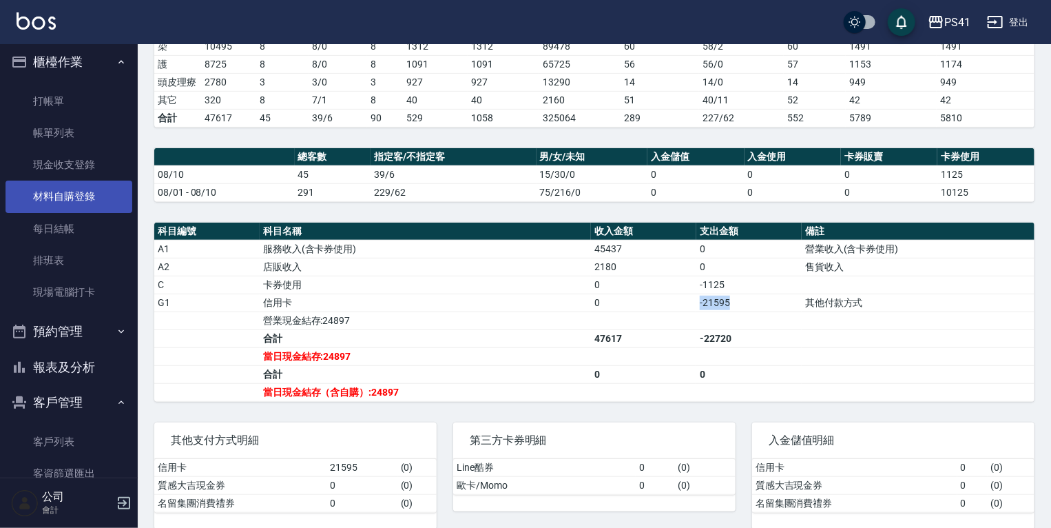
scroll to position [0, 0]
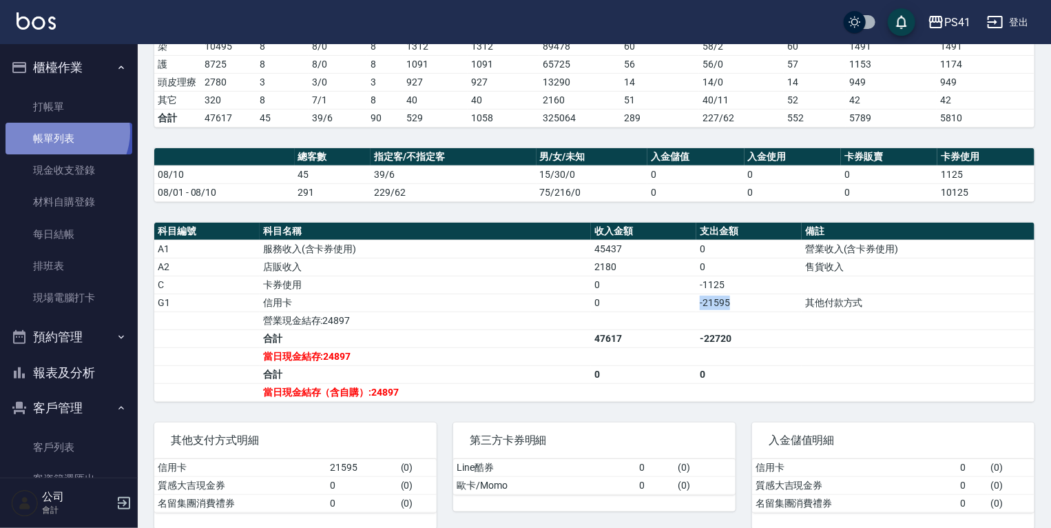
click at [61, 131] on link "帳單列表" at bounding box center [69, 139] width 127 height 32
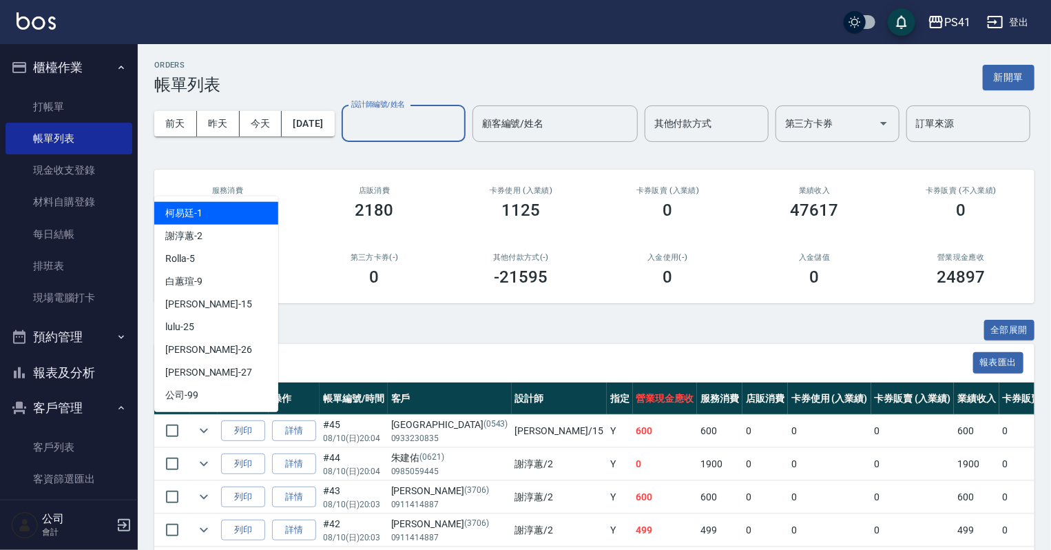
click at [348, 136] on input "設計師編號/姓名" at bounding box center [404, 124] width 112 height 24
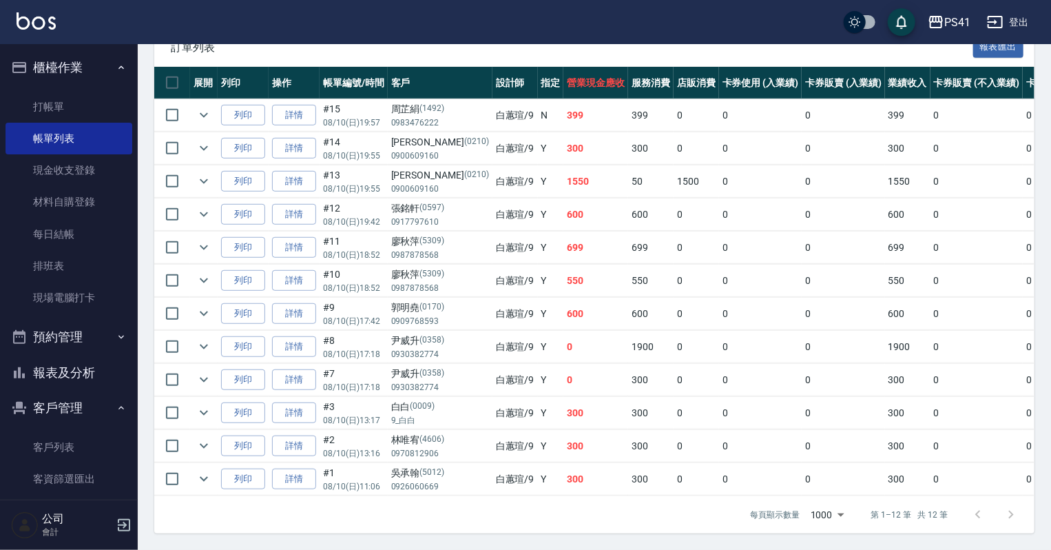
scroll to position [364, 0]
drag, startPoint x: 536, startPoint y: 170, endPoint x: 475, endPoint y: 171, distance: 60.6
click at [475, 171] on tr "列印 詳情 #13 08/10 (日) 19:55 戴邵璇 (0210) 0900609160 白蕙瑄 /9 Y 1550 50 1500 0 0 1550 …" at bounding box center [751, 181] width 1194 height 32
drag, startPoint x: 475, startPoint y: 171, endPoint x: 441, endPoint y: 288, distance: 122.1
click at [441, 288] on td "廖秋萍 (5309) 0987878568" at bounding box center [440, 281] width 105 height 32
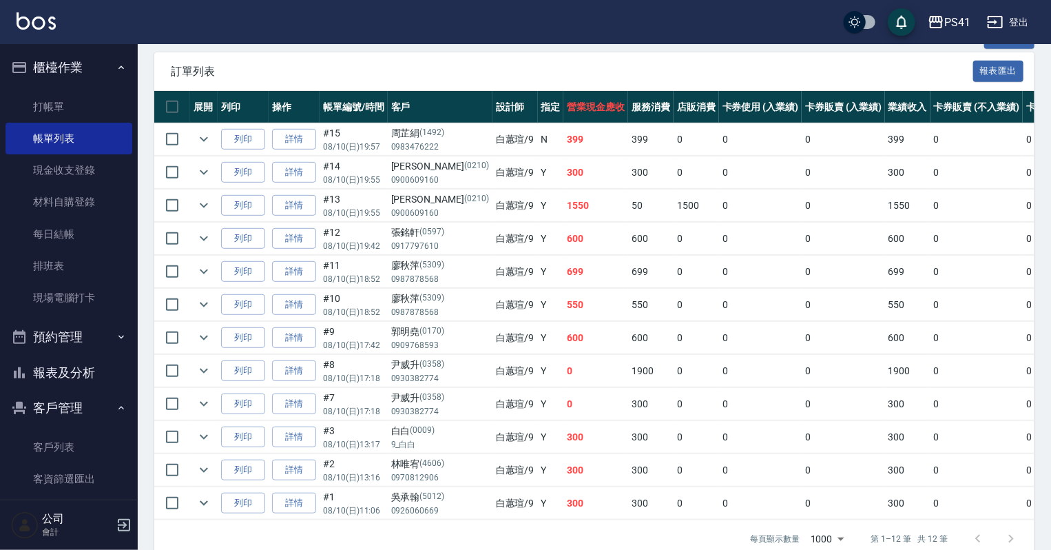
scroll to position [143, 0]
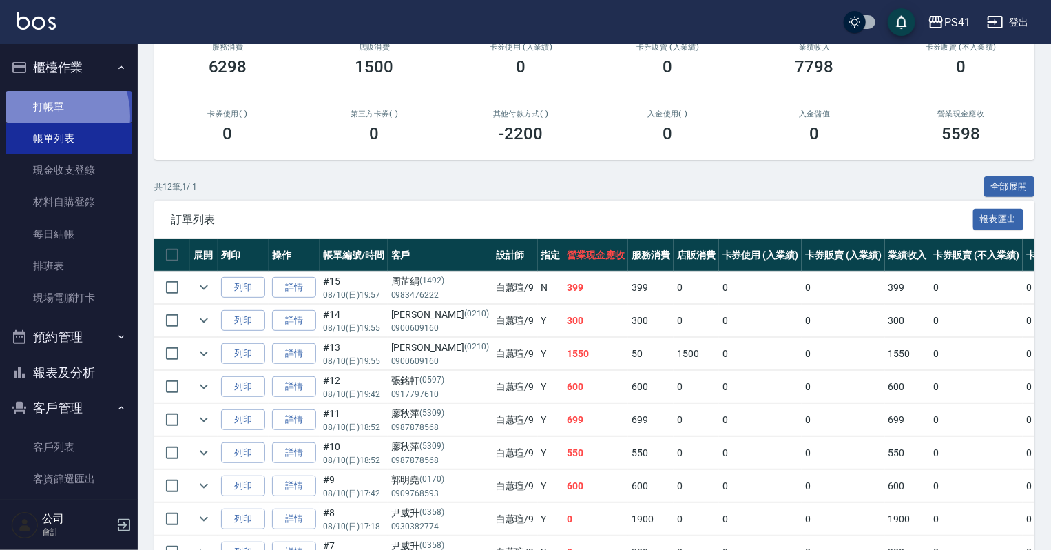
click at [40, 116] on link "打帳單" at bounding box center [69, 107] width 127 height 32
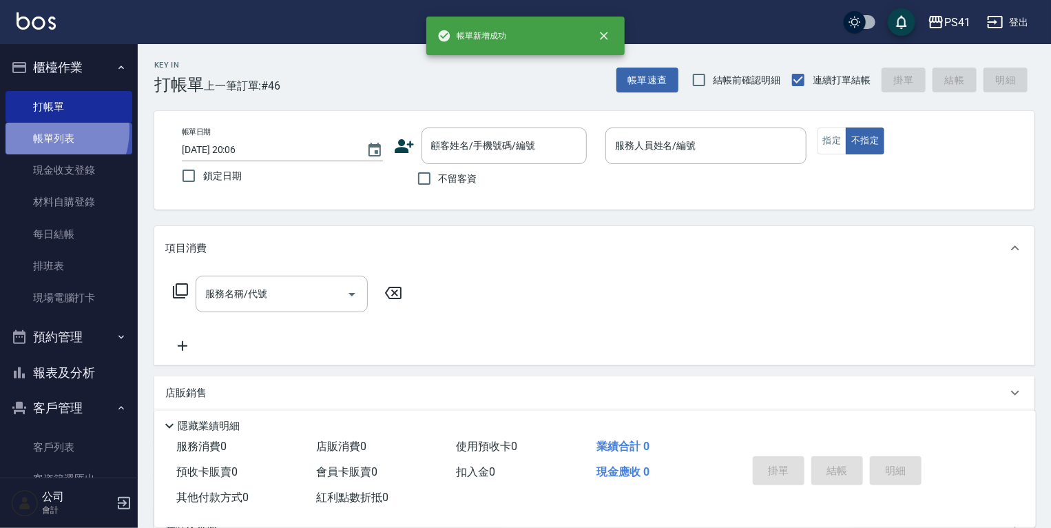
click at [44, 130] on link "帳單列表" at bounding box center [69, 139] width 127 height 32
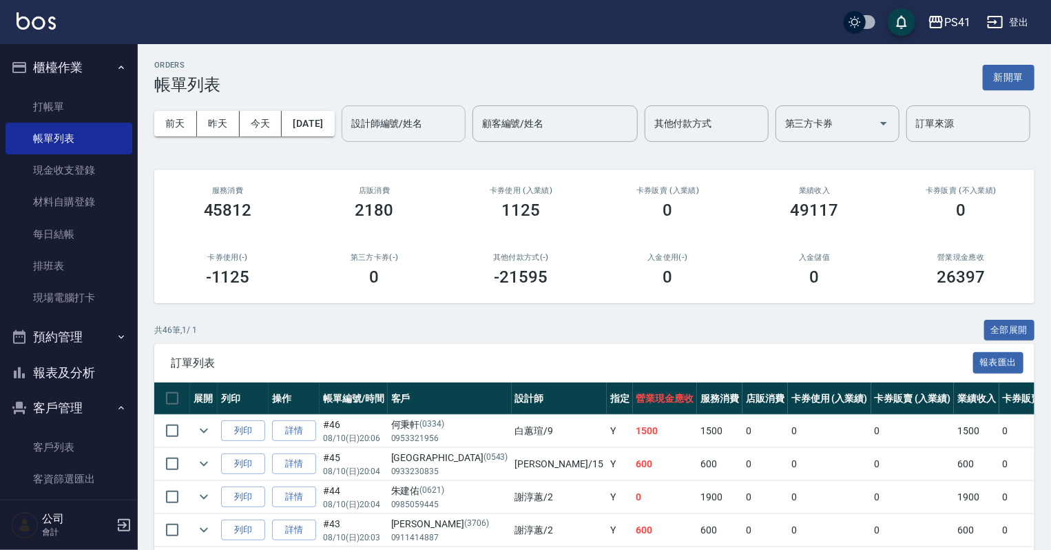
click at [348, 136] on input "設計師編號/姓名" at bounding box center [404, 124] width 112 height 24
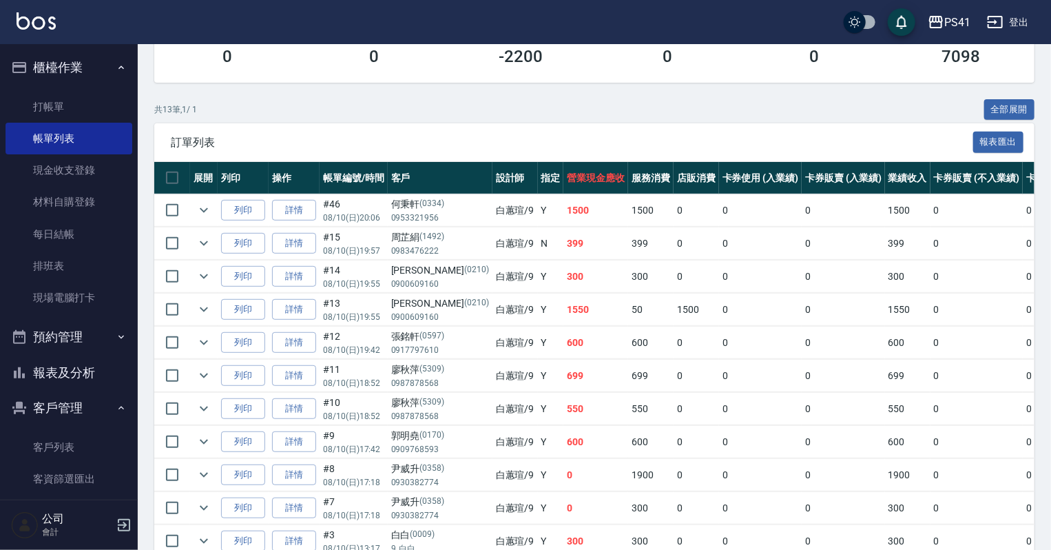
scroll to position [276, 0]
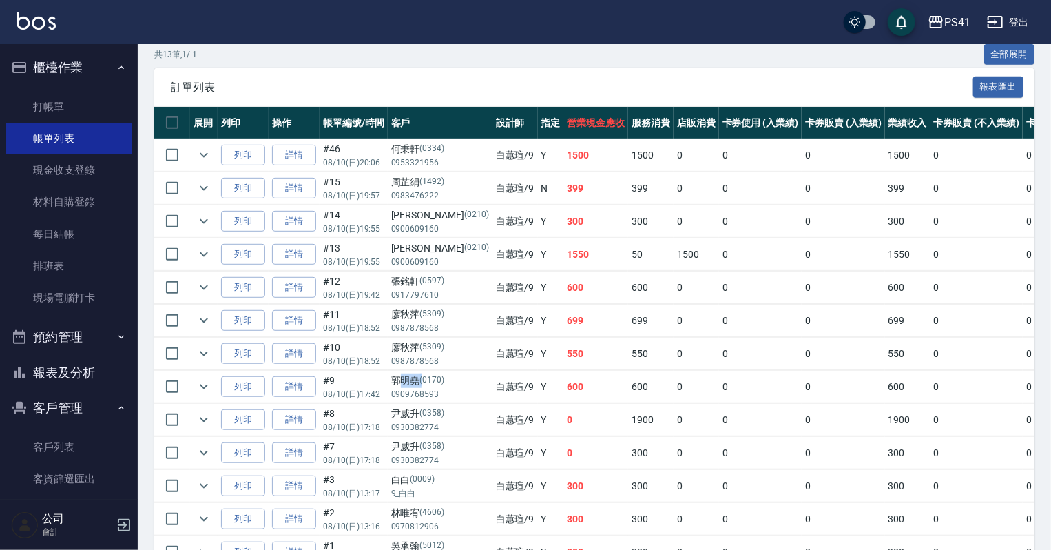
drag, startPoint x: 416, startPoint y: 425, endPoint x: 396, endPoint y: 426, distance: 20.0
click at [396, 388] on div "郭明堯 (0170)" at bounding box center [440, 380] width 98 height 14
drag, startPoint x: 396, startPoint y: 426, endPoint x: 358, endPoint y: 401, distance: 45.7
click at [358, 367] on p "08/10 (日) 18:52" at bounding box center [353, 361] width 61 height 12
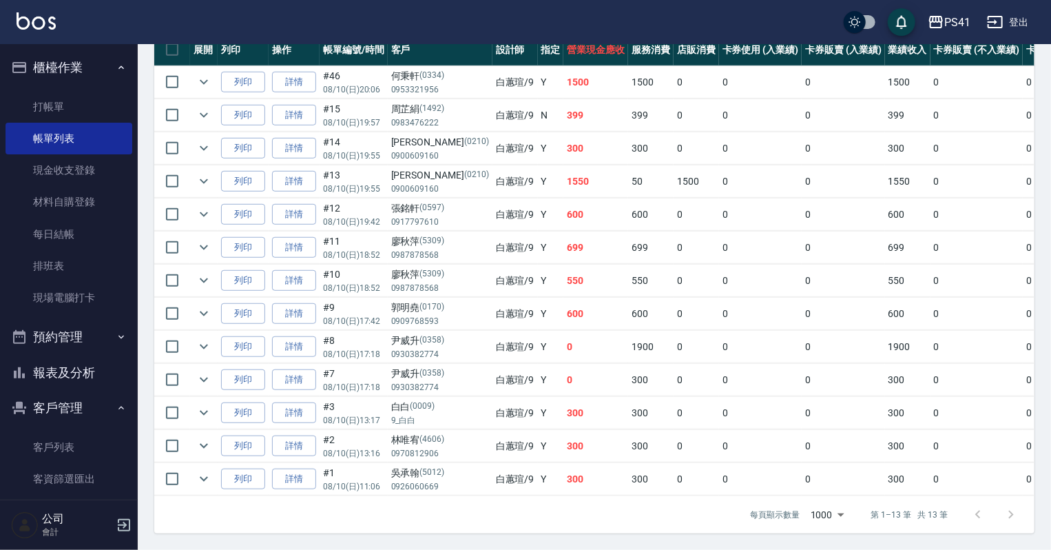
scroll to position [396, 0]
click at [209, 407] on icon "expand row" at bounding box center [204, 412] width 17 height 17
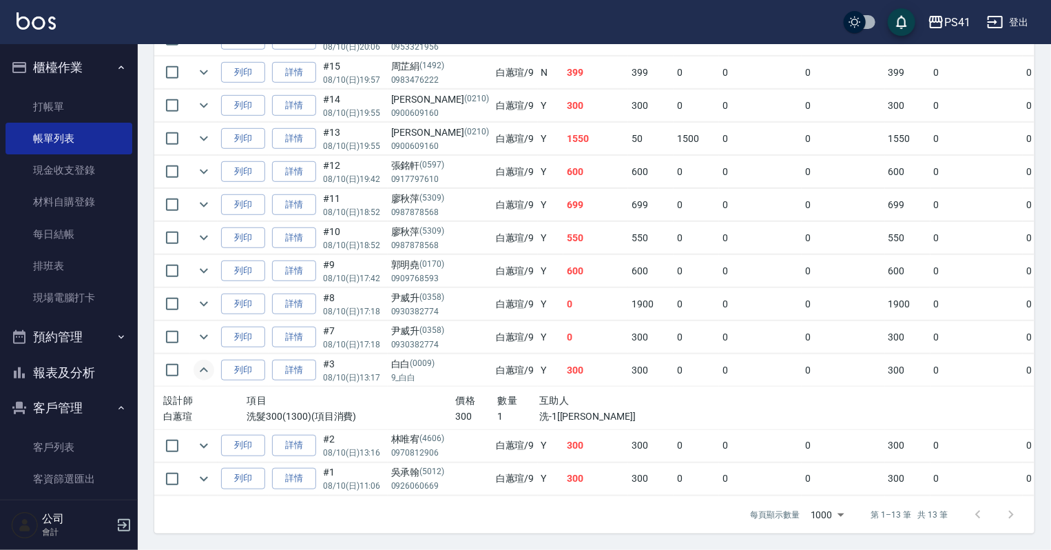
click at [209, 378] on icon "expand row" at bounding box center [204, 370] width 17 height 17
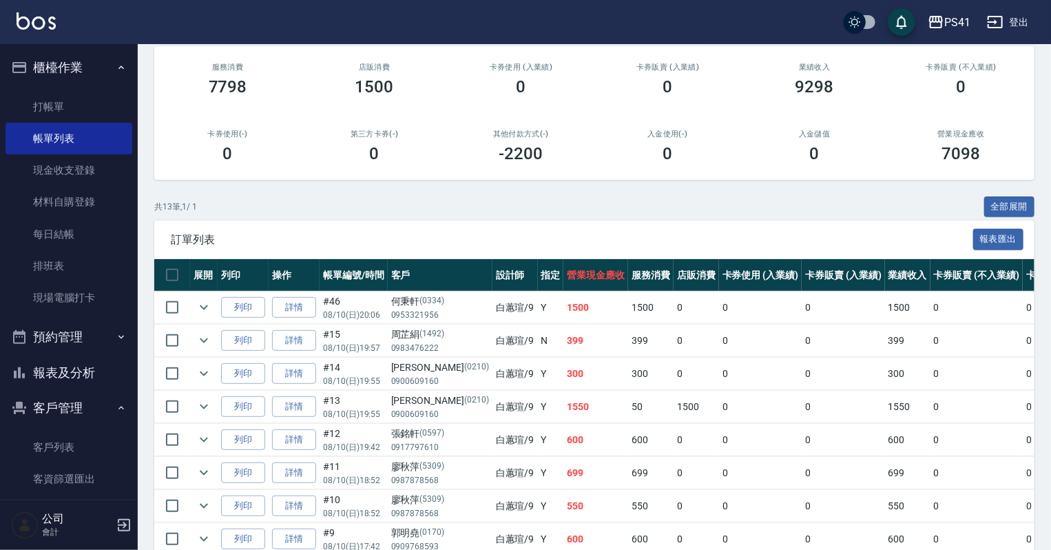
scroll to position [121, 0]
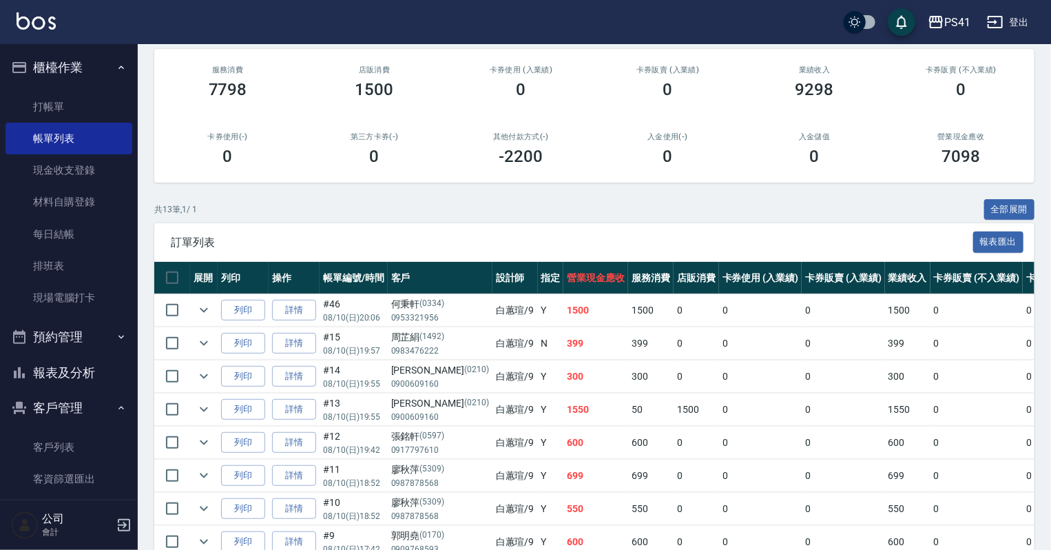
click at [72, 364] on button "報表及分析" at bounding box center [69, 373] width 127 height 36
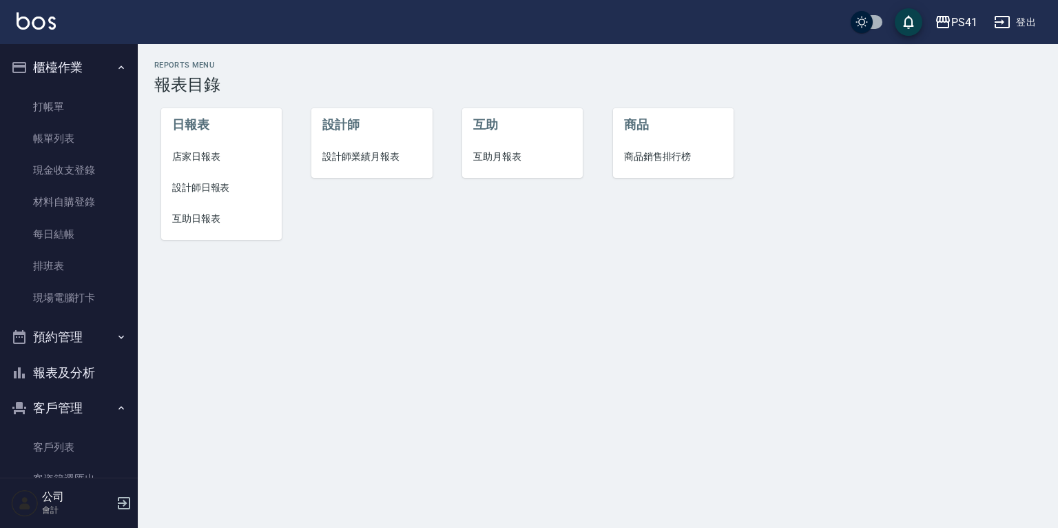
click at [198, 163] on span "店家日報表" at bounding box center [221, 157] width 99 height 14
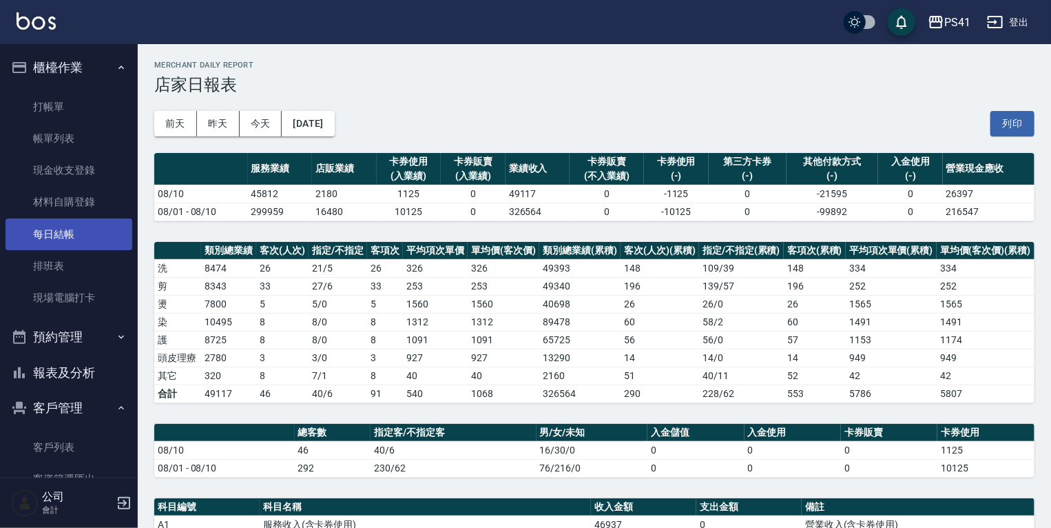
click at [66, 227] on link "每日結帳" at bounding box center [69, 234] width 127 height 32
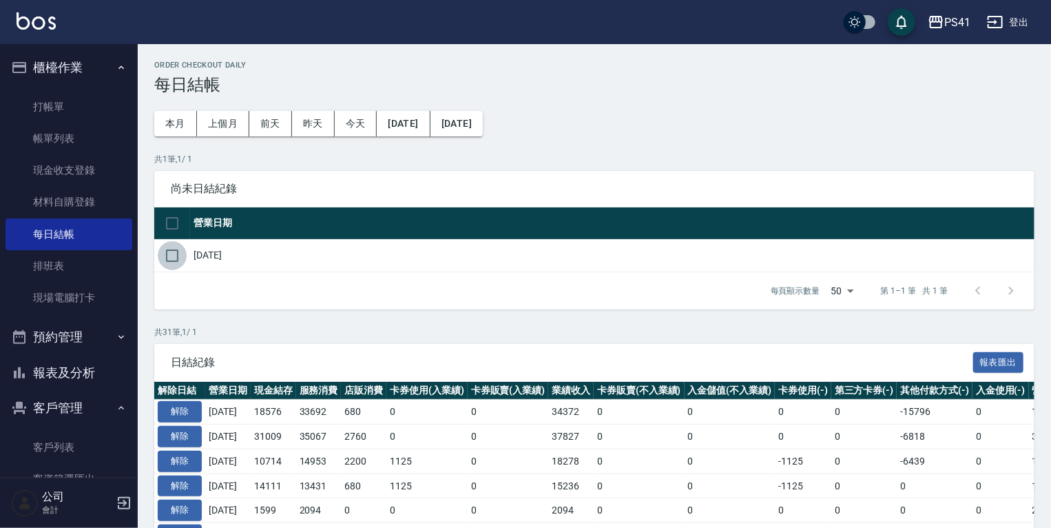
click at [173, 245] on input "checkbox" at bounding box center [172, 255] width 29 height 29
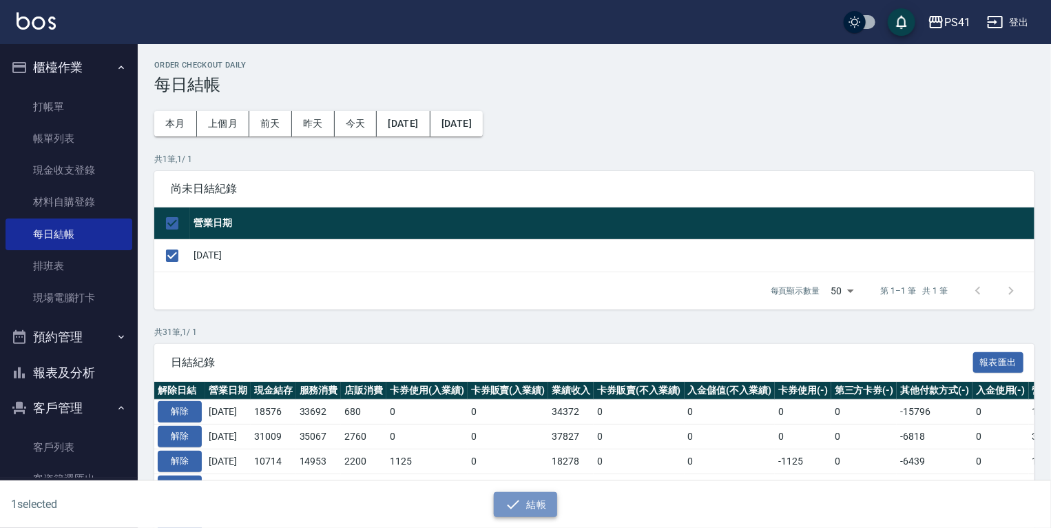
click at [551, 501] on button "結帳" at bounding box center [526, 504] width 64 height 25
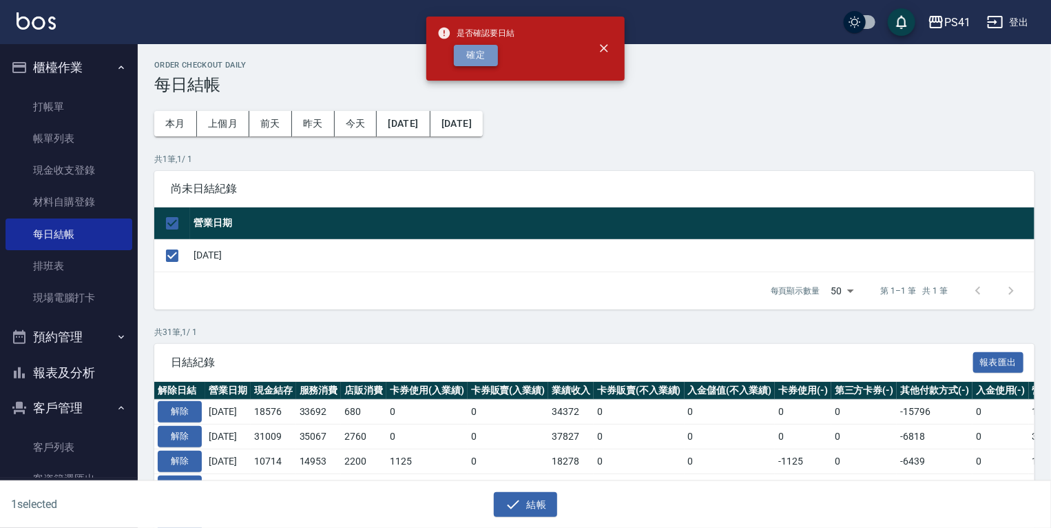
click at [463, 59] on button "確定" at bounding box center [476, 55] width 44 height 21
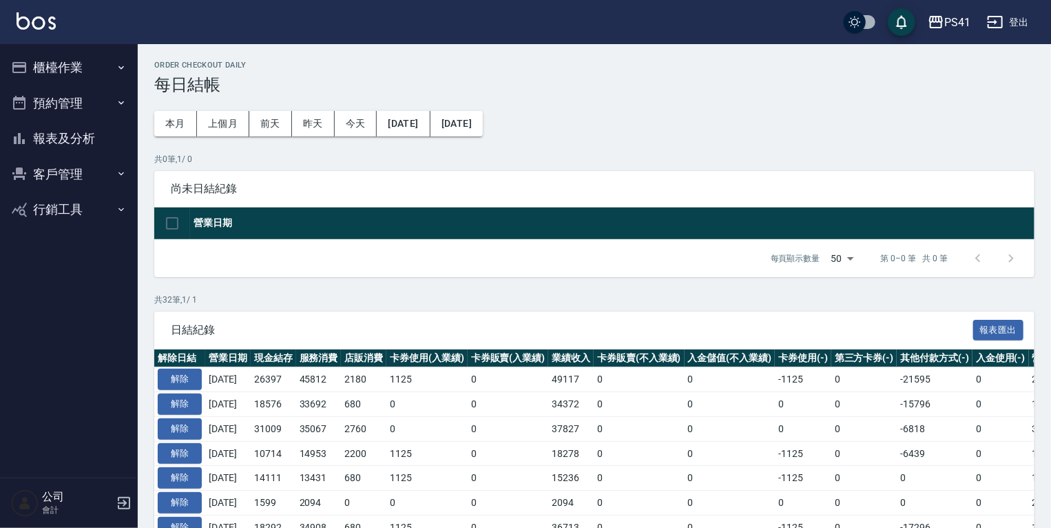
click at [96, 141] on button "報表及分析" at bounding box center [69, 139] width 127 height 36
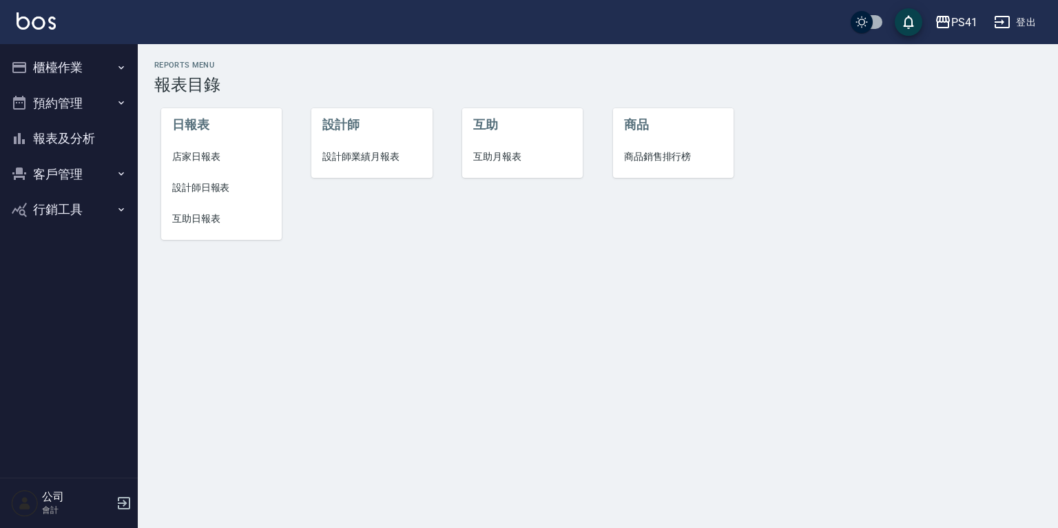
click at [209, 188] on span "設計師日報表" at bounding box center [221, 188] width 99 height 14
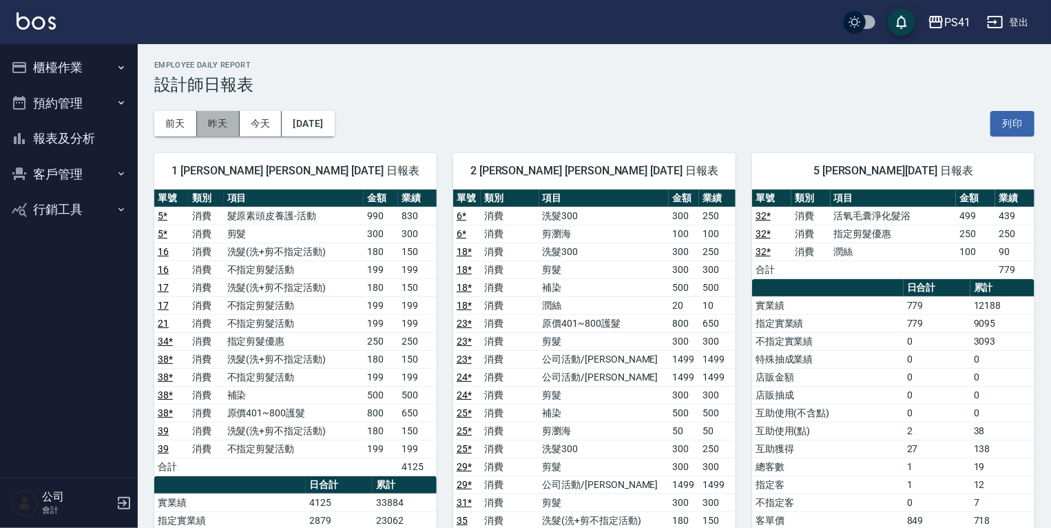
click at [214, 131] on button "昨天" at bounding box center [218, 123] width 43 height 25
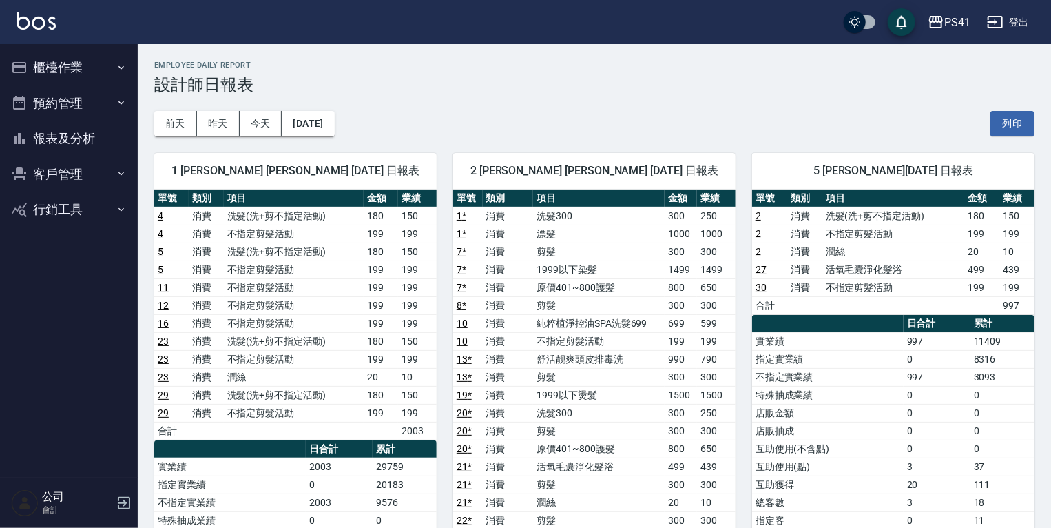
scroll to position [55, 0]
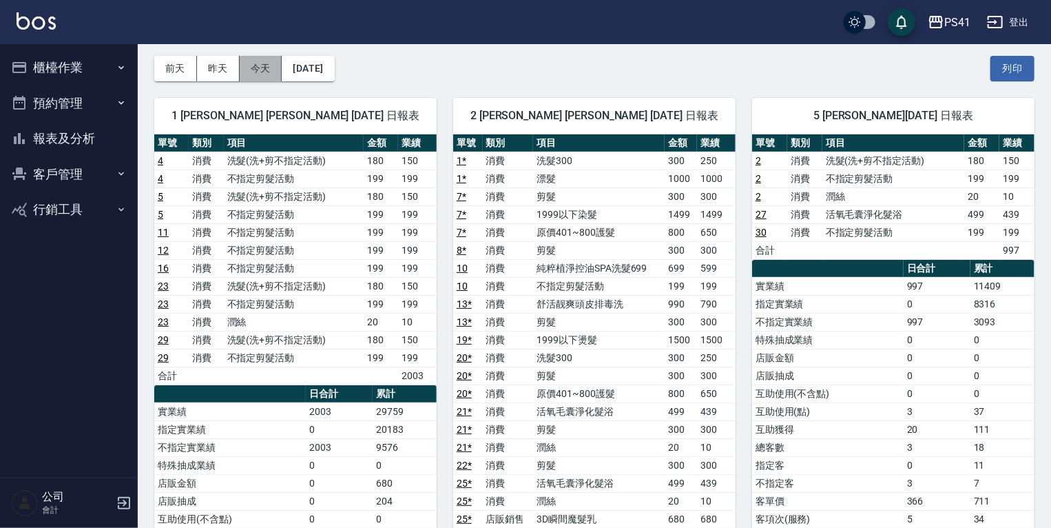
click at [259, 65] on button "今天" at bounding box center [261, 68] width 43 height 25
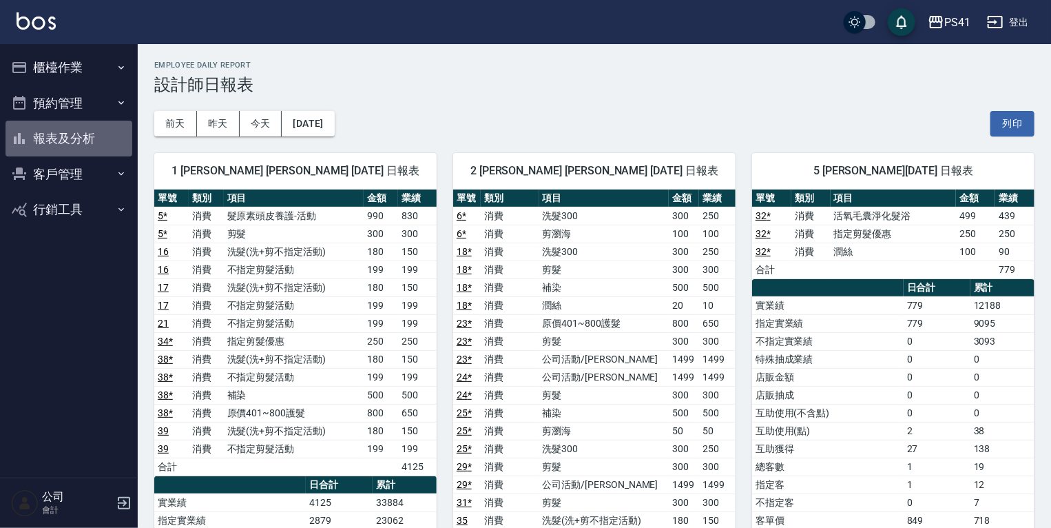
click at [93, 139] on button "報表及分析" at bounding box center [69, 139] width 127 height 36
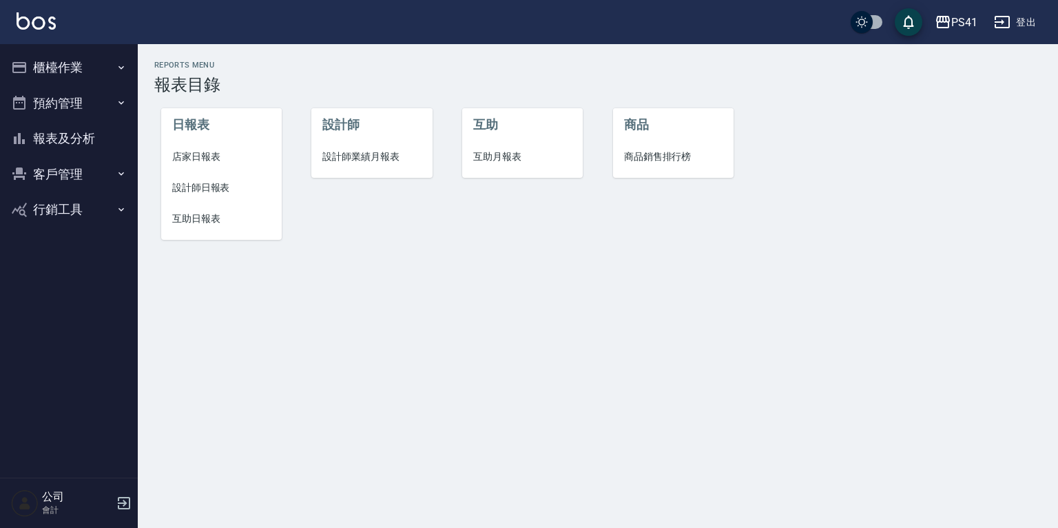
click at [205, 216] on span "互助日報表" at bounding box center [221, 219] width 99 height 14
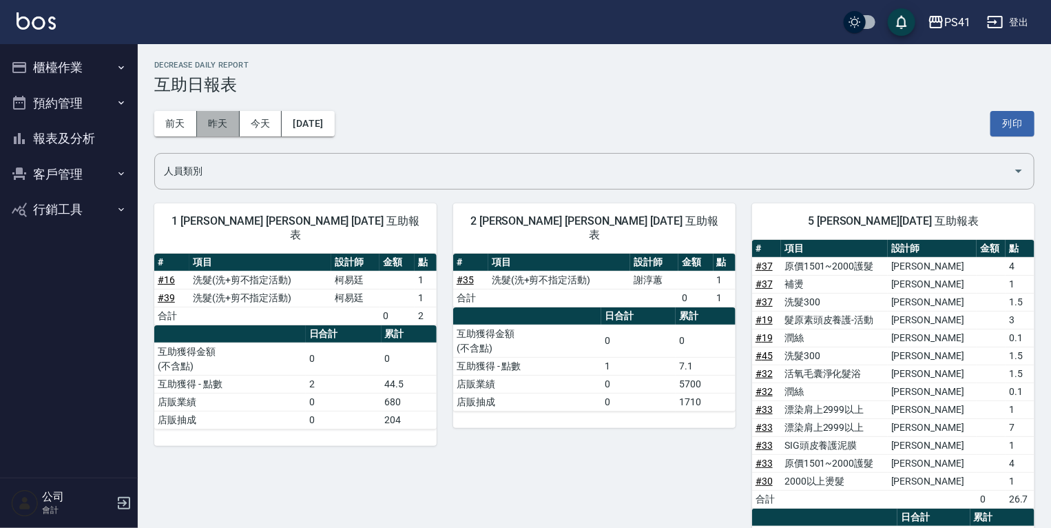
click at [209, 124] on button "昨天" at bounding box center [218, 123] width 43 height 25
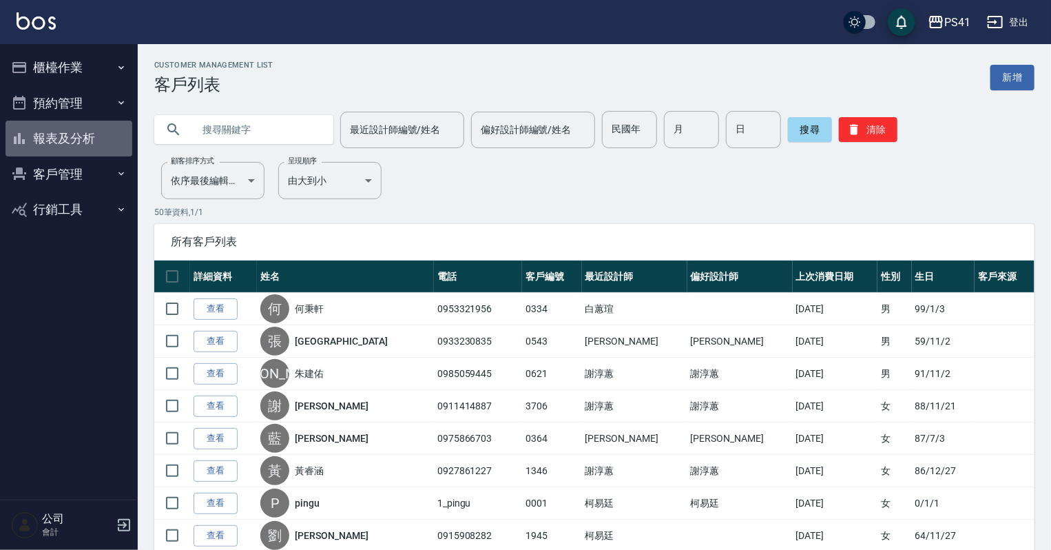
drag, startPoint x: 70, startPoint y: 136, endPoint x: 70, endPoint y: 115, distance: 20.7
click at [70, 136] on button "報表及分析" at bounding box center [69, 139] width 127 height 36
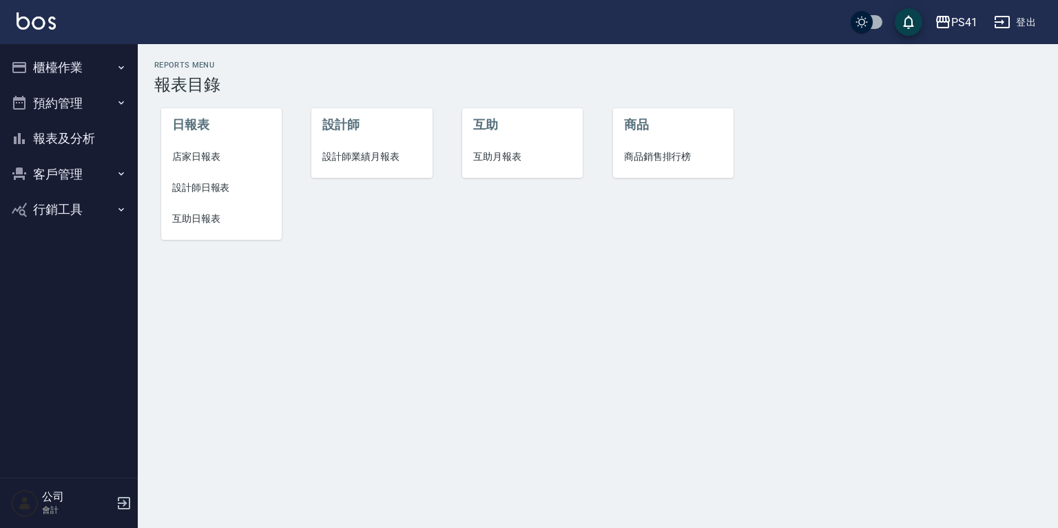
click at [217, 187] on span "設計師日報表" at bounding box center [221, 188] width 99 height 14
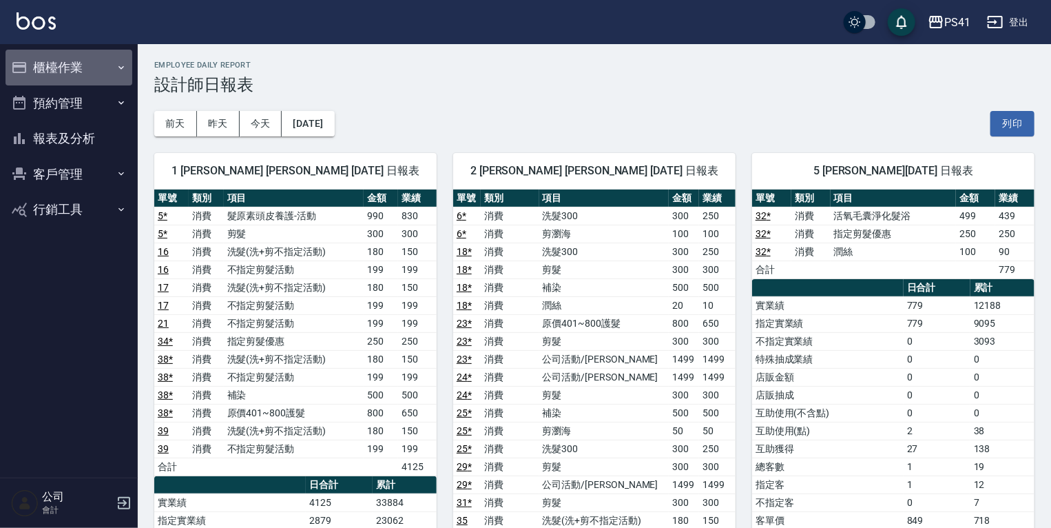
click at [85, 68] on button "櫃檯作業" at bounding box center [69, 68] width 127 height 36
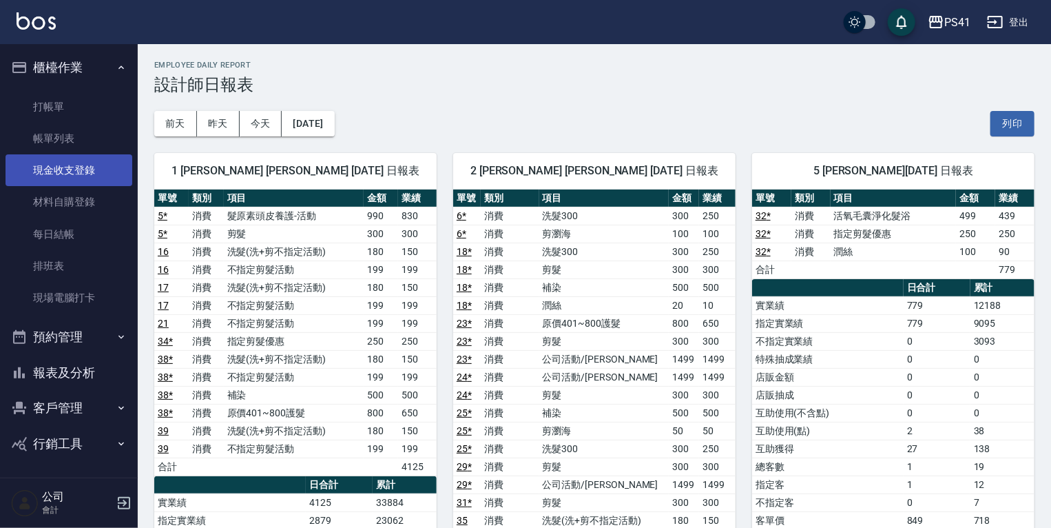
drag, startPoint x: 72, startPoint y: 132, endPoint x: 72, endPoint y: 154, distance: 22.0
click at [72, 132] on link "帳單列表" at bounding box center [69, 139] width 127 height 32
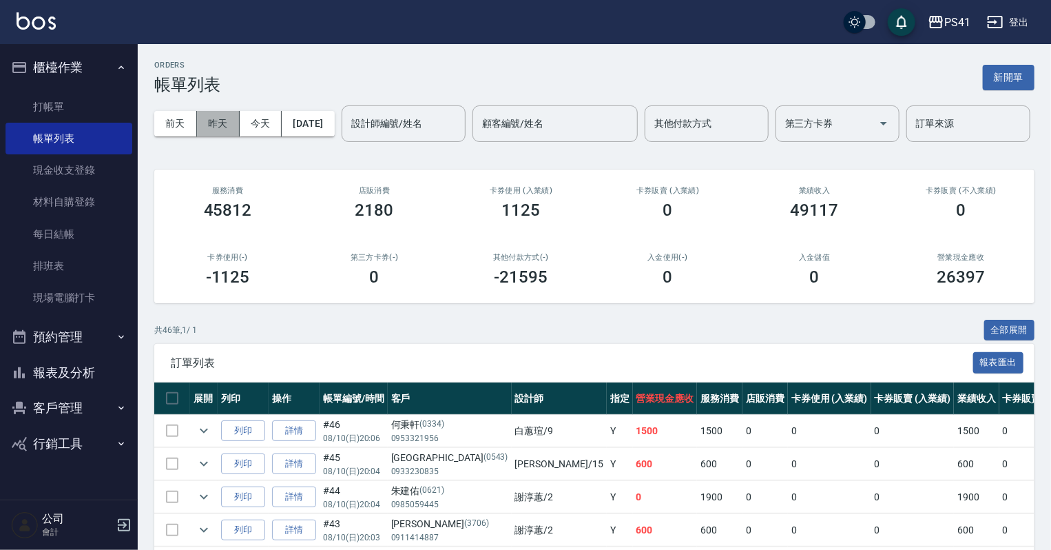
click at [220, 121] on button "昨天" at bounding box center [218, 123] width 43 height 25
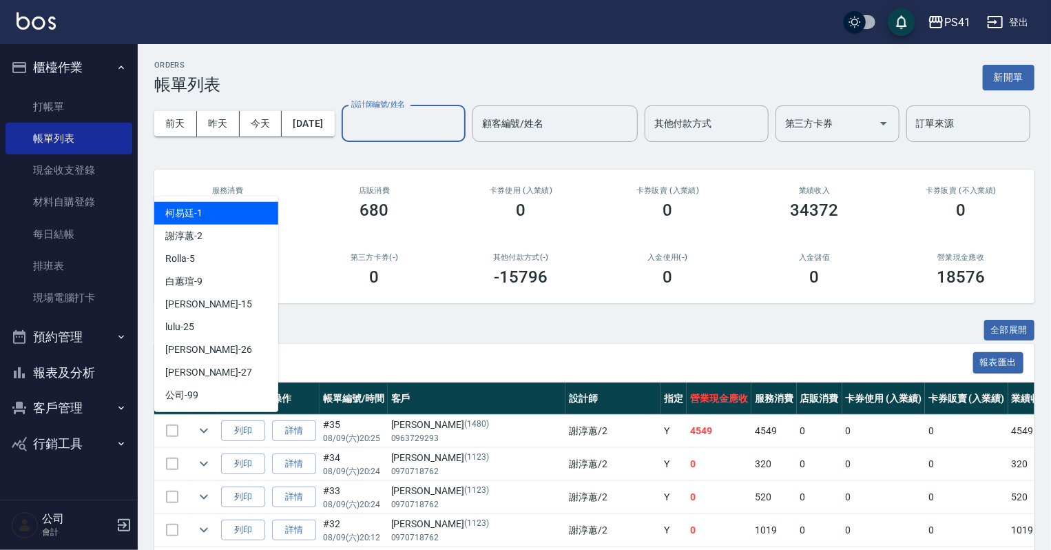
click at [348, 136] on input "設計師編號/姓名" at bounding box center [404, 124] width 112 height 24
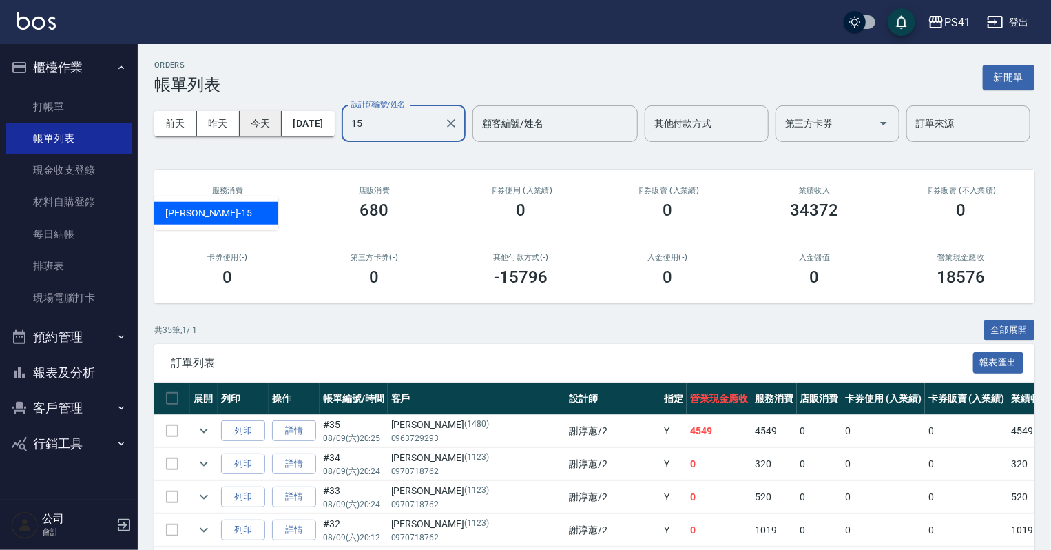
type input "15"
click at [260, 124] on button "今天" at bounding box center [261, 123] width 43 height 25
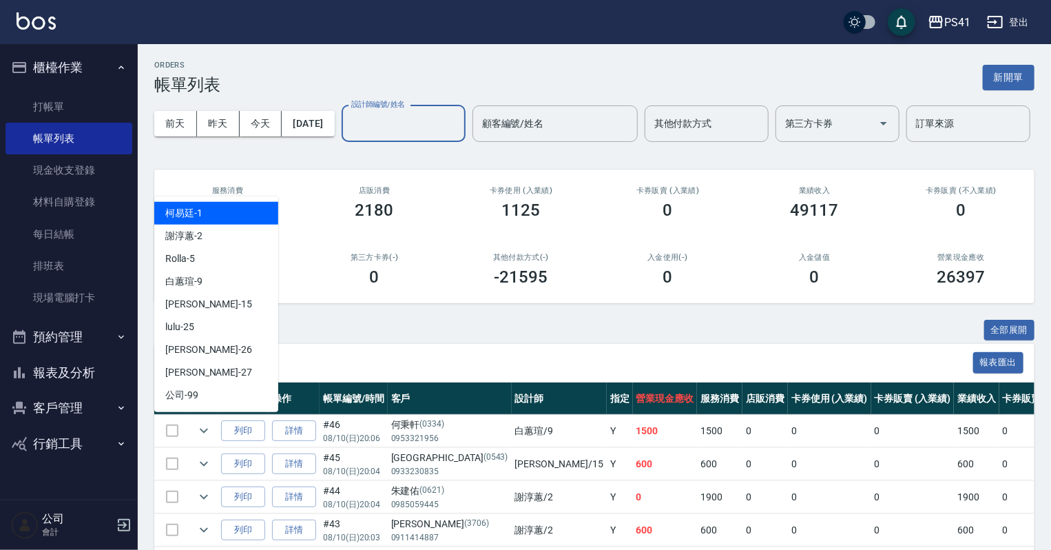
click at [348, 136] on input "設計師編號/姓名" at bounding box center [404, 124] width 112 height 24
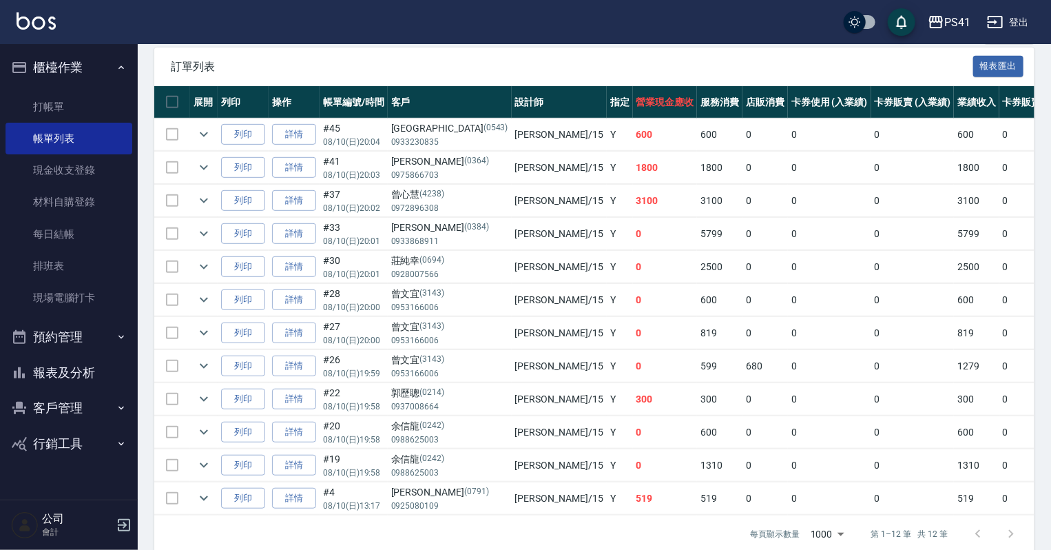
scroll to position [331, 0]
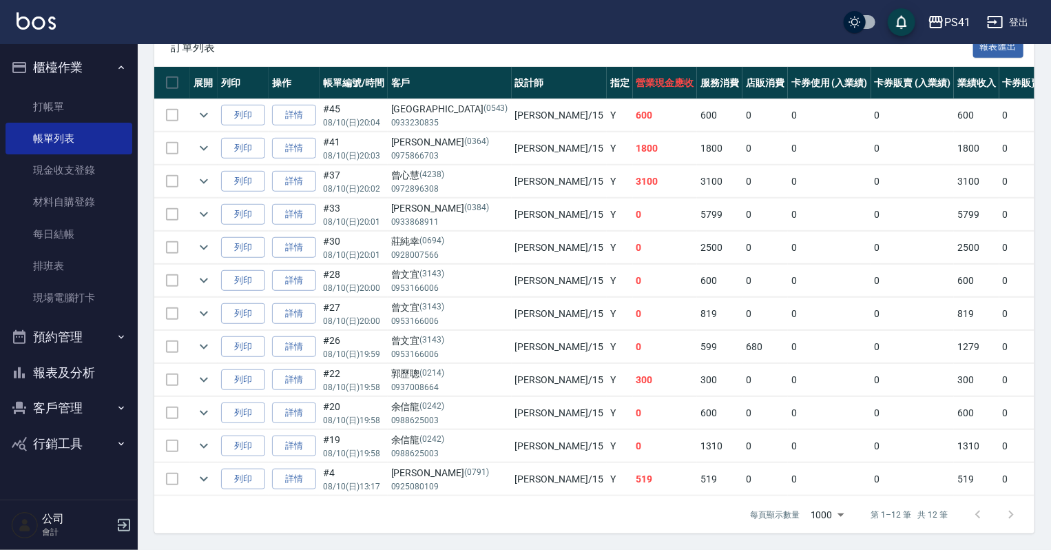
type input "李靜芳-15"
click at [92, 349] on button "預約管理" at bounding box center [69, 337] width 127 height 36
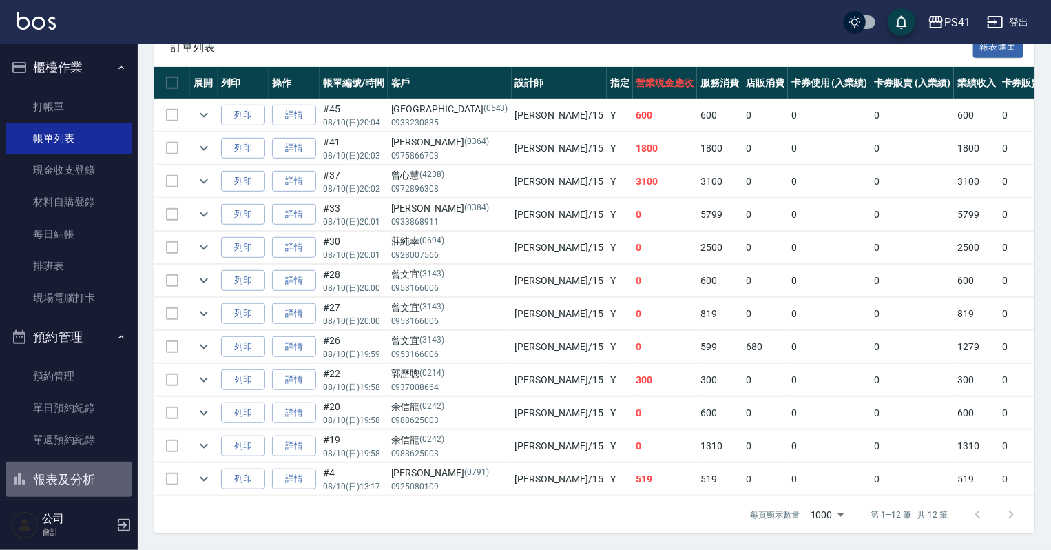
click at [82, 484] on button "報表及分析" at bounding box center [69, 480] width 127 height 36
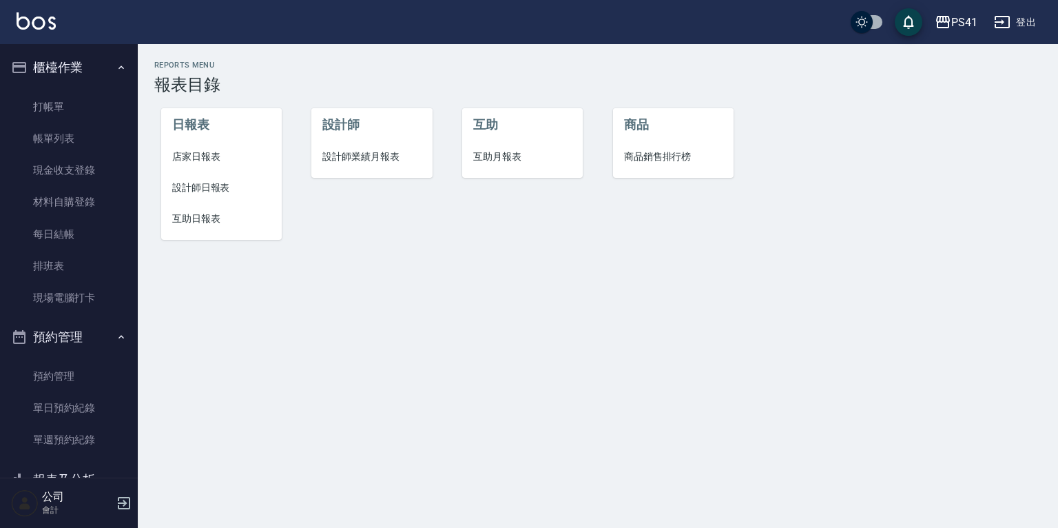
click at [208, 231] on li "互助日報表" at bounding box center [221, 218] width 121 height 31
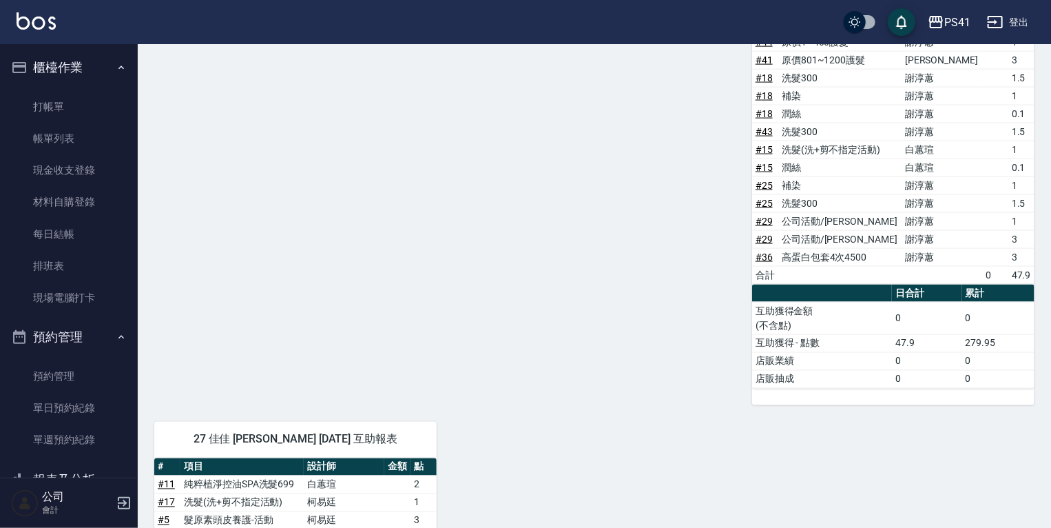
scroll to position [980, 0]
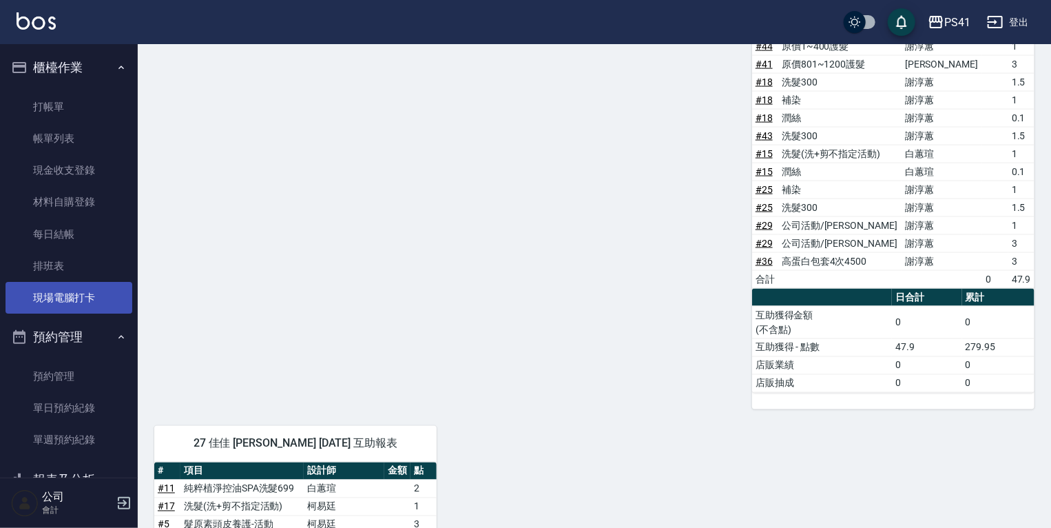
click at [69, 305] on link "現場電腦打卡" at bounding box center [69, 298] width 127 height 32
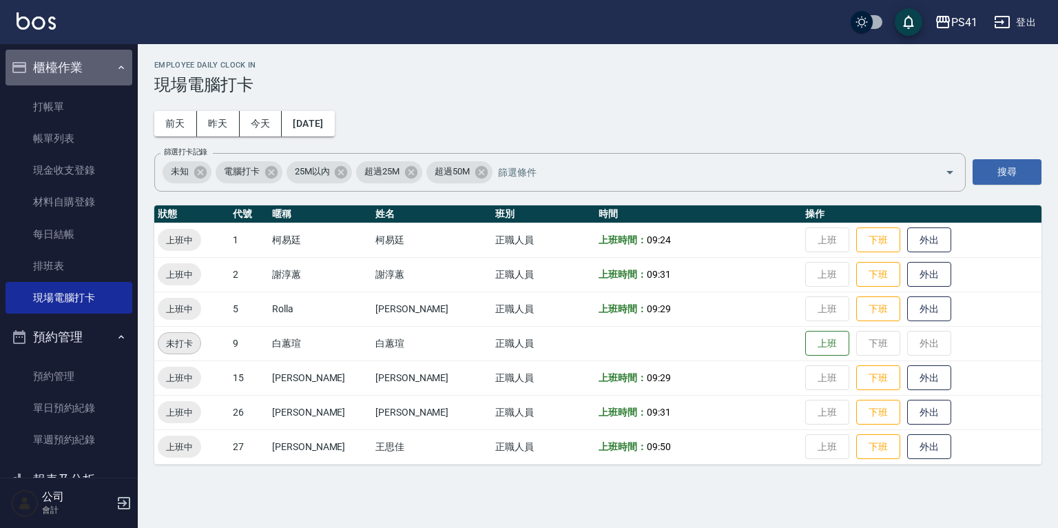
click at [79, 60] on button "櫃檯作業" at bounding box center [69, 68] width 127 height 36
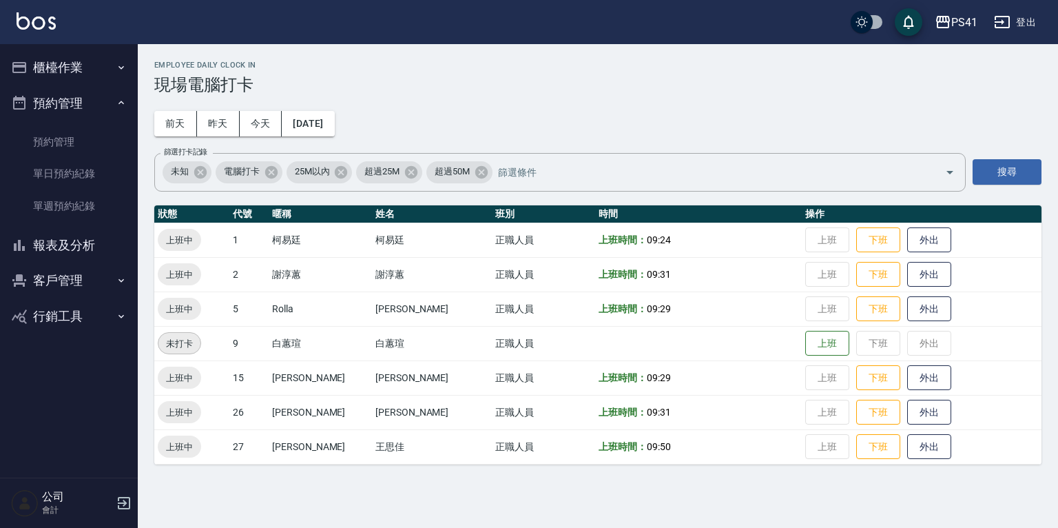
click at [86, 271] on button "客戶管理" at bounding box center [69, 281] width 127 height 36
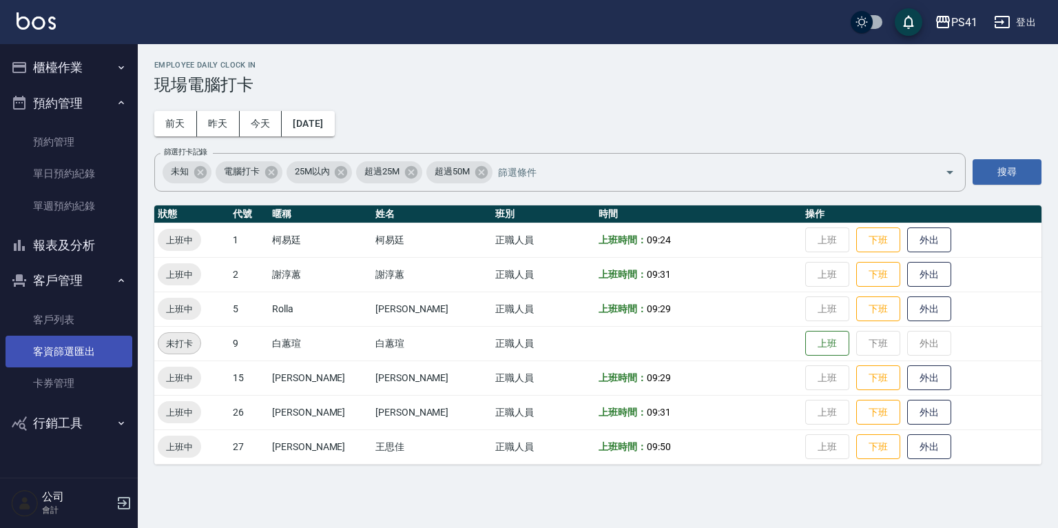
drag, startPoint x: 89, startPoint y: 323, endPoint x: 90, endPoint y: 345, distance: 22.1
click at [90, 323] on link "客戶列表" at bounding box center [69, 320] width 127 height 32
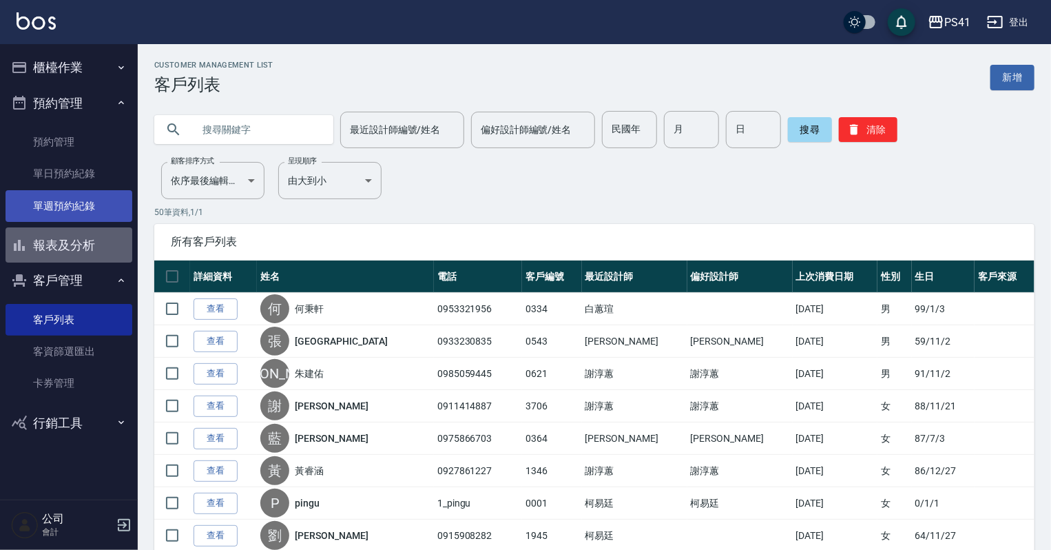
drag, startPoint x: 61, startPoint y: 245, endPoint x: 89, endPoint y: 216, distance: 40.9
click at [61, 245] on button "報表及分析" at bounding box center [69, 245] width 127 height 36
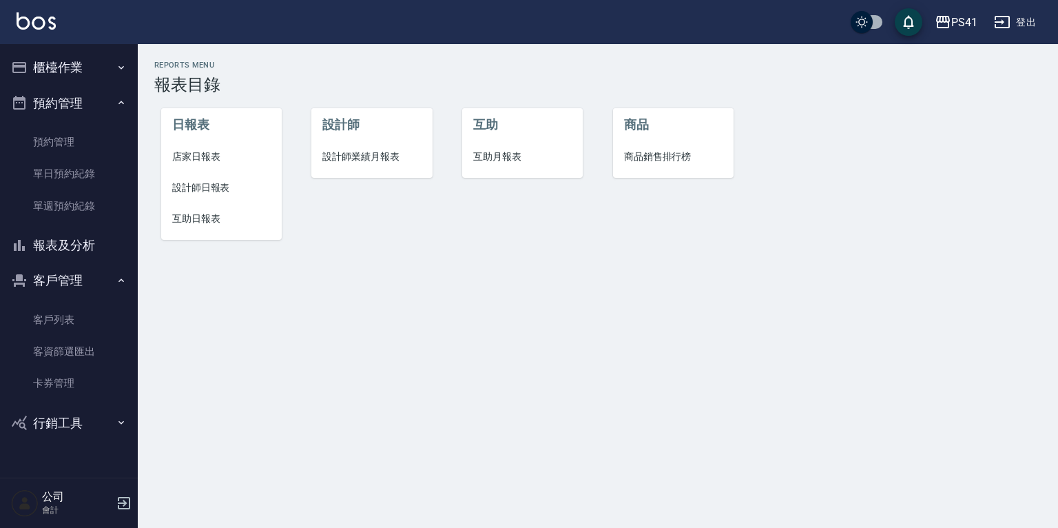
click at [212, 212] on span "互助日報表" at bounding box center [221, 219] width 99 height 14
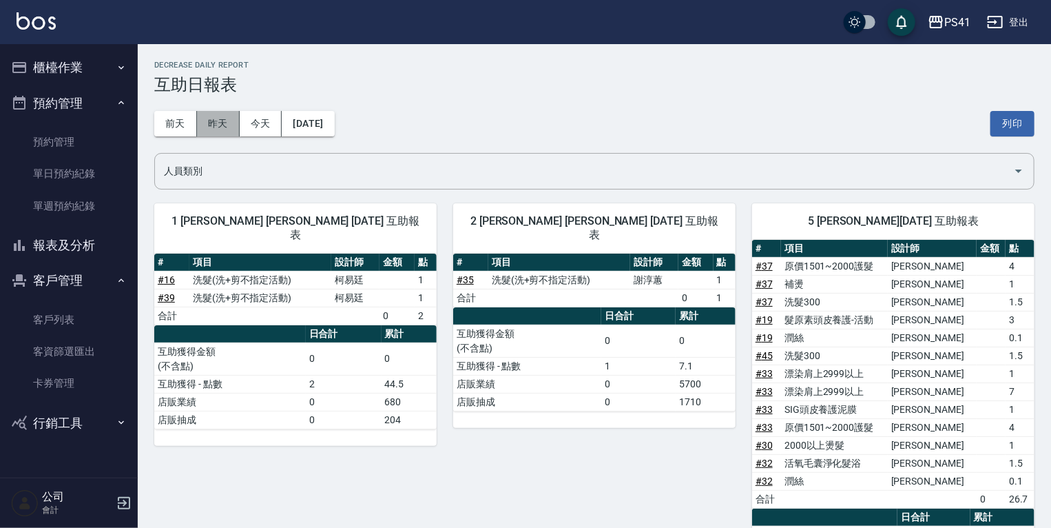
drag, startPoint x: 214, startPoint y: 120, endPoint x: 380, endPoint y: 121, distance: 166.1
click at [215, 120] on button "昨天" at bounding box center [218, 123] width 43 height 25
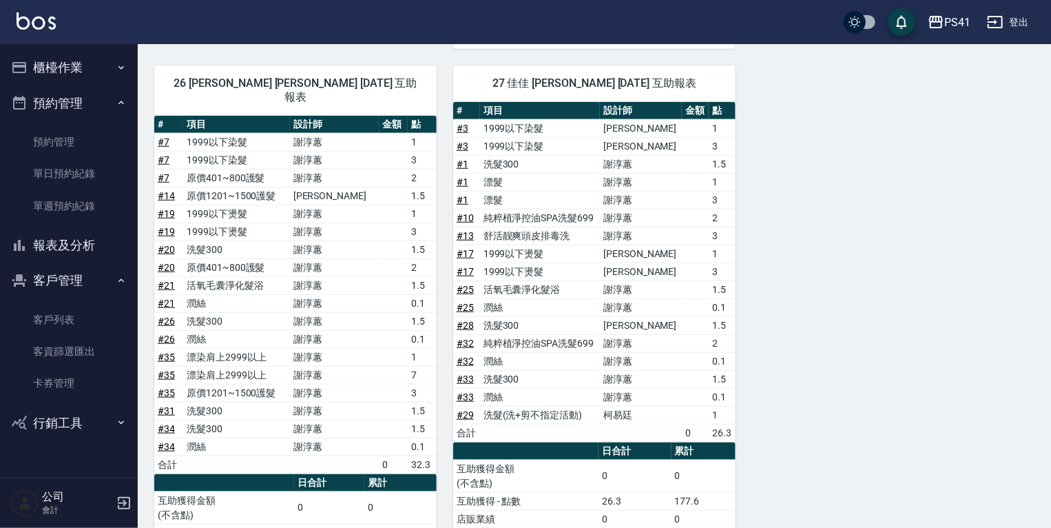
scroll to position [625, 0]
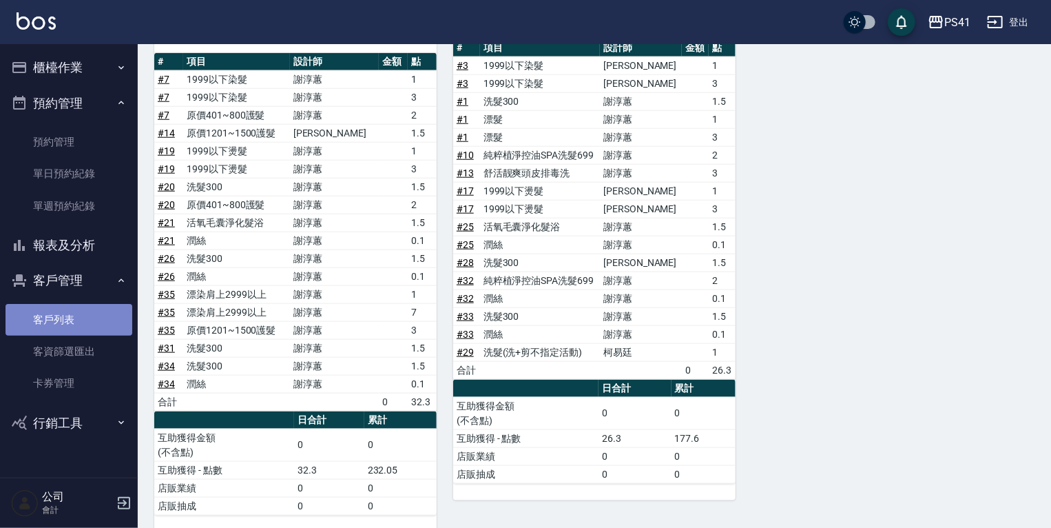
click at [71, 330] on link "客戶列表" at bounding box center [69, 320] width 127 height 32
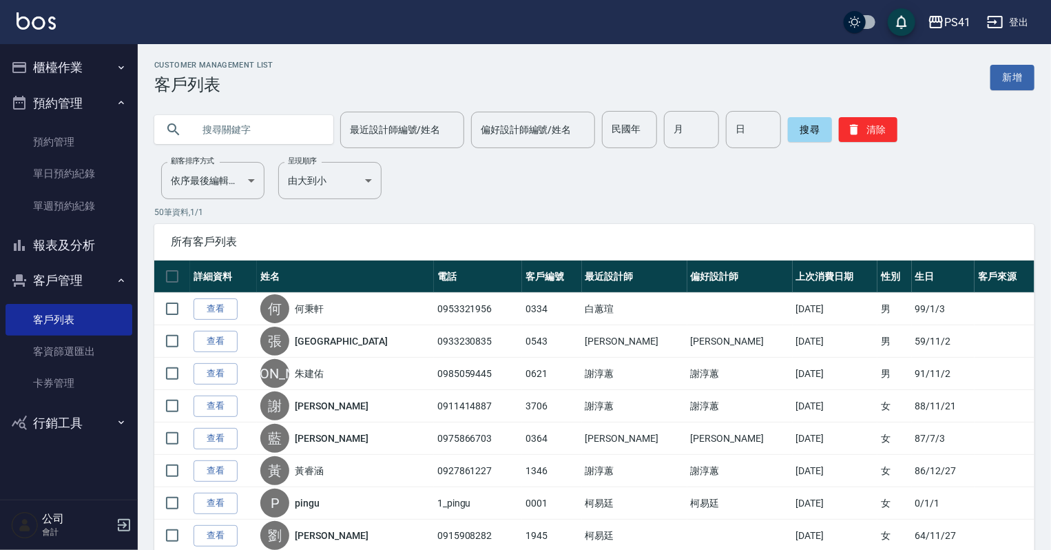
click at [92, 260] on button "報表及分析" at bounding box center [69, 245] width 127 height 36
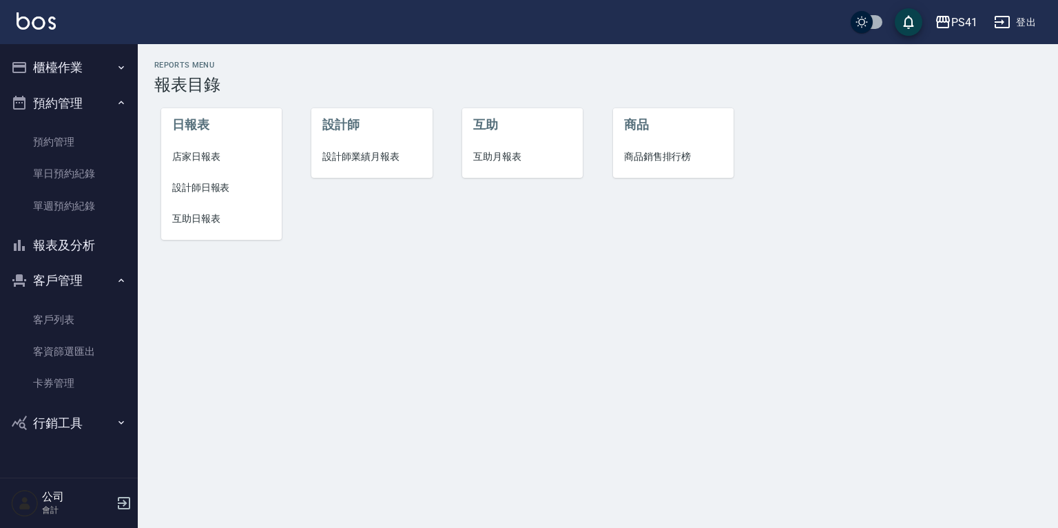
click at [184, 212] on span "互助日報表" at bounding box center [221, 219] width 99 height 14
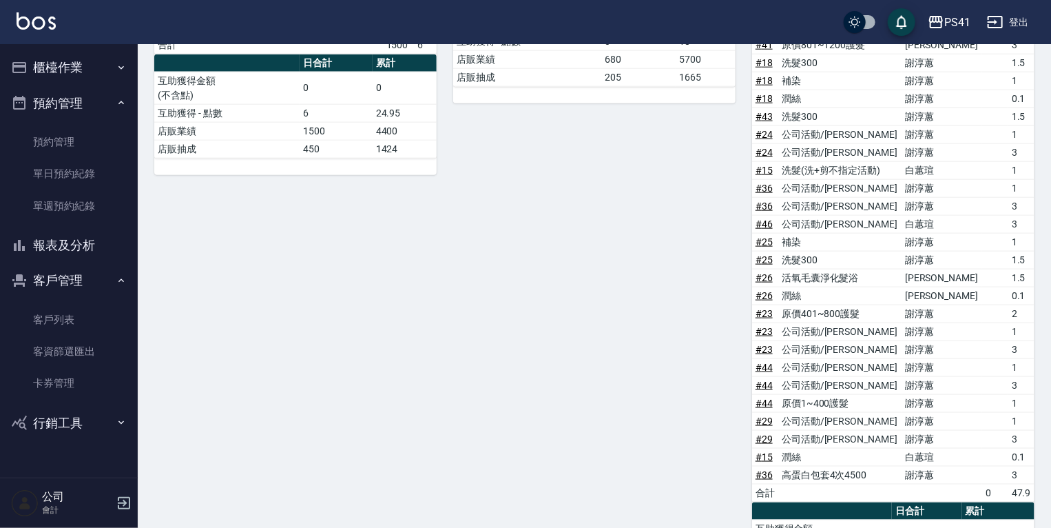
scroll to position [870, 0]
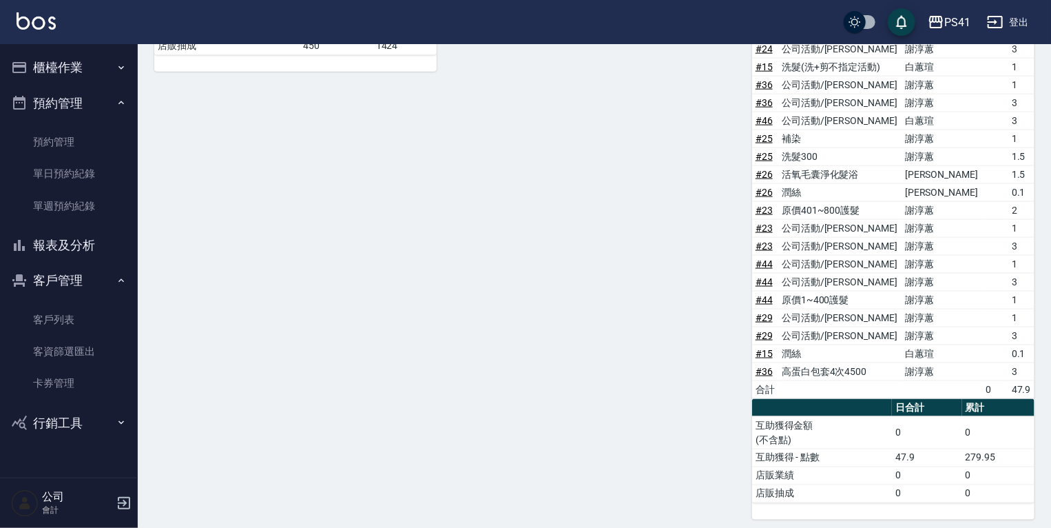
click at [112, 102] on button "預約管理" at bounding box center [69, 103] width 127 height 36
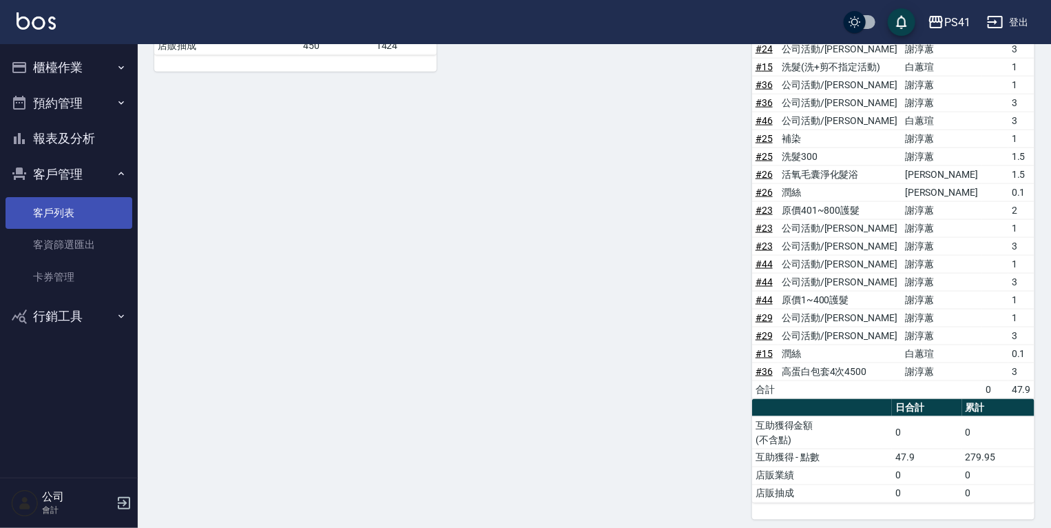
click at [52, 205] on link "客戶列表" at bounding box center [69, 213] width 127 height 32
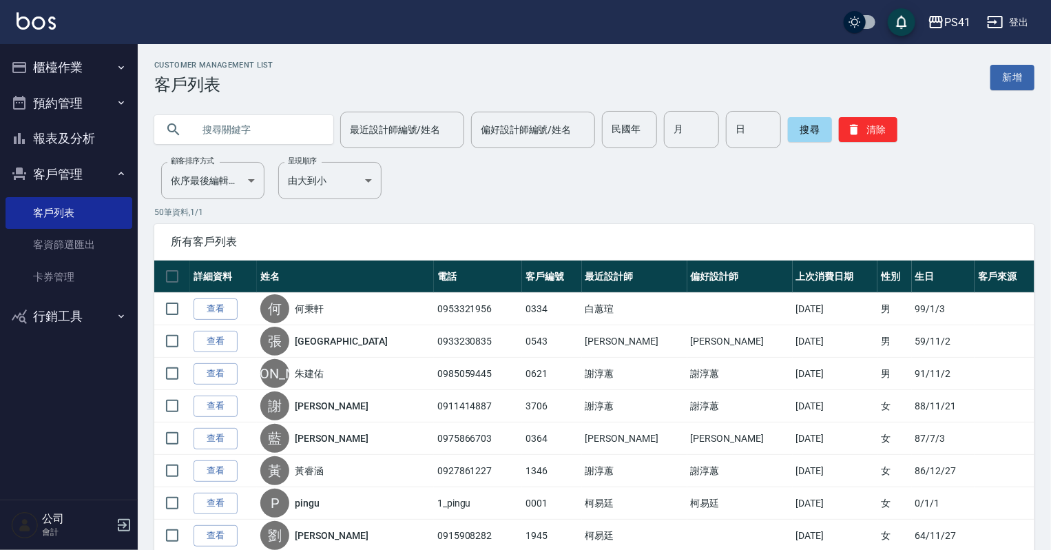
drag, startPoint x: 73, startPoint y: 146, endPoint x: 74, endPoint y: 135, distance: 11.1
click at [73, 147] on button "報表及分析" at bounding box center [69, 139] width 127 height 36
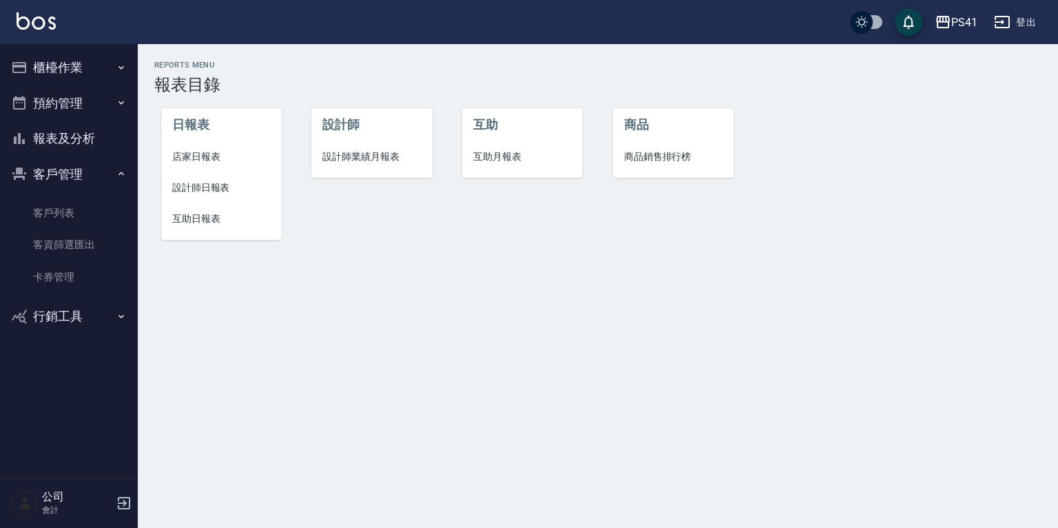
click at [176, 215] on span "互助日報表" at bounding box center [221, 219] width 99 height 14
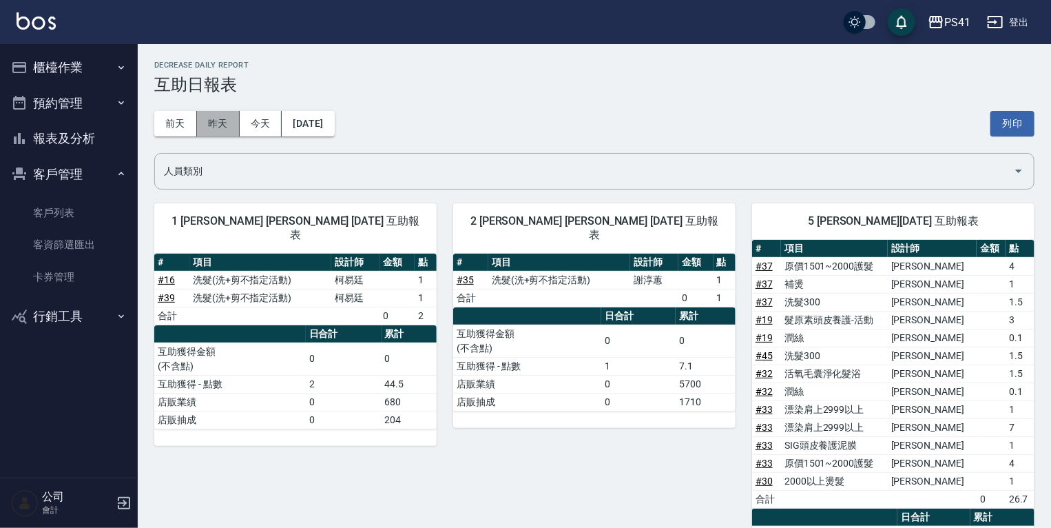
drag, startPoint x: 212, startPoint y: 127, endPoint x: 416, endPoint y: 150, distance: 205.2
click at [212, 127] on button "昨天" at bounding box center [218, 123] width 43 height 25
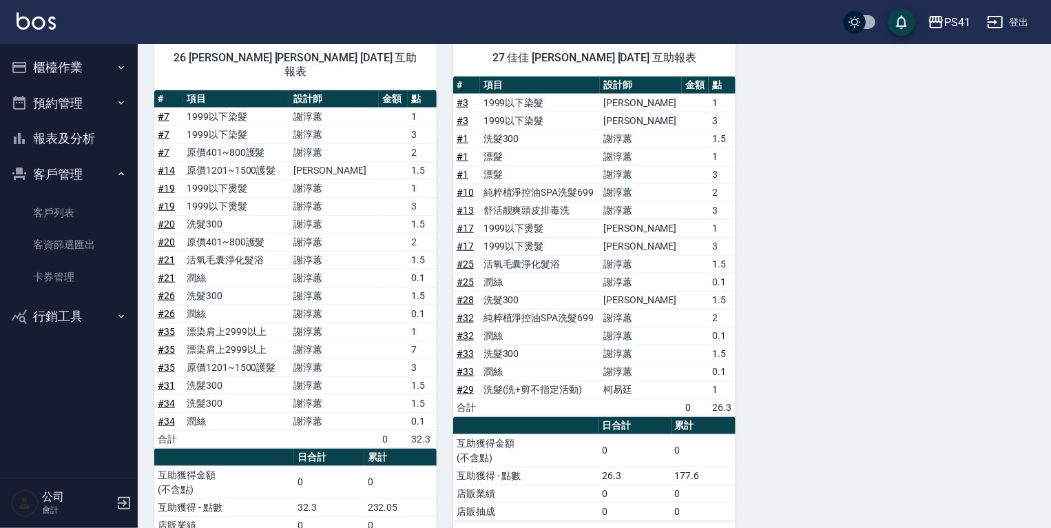
scroll to position [515, 0]
